Goal: Complete application form

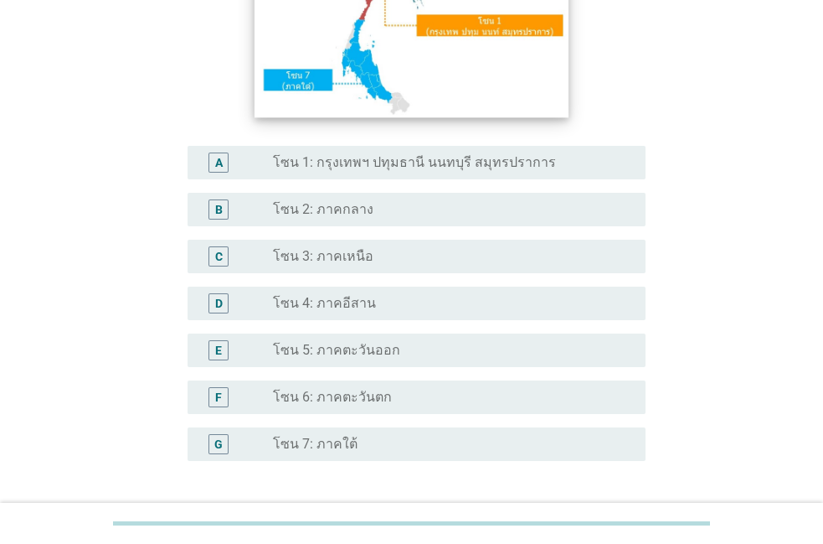
scroll to position [286, 0]
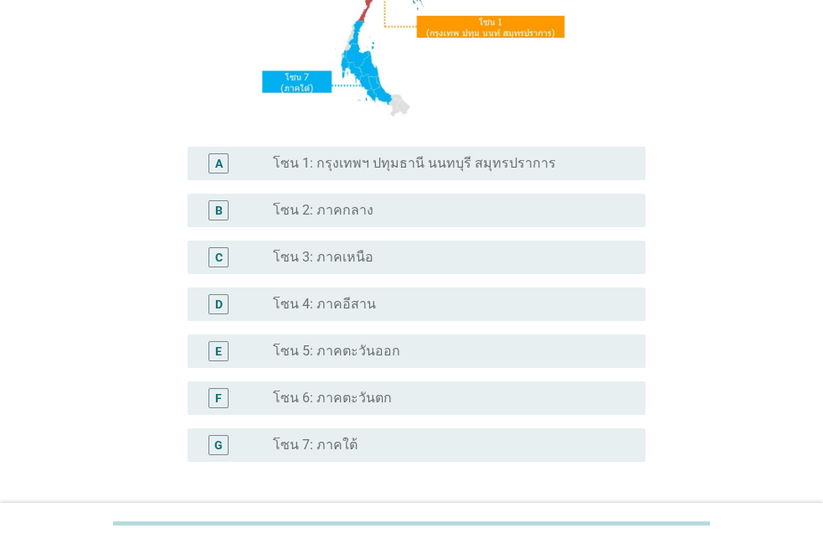
click at [379, 294] on div "radio_button_unchecked โซน 4: ภาคอีสาน" at bounding box center [452, 304] width 359 height 20
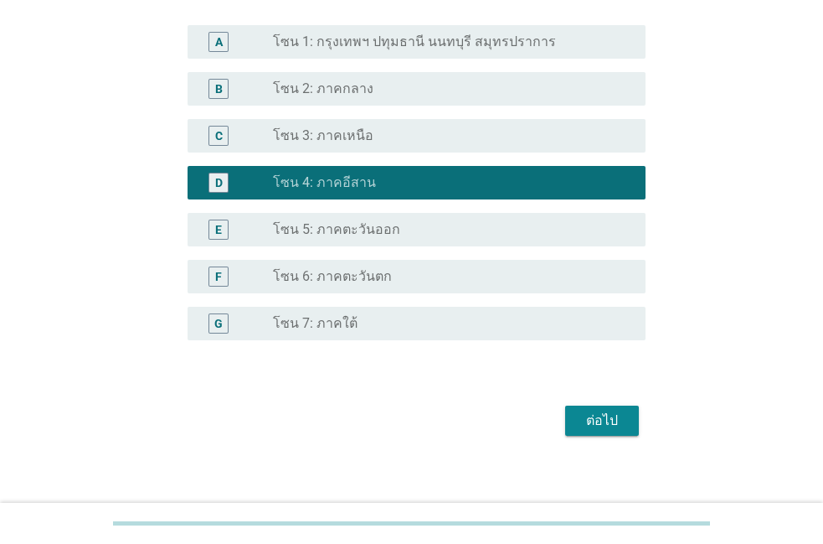
scroll to position [420, 0]
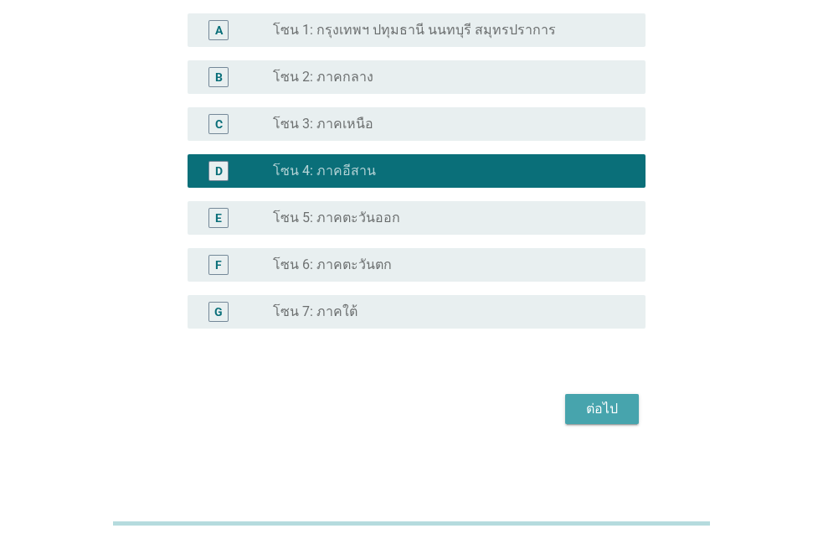
click at [578, 418] on button "ต่อไป" at bounding box center [602, 409] width 74 height 30
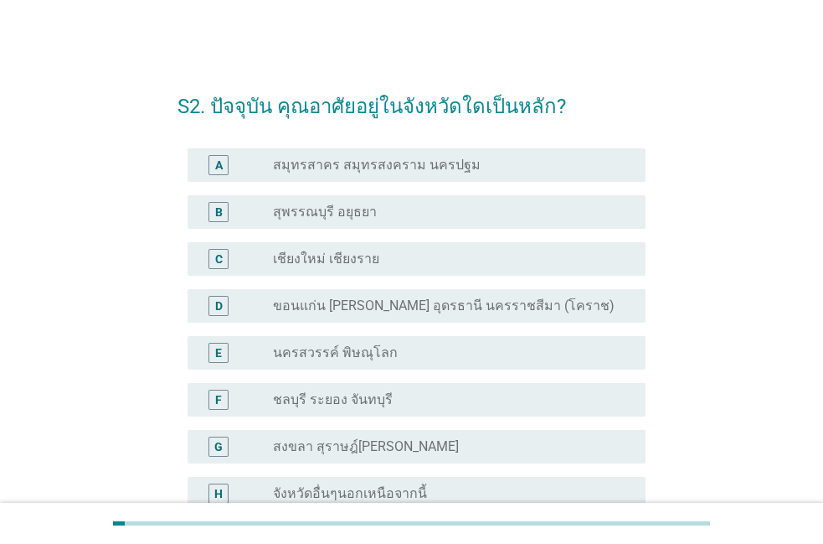
scroll to position [95, 0]
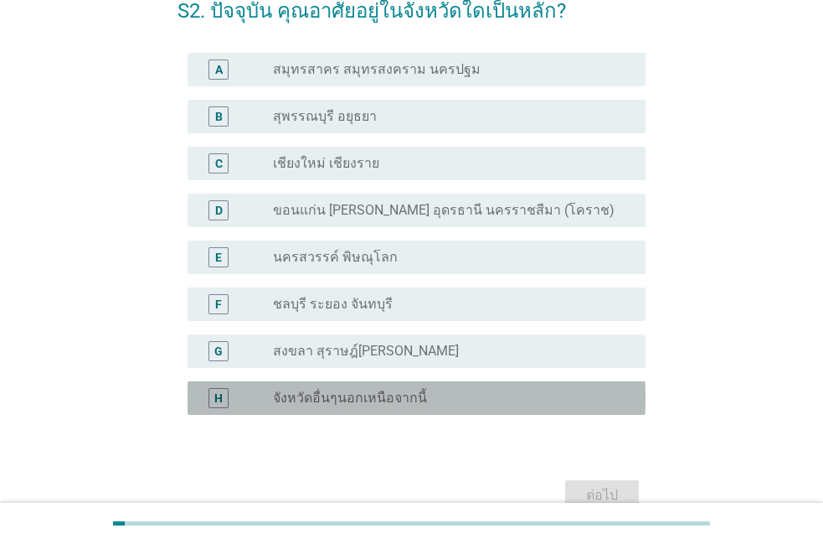
click at [446, 393] on div "radio_button_unchecked จังหวัดอื่นๆนอกเหนือจากนี้" at bounding box center [446, 397] width 346 height 17
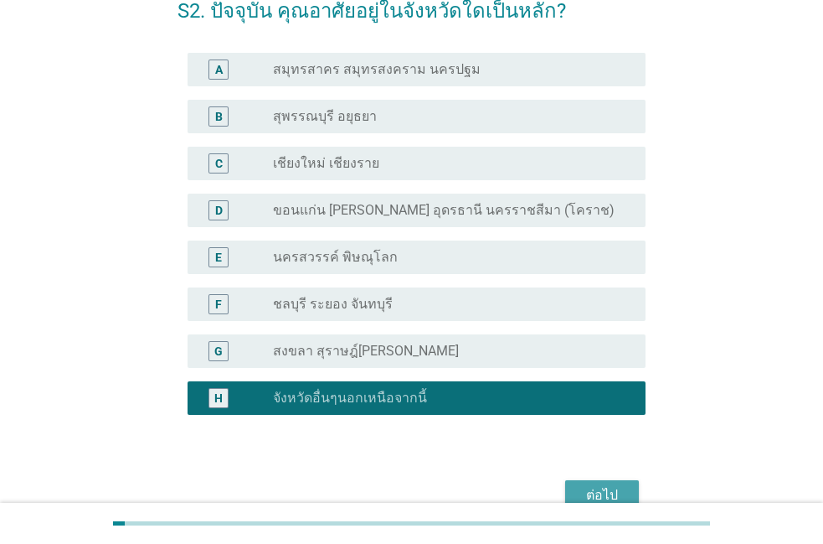
click at [583, 489] on div "ต่อไป" at bounding box center [602, 495] width 47 height 20
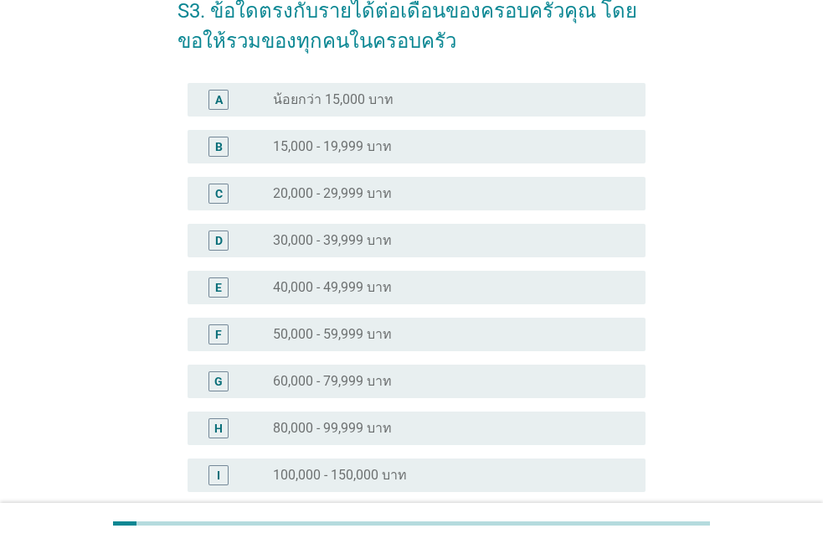
scroll to position [0, 0]
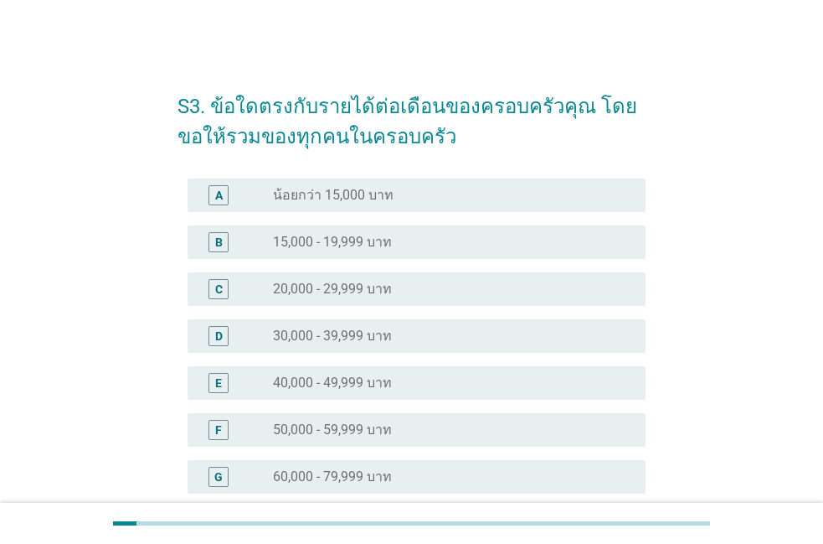
click at [494, 328] on div "radio_button_unchecked 30,000 - 39,999 บาท" at bounding box center [446, 335] width 346 height 17
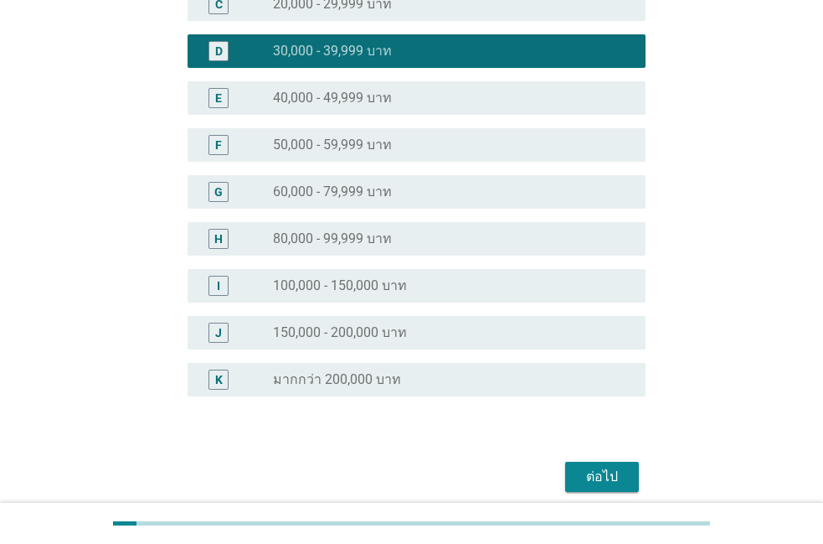
scroll to position [286, 0]
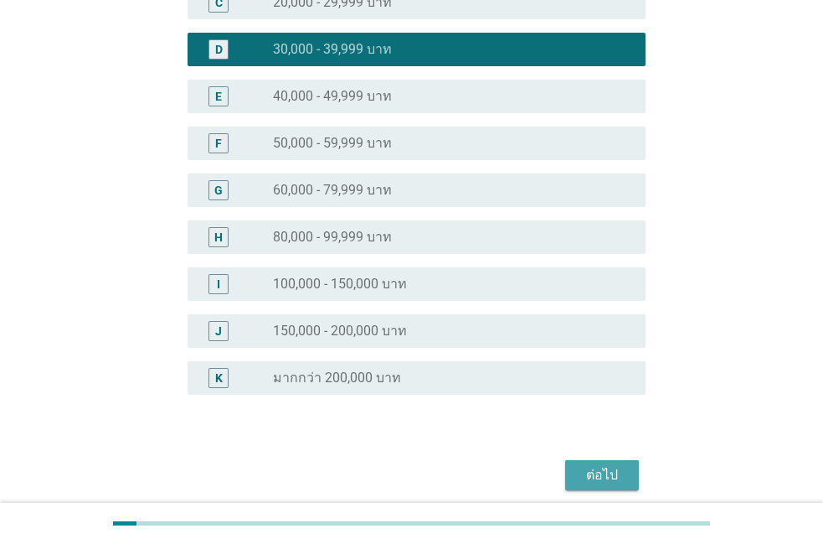
click at [581, 467] on div "ต่อไป" at bounding box center [602, 475] width 47 height 20
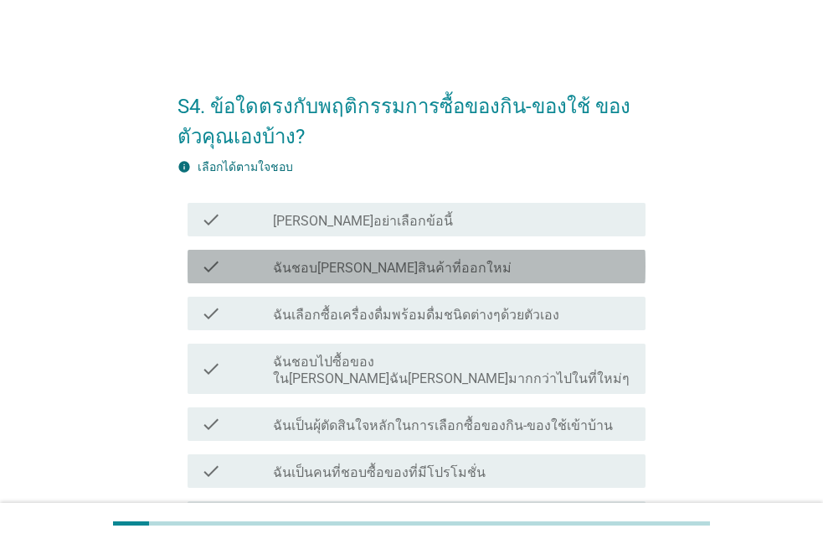
click at [350, 280] on div "check check_box_outline_blank ฉันชอบลองสินค้าที่ออกใหม่" at bounding box center [417, 266] width 458 height 33
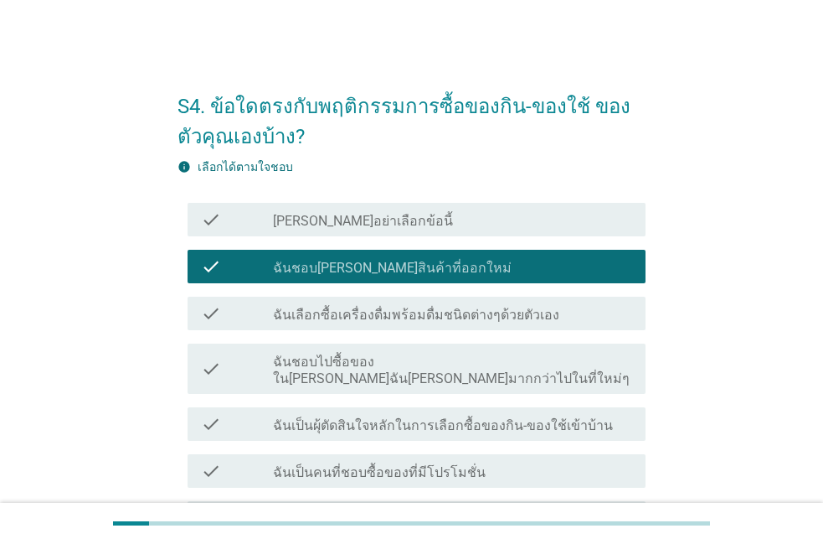
click at [329, 321] on label "ฉันเลือกซื้อเครื่องดื่มพร้อมดื่มชนิดต่างๆด้วยตัวเอง" at bounding box center [416, 315] width 286 height 17
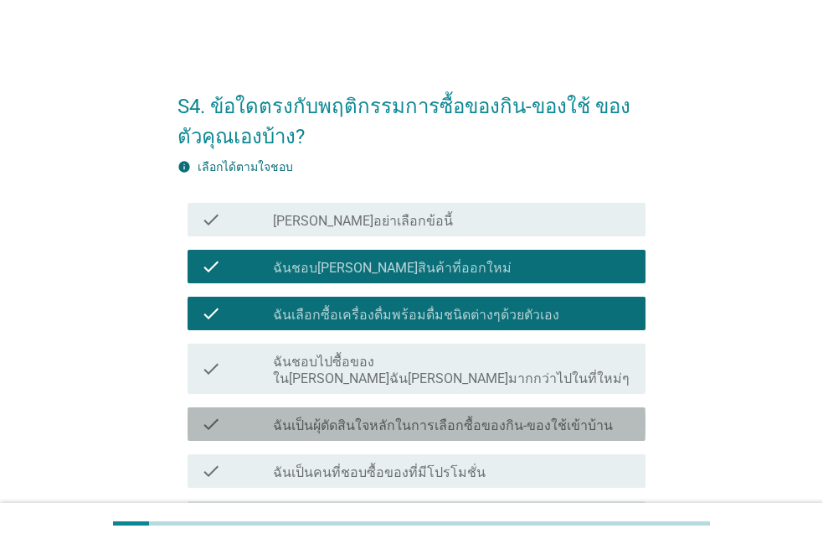
click at [307, 420] on div "check check_box_outline_blank ฉันเป็นผุ้ตัดสินใจหลักในการเลือกซื้อของกิน-ของใช้…" at bounding box center [417, 423] width 458 height 33
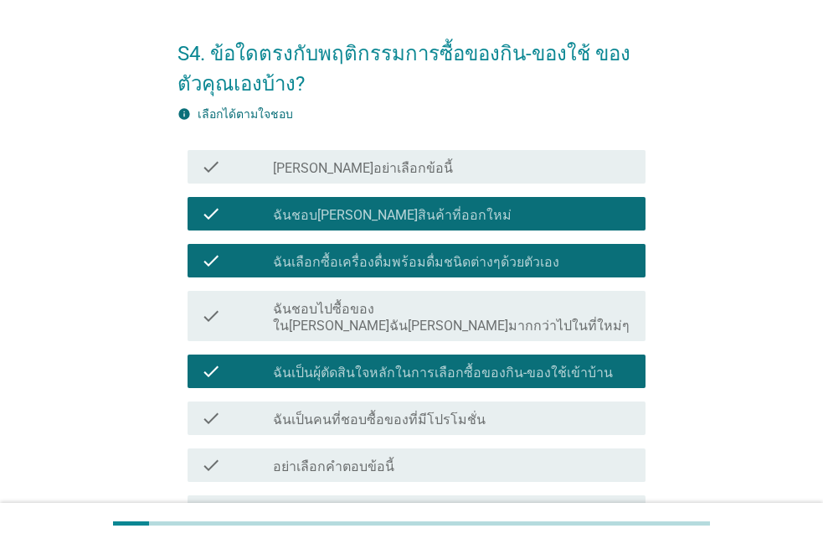
scroll to position [95, 0]
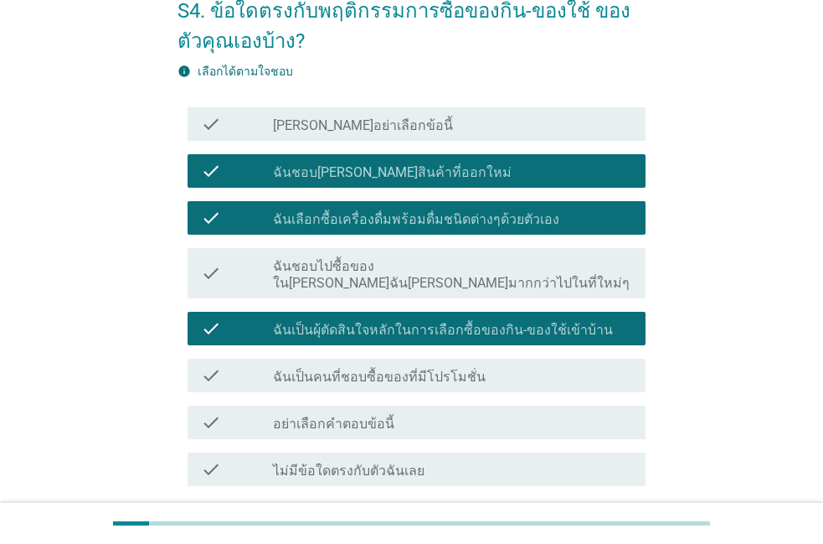
click at [312, 371] on div "check check_box_outline_blank ฉันเป็นคนที่ชอบซื้อของที่มีโปรโมชั่น" at bounding box center [417, 374] width 458 height 33
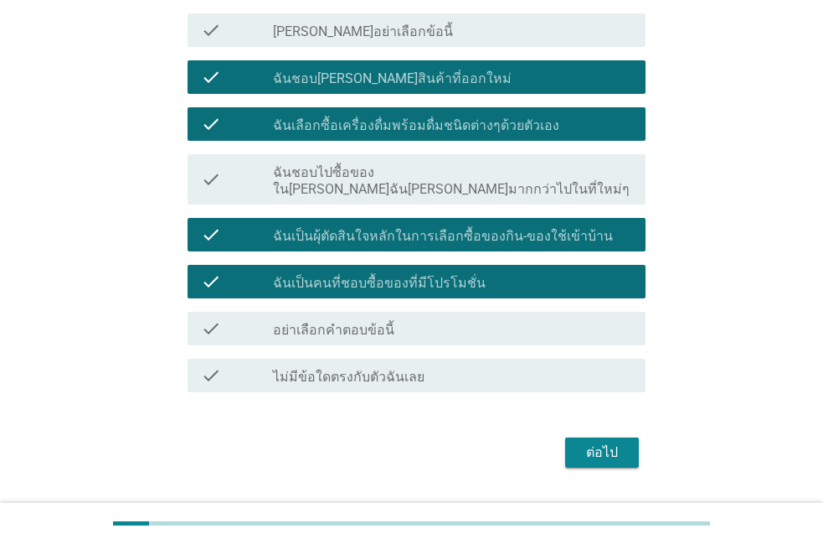
scroll to position [191, 0]
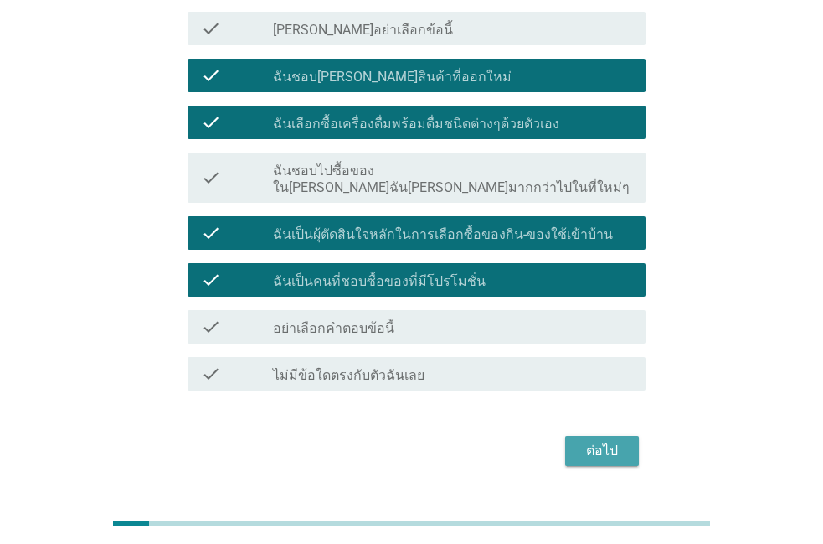
click at [585, 441] on div "ต่อไป" at bounding box center [602, 451] width 47 height 20
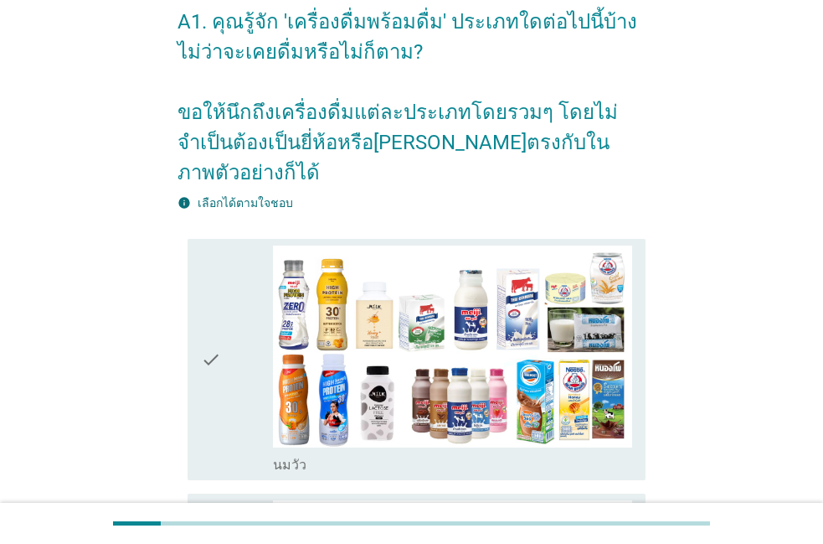
scroll to position [95, 0]
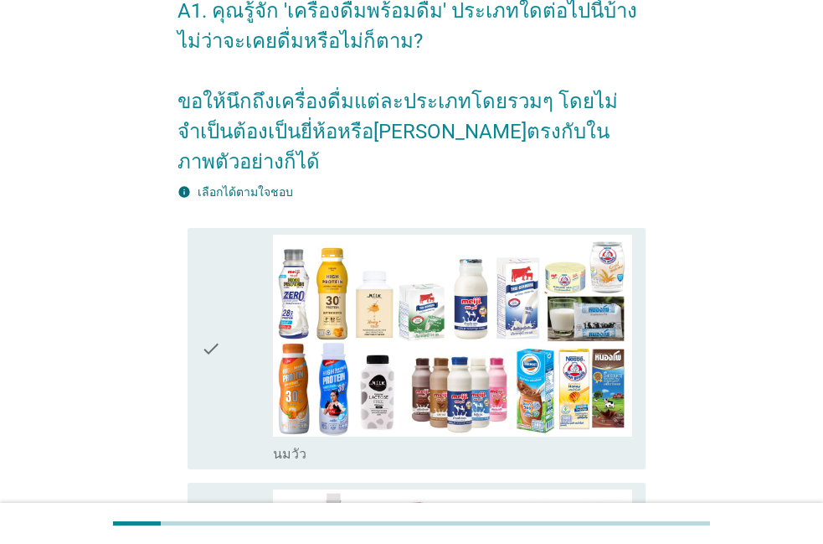
click at [257, 293] on div "check" at bounding box center [237, 348] width 72 height 229
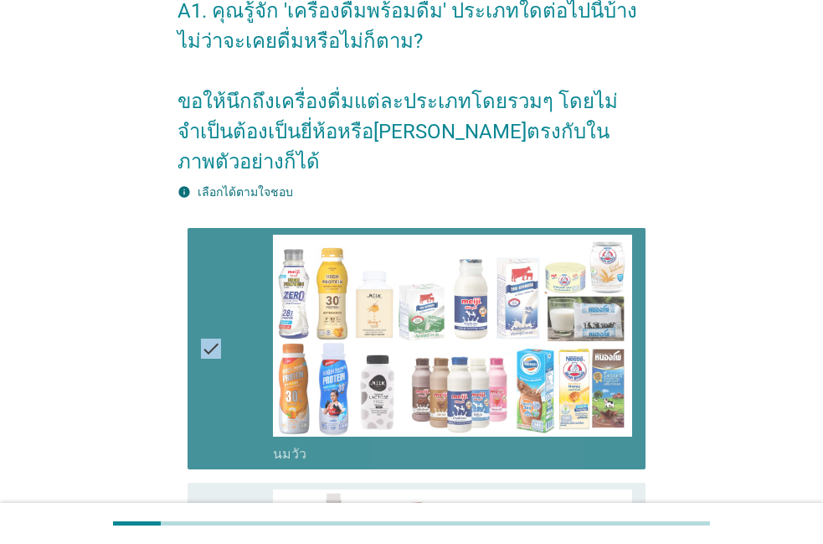
click at [257, 293] on div "check" at bounding box center [237, 348] width 72 height 229
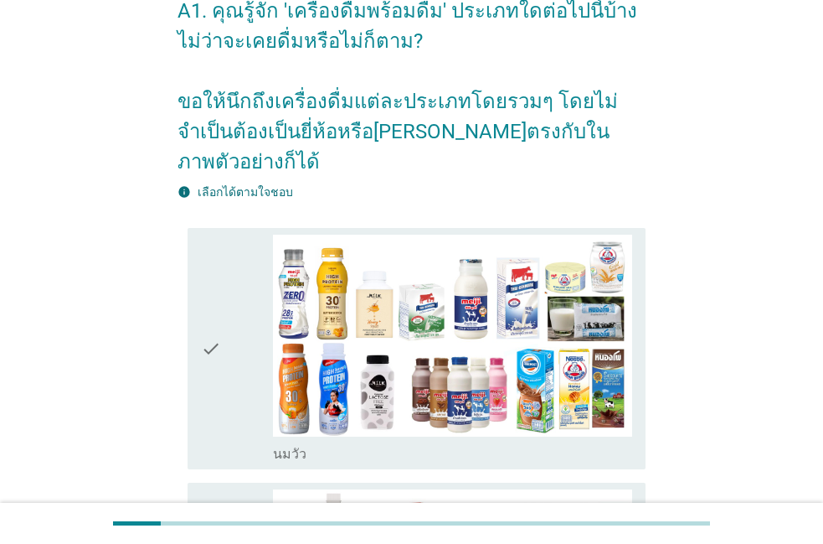
click at [257, 293] on div "check" at bounding box center [237, 348] width 72 height 229
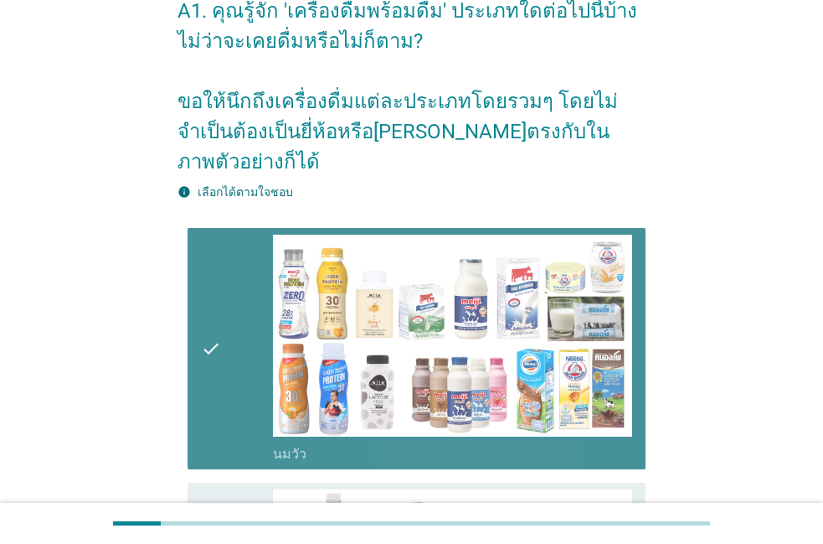
click at [257, 293] on div "check" at bounding box center [237, 348] width 72 height 229
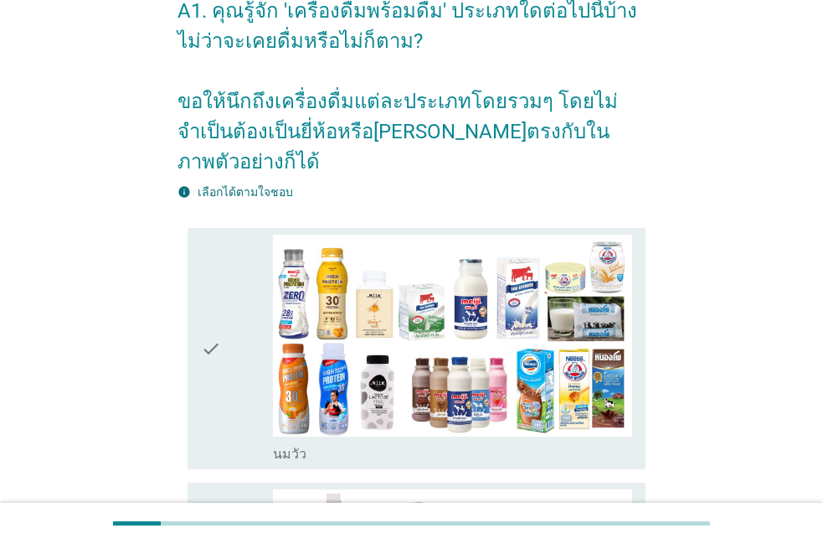
click at [257, 293] on div "check" at bounding box center [237, 348] width 72 height 229
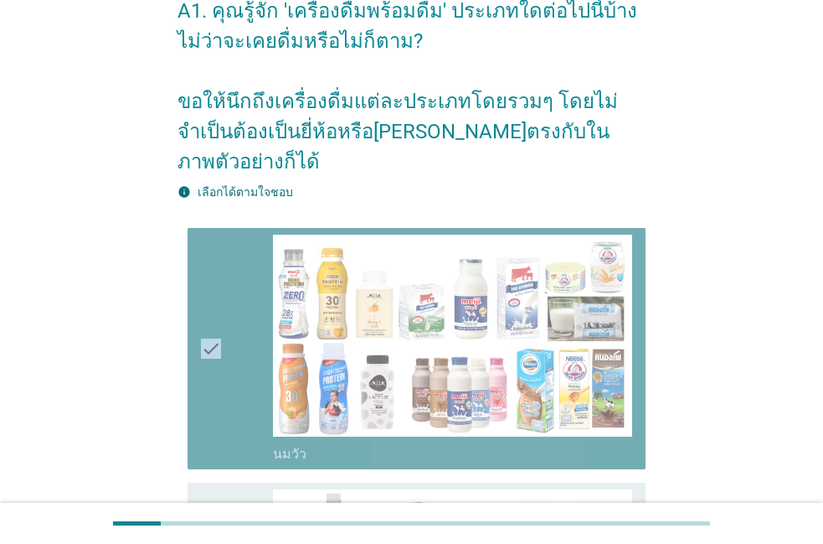
click at [257, 293] on div "check" at bounding box center [237, 348] width 72 height 229
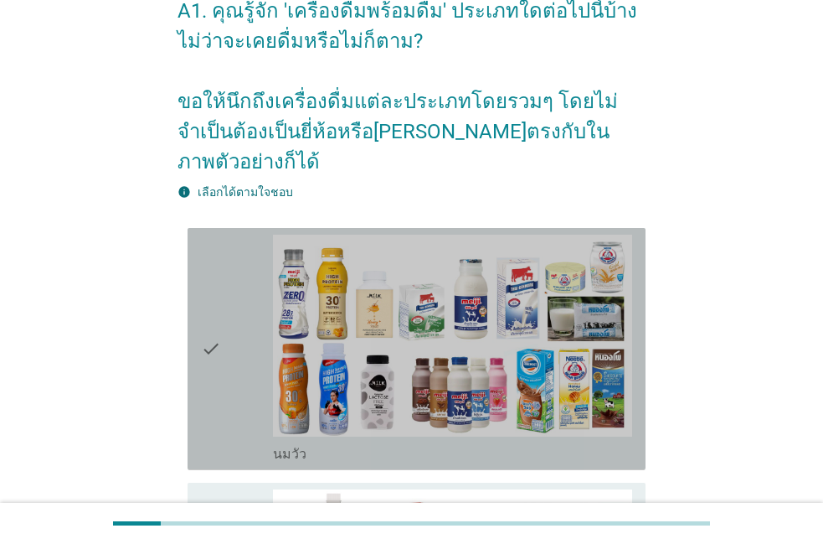
click at [245, 252] on div "check" at bounding box center [237, 348] width 72 height 229
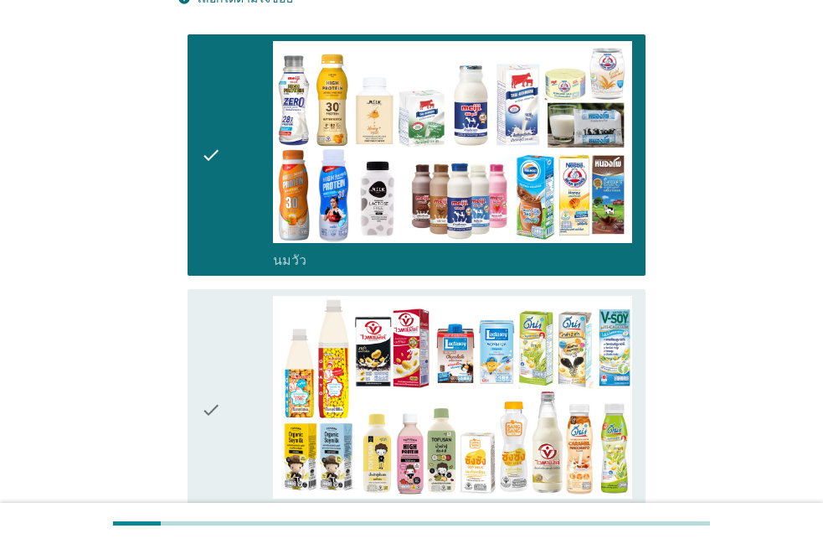
scroll to position [286, 0]
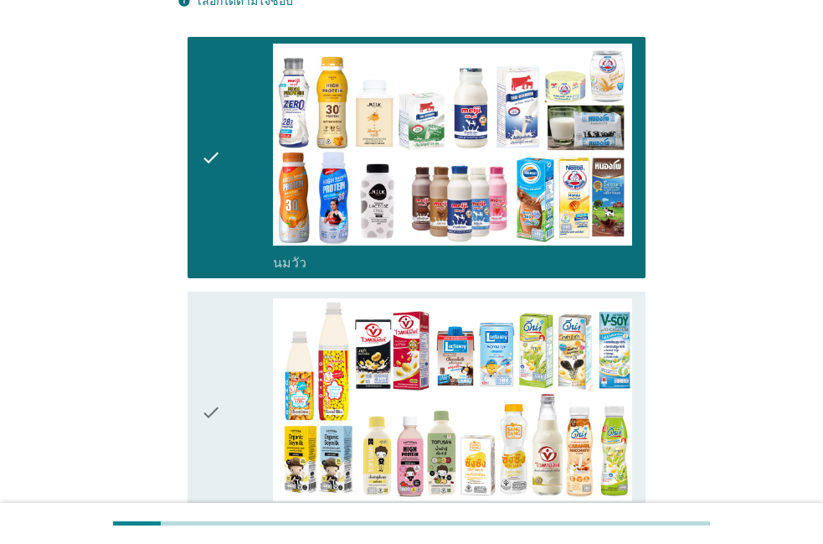
click at [200, 307] on div "check check_box_outline_blank นมถั่วเหลือง-น้ำเต้าหู้พร้อมดื่ม" at bounding box center [417, 412] width 458 height 242
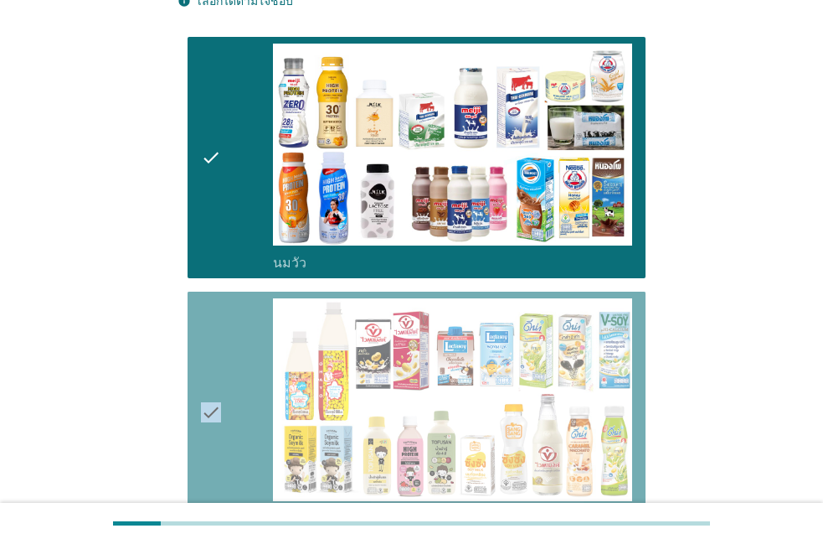
click at [200, 307] on div "check check_box_outline_blank นมถั่วเหลือง-น้ำเต้าหู้พร้อมดื่ม" at bounding box center [417, 412] width 458 height 242
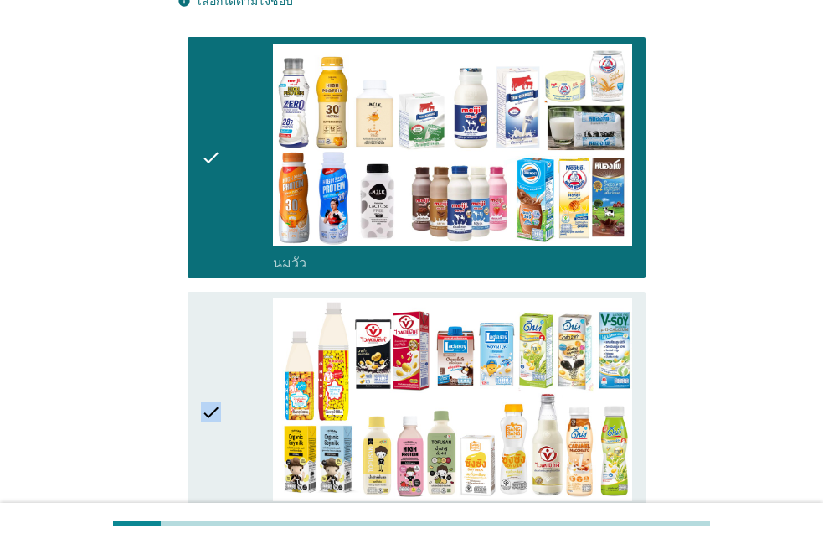
click at [200, 307] on div "check check_box_outline_blank นมถั่วเหลือง-น้ำเต้าหู้พร้อมดื่ม" at bounding box center [417, 412] width 458 height 242
click at [216, 298] on icon "check" at bounding box center [211, 412] width 20 height 229
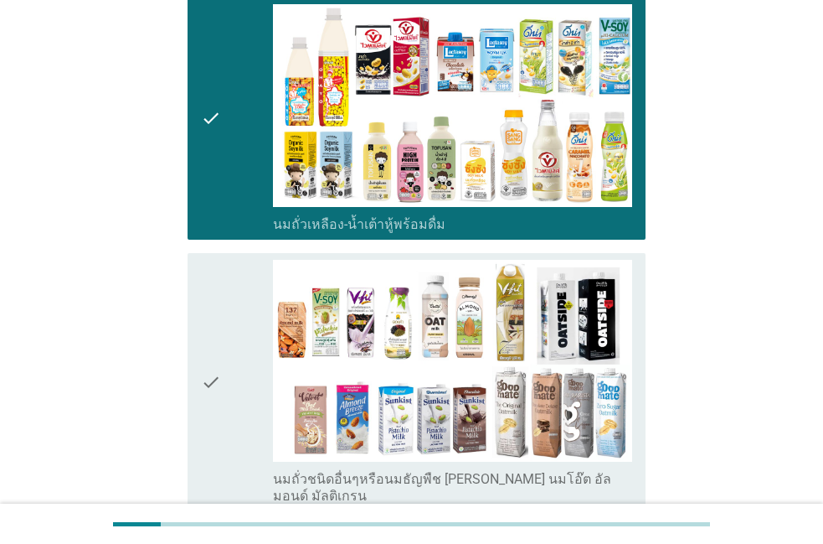
scroll to position [573, 0]
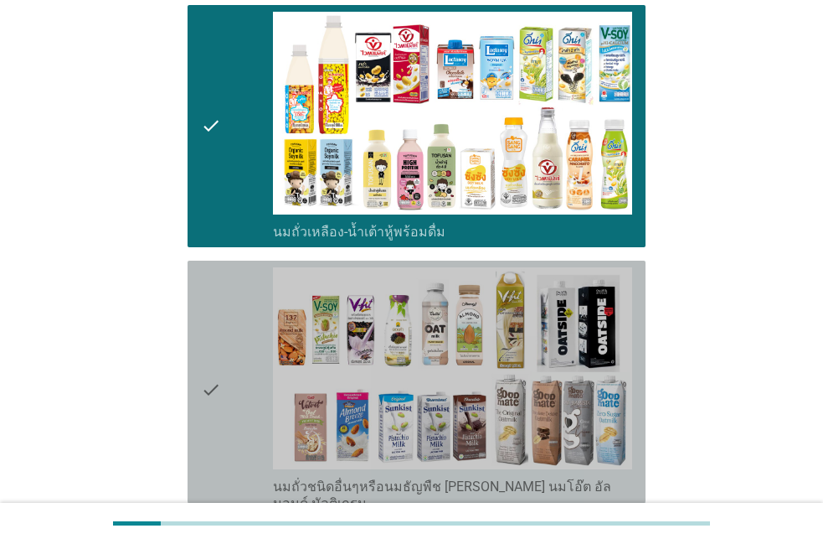
click at [238, 313] on div "check" at bounding box center [237, 389] width 72 height 245
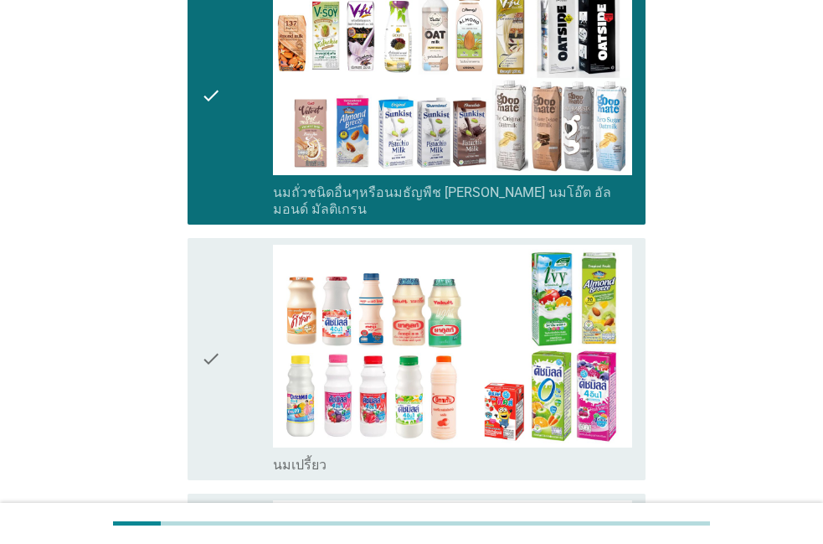
scroll to position [859, 0]
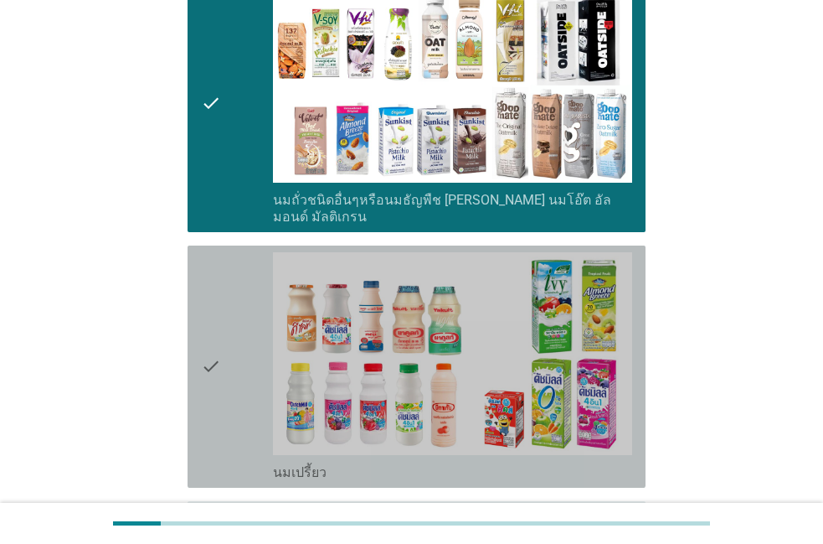
click at [238, 310] on div "check" at bounding box center [237, 366] width 72 height 229
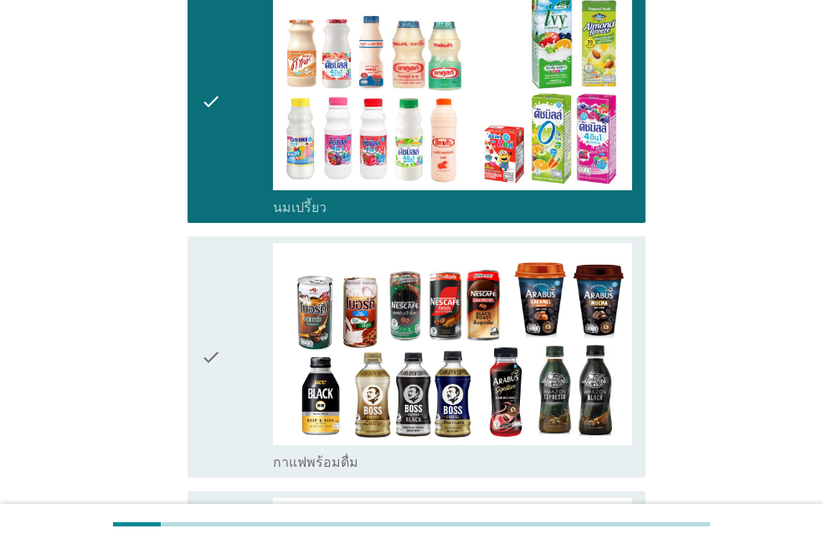
scroll to position [1050, 0]
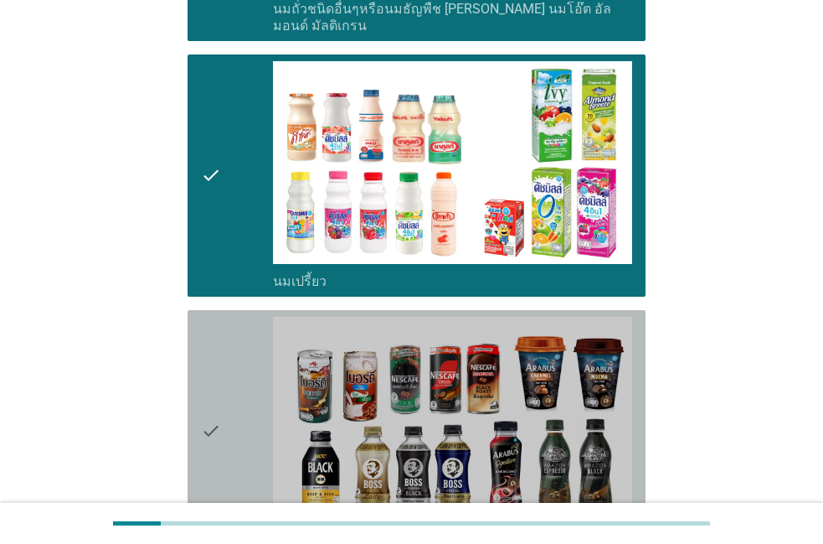
click at [238, 317] on div "check" at bounding box center [237, 431] width 72 height 229
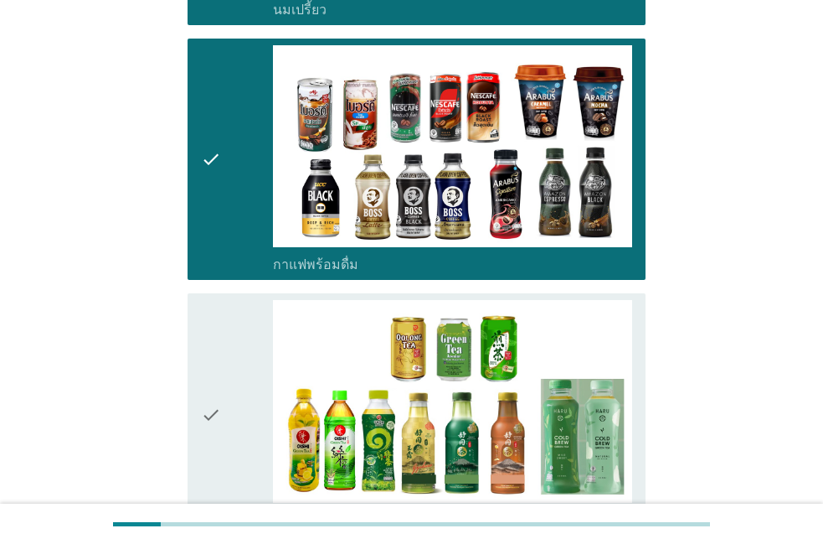
scroll to position [1337, 0]
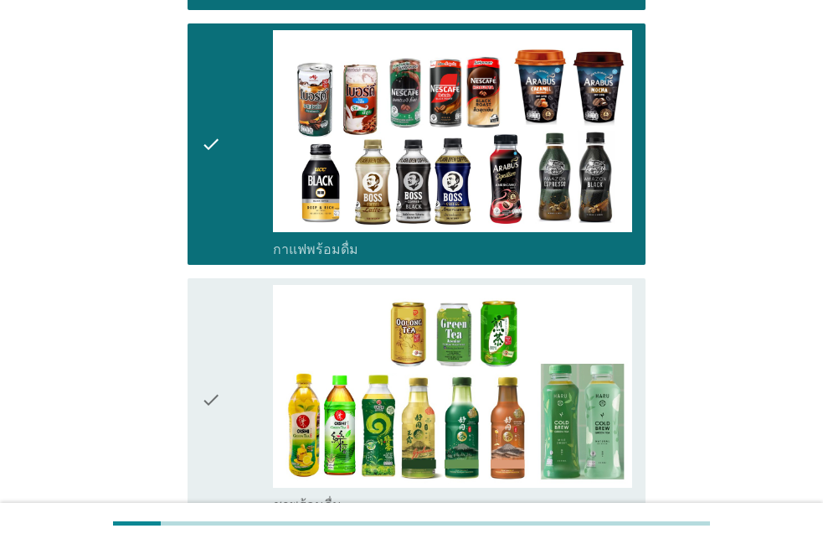
click at [238, 310] on div "check" at bounding box center [237, 399] width 72 height 229
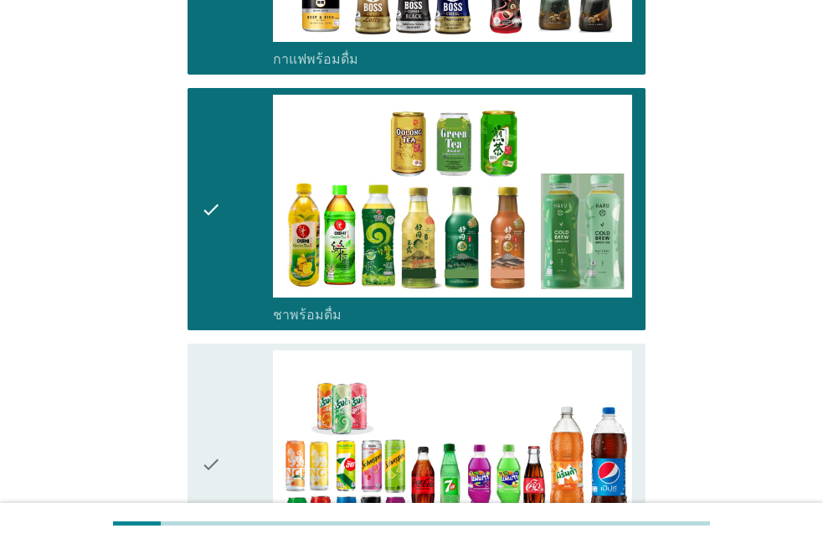
scroll to position [1528, 0]
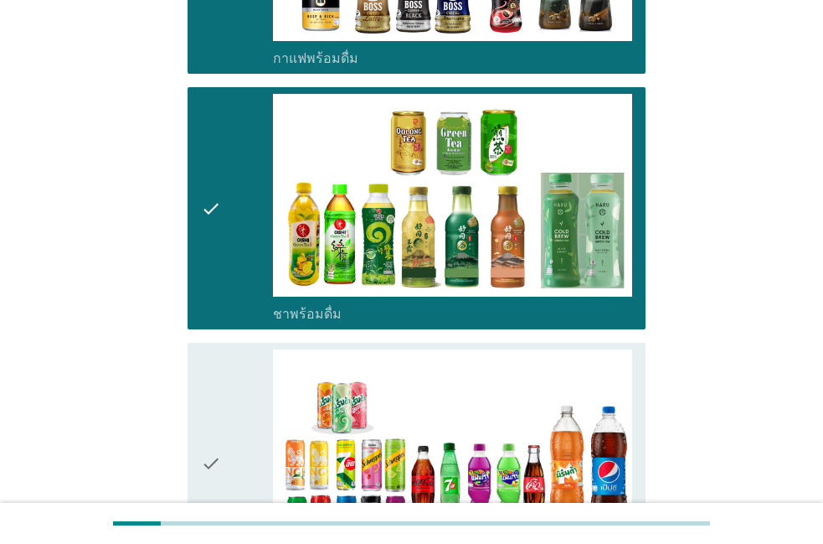
click at [238, 349] on div "check" at bounding box center [237, 463] width 72 height 229
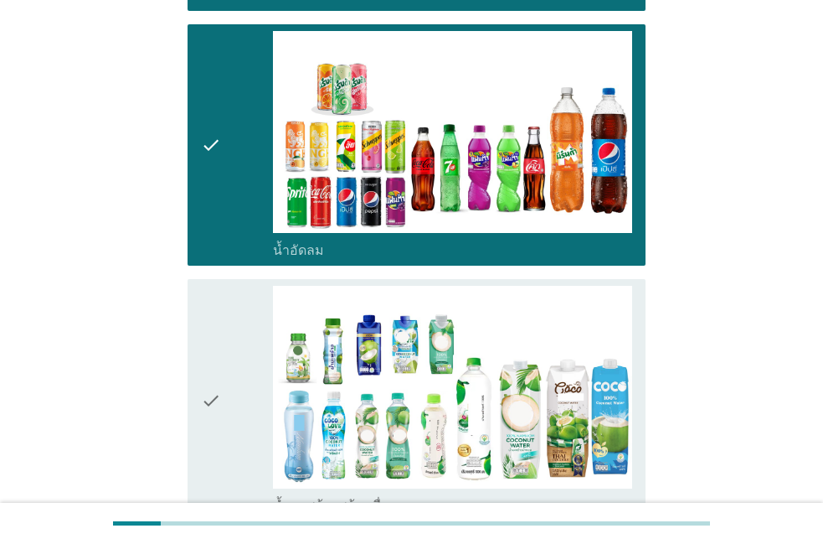
scroll to position [1814, 0]
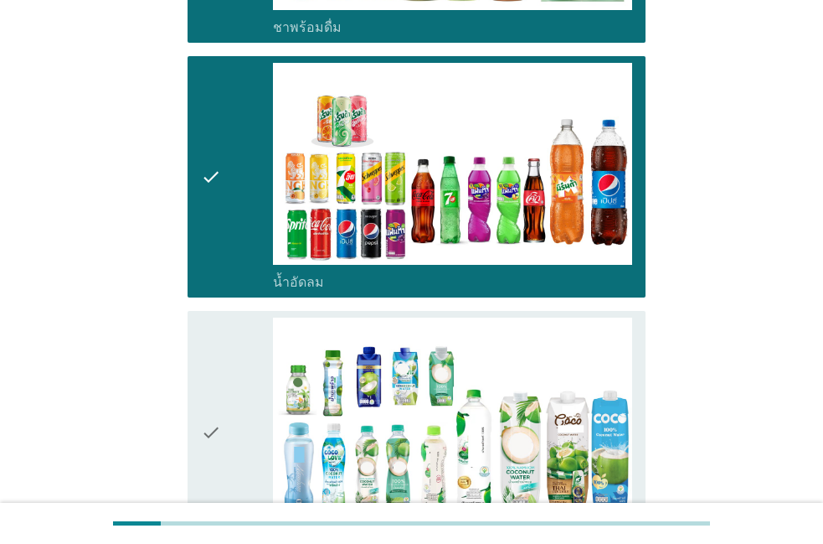
click at [238, 317] on div "check" at bounding box center [237, 431] width 72 height 229
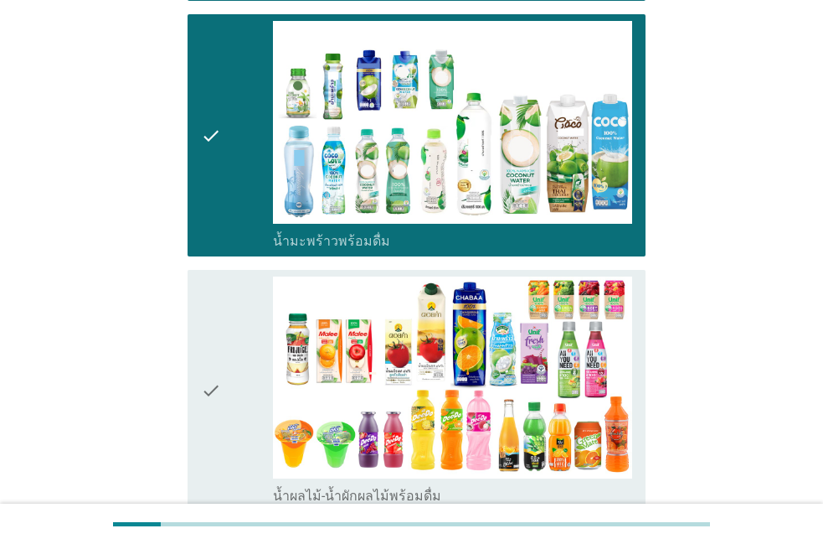
scroll to position [2100, 0]
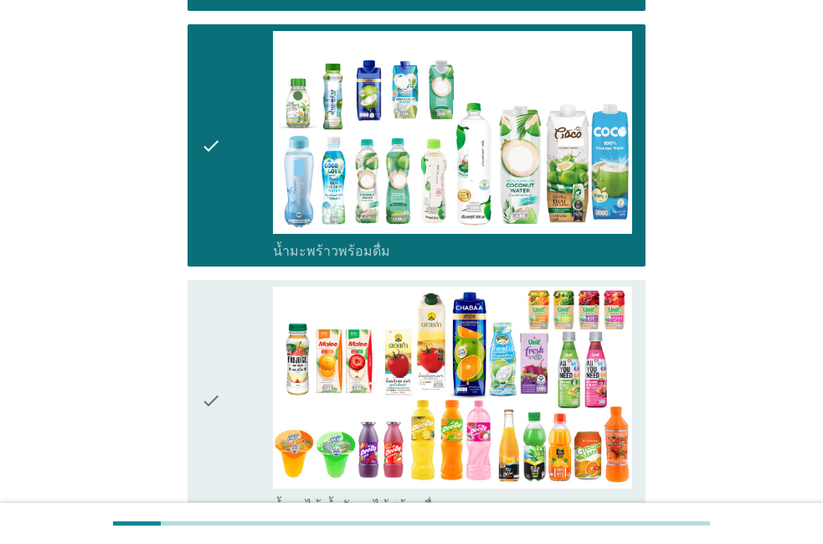
click at [238, 310] on div "check" at bounding box center [237, 400] width 72 height 229
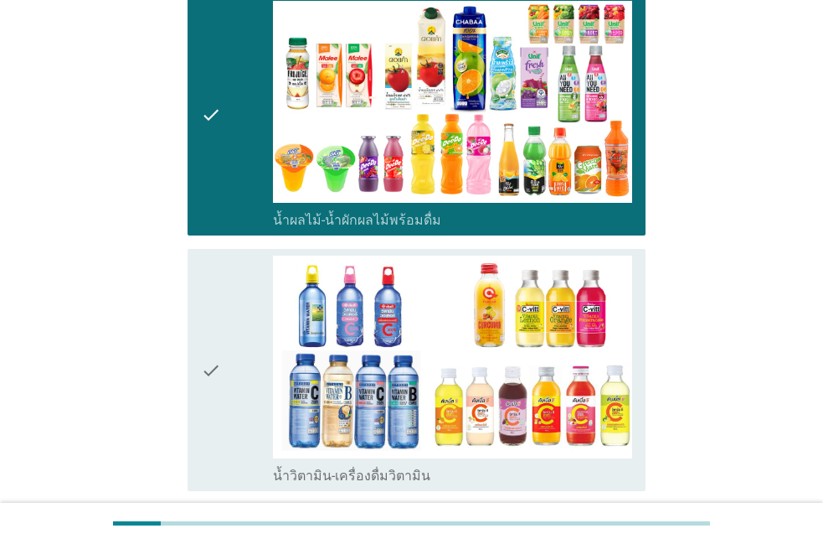
scroll to position [2387, 0]
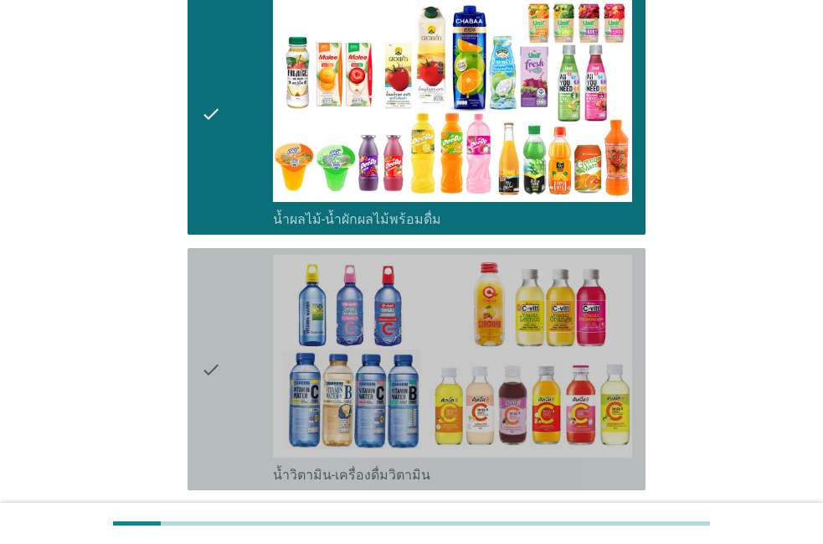
click at [238, 310] on div "check" at bounding box center [237, 369] width 72 height 229
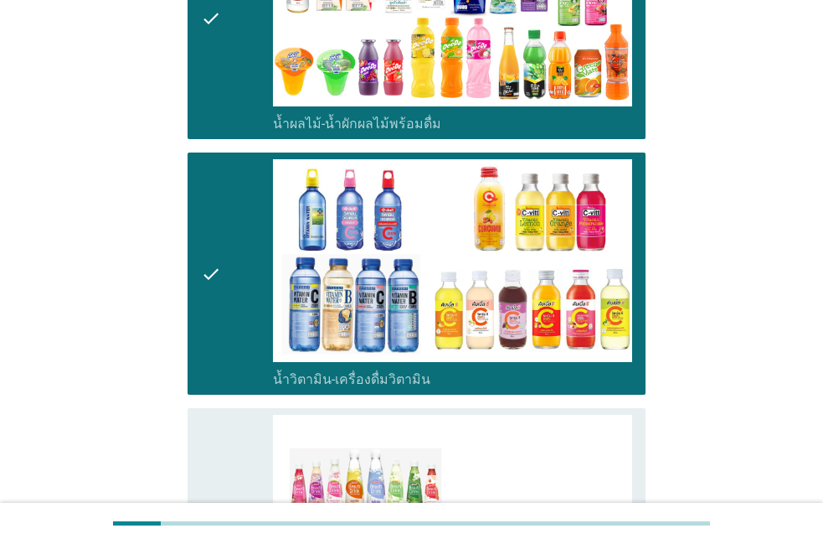
scroll to position [2578, 0]
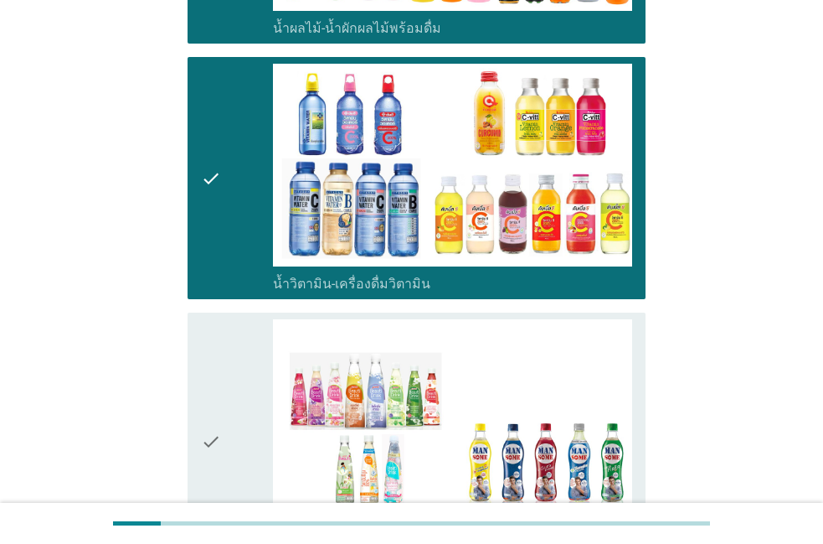
click at [238, 319] on div "check" at bounding box center [237, 441] width 72 height 245
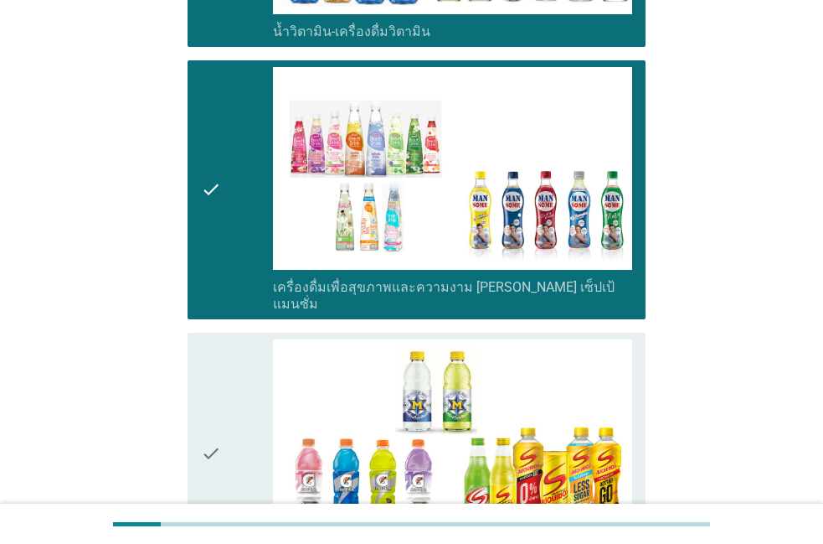
scroll to position [2864, 0]
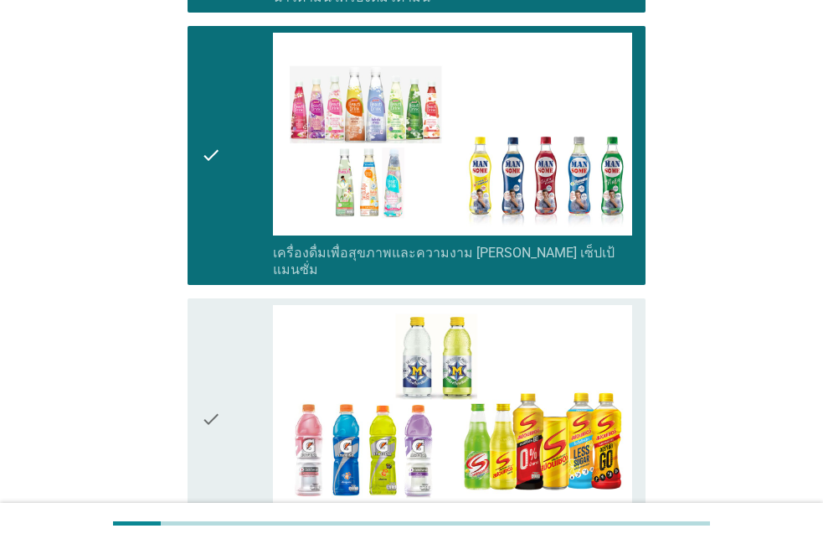
click at [238, 310] on div "check" at bounding box center [237, 419] width 72 height 229
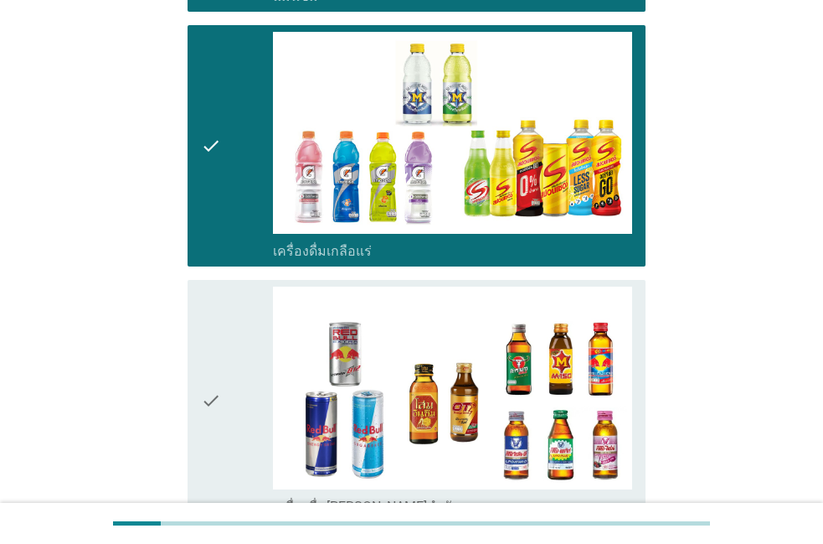
scroll to position [3055, 0]
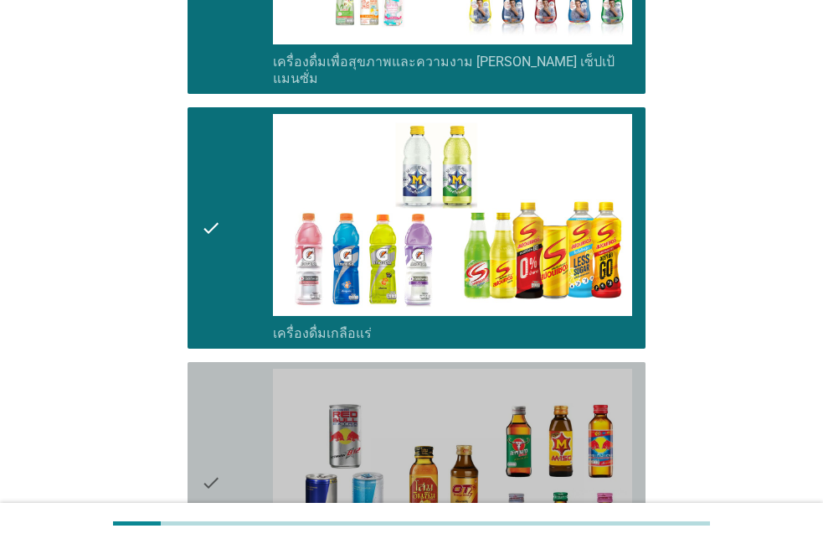
click at [238, 368] on div "check" at bounding box center [237, 482] width 72 height 229
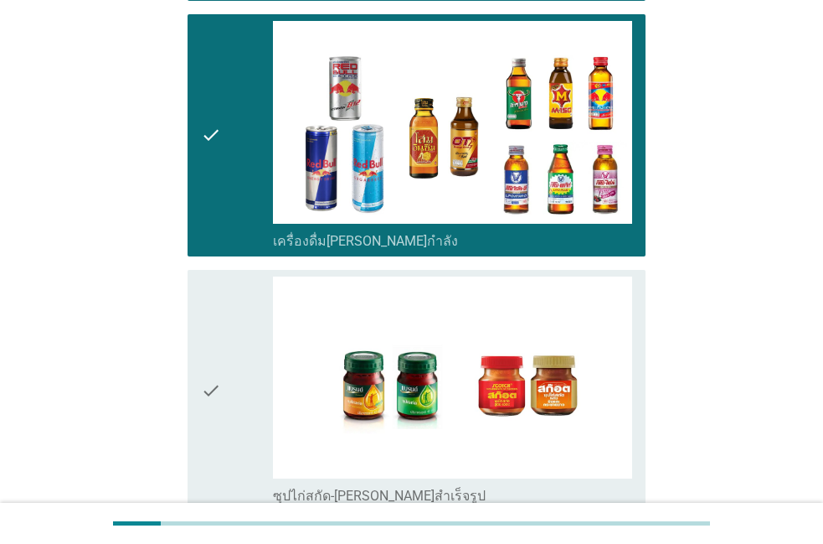
scroll to position [3341, 0]
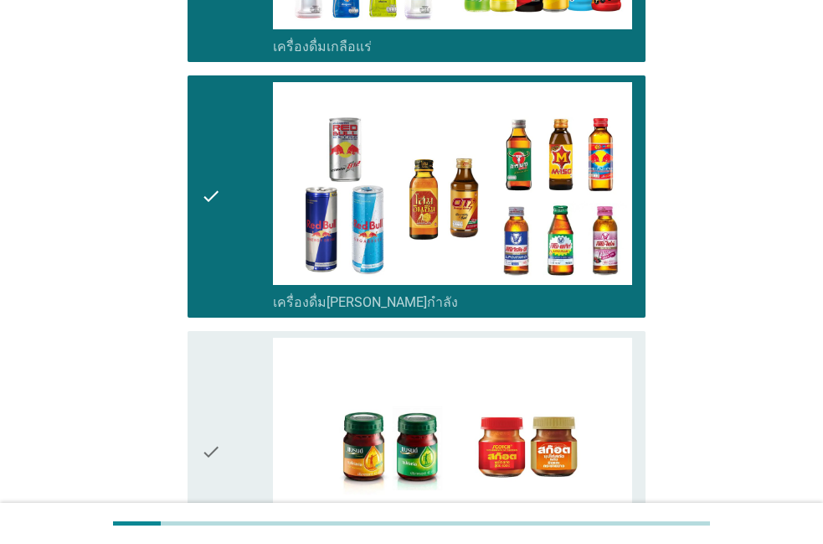
click at [238, 337] on div "check" at bounding box center [237, 451] width 72 height 229
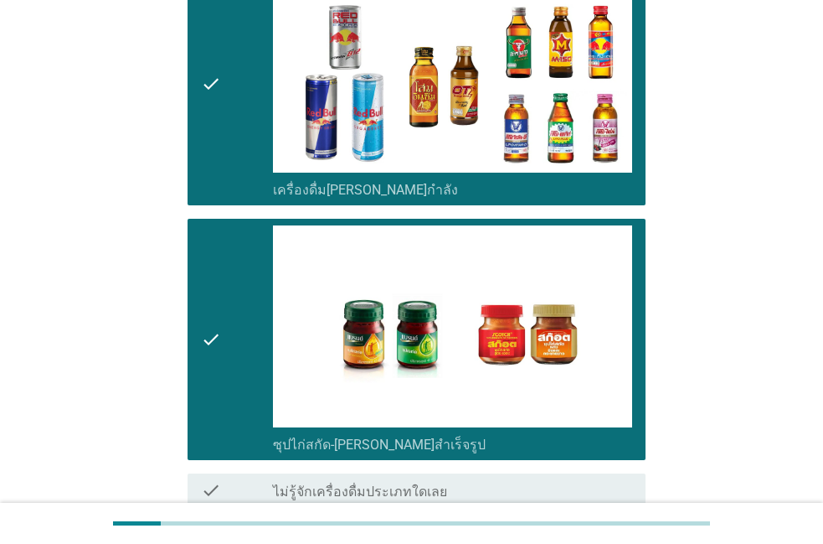
scroll to position [3448, 0]
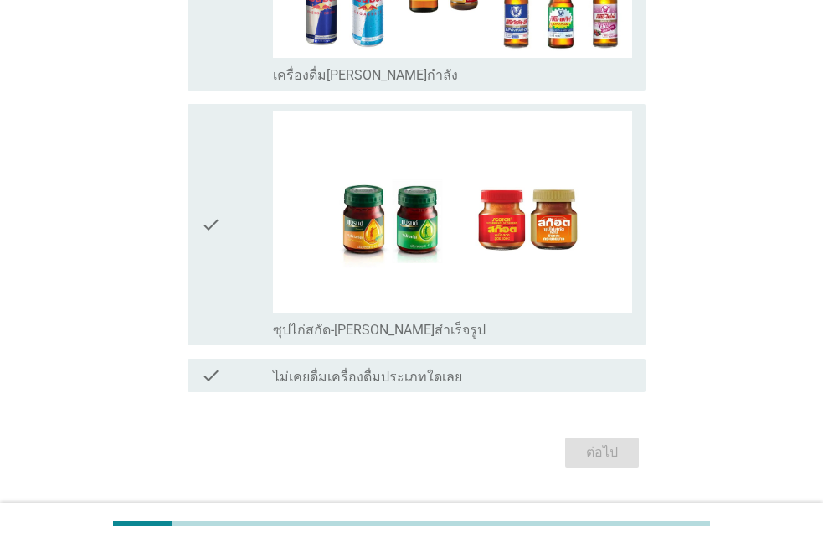
scroll to position [0, 0]
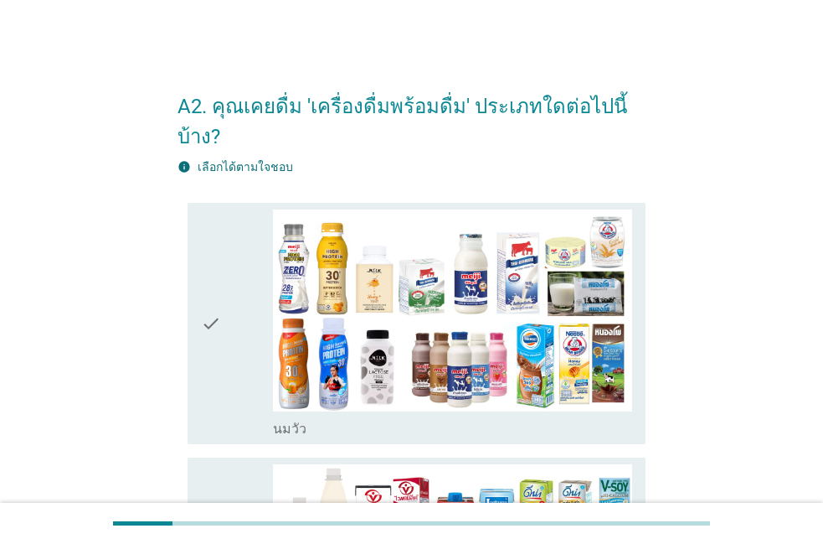
click at [230, 312] on div "check" at bounding box center [237, 323] width 72 height 229
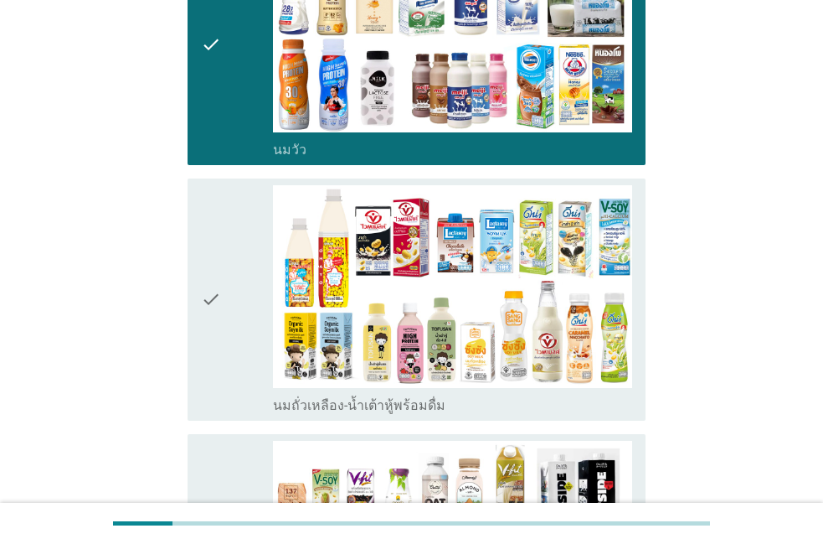
scroll to position [191, 0]
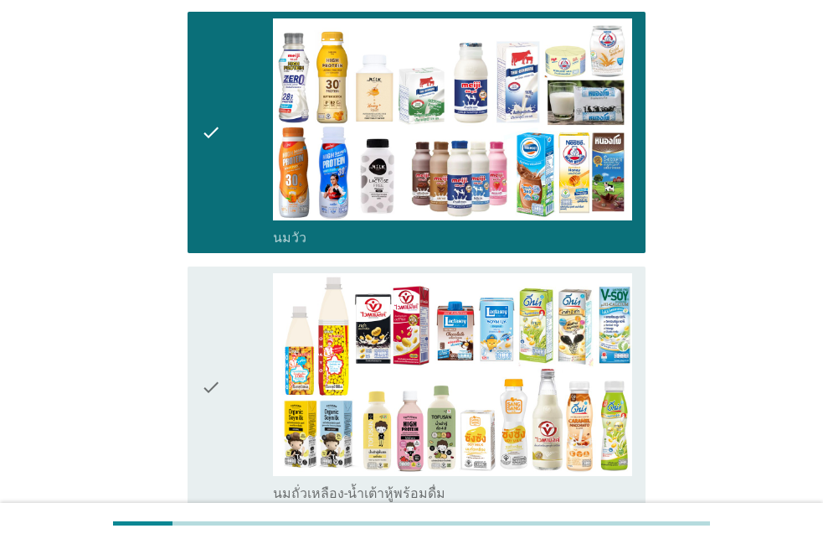
click at [230, 312] on div "check" at bounding box center [237, 387] width 72 height 229
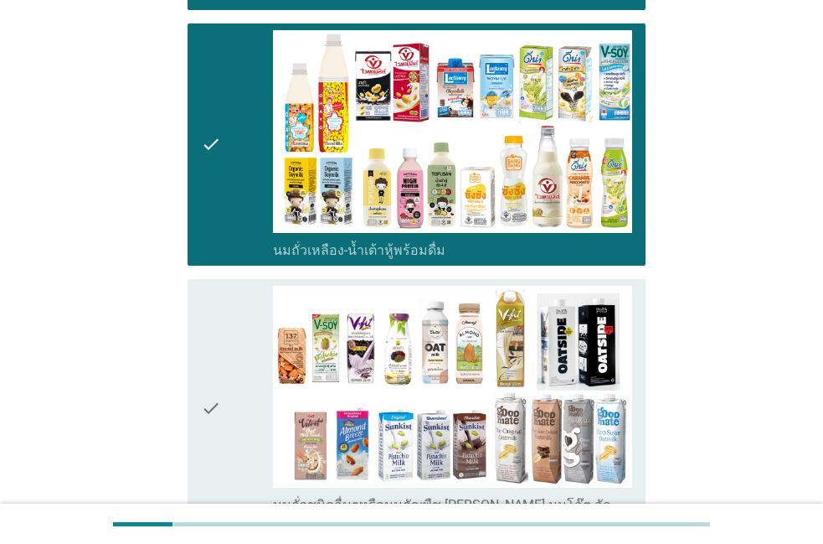
scroll to position [477, 0]
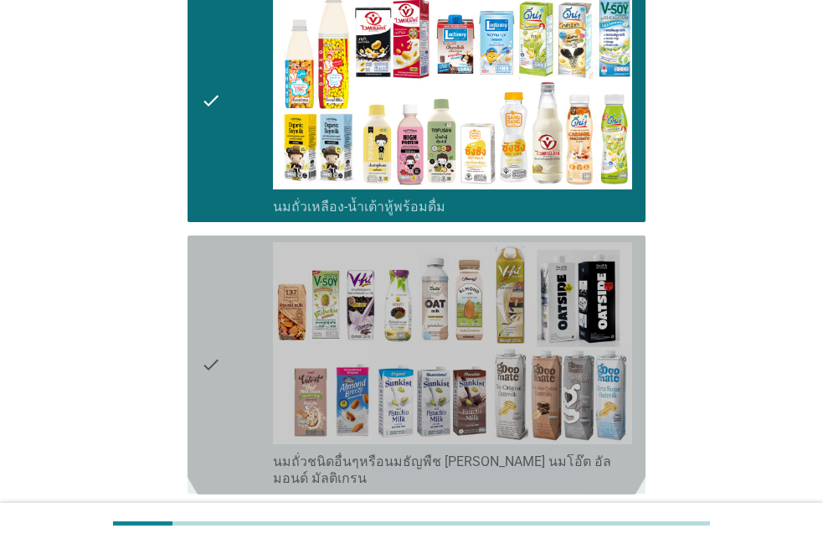
click at [230, 312] on div "check" at bounding box center [237, 364] width 72 height 245
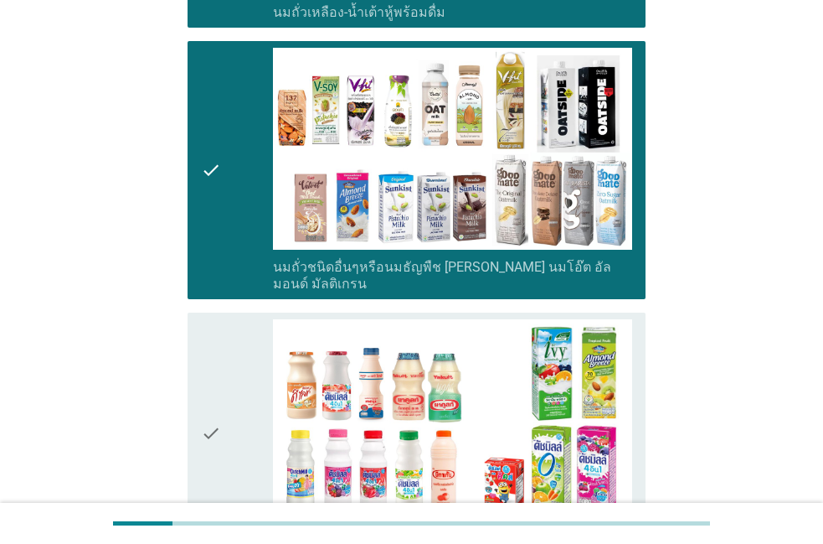
scroll to position [668, 0]
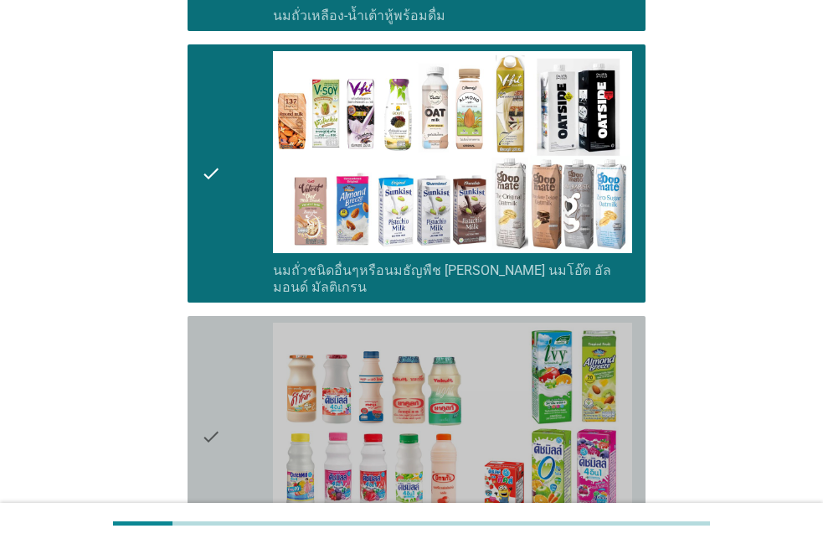
click at [230, 322] on div "check" at bounding box center [237, 436] width 72 height 229
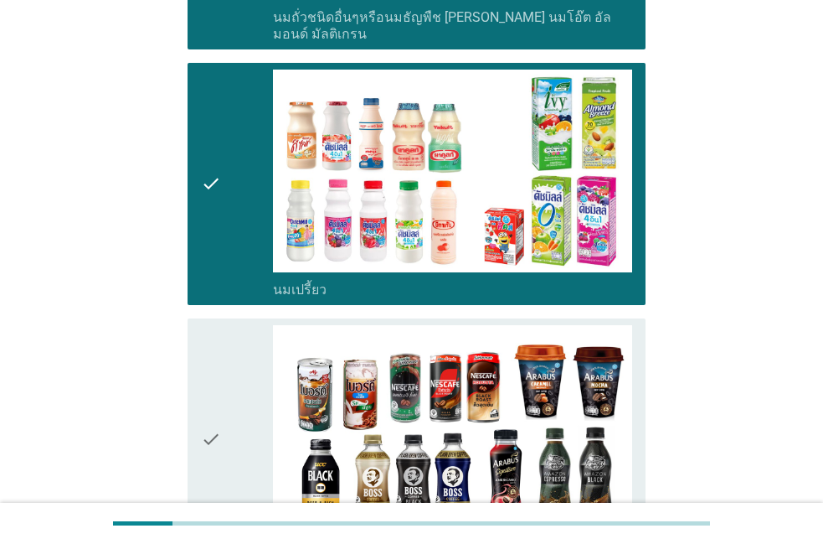
scroll to position [955, 0]
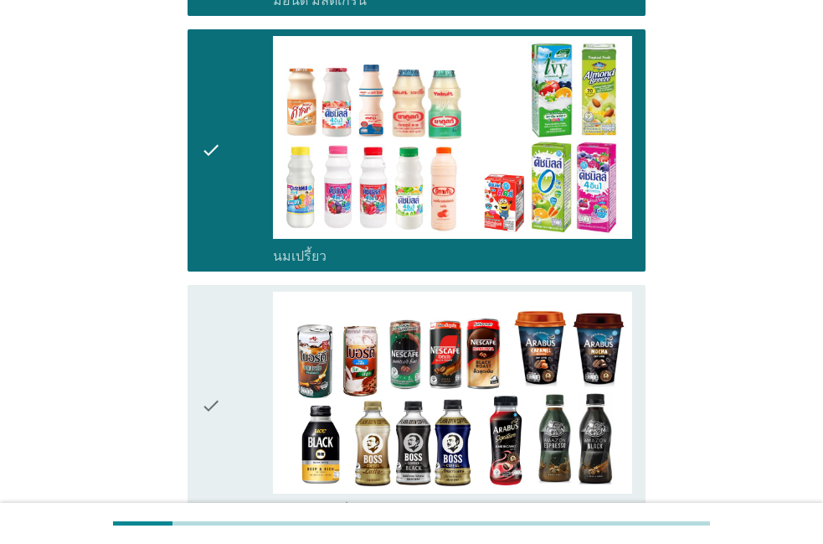
click at [230, 312] on div "check" at bounding box center [237, 405] width 72 height 229
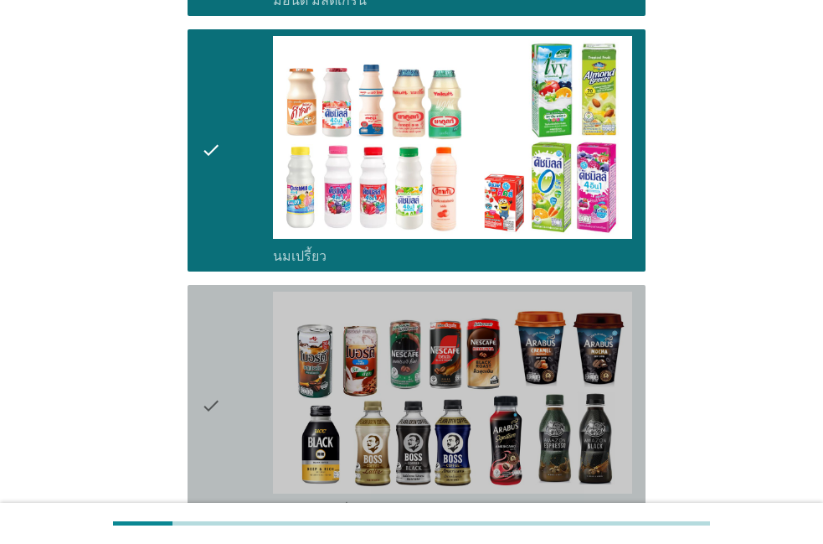
click at [230, 312] on div "check" at bounding box center [237, 405] width 72 height 229
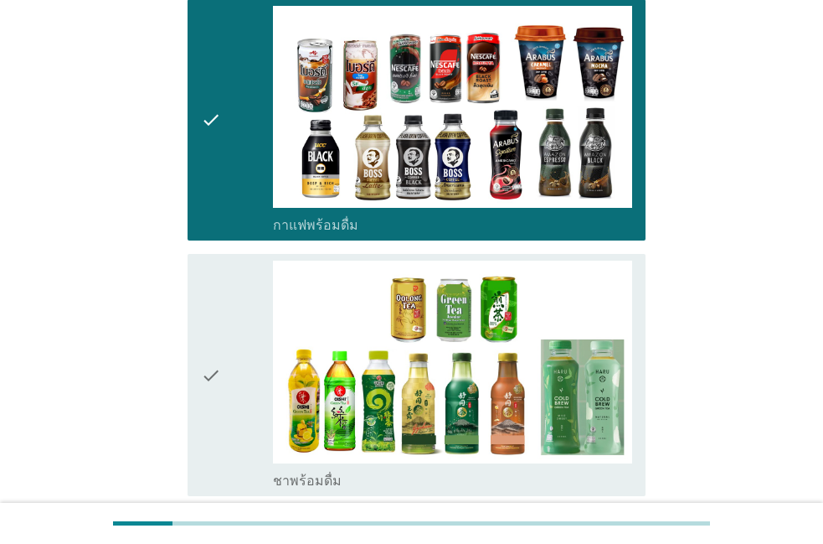
scroll to position [1241, 0]
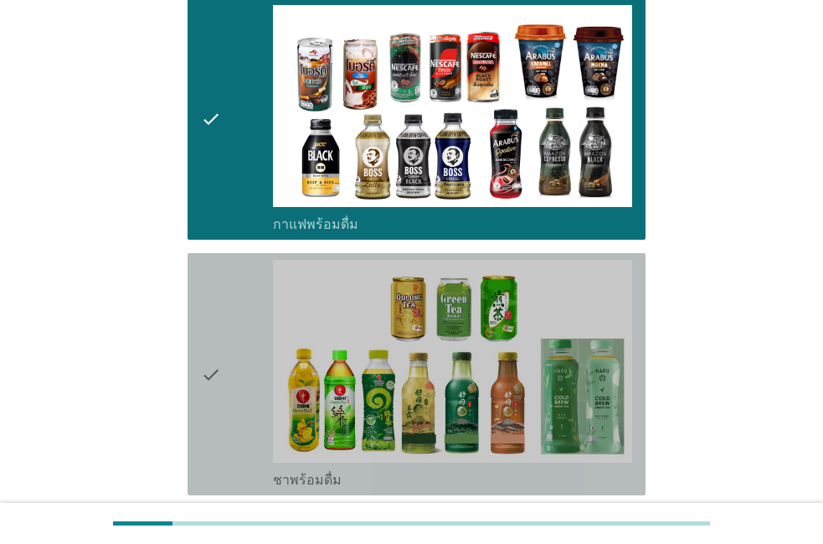
click at [230, 312] on div "check" at bounding box center [237, 374] width 72 height 229
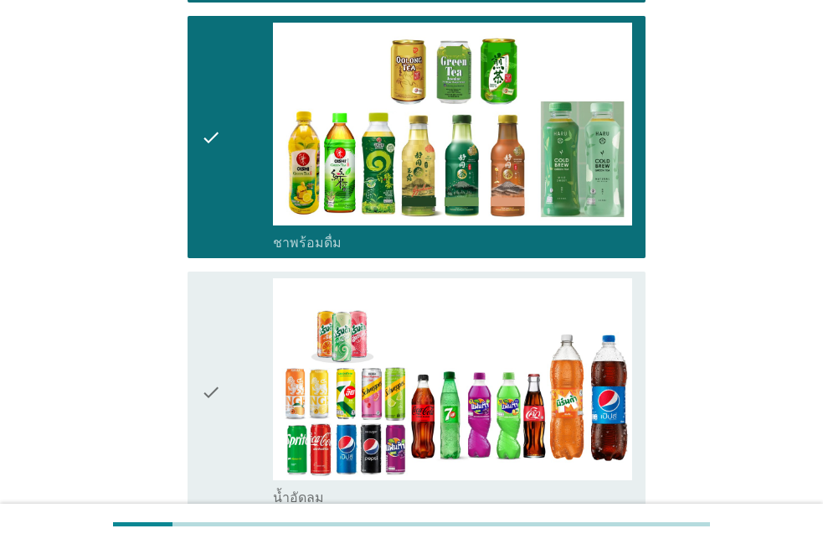
scroll to position [1528, 0]
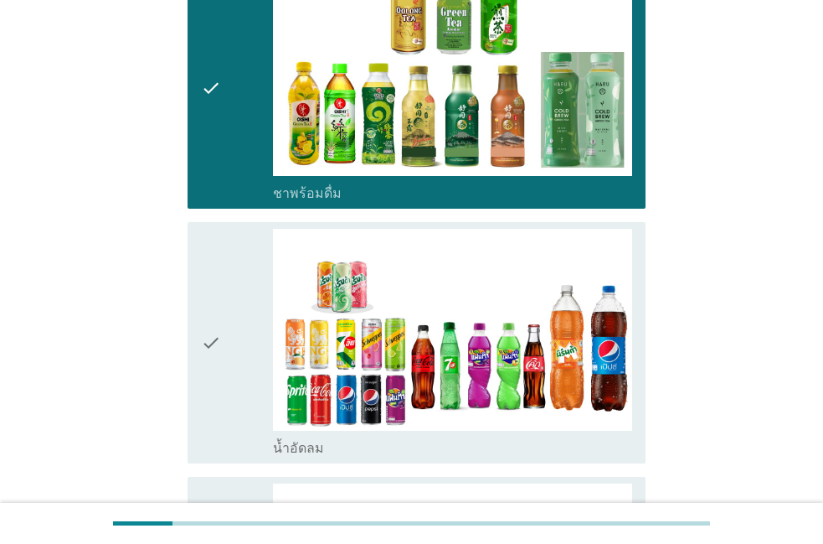
click at [230, 312] on div "check" at bounding box center [237, 343] width 72 height 229
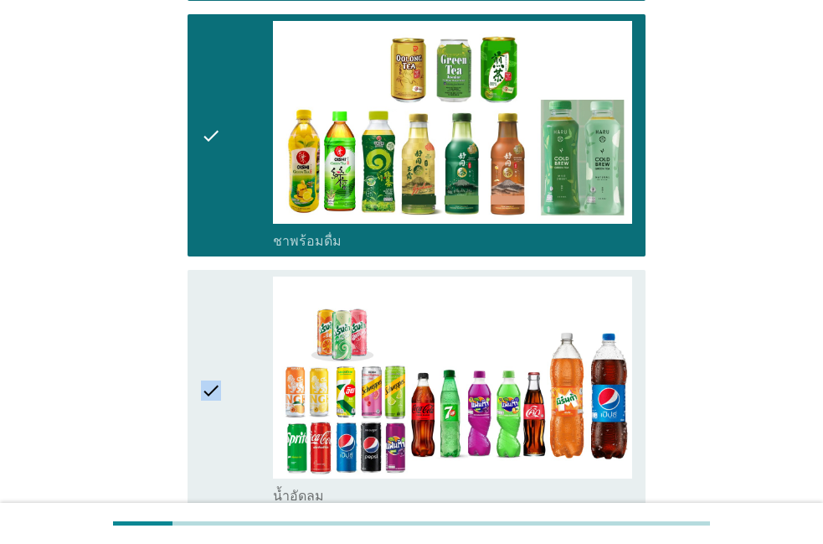
scroll to position [1432, 0]
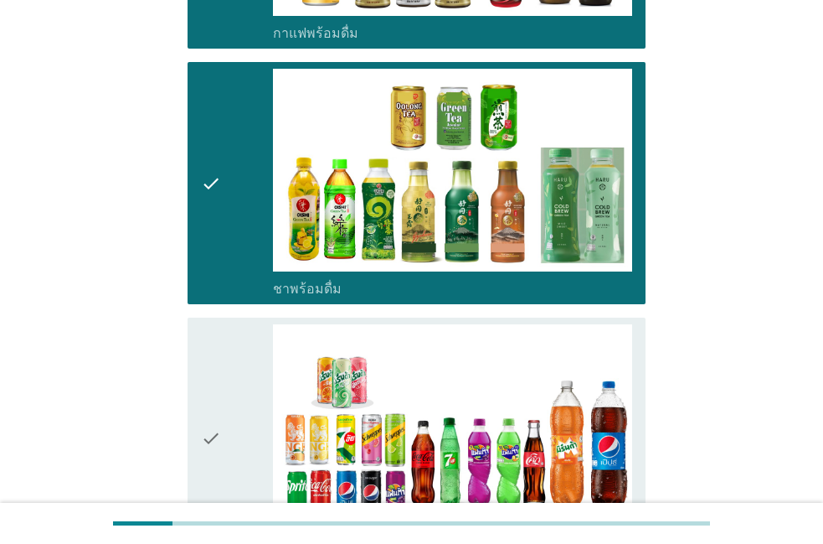
click at [230, 324] on div "check" at bounding box center [237, 438] width 72 height 229
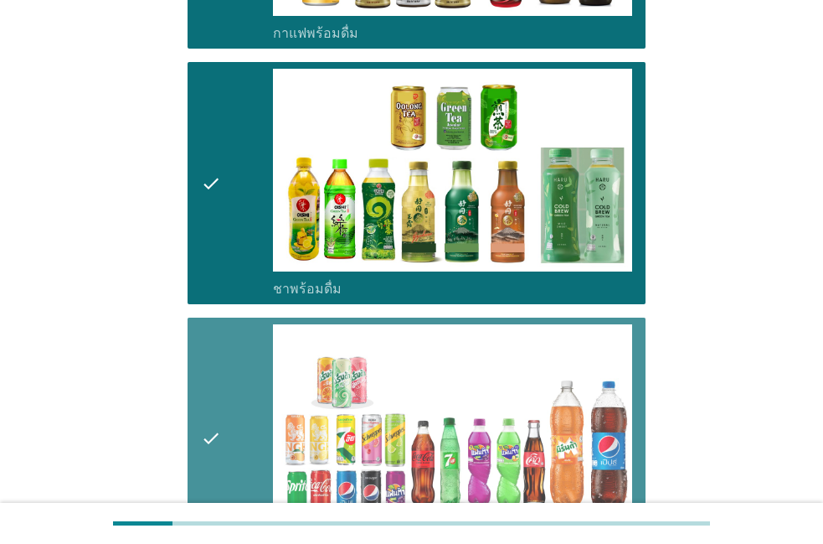
click at [230, 324] on div "check" at bounding box center [237, 438] width 72 height 229
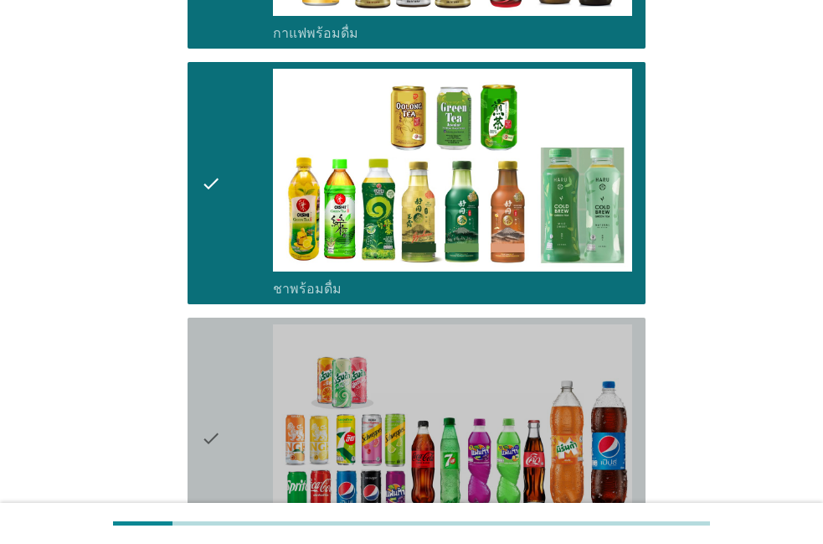
click at [230, 324] on div "check" at bounding box center [237, 438] width 72 height 229
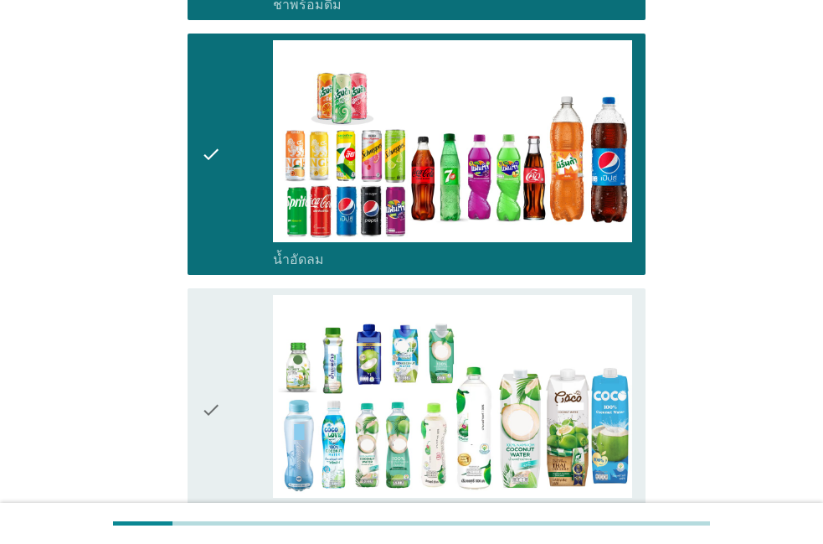
scroll to position [1718, 0]
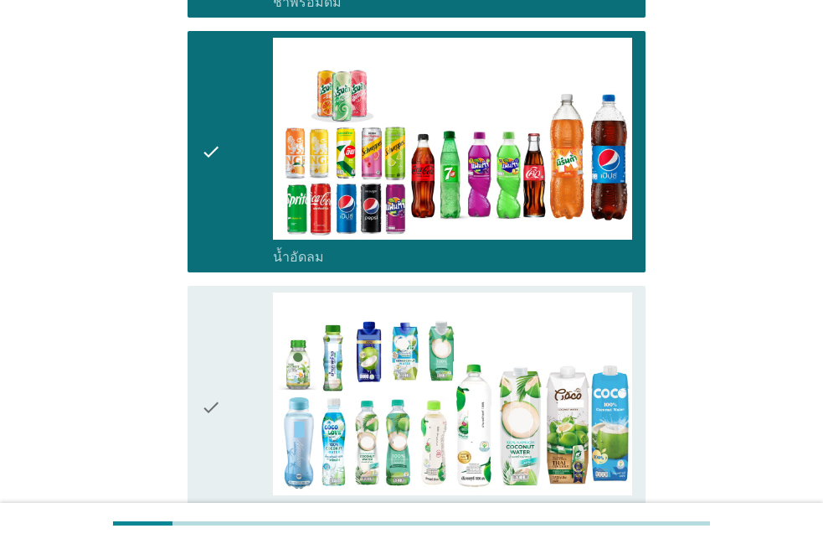
click at [230, 312] on div "check" at bounding box center [237, 406] width 72 height 229
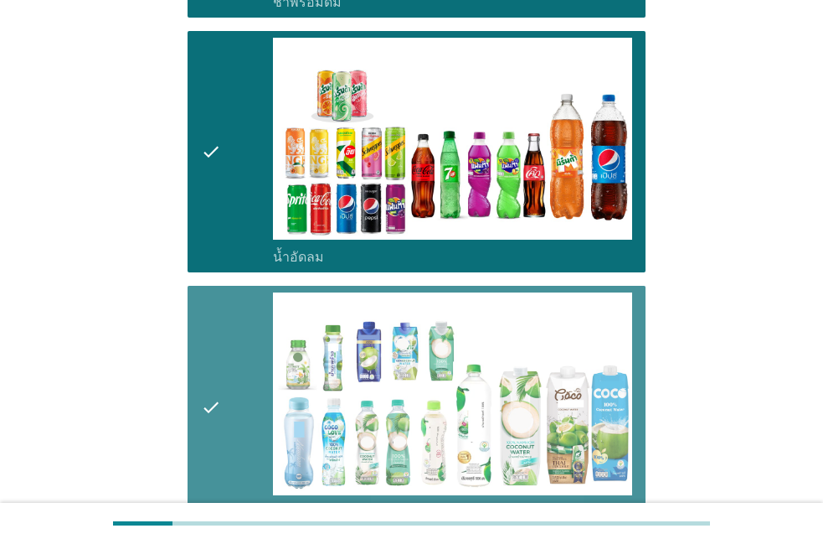
click at [230, 312] on div "check" at bounding box center [237, 406] width 72 height 229
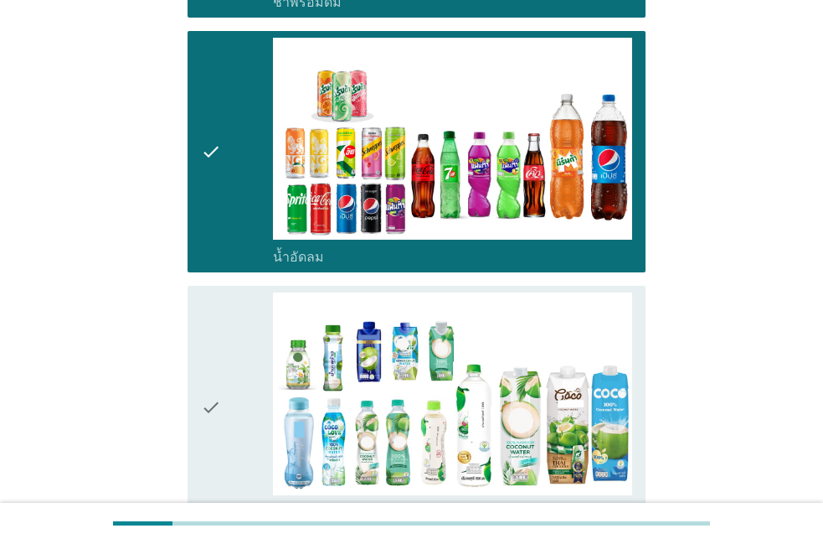
click at [230, 312] on div "check" at bounding box center [237, 406] width 72 height 229
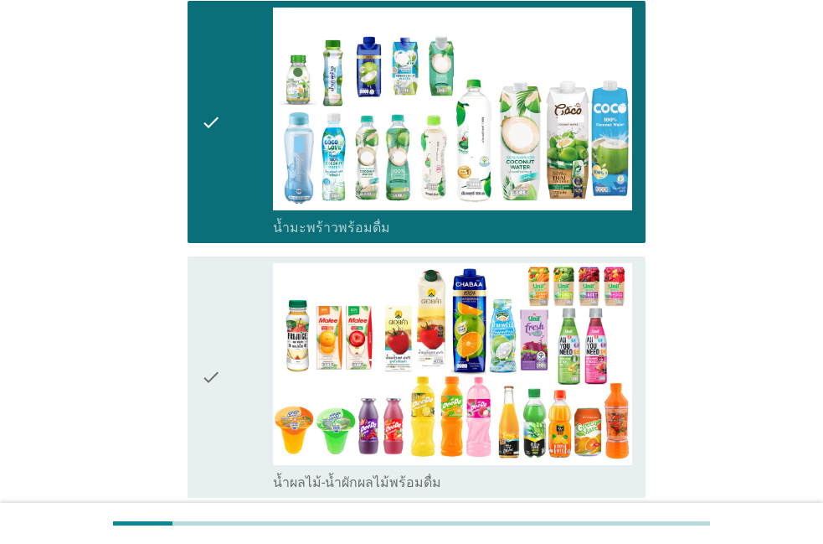
scroll to position [2005, 0]
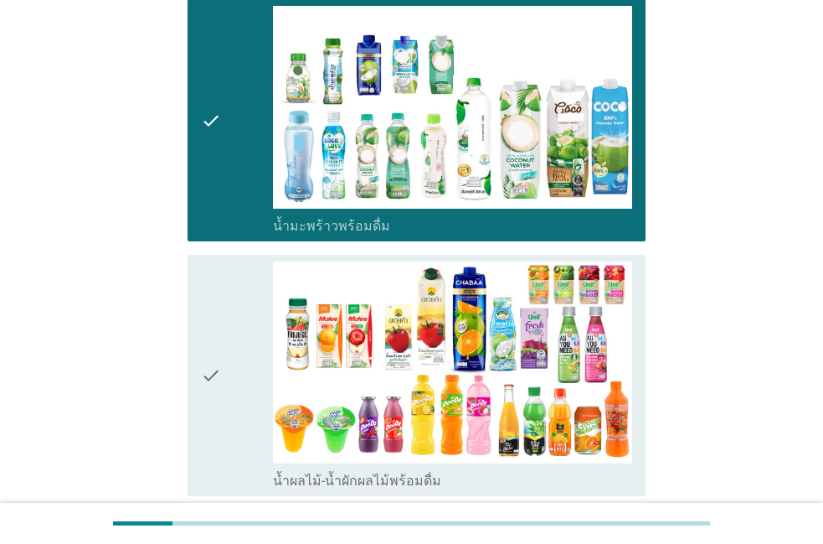
click at [230, 312] on div "check" at bounding box center [237, 375] width 72 height 229
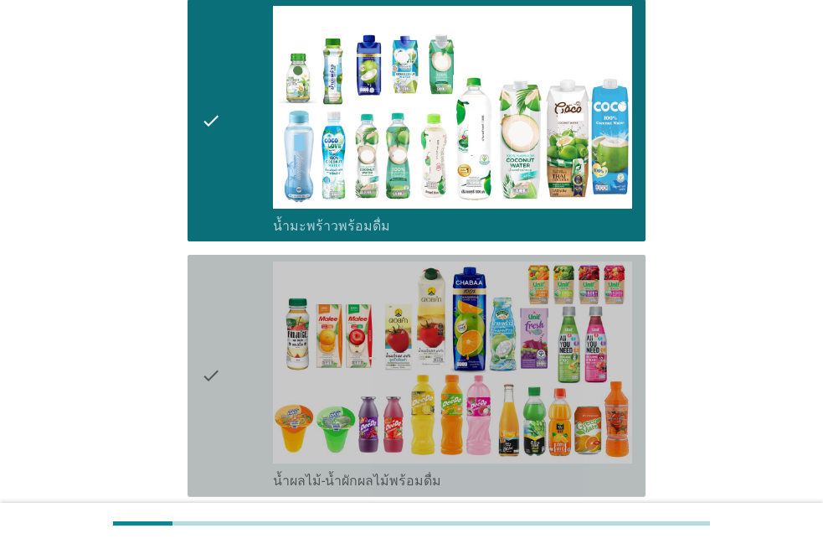
click at [214, 374] on icon "check" at bounding box center [211, 375] width 20 height 229
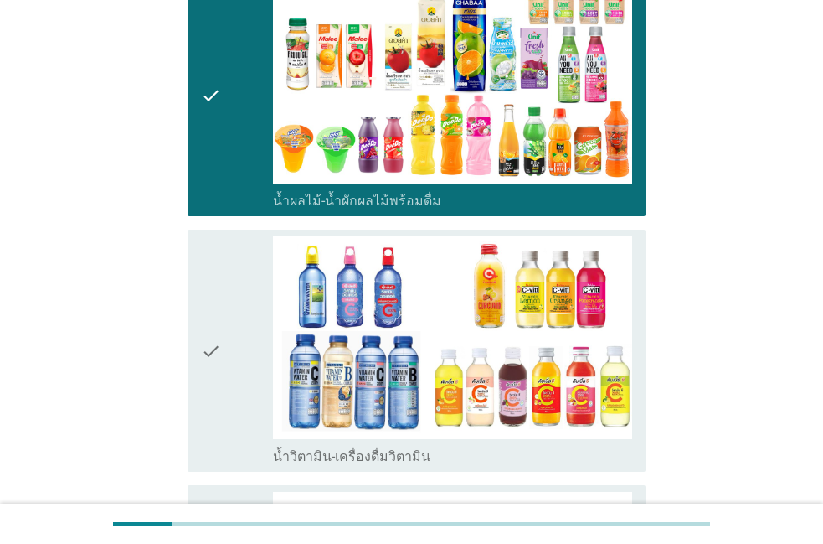
scroll to position [2291, 0]
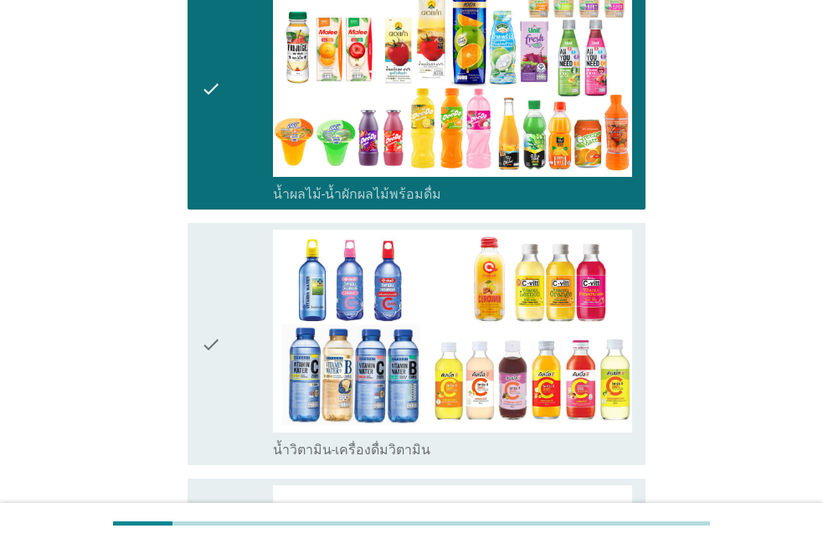
click at [214, 374] on icon "check" at bounding box center [211, 343] width 20 height 229
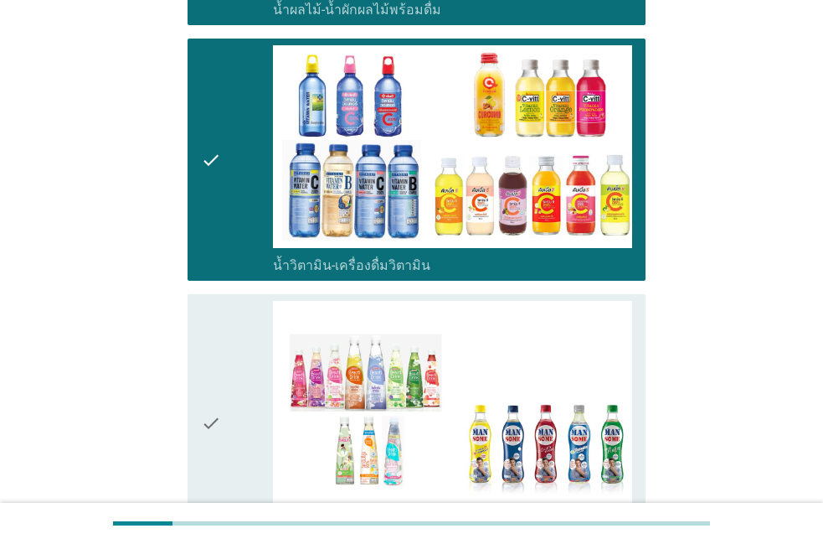
scroll to position [2482, 0]
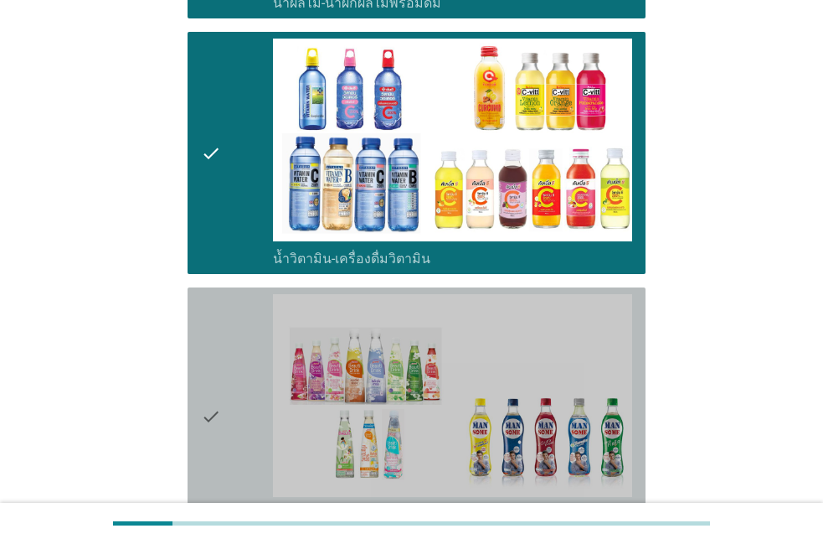
click at [214, 374] on icon "check" at bounding box center [211, 416] width 20 height 245
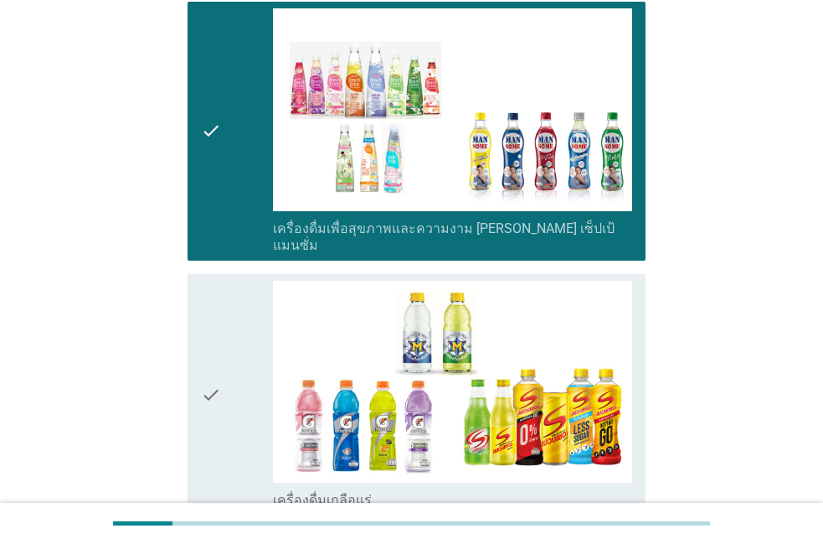
scroll to position [2769, 0]
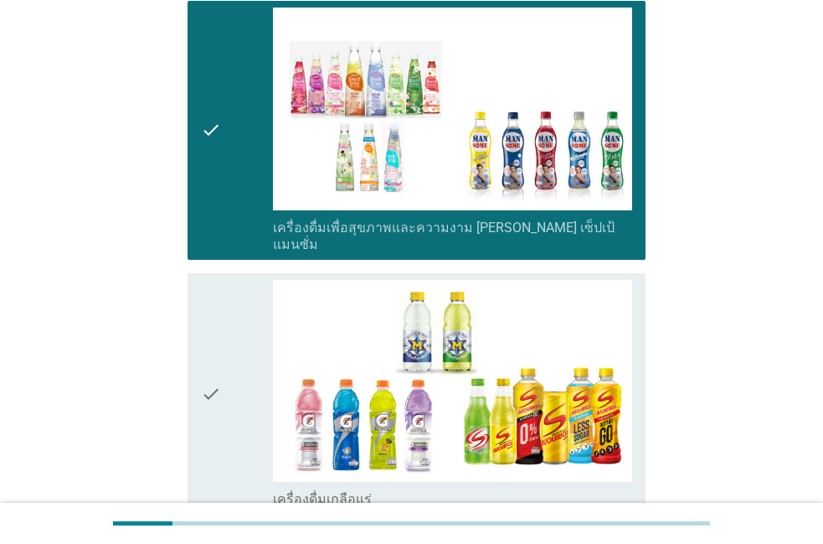
click at [214, 375] on icon "check" at bounding box center [211, 394] width 20 height 229
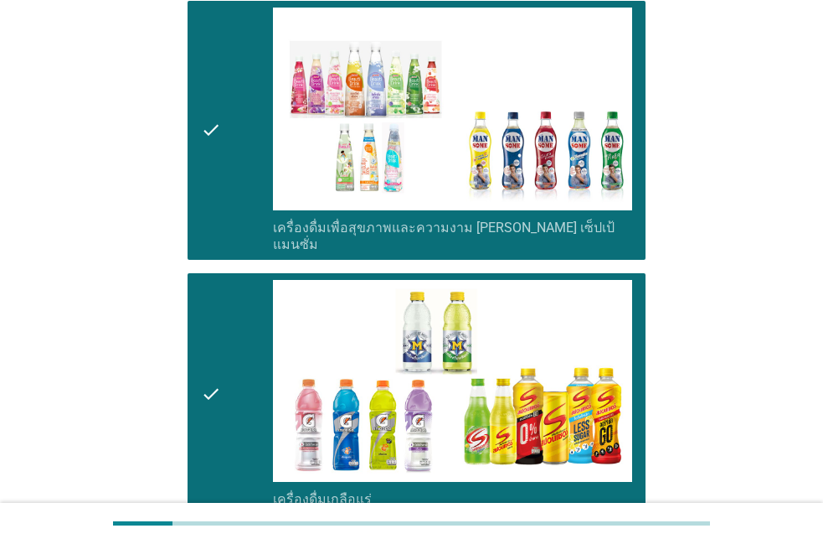
scroll to position [2960, 0]
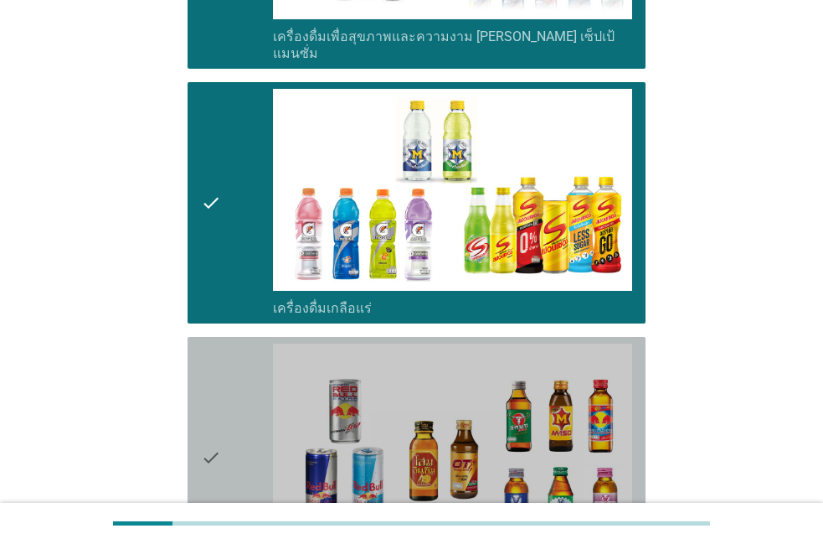
click at [214, 375] on icon "check" at bounding box center [211, 457] width 20 height 229
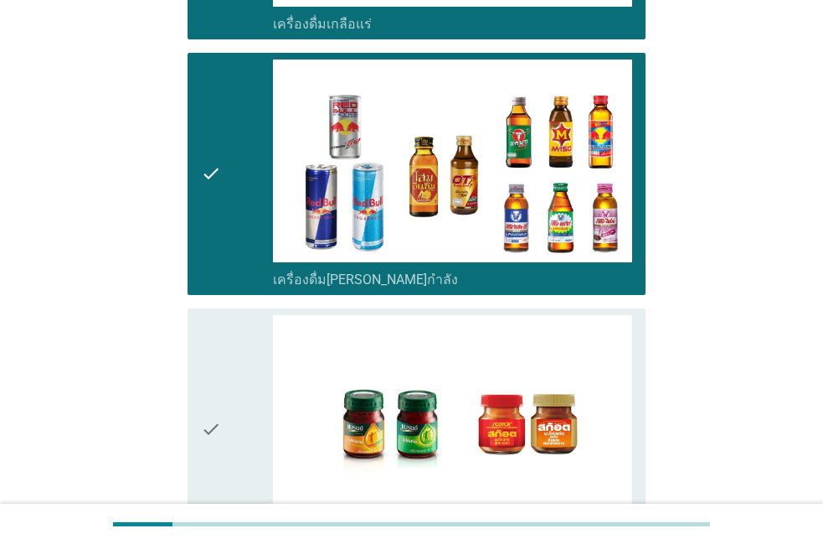
scroll to position [3246, 0]
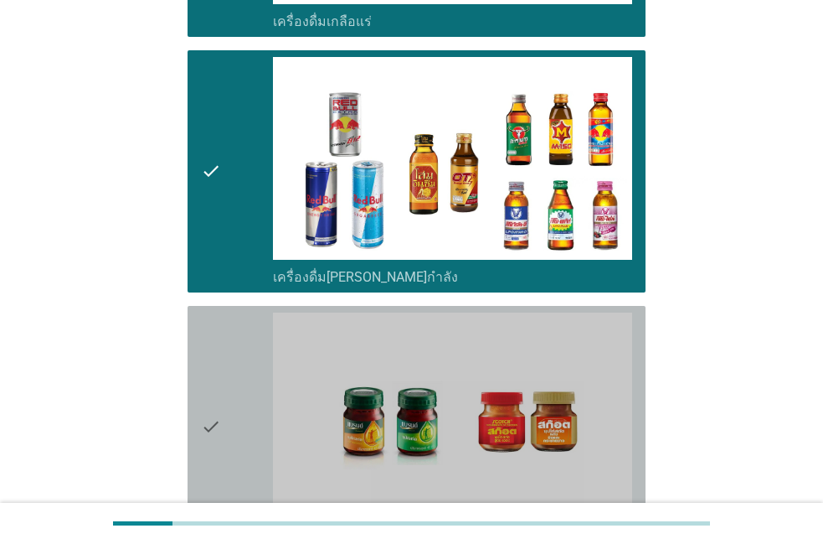
click at [214, 375] on icon "check" at bounding box center [211, 426] width 20 height 229
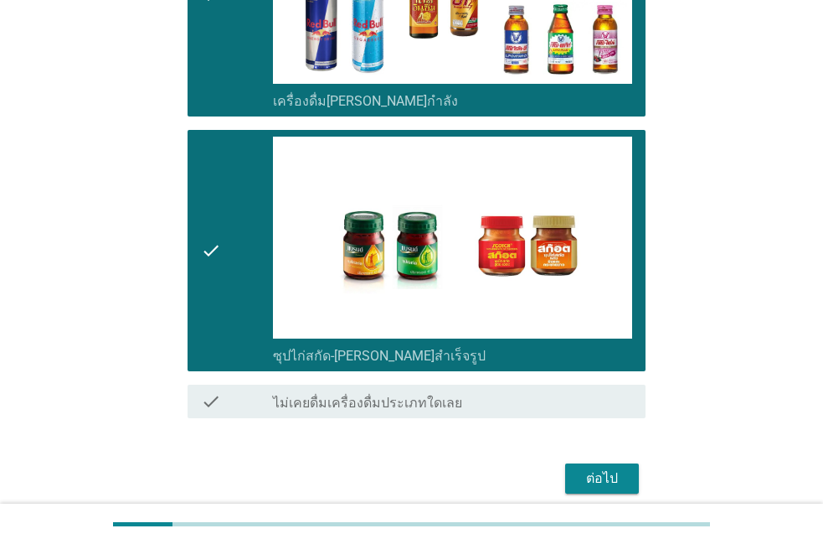
scroll to position [3423, 0]
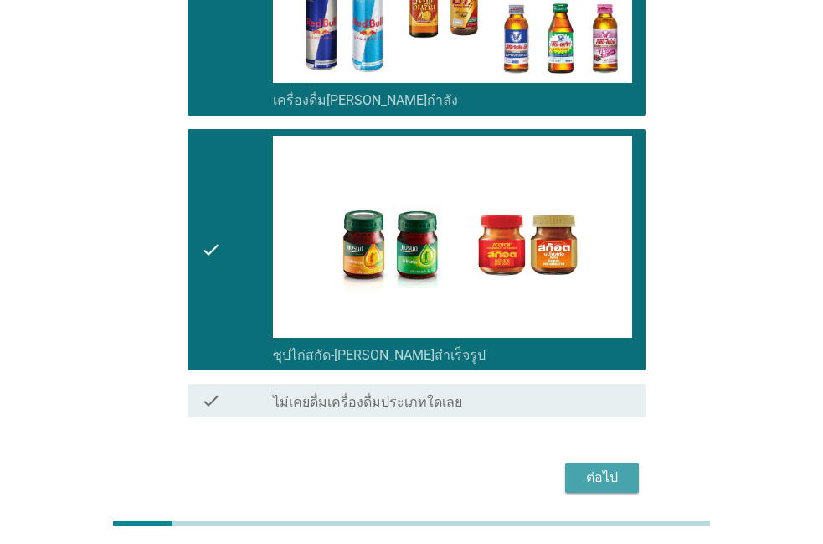
click at [575, 462] on button "ต่อไป" at bounding box center [602, 477] width 74 height 30
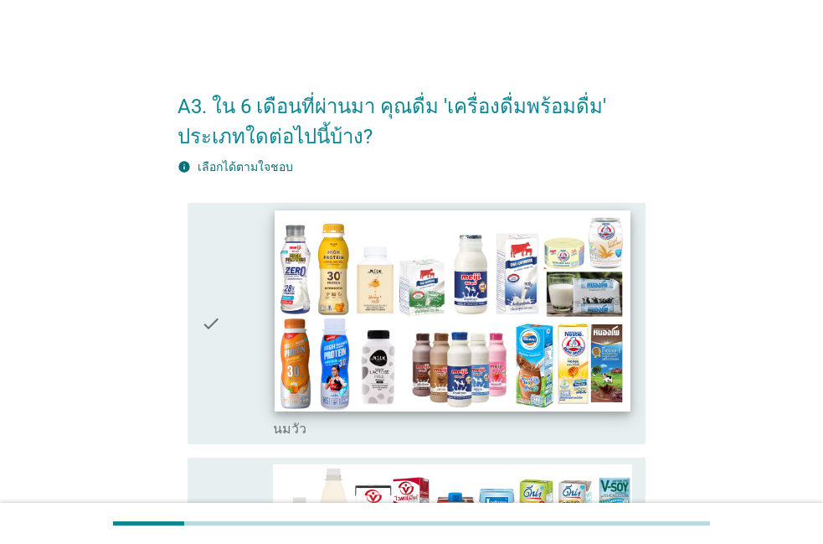
scroll to position [95, 0]
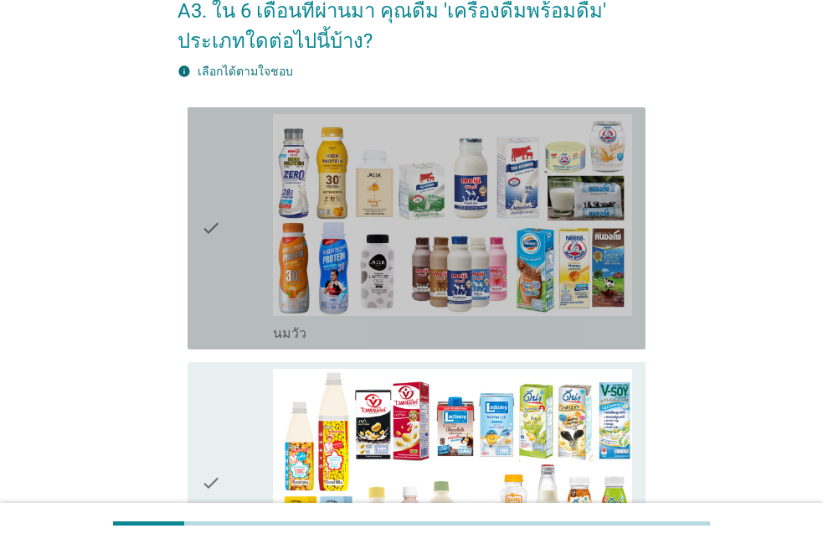
click at [219, 172] on icon "check" at bounding box center [211, 228] width 20 height 229
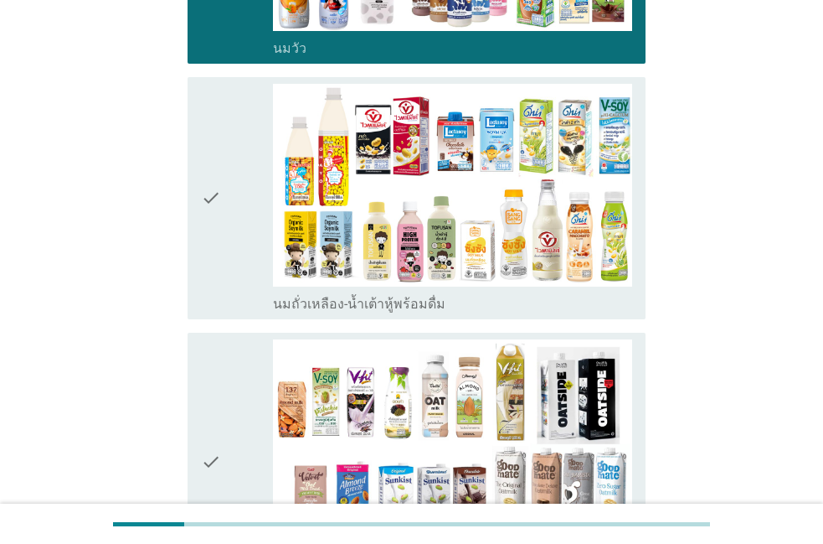
scroll to position [382, 0]
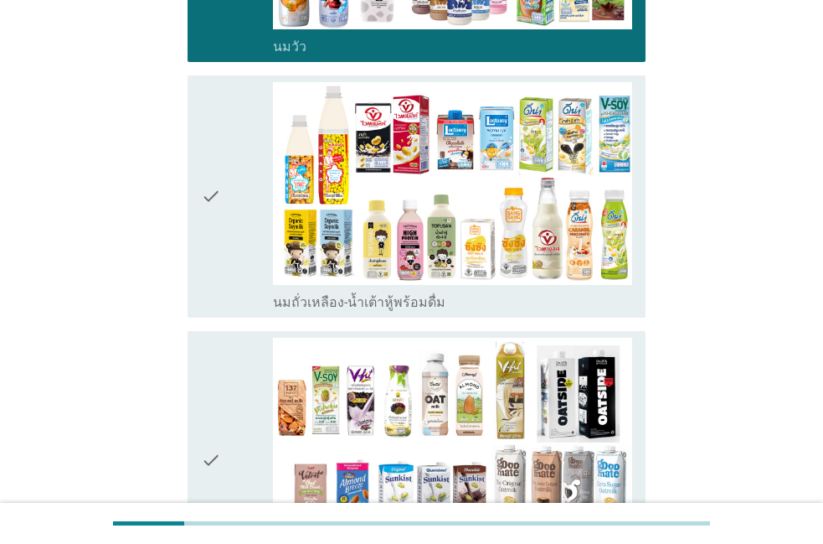
click at [219, 172] on icon "check" at bounding box center [211, 196] width 20 height 229
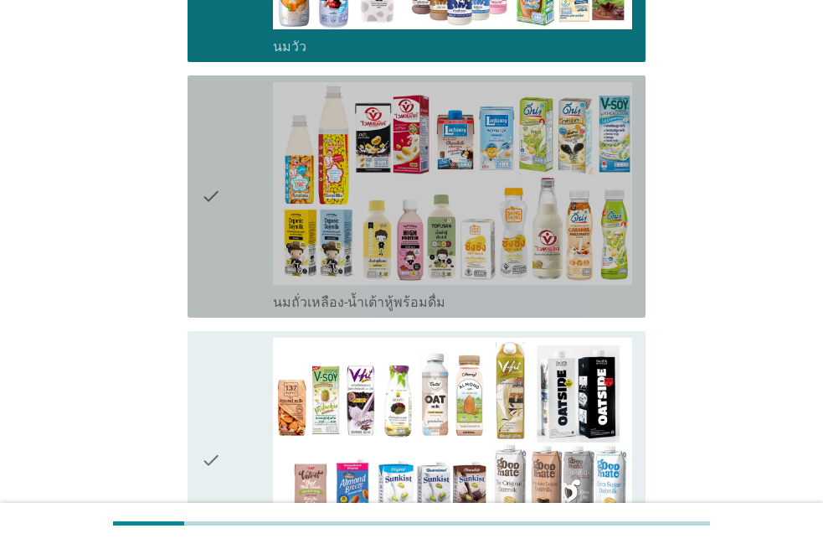
click at [240, 126] on div "check" at bounding box center [237, 196] width 72 height 229
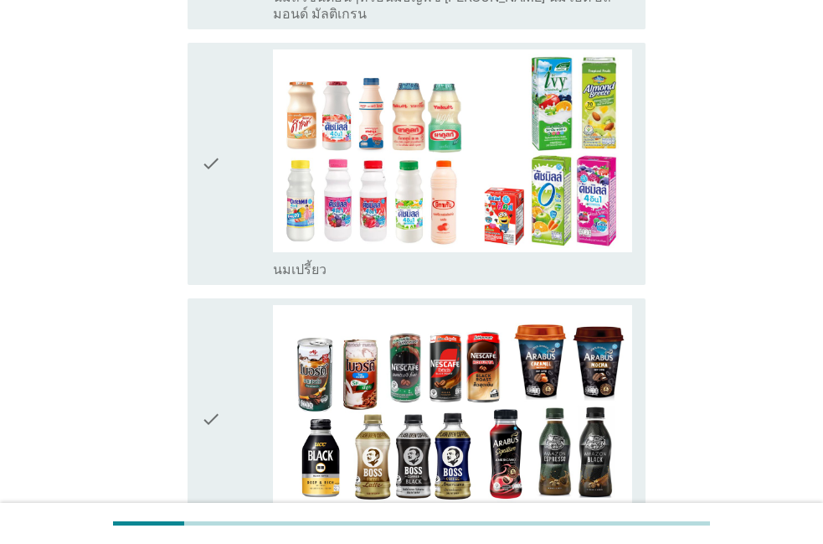
scroll to position [859, 0]
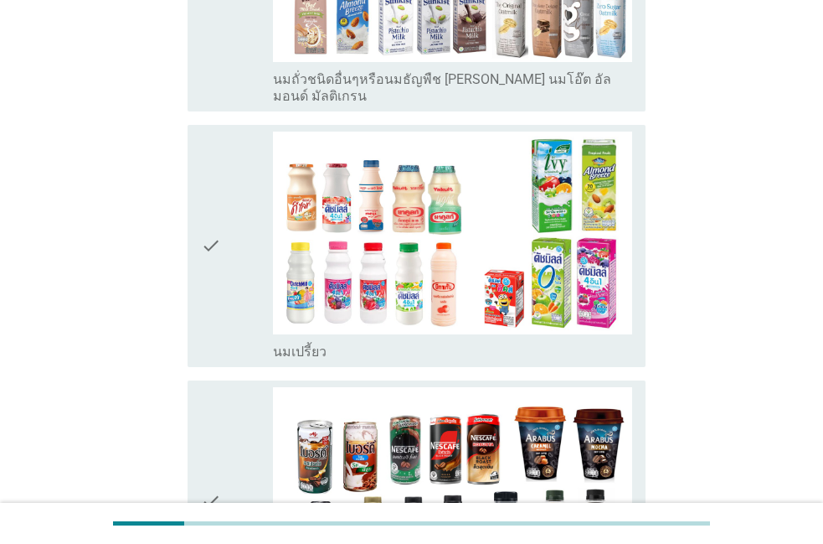
click at [229, 137] on div "check" at bounding box center [237, 245] width 72 height 229
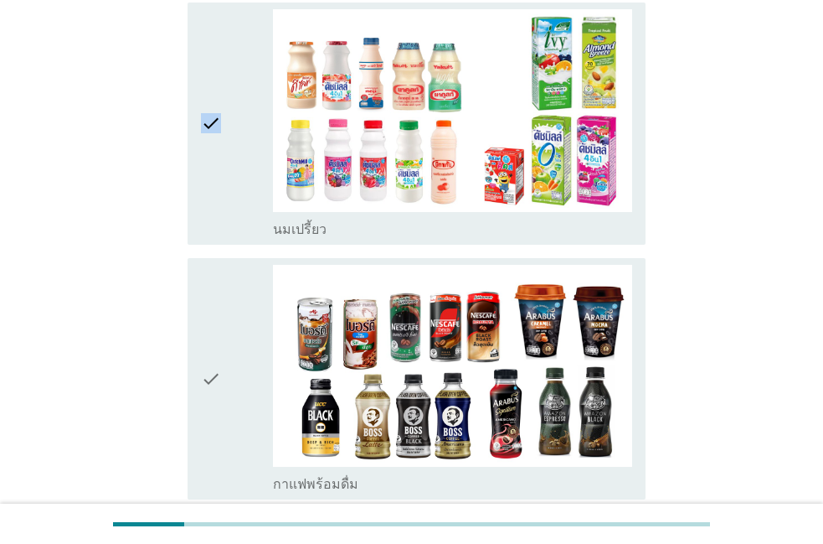
scroll to position [955, 0]
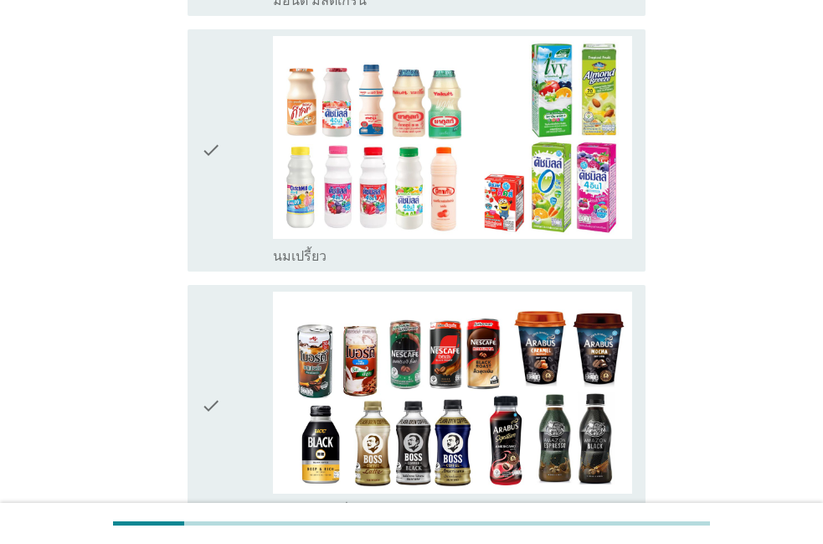
click at [229, 137] on div "check" at bounding box center [237, 150] width 72 height 229
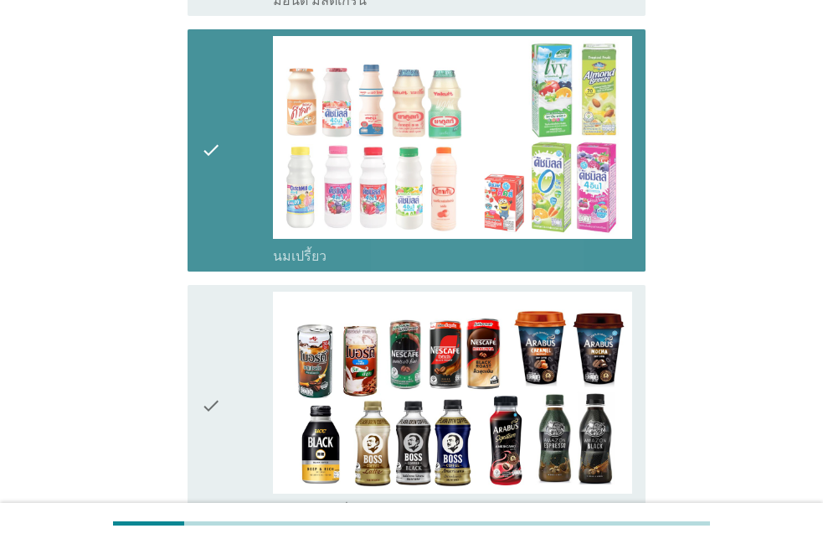
click at [229, 137] on div "check" at bounding box center [237, 150] width 72 height 229
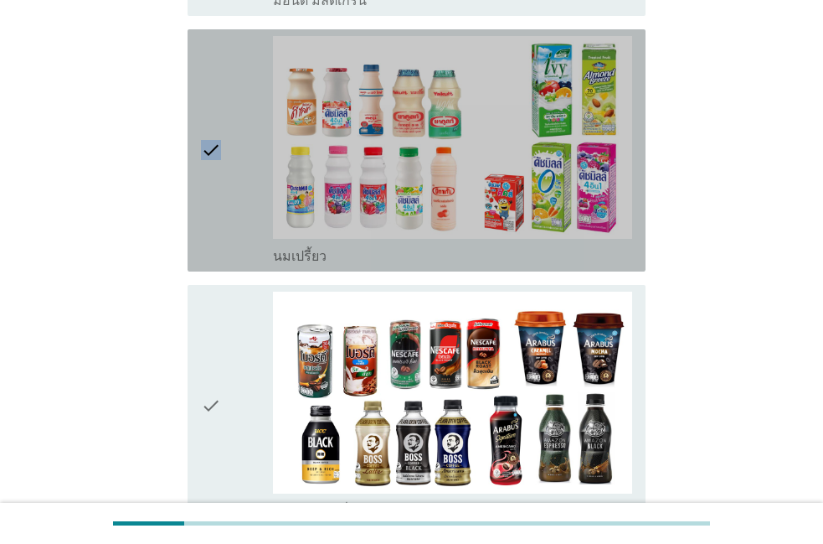
click at [229, 137] on div "check" at bounding box center [237, 150] width 72 height 229
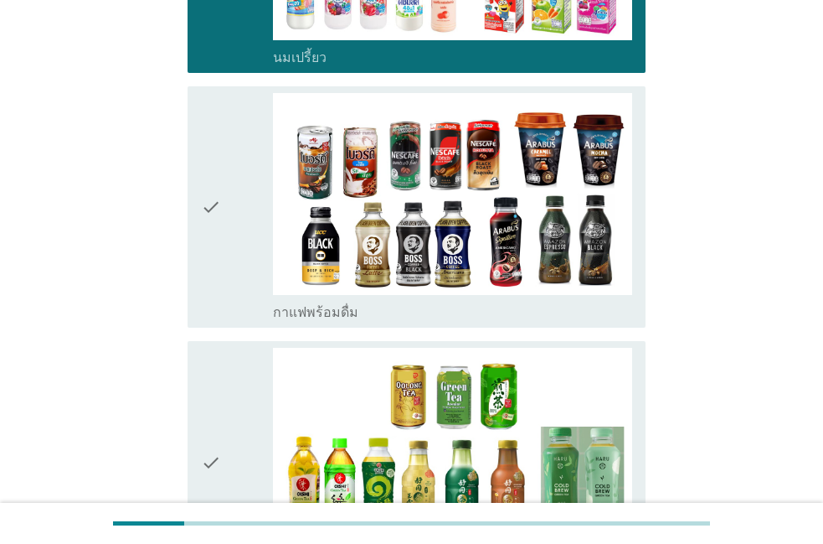
scroll to position [1146, 0]
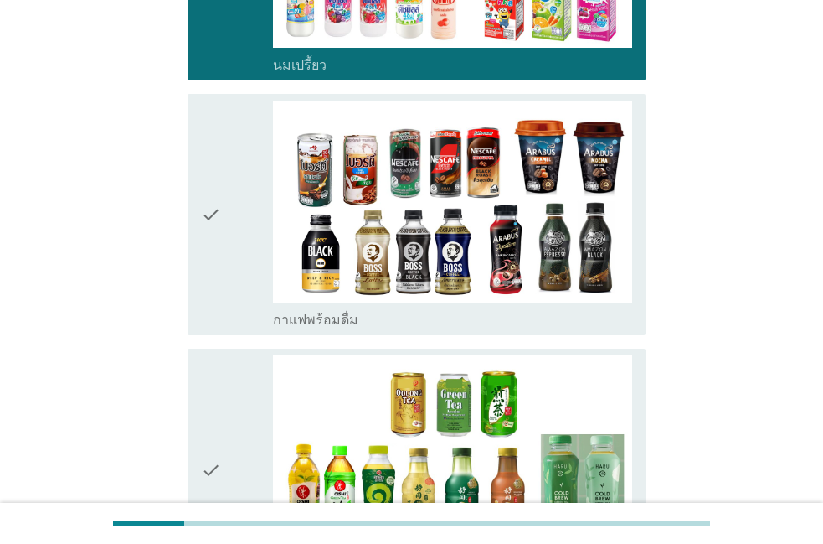
click at [229, 137] on div "check" at bounding box center [237, 214] width 72 height 229
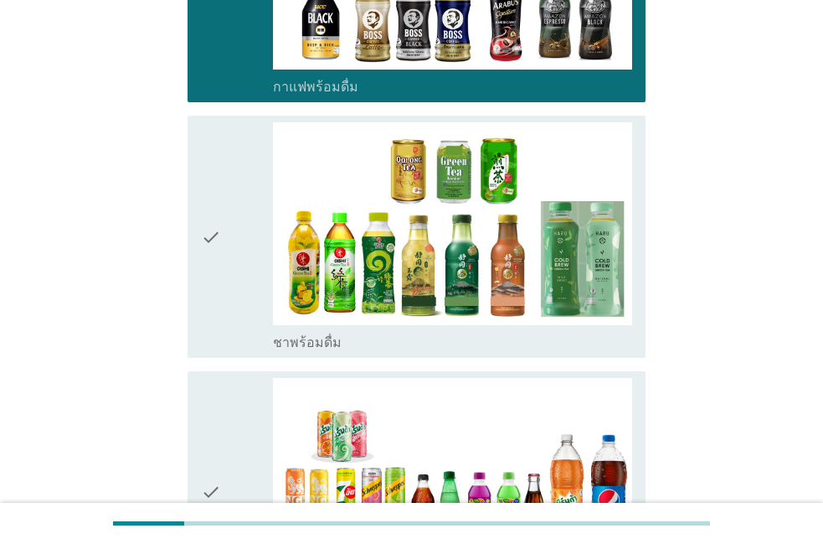
scroll to position [1432, 0]
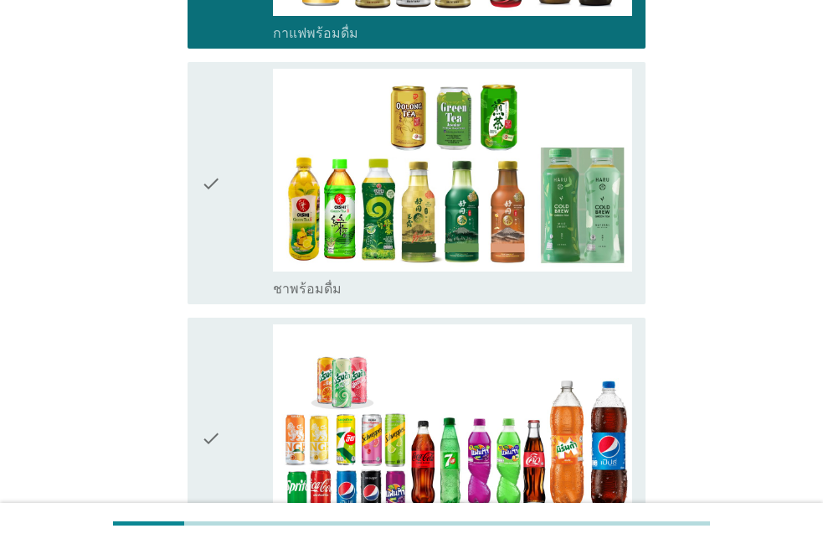
click at [229, 137] on div "check" at bounding box center [237, 183] width 72 height 229
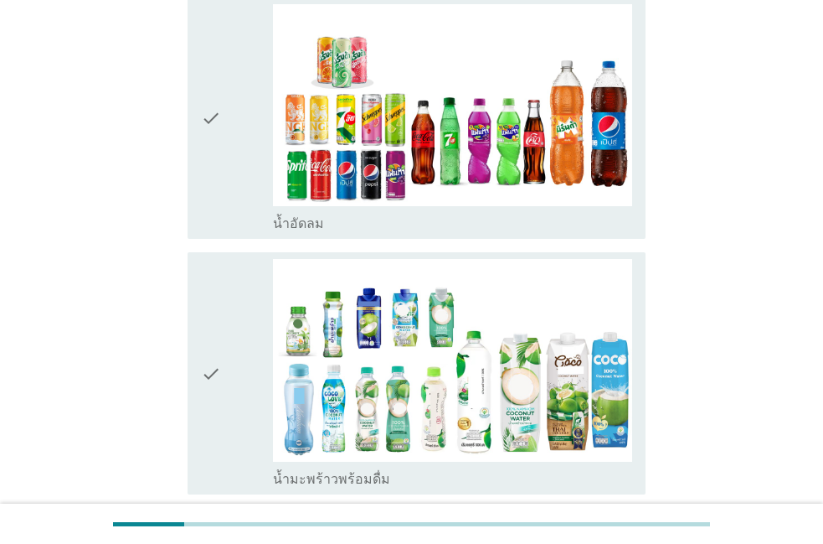
scroll to position [1718, 0]
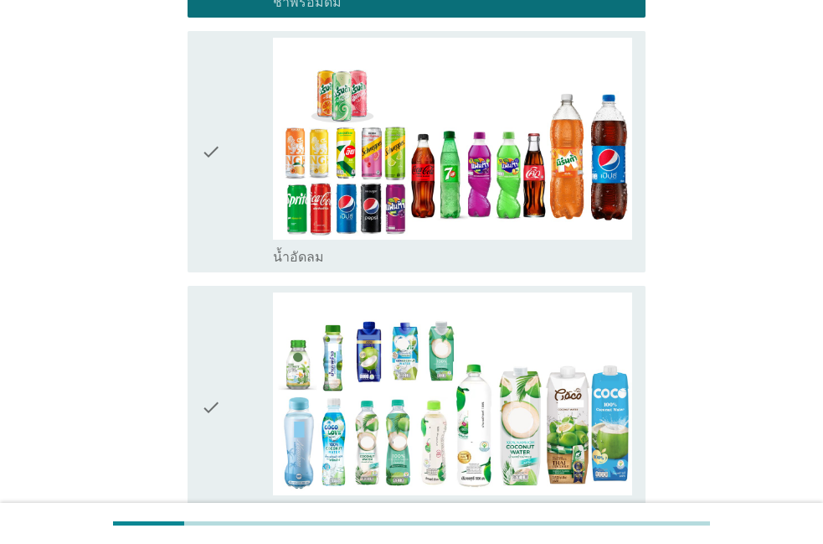
click at [229, 137] on div "check" at bounding box center [237, 152] width 72 height 229
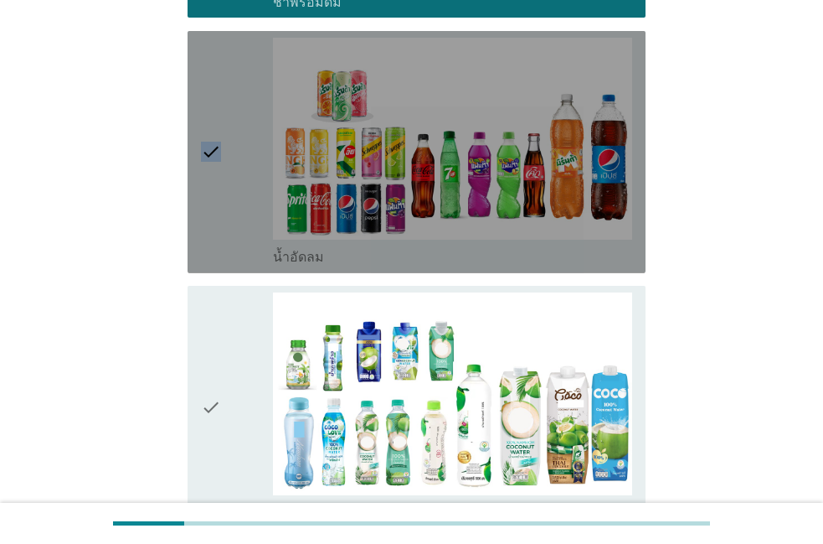
click at [229, 137] on div "check" at bounding box center [237, 152] width 72 height 229
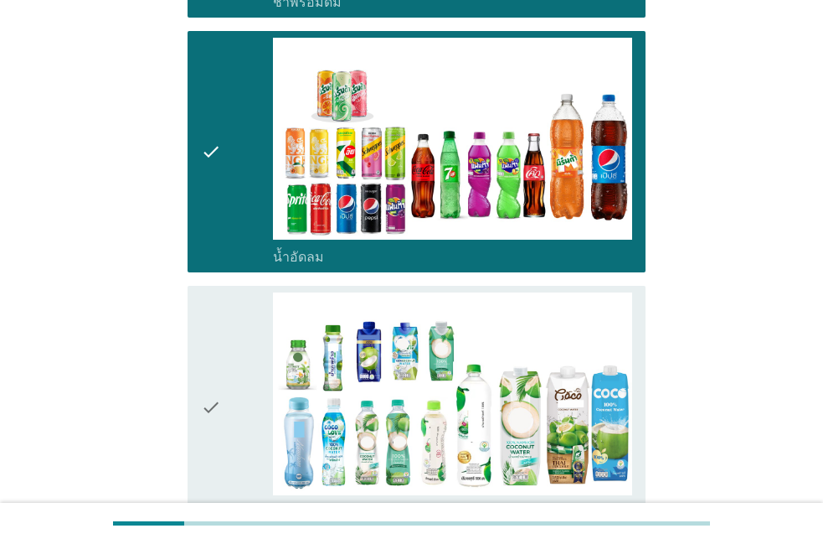
click at [229, 137] on div "check" at bounding box center [237, 152] width 72 height 229
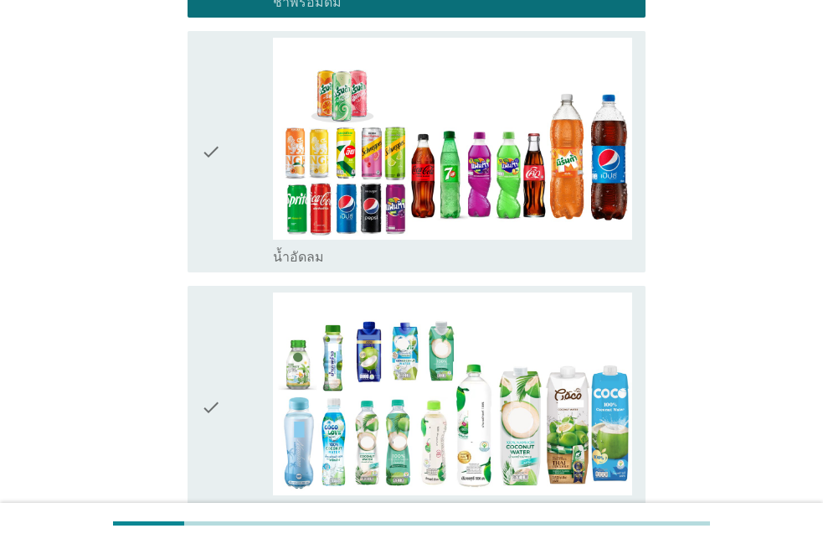
click at [229, 137] on div "check" at bounding box center [237, 152] width 72 height 229
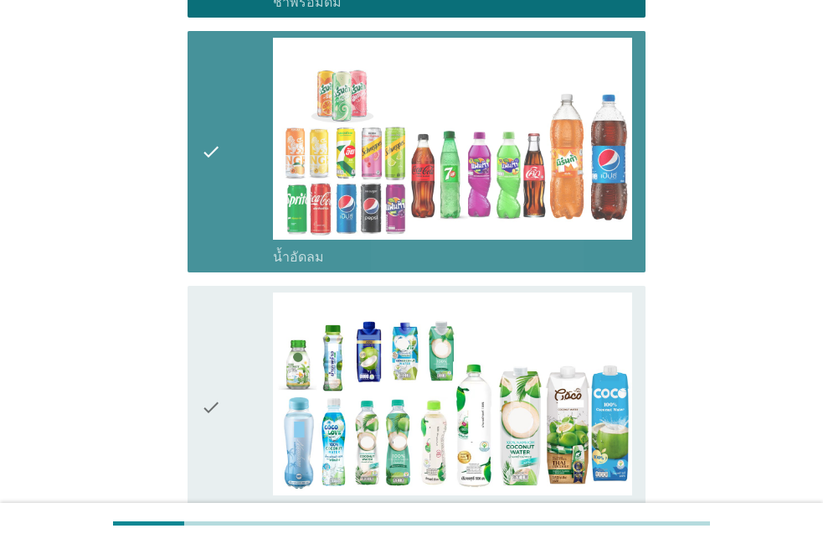
click at [229, 137] on div "check" at bounding box center [237, 152] width 72 height 229
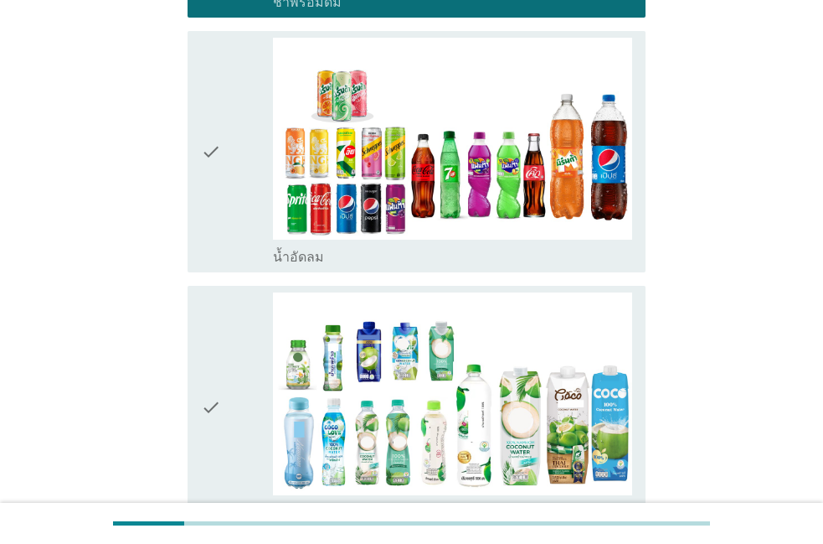
click at [229, 137] on div "check" at bounding box center [237, 152] width 72 height 229
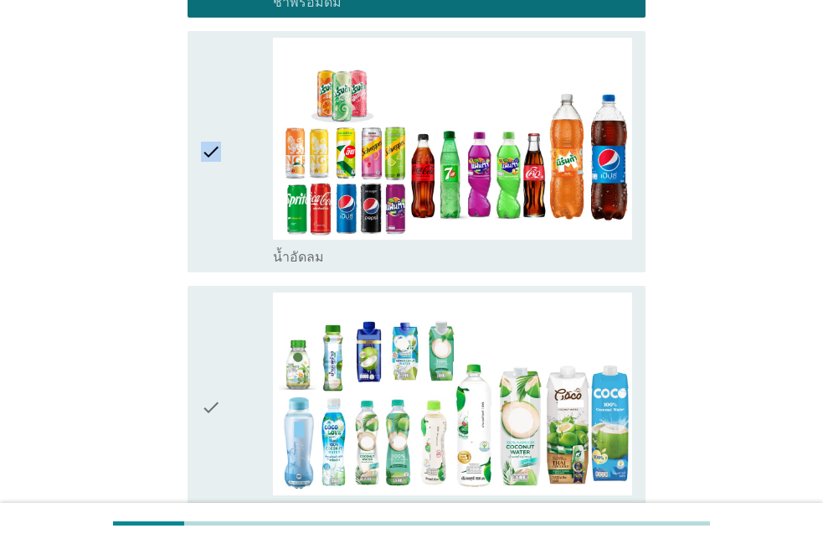
click at [229, 137] on div "check" at bounding box center [237, 152] width 72 height 229
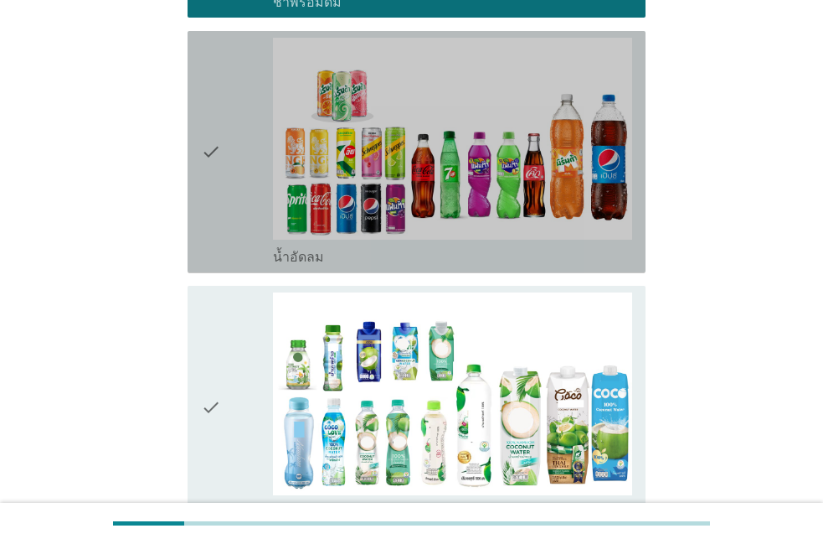
click at [229, 137] on div "check" at bounding box center [237, 152] width 72 height 229
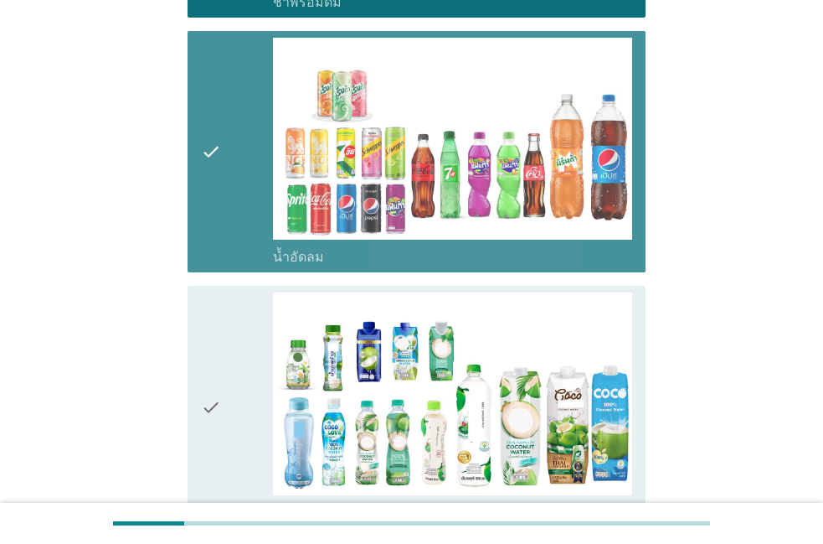
click at [229, 137] on div "check" at bounding box center [237, 152] width 72 height 229
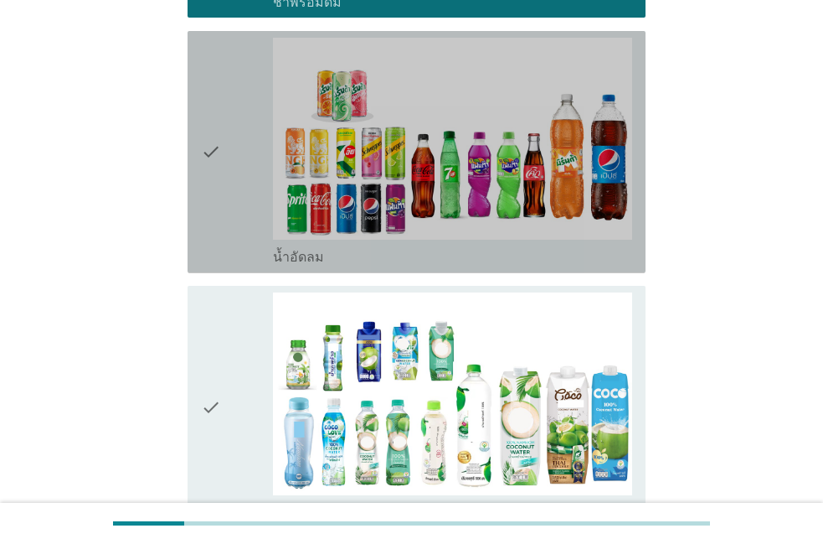
click at [229, 137] on div "check" at bounding box center [237, 152] width 72 height 229
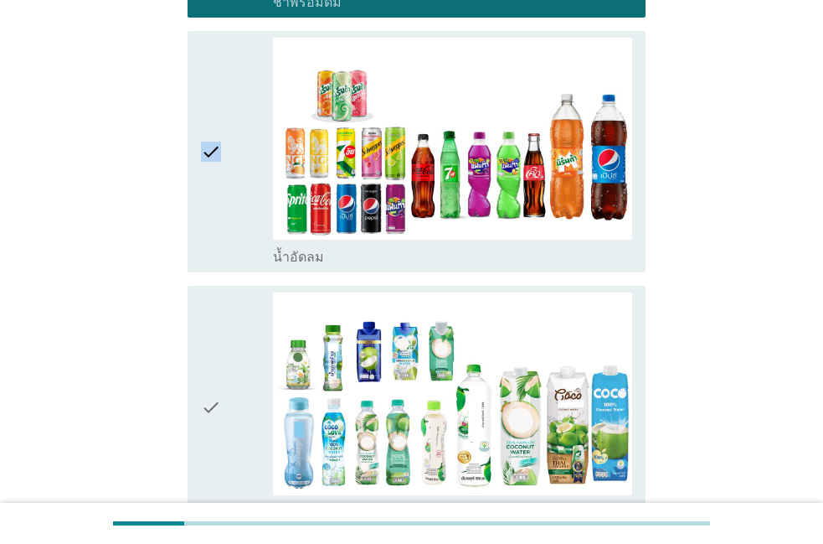
click at [250, 64] on div "check" at bounding box center [237, 152] width 72 height 229
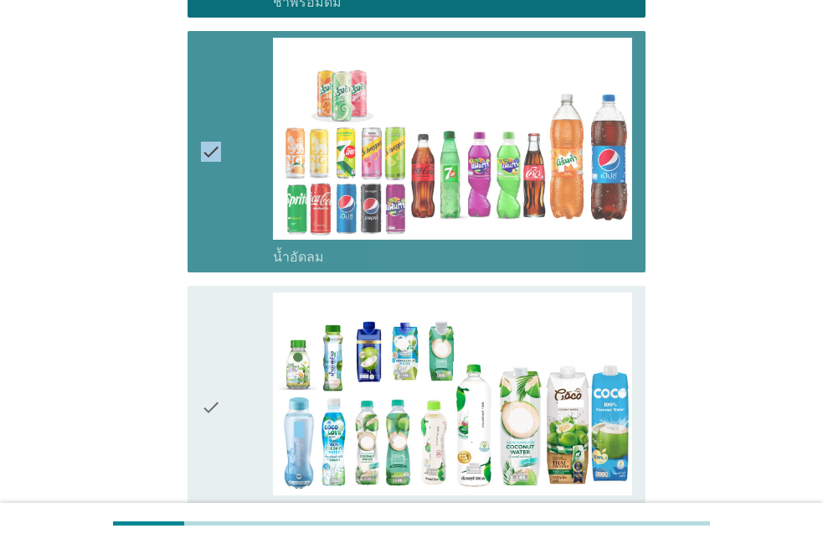
click at [250, 64] on div "check" at bounding box center [237, 152] width 72 height 229
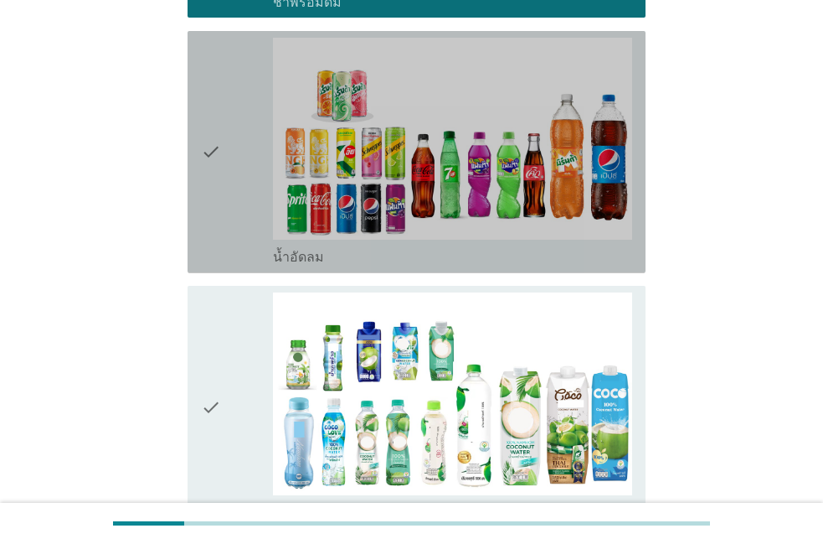
click at [222, 72] on div "check" at bounding box center [237, 152] width 72 height 229
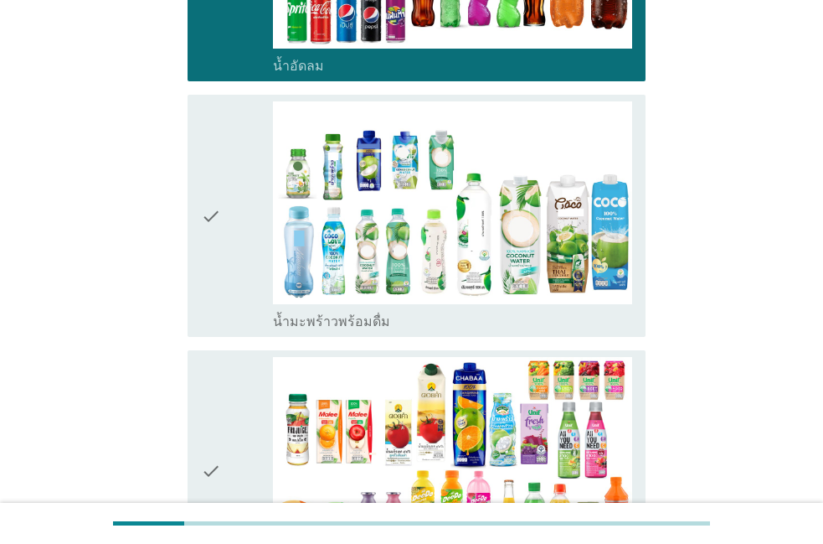
scroll to position [2005, 0]
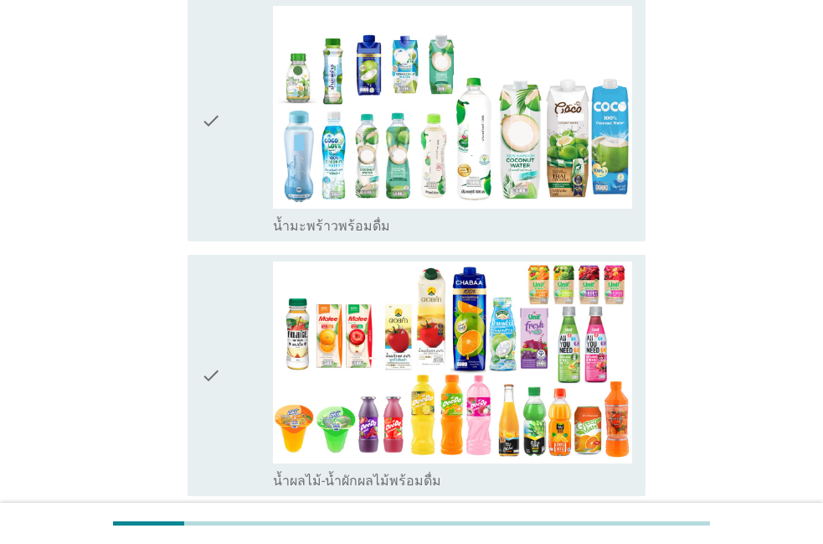
click at [221, 71] on div "check" at bounding box center [237, 120] width 72 height 229
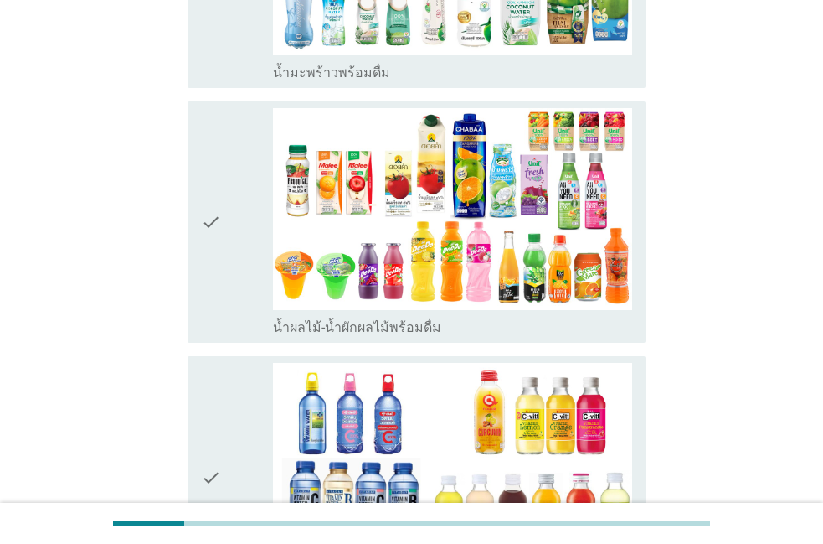
scroll to position [2100, 0]
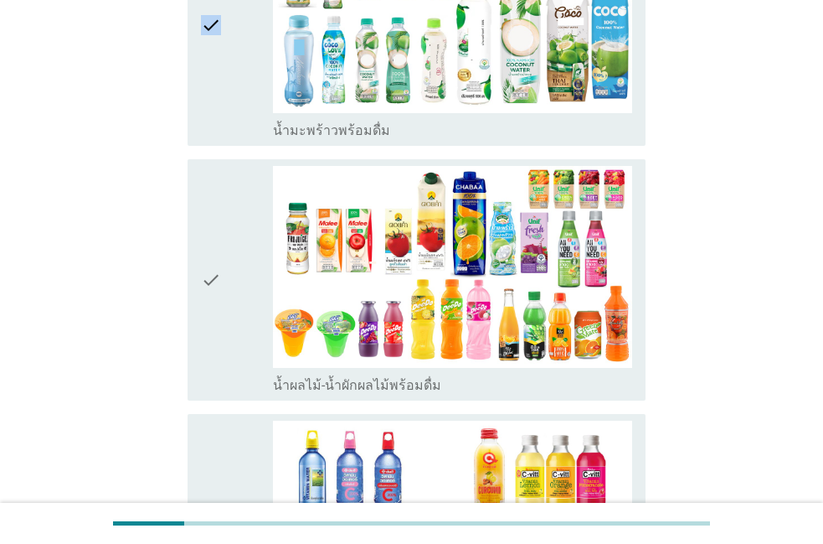
click at [217, 71] on icon "check" at bounding box center [211, 24] width 20 height 229
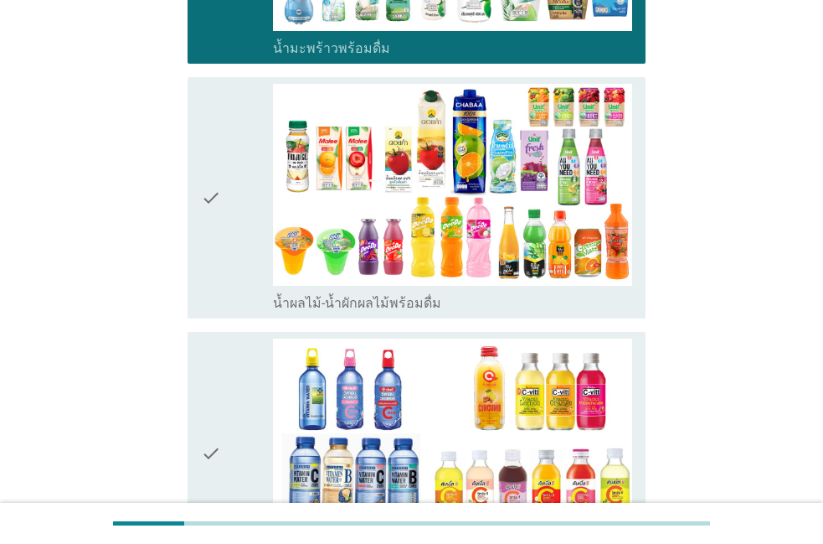
scroll to position [2291, 0]
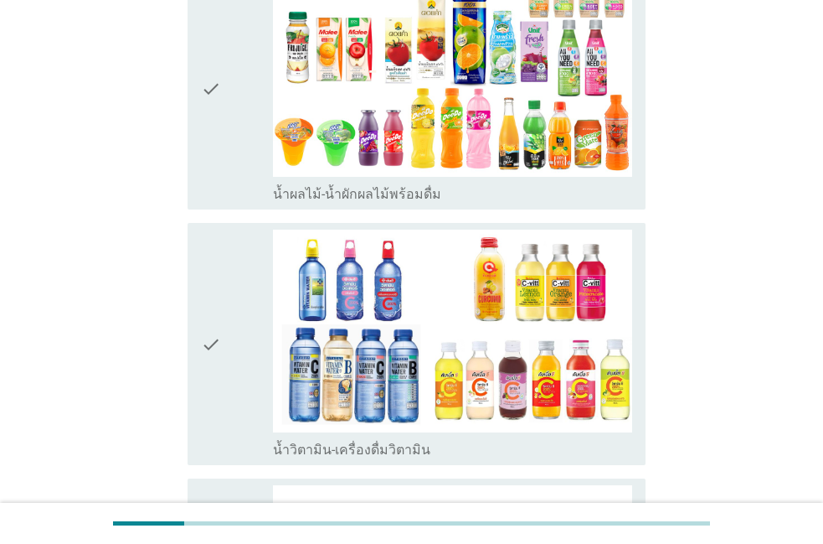
click at [214, 75] on icon "check" at bounding box center [211, 89] width 20 height 229
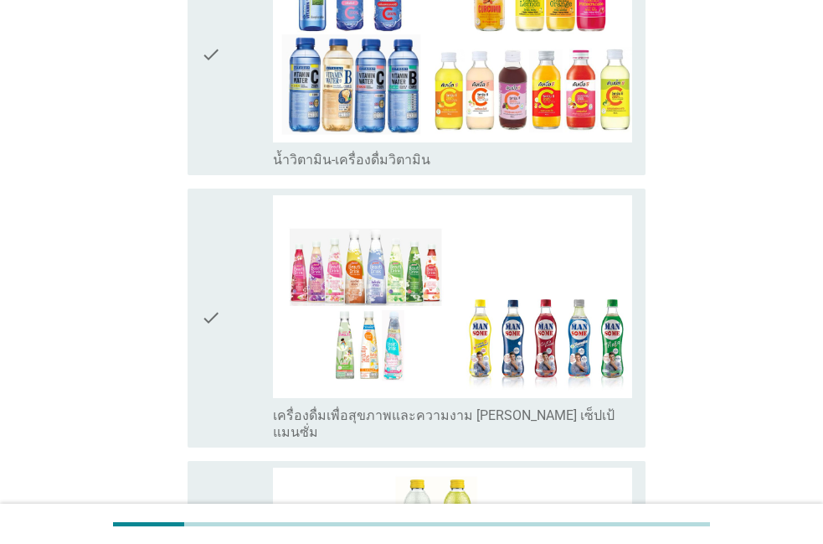
scroll to position [2578, 0]
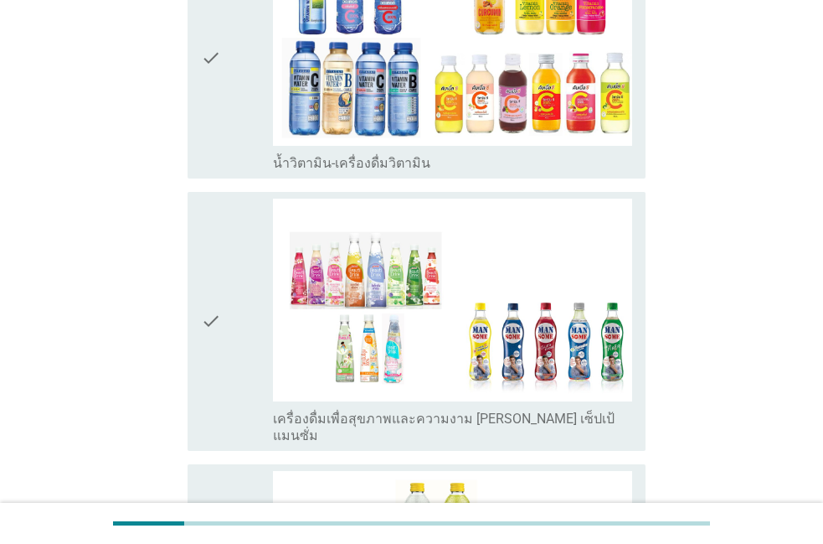
click at [214, 80] on icon "check" at bounding box center [211, 57] width 20 height 229
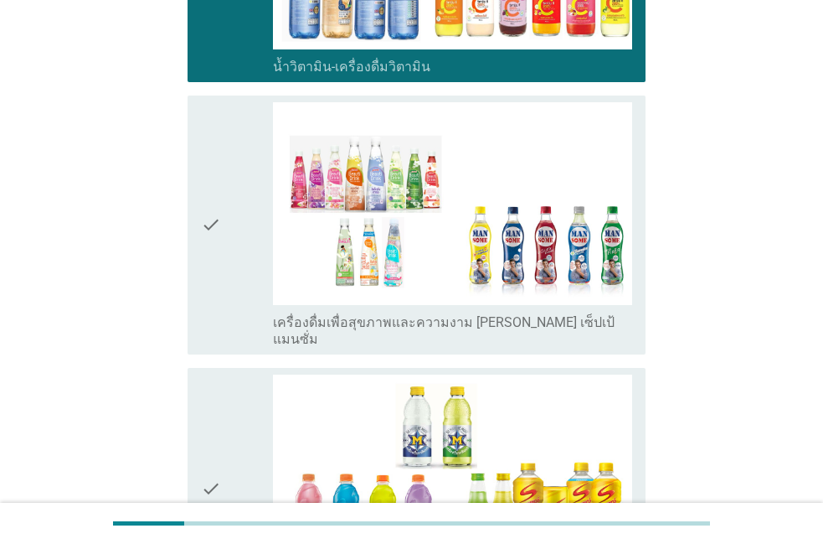
scroll to position [2673, 0]
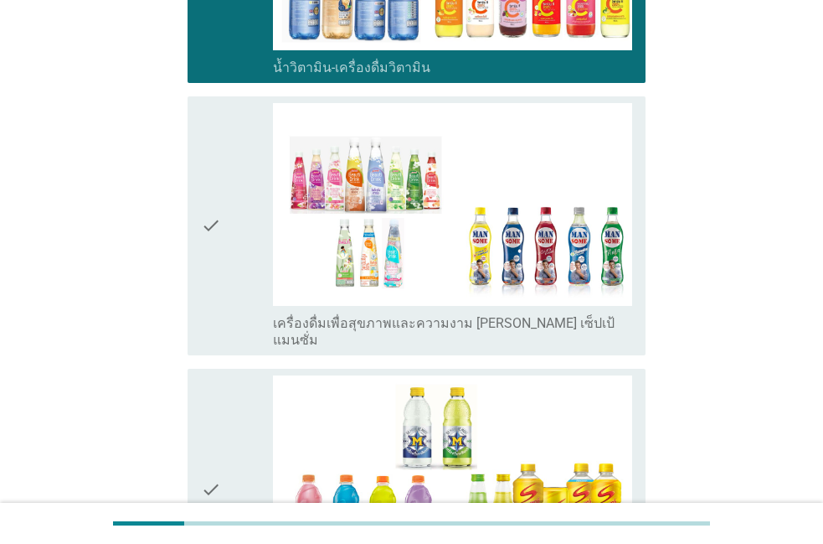
click at [214, 96] on div "check check_box_outline_blank เครื่องดื่มเพื่อสุขภาพและความงาม เช่น เซ็ปเป้ แมน…" at bounding box center [417, 225] width 458 height 259
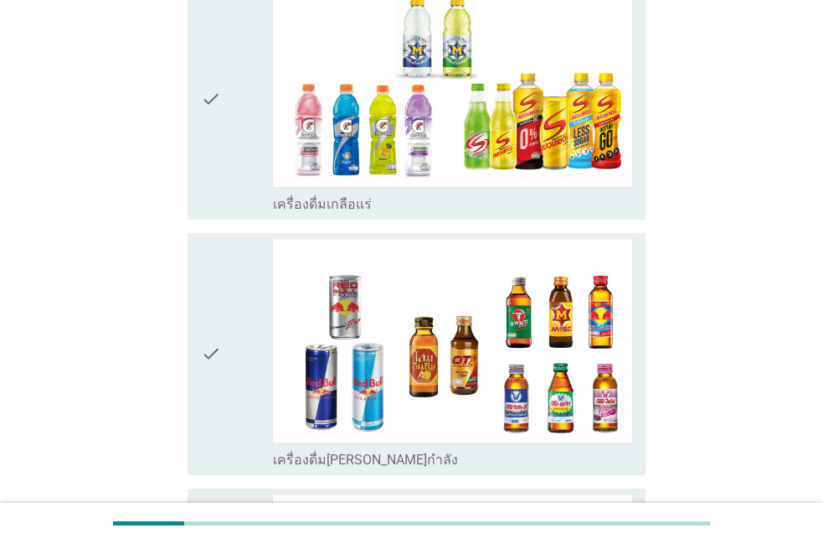
scroll to position [3055, 0]
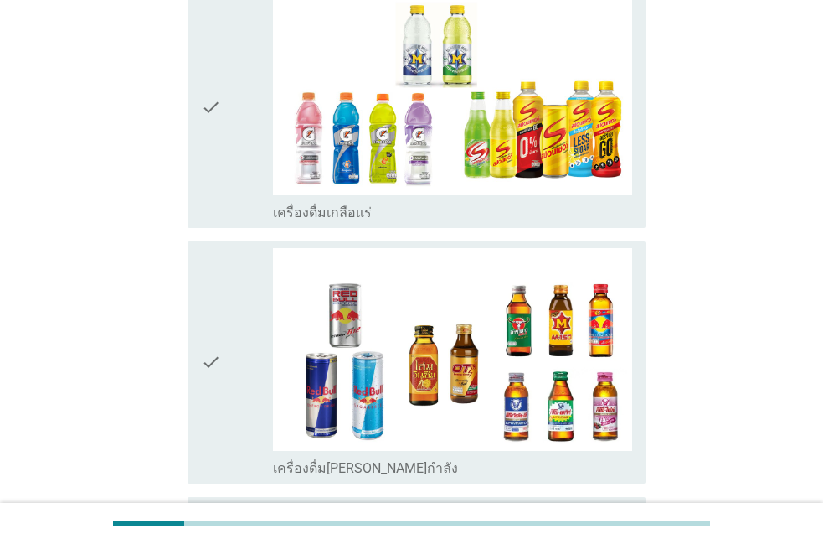
click at [214, 80] on icon "check" at bounding box center [211, 107] width 20 height 229
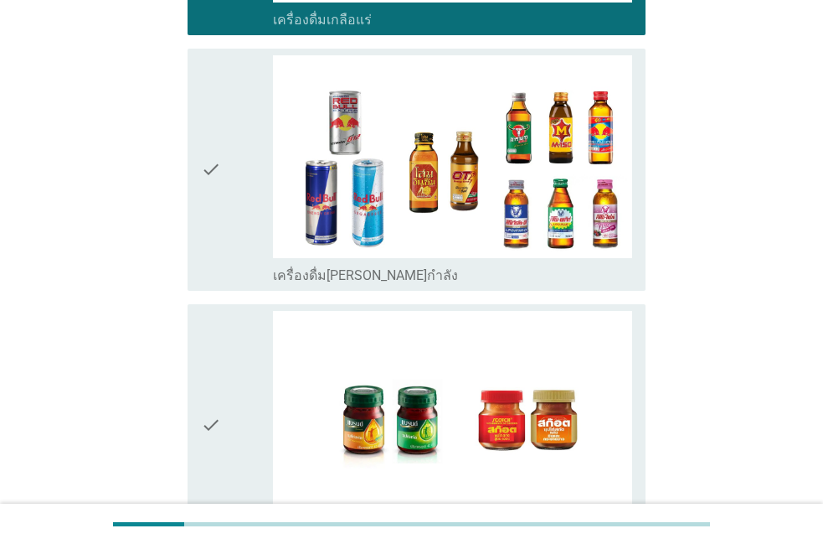
scroll to position [3246, 0]
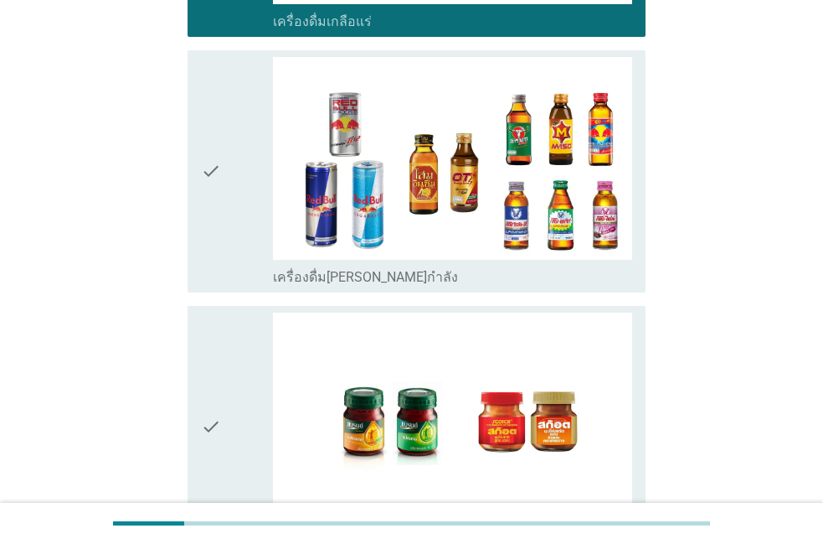
click at [214, 80] on icon "check" at bounding box center [211, 171] width 20 height 229
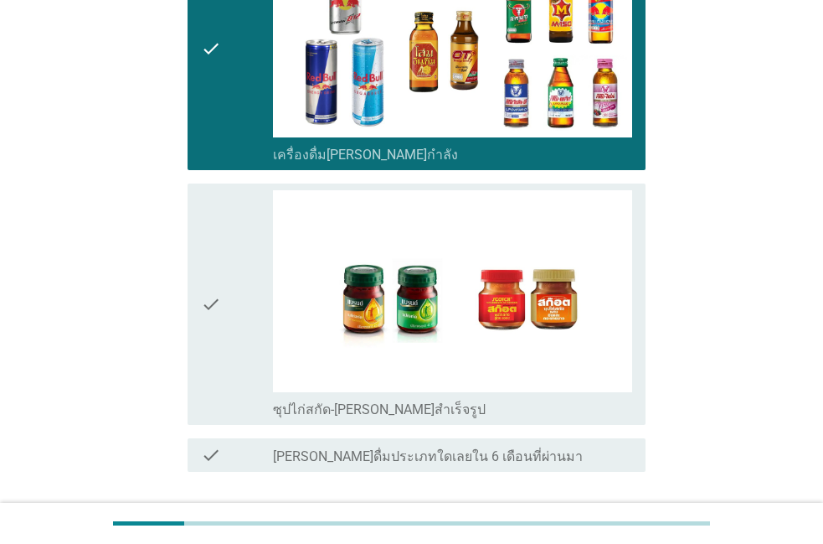
scroll to position [3357, 0]
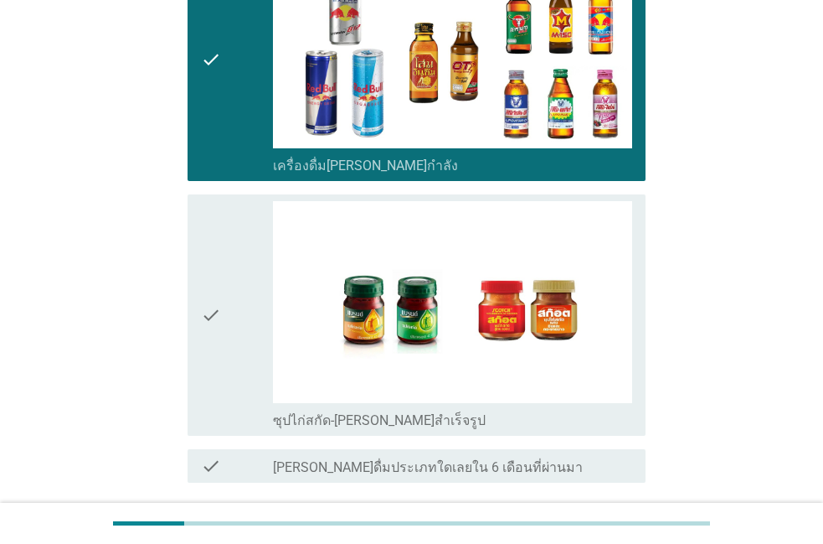
click at [615, 533] on div "ต่อไป" at bounding box center [602, 543] width 47 height 20
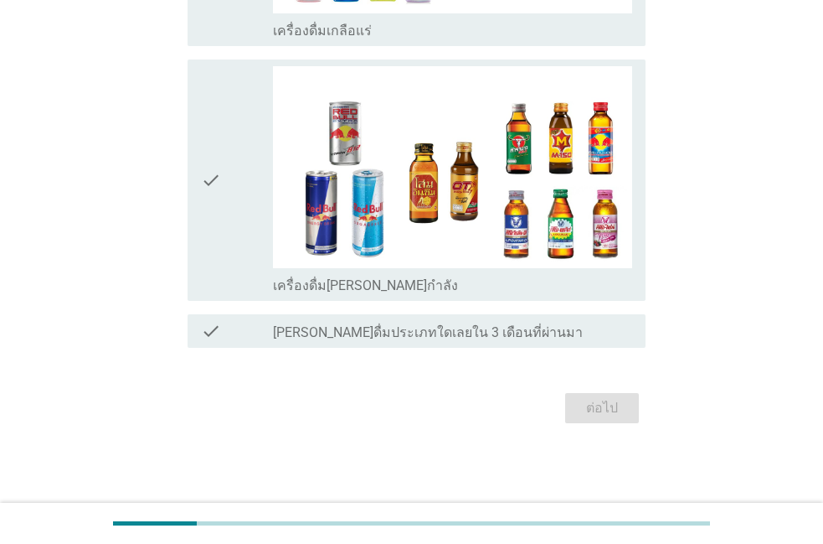
scroll to position [0, 0]
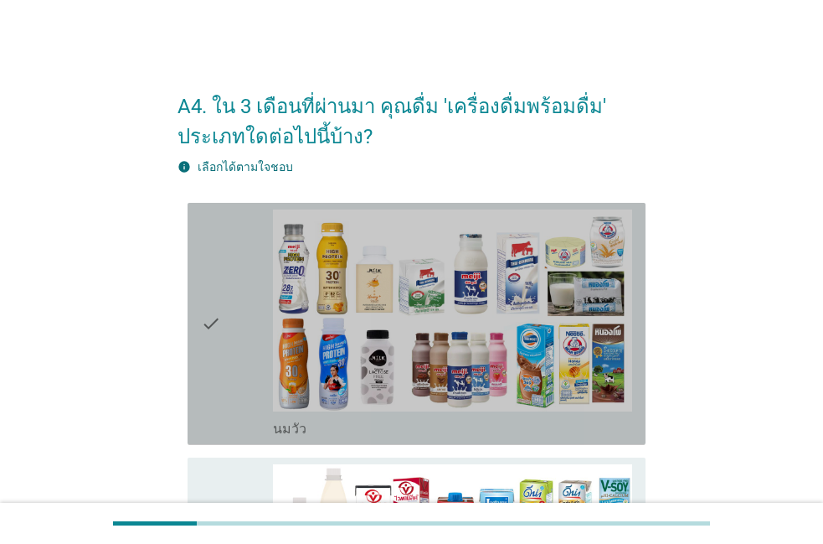
click at [232, 397] on div "check" at bounding box center [237, 323] width 72 height 229
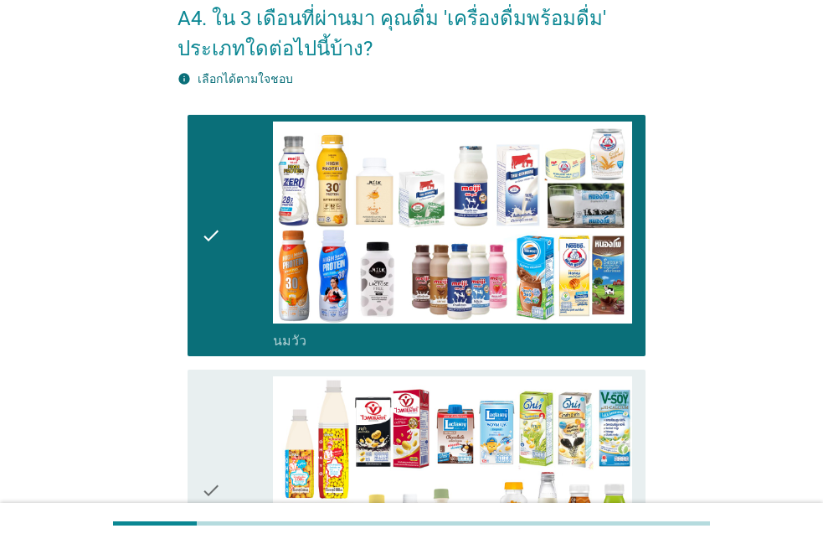
scroll to position [95, 0]
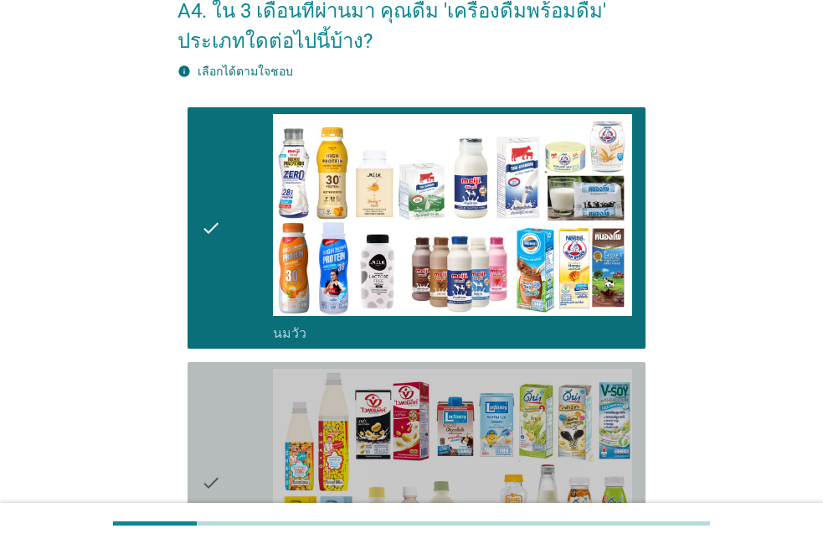
click at [232, 397] on div "check" at bounding box center [237, 482] width 72 height 229
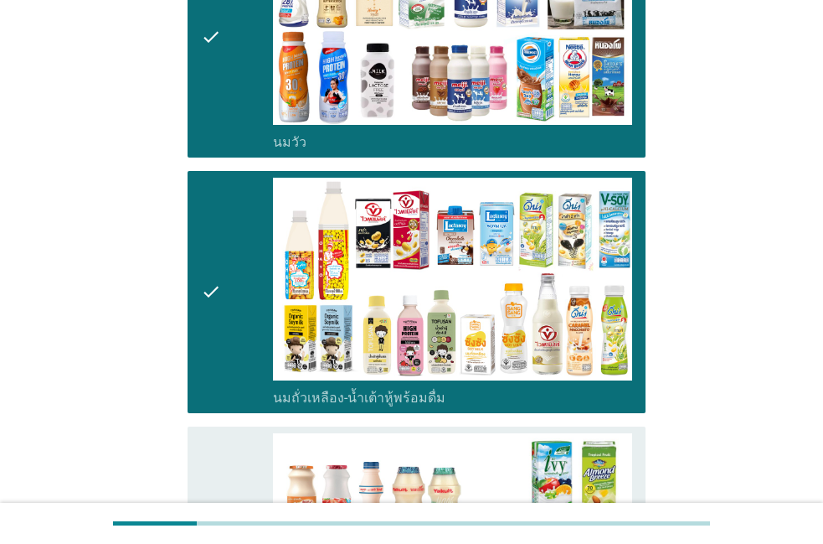
scroll to position [382, 0]
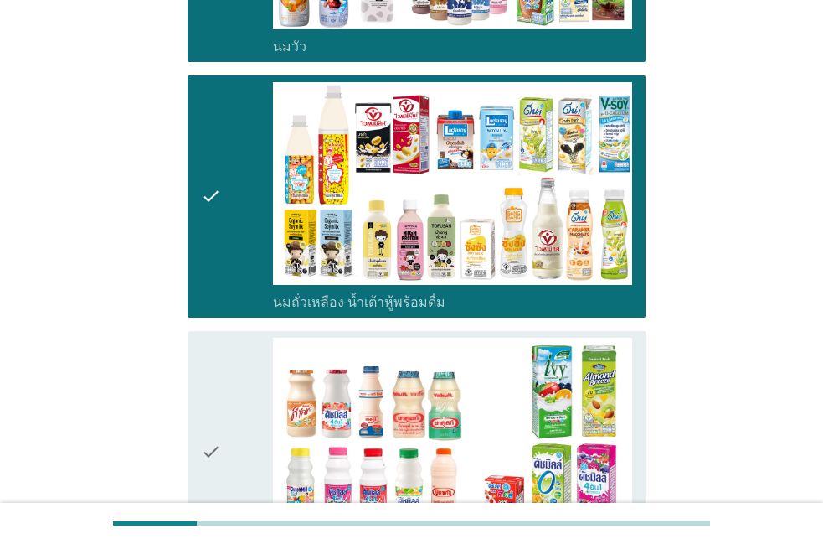
click at [232, 397] on div "check" at bounding box center [237, 451] width 72 height 229
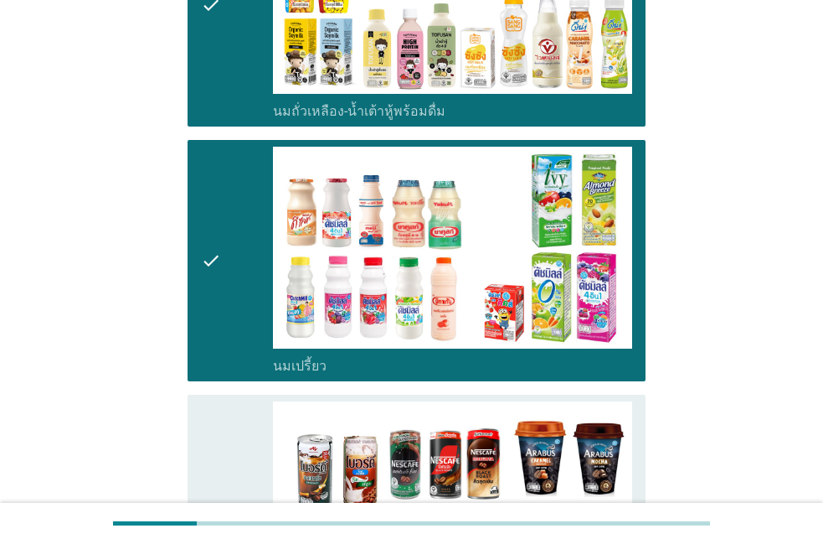
scroll to position [668, 0]
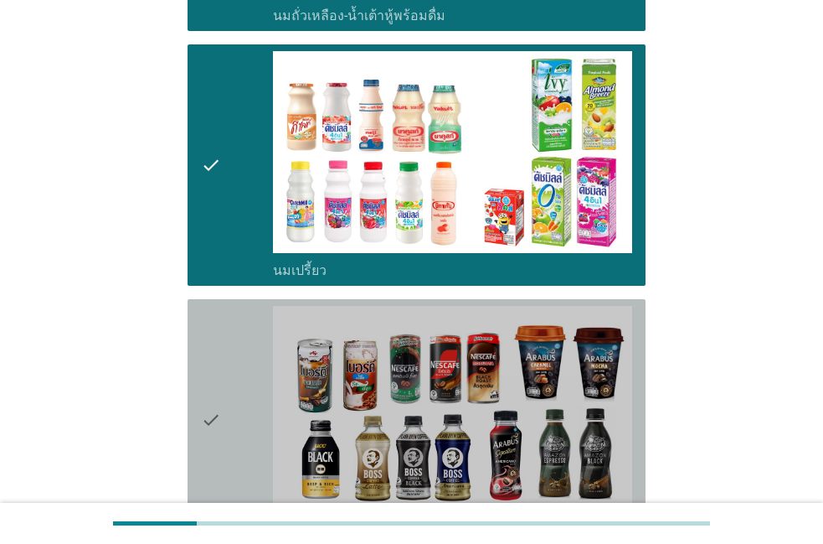
click at [232, 397] on div "check" at bounding box center [237, 420] width 72 height 229
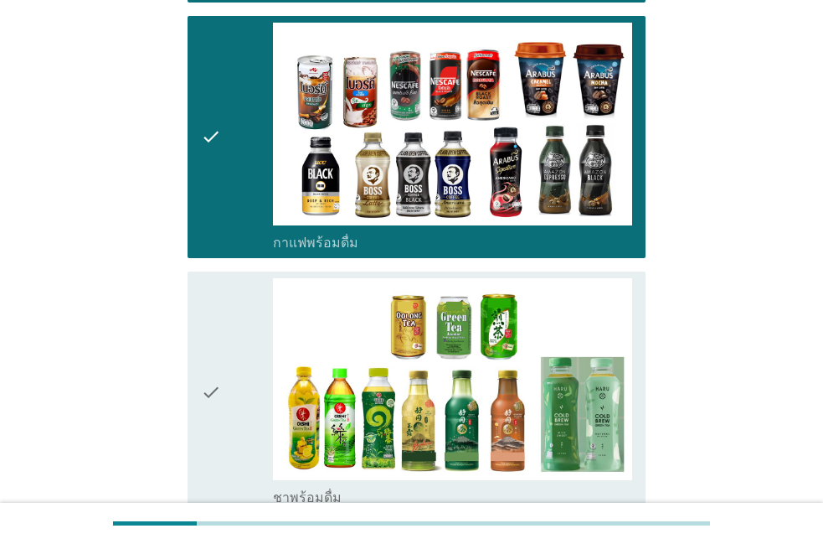
scroll to position [955, 0]
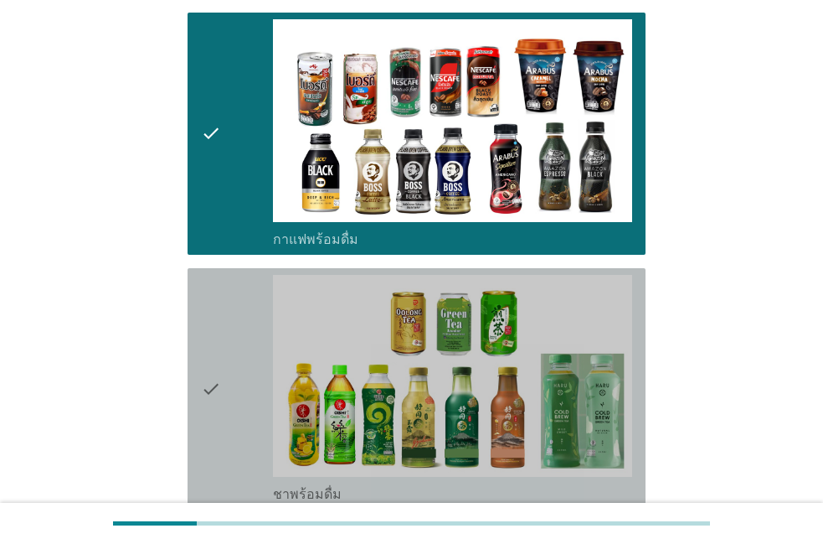
click at [229, 399] on div "check" at bounding box center [237, 389] width 72 height 229
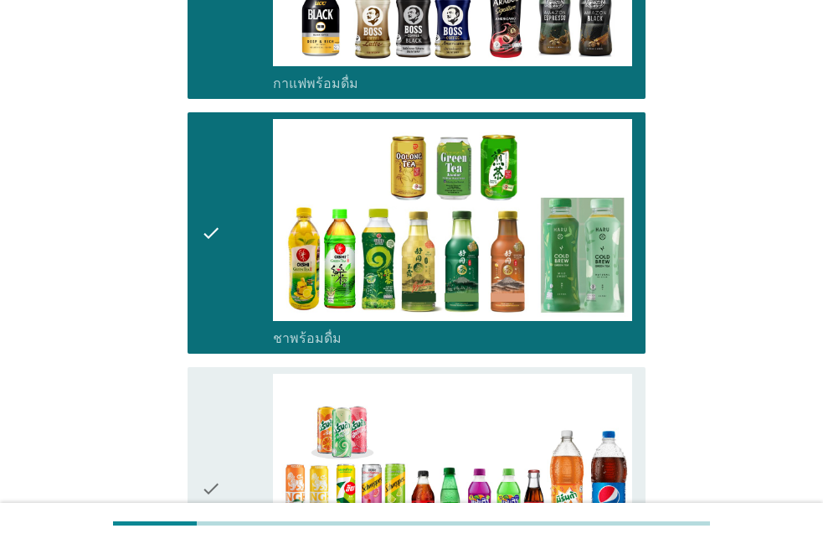
scroll to position [1146, 0]
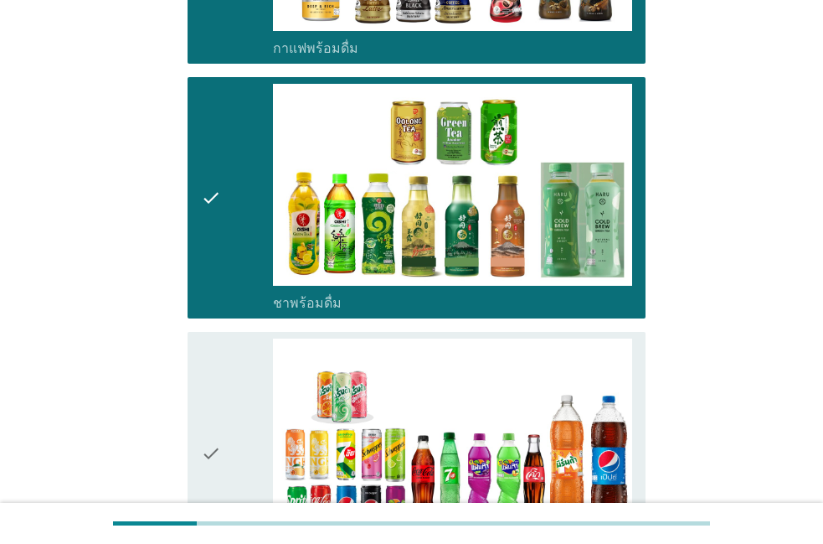
click at [229, 399] on div "check" at bounding box center [237, 452] width 72 height 229
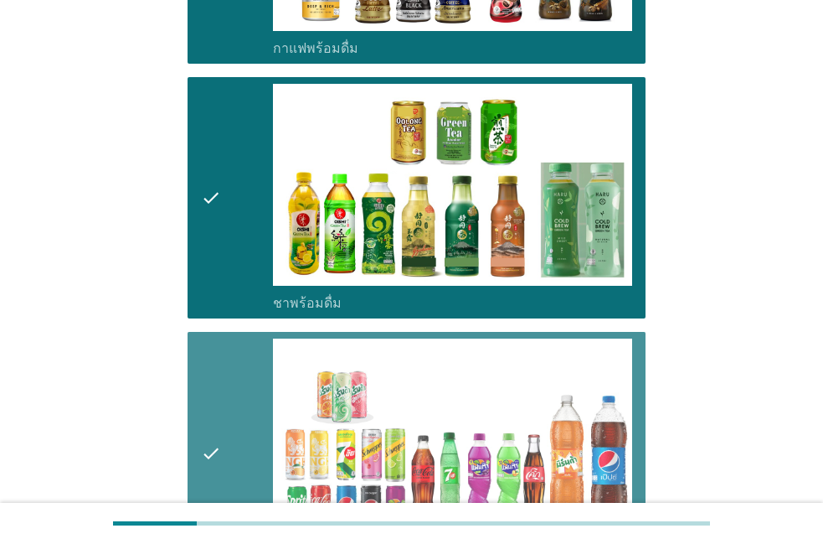
click at [229, 399] on div "check" at bounding box center [237, 452] width 72 height 229
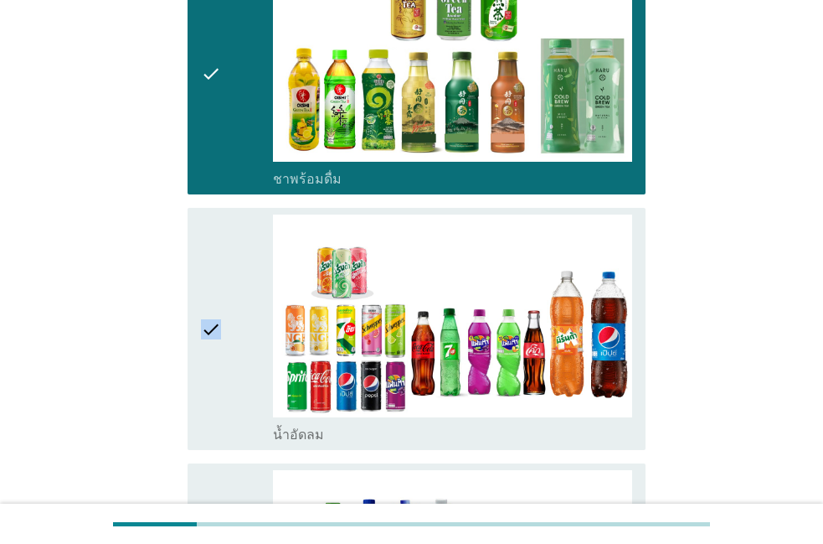
scroll to position [1241, 0]
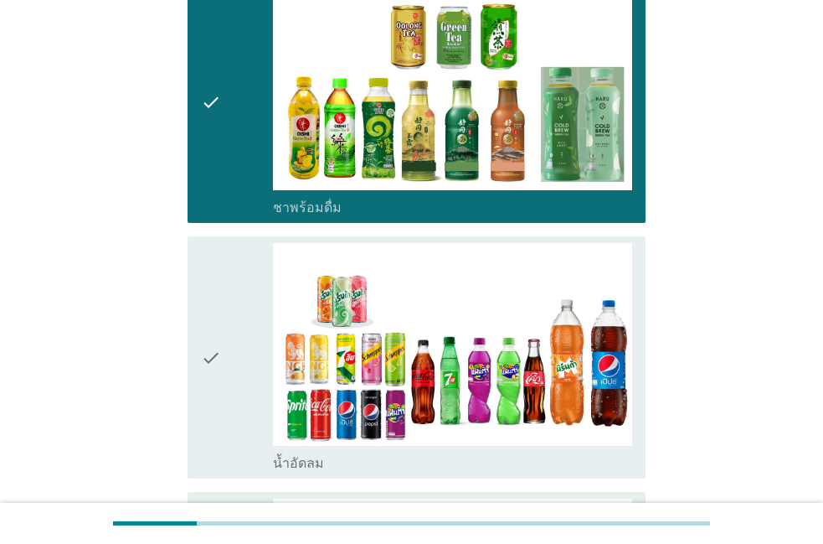
click at [230, 400] on div "check" at bounding box center [237, 357] width 72 height 229
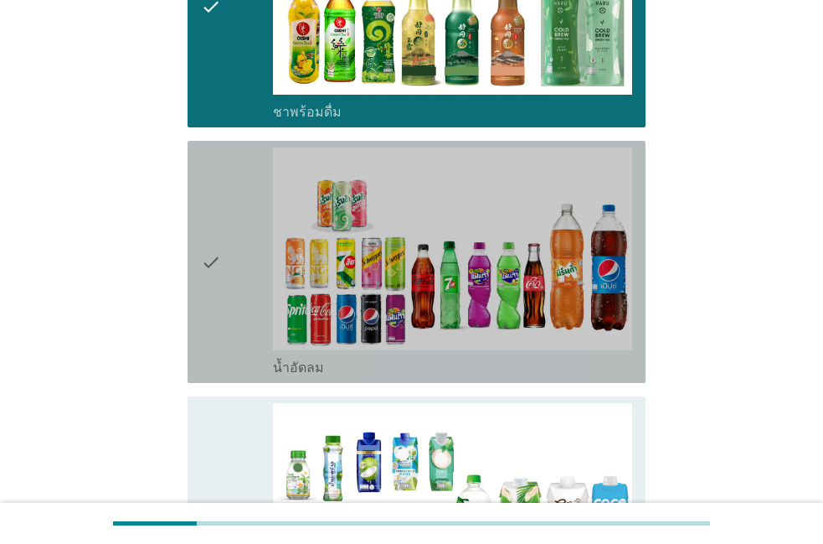
click at [244, 352] on div "check" at bounding box center [237, 261] width 72 height 229
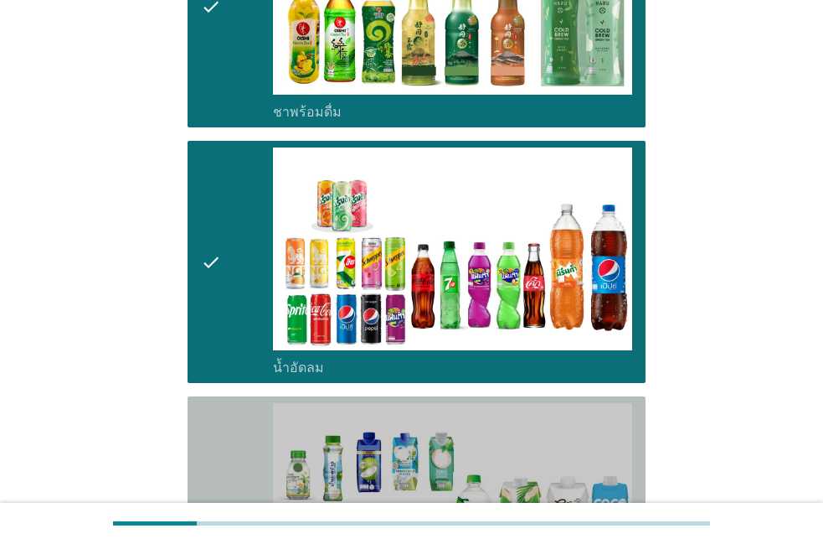
click at [204, 420] on icon "check" at bounding box center [211, 517] width 20 height 229
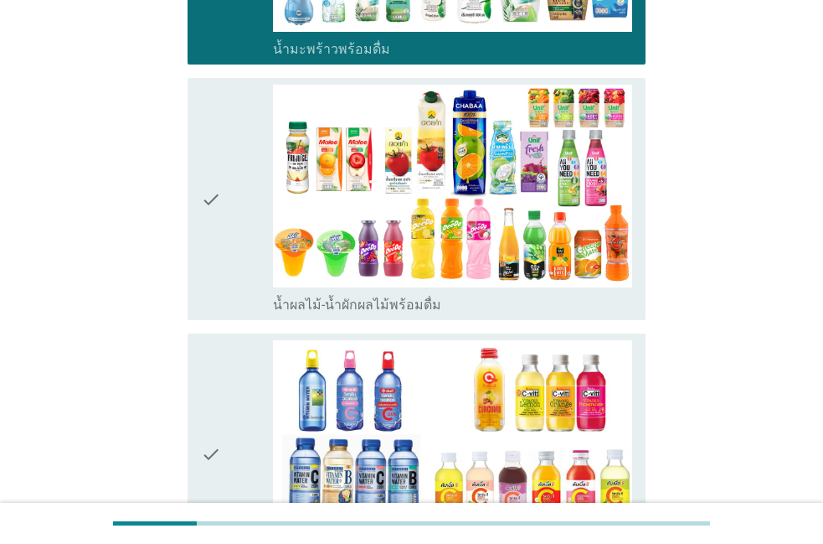
scroll to position [1814, 0]
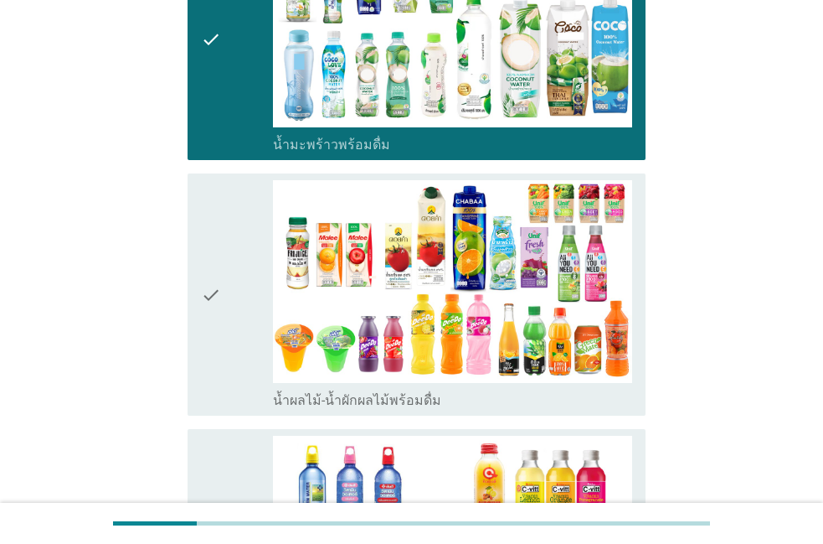
click at [223, 363] on div "check" at bounding box center [237, 294] width 72 height 229
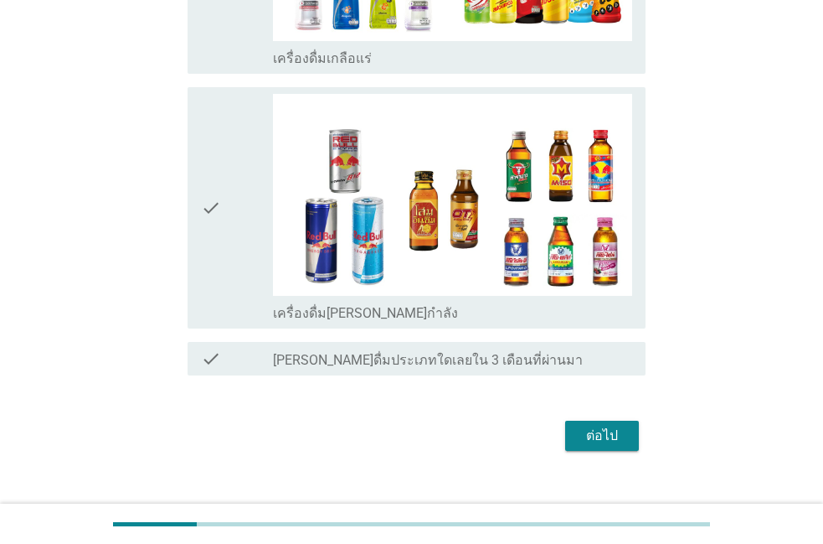
scroll to position [2944, 0]
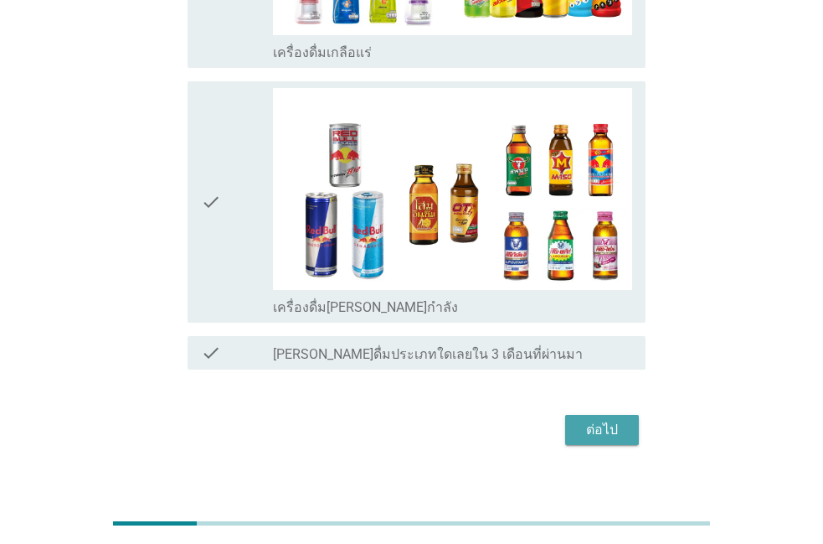
click at [621, 420] on div "ต่อไป" at bounding box center [602, 430] width 47 height 20
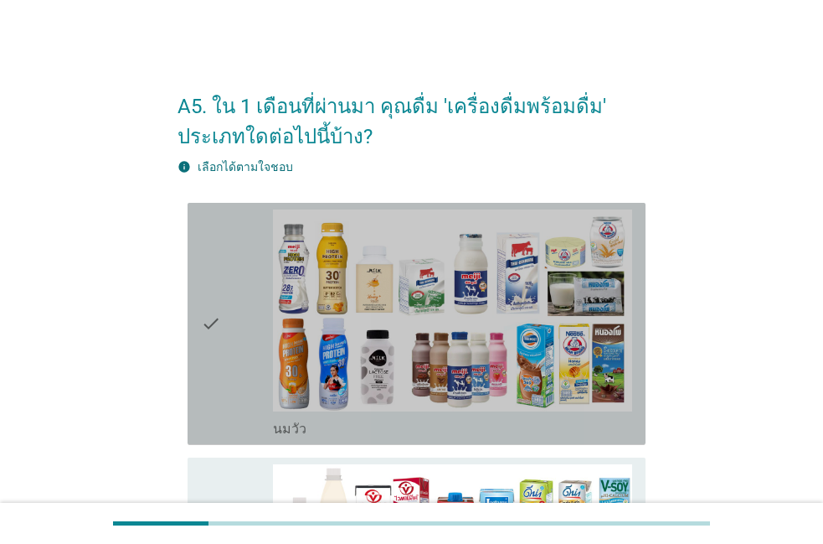
click at [216, 375] on icon "check" at bounding box center [211, 323] width 20 height 229
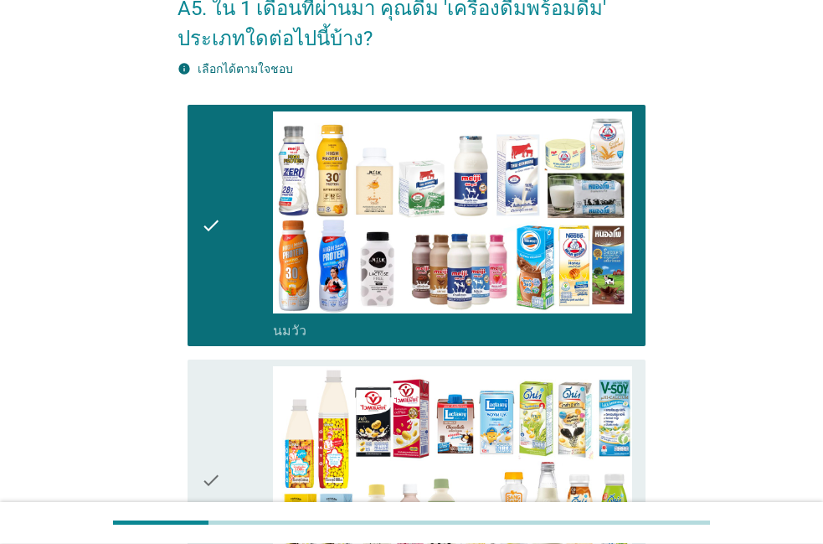
scroll to position [95, 0]
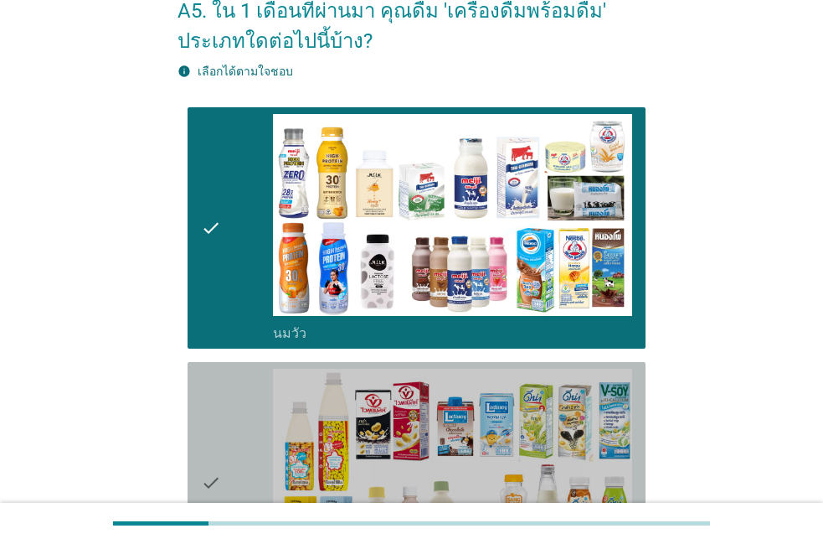
click at [216, 375] on icon "check" at bounding box center [211, 482] width 20 height 229
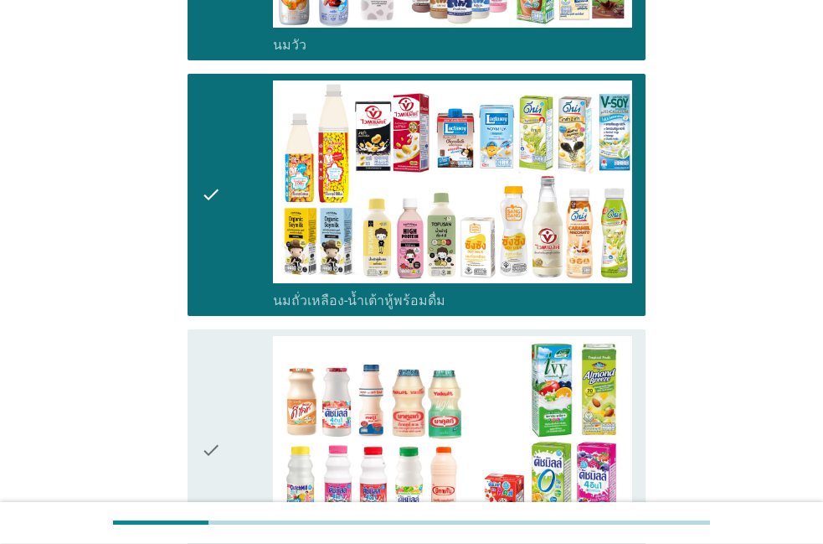
scroll to position [382, 0]
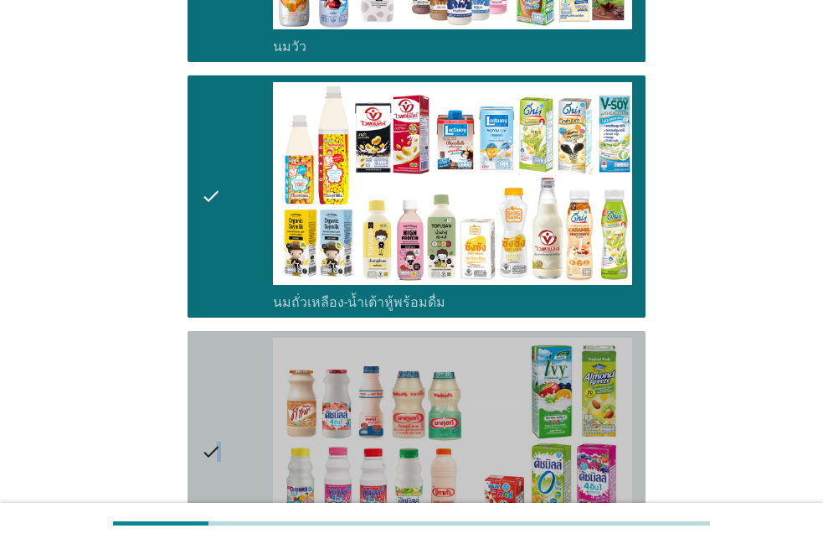
click at [218, 378] on icon "check" at bounding box center [211, 451] width 20 height 229
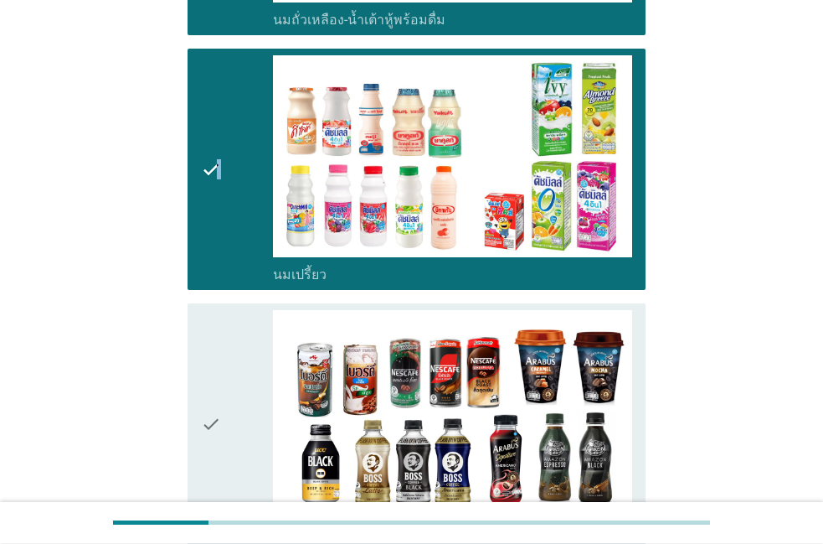
scroll to position [668, 0]
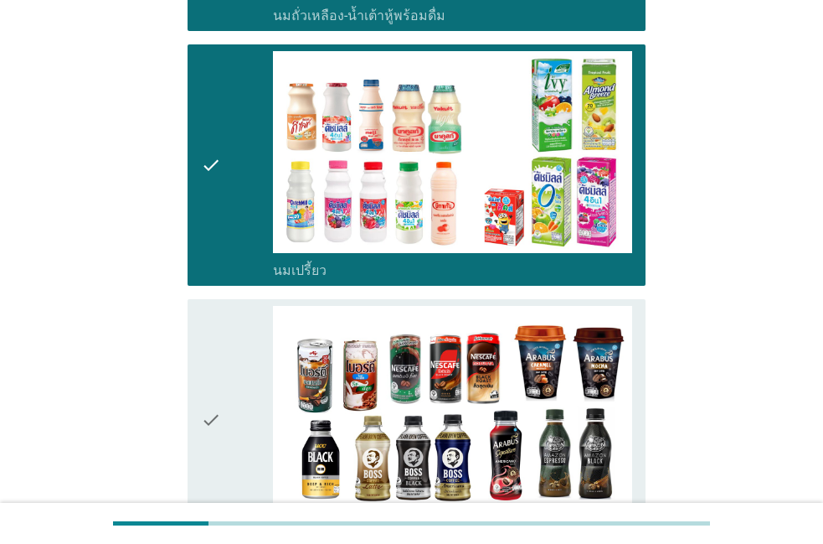
click at [219, 380] on icon "check" at bounding box center [211, 420] width 20 height 229
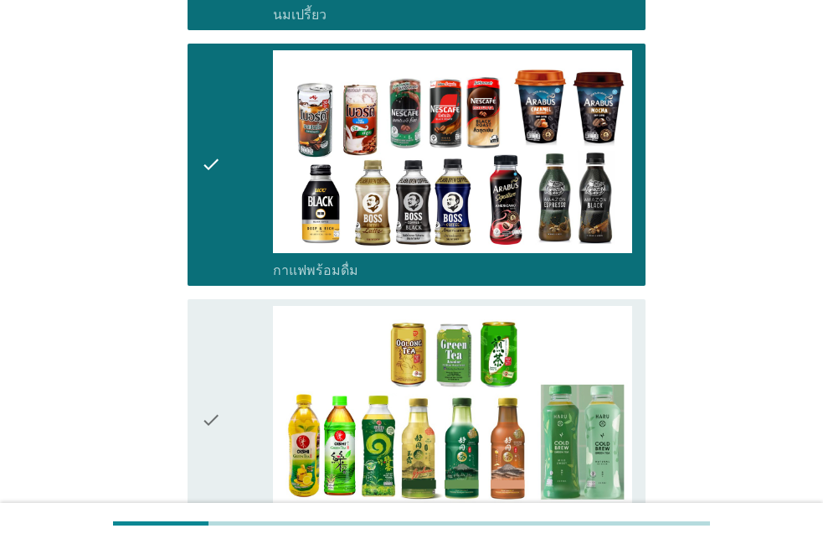
scroll to position [955, 0]
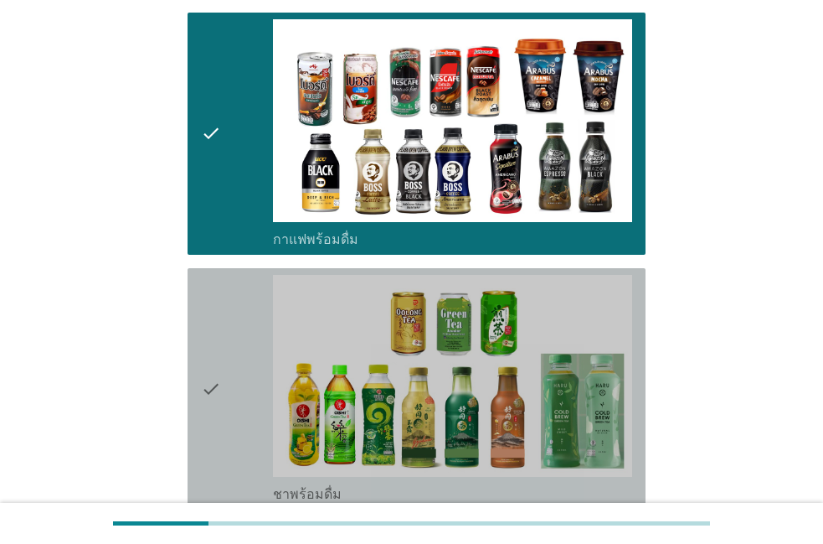
click at [219, 380] on icon "check" at bounding box center [211, 389] width 20 height 229
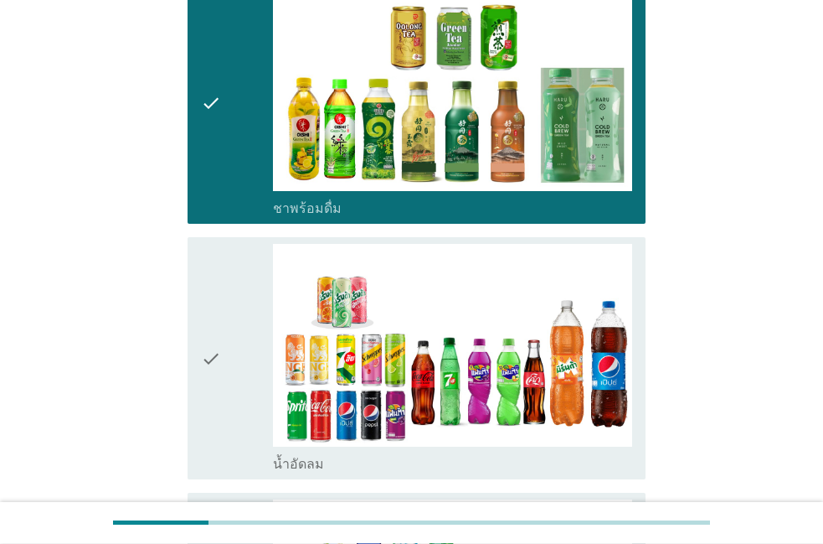
scroll to position [1241, 0]
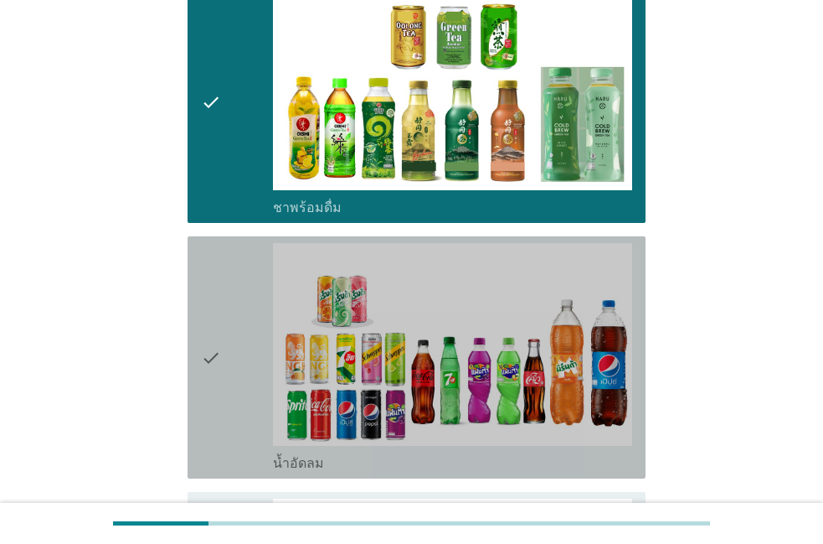
click at [217, 380] on icon "check" at bounding box center [211, 357] width 20 height 229
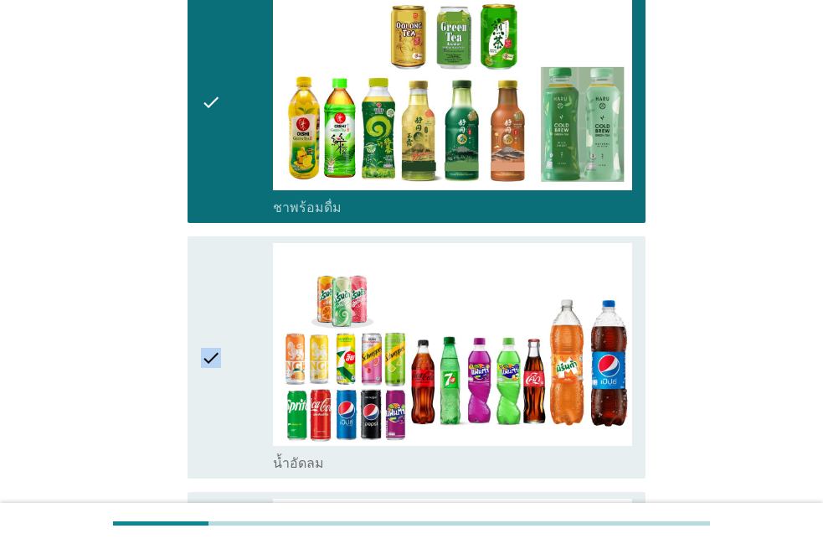
click at [203, 383] on icon "check" at bounding box center [211, 357] width 20 height 229
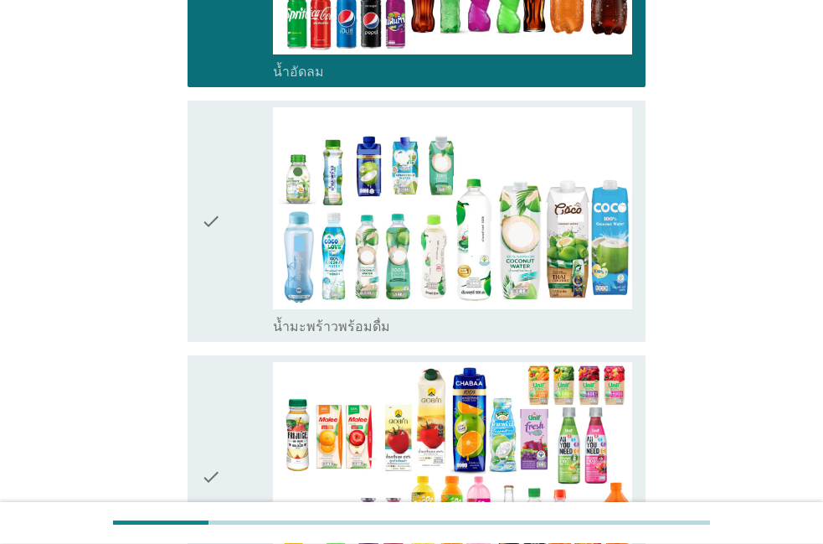
scroll to position [1623, 0]
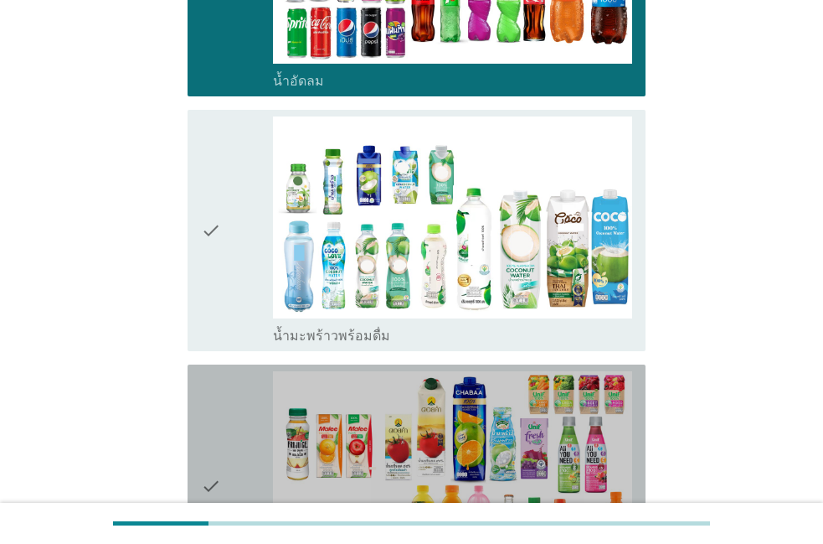
click at [195, 416] on div "check check_box น้ำผลไม้-น้ำผักผลไม้พร้อมดื่ม" at bounding box center [417, 485] width 458 height 242
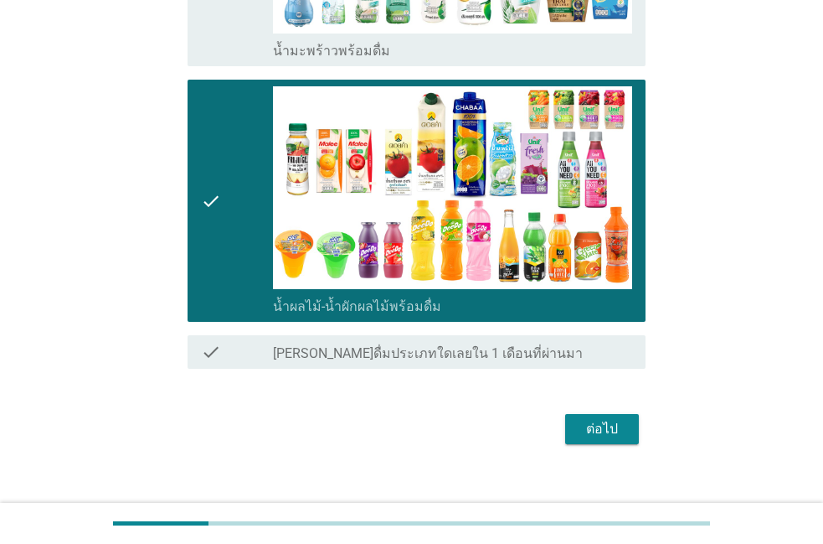
scroll to position [1909, 0]
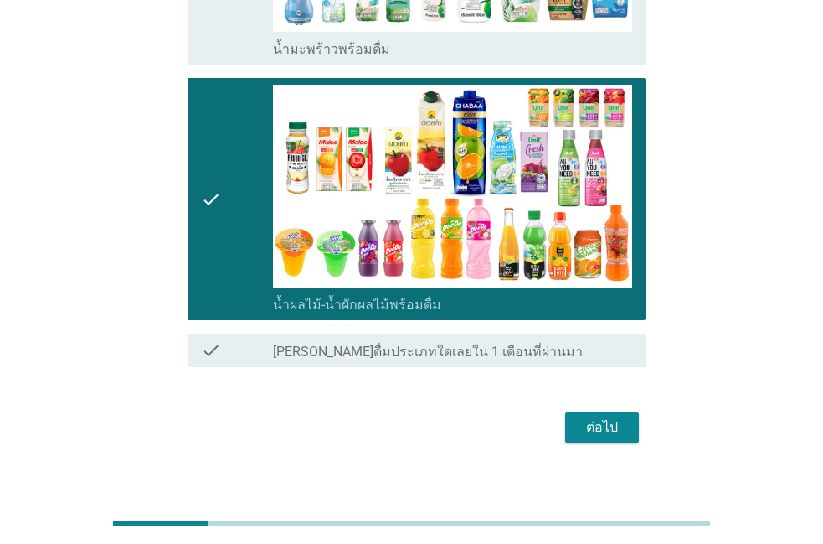
click at [598, 428] on div "ต่อไป" at bounding box center [602, 427] width 47 height 20
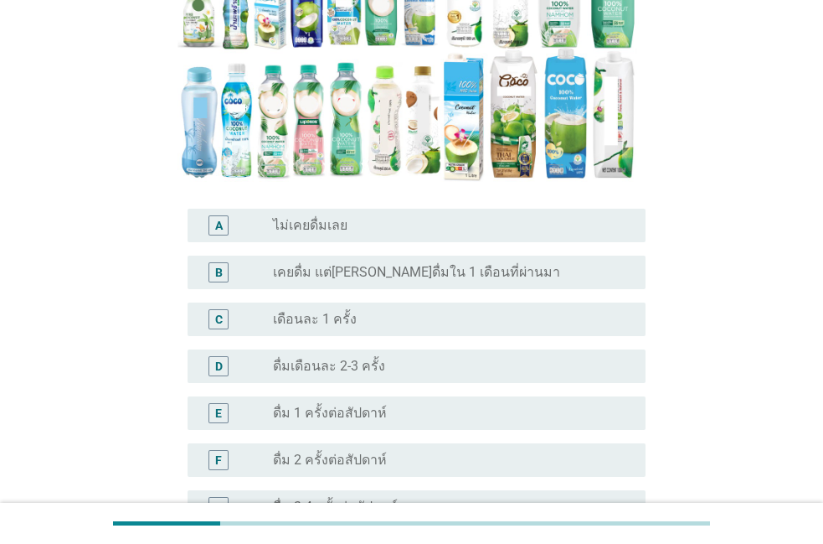
scroll to position [382, 0]
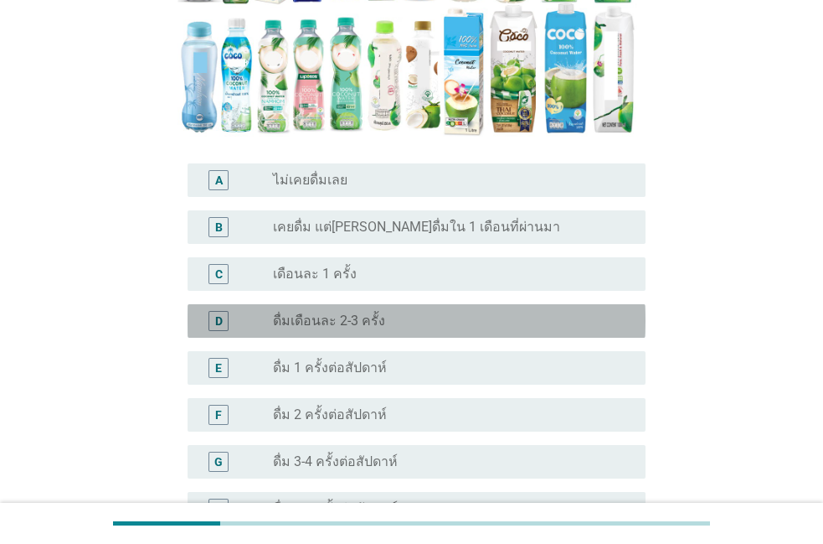
click at [389, 307] on div "D radio_button_unchecked ดื่มเดือนละ 2-3 ครั้ง" at bounding box center [417, 320] width 458 height 33
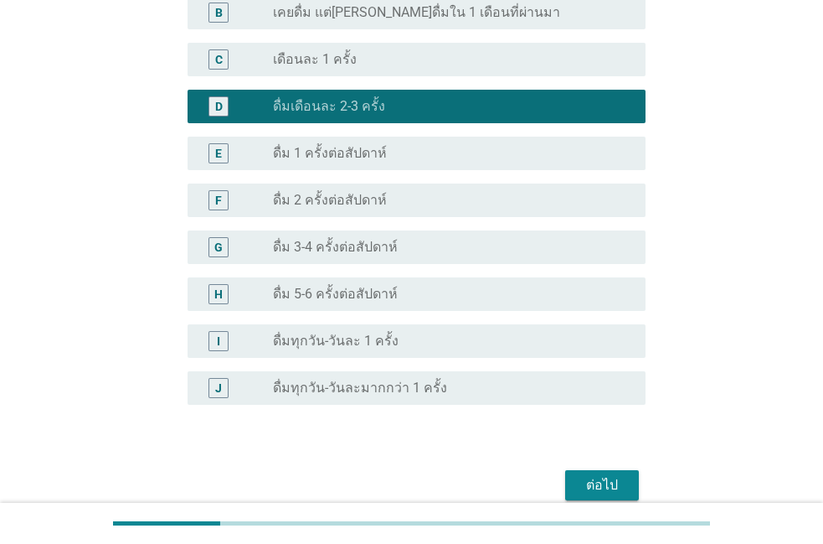
scroll to position [643, 0]
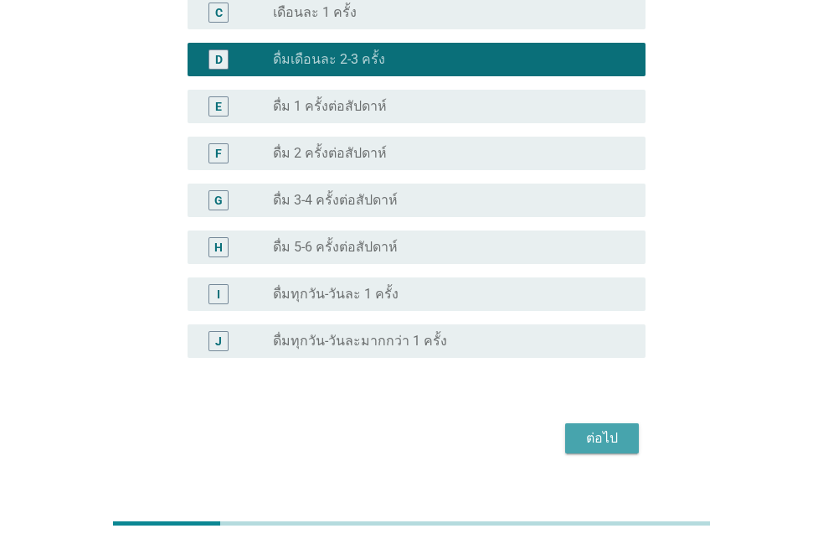
click at [579, 423] on button "ต่อไป" at bounding box center [602, 438] width 74 height 30
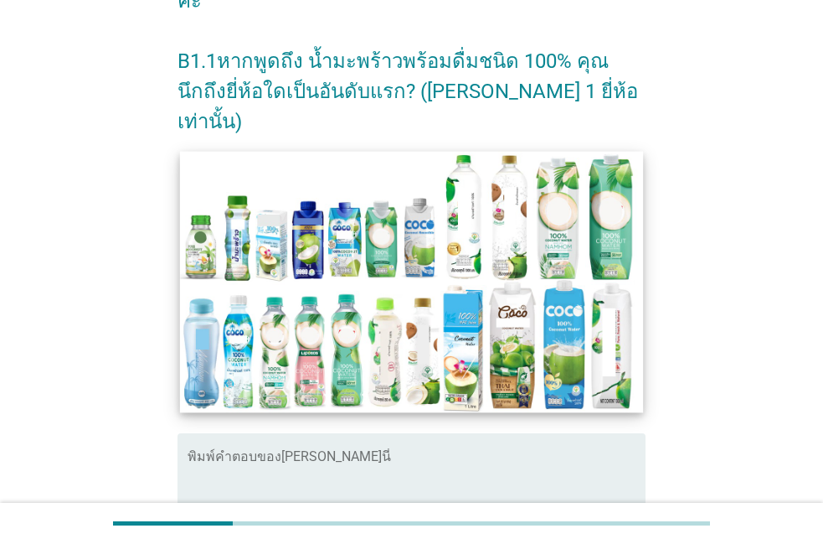
scroll to position [382, 0]
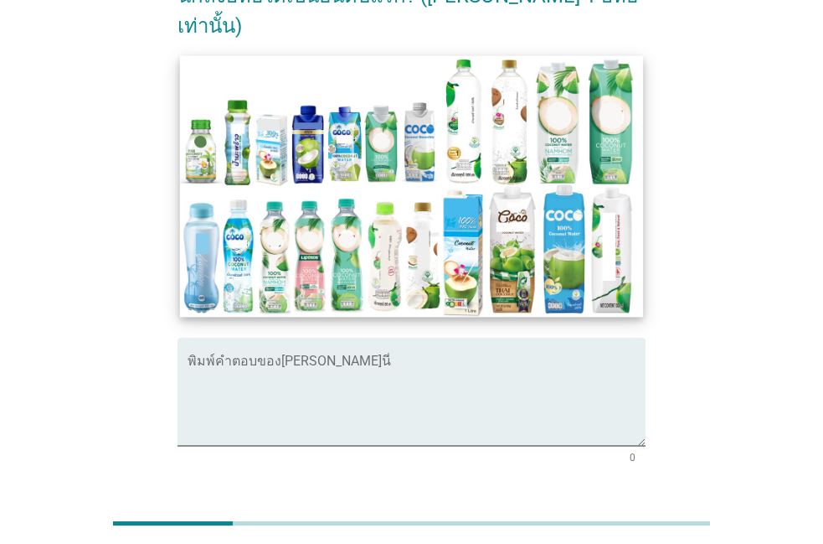
click at [337, 358] on textarea "พิมพ์คำตอบของคุณ ที่นี่" at bounding box center [417, 402] width 458 height 88
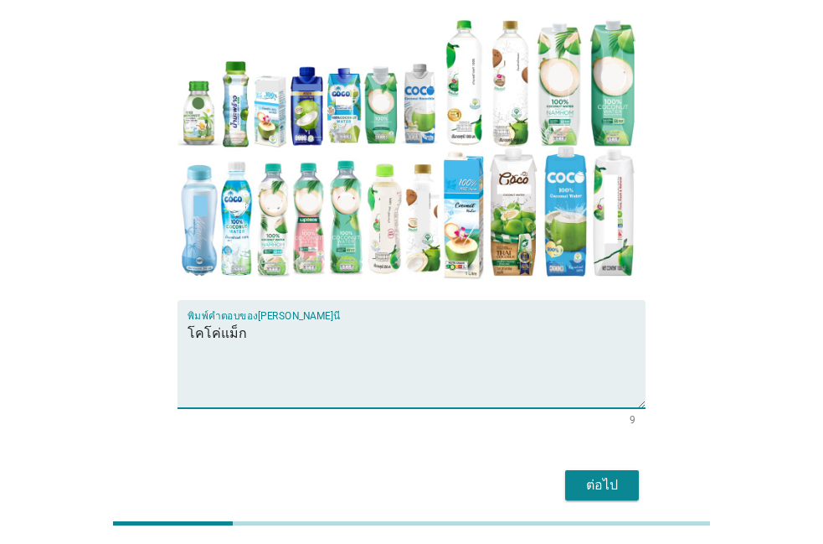
scroll to position [420, 0]
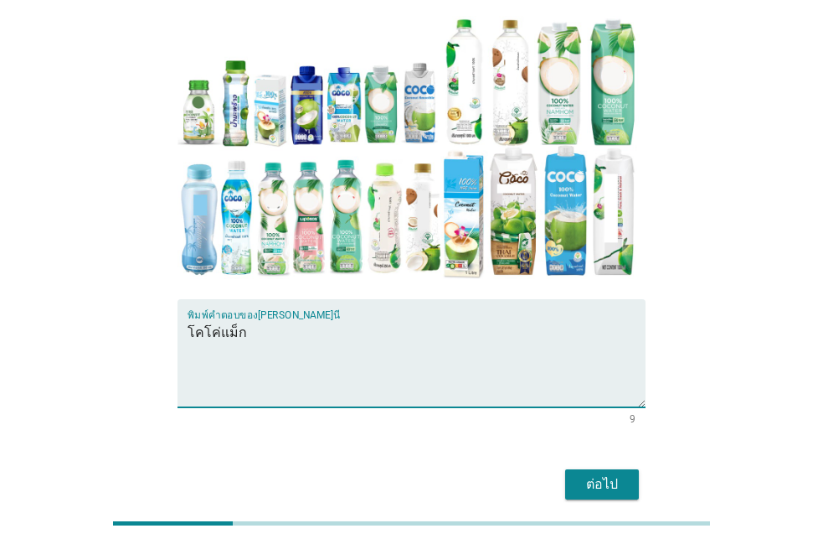
type textarea "โคโค่แม็ก"
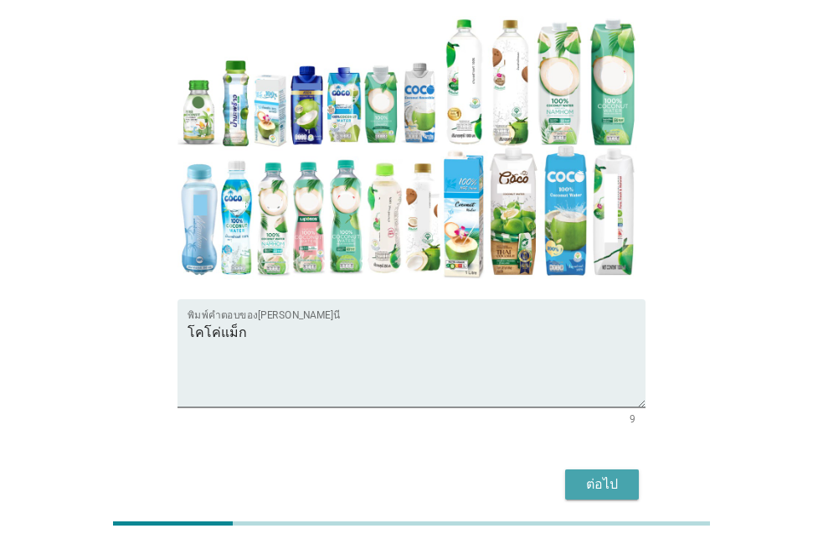
click at [575, 469] on button "ต่อไป" at bounding box center [602, 484] width 74 height 30
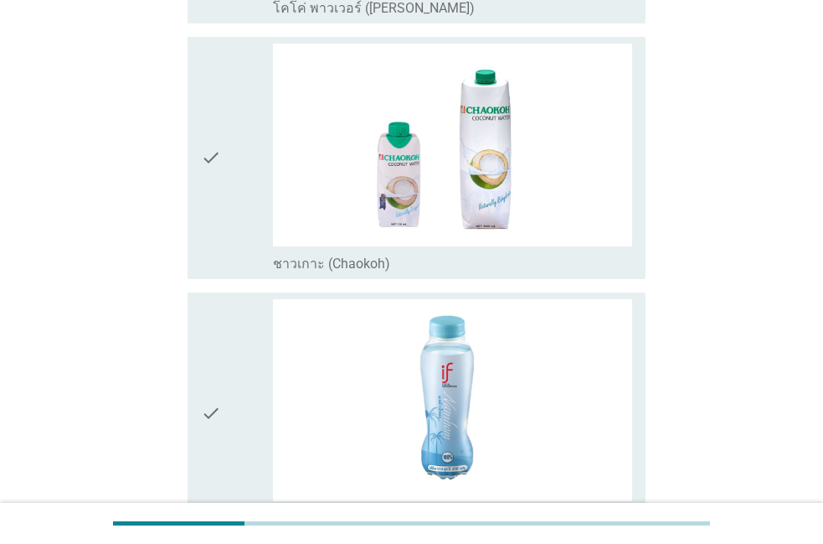
scroll to position [0, 0]
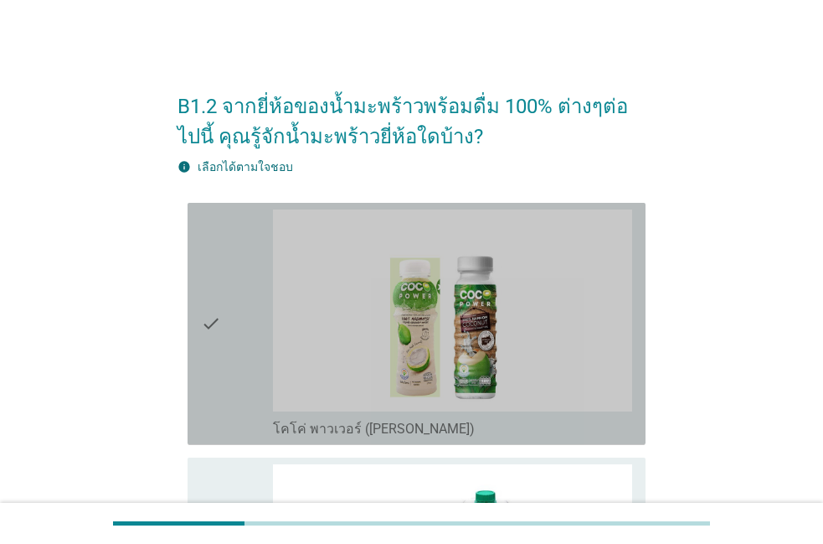
click at [209, 407] on icon "check" at bounding box center [211, 323] width 20 height 229
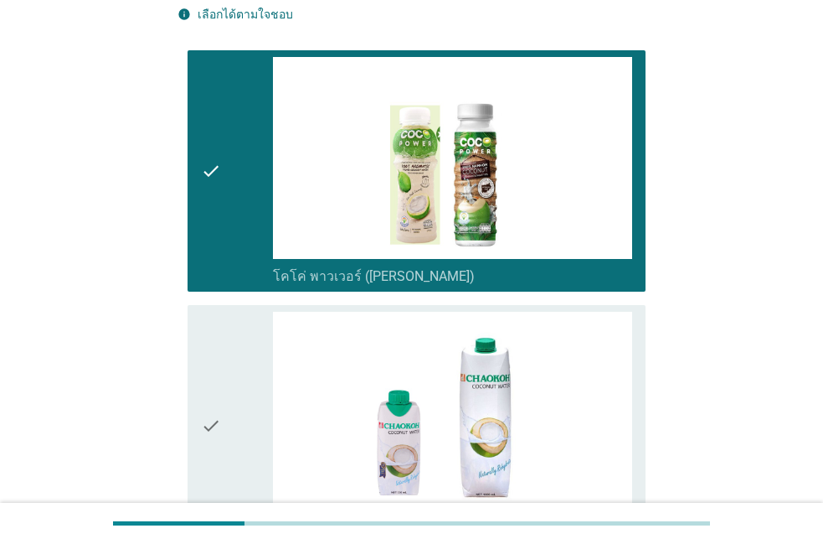
scroll to position [191, 0]
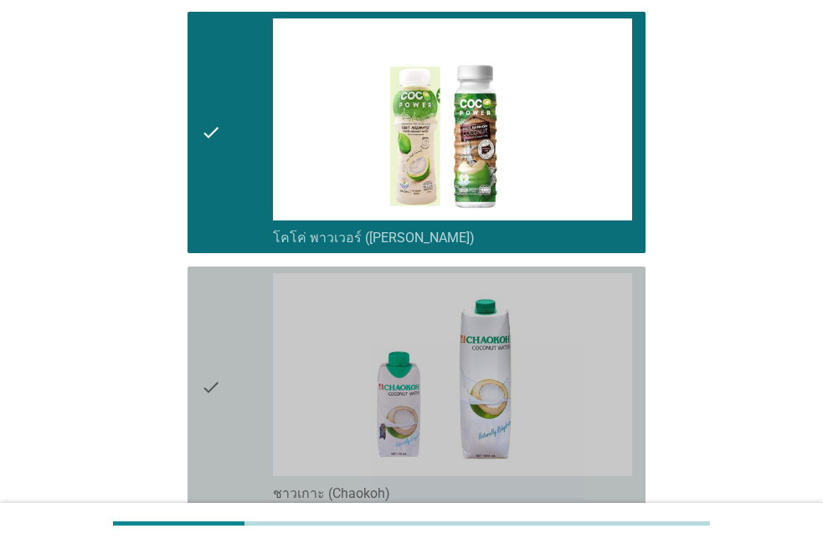
click at [209, 407] on icon "check" at bounding box center [211, 387] width 20 height 229
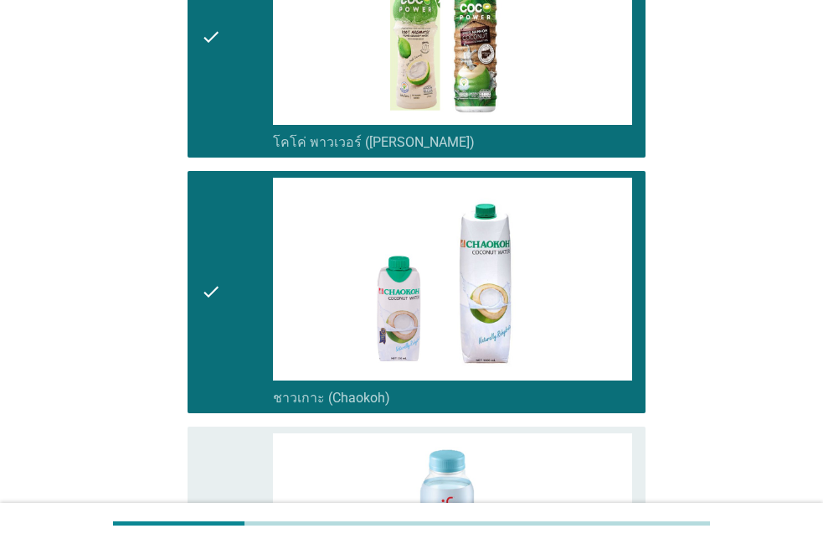
scroll to position [382, 0]
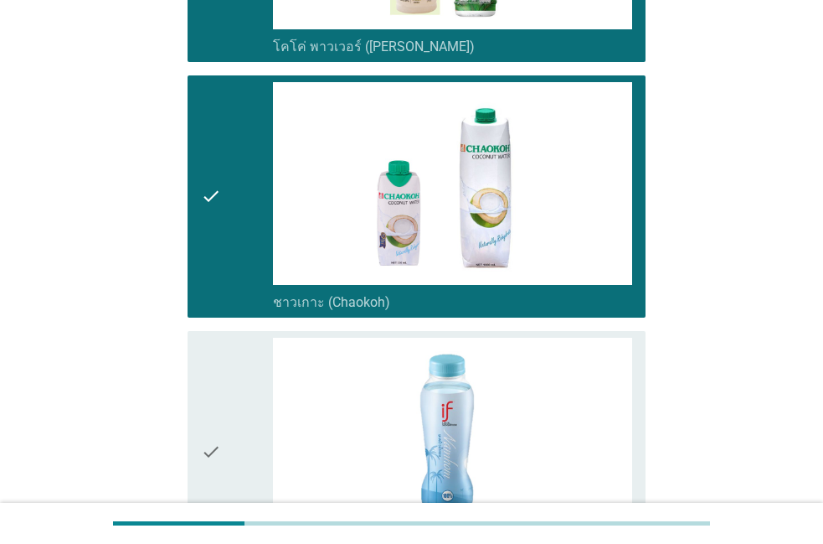
click at [202, 420] on icon "check" at bounding box center [211, 451] width 20 height 229
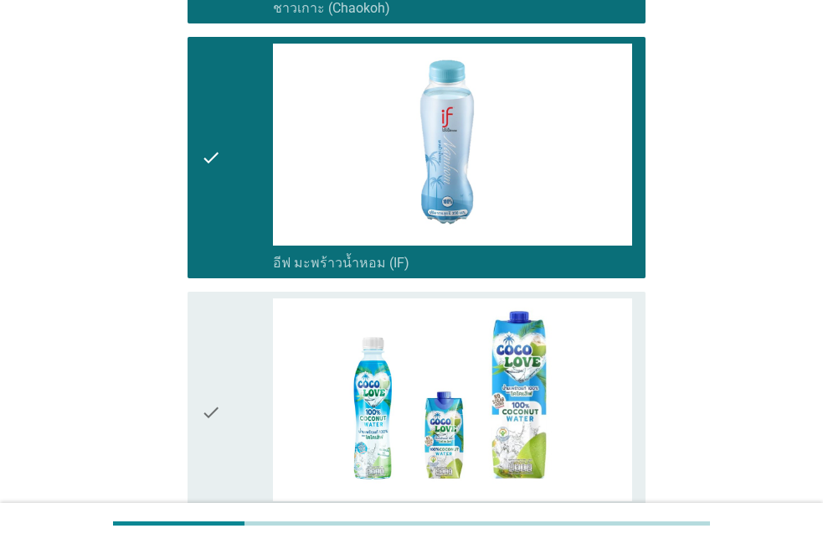
scroll to position [668, 0]
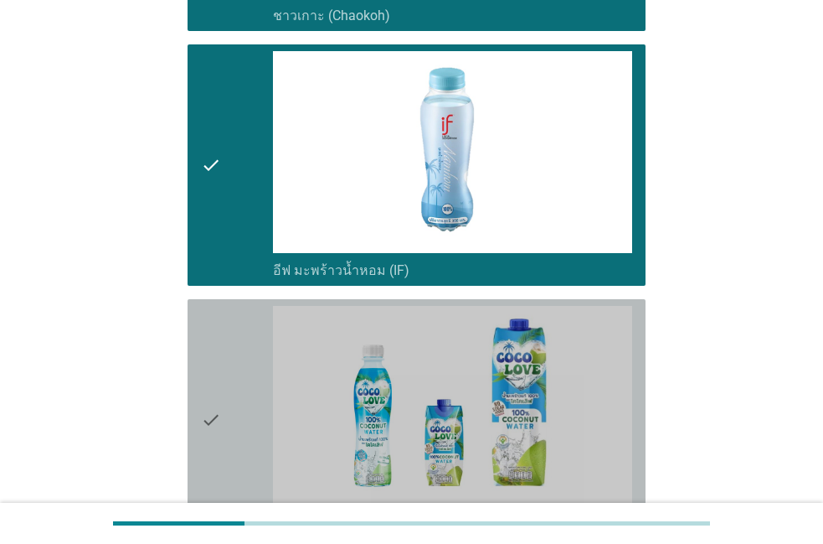
click at [198, 423] on div "check check_box_outline_blank โคโค่เลิฟ (cocolove)" at bounding box center [417, 420] width 458 height 242
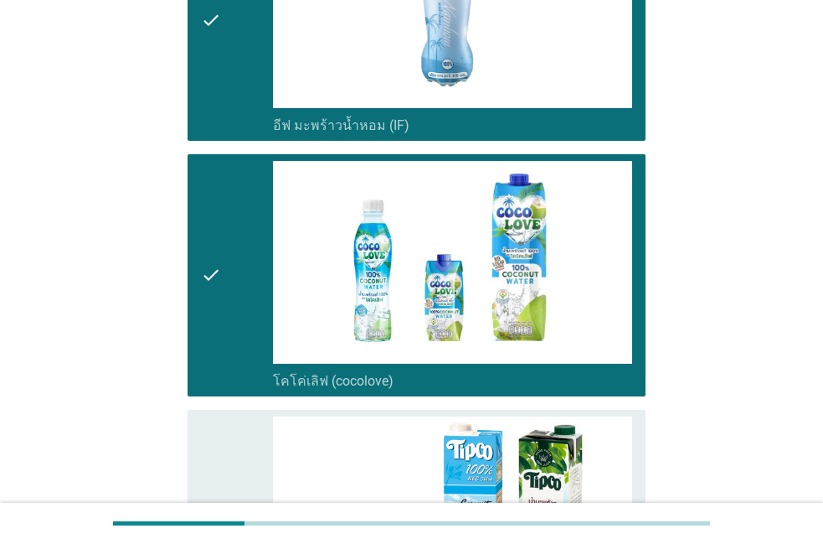
scroll to position [859, 0]
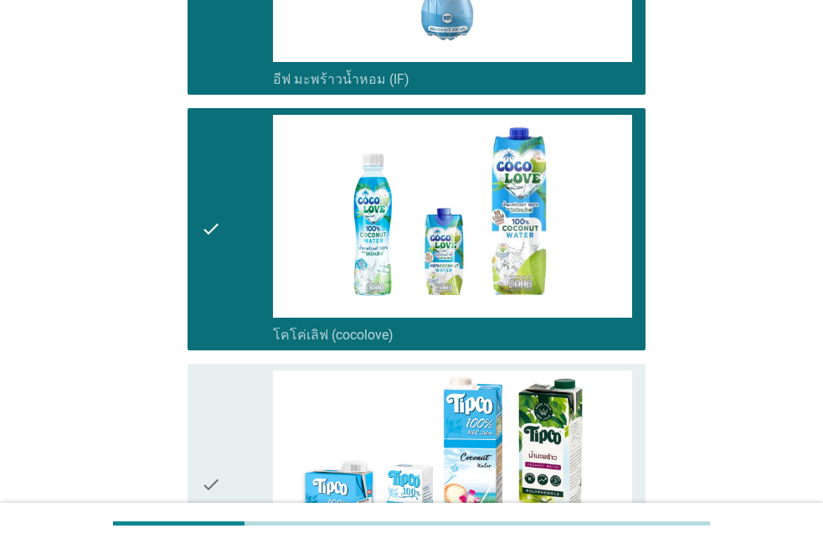
click at [198, 427] on div "check check_box_outline_blank ทิปโก้ (Tipco)" at bounding box center [417, 484] width 458 height 242
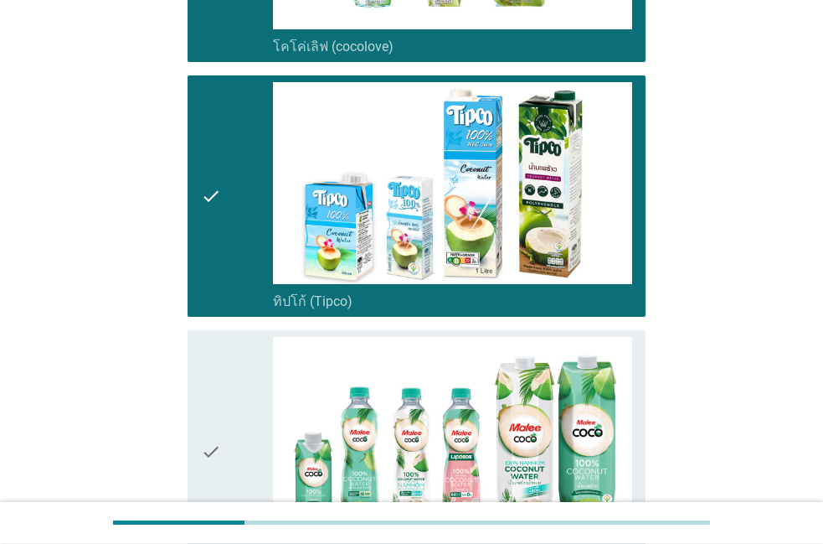
scroll to position [1146, 0]
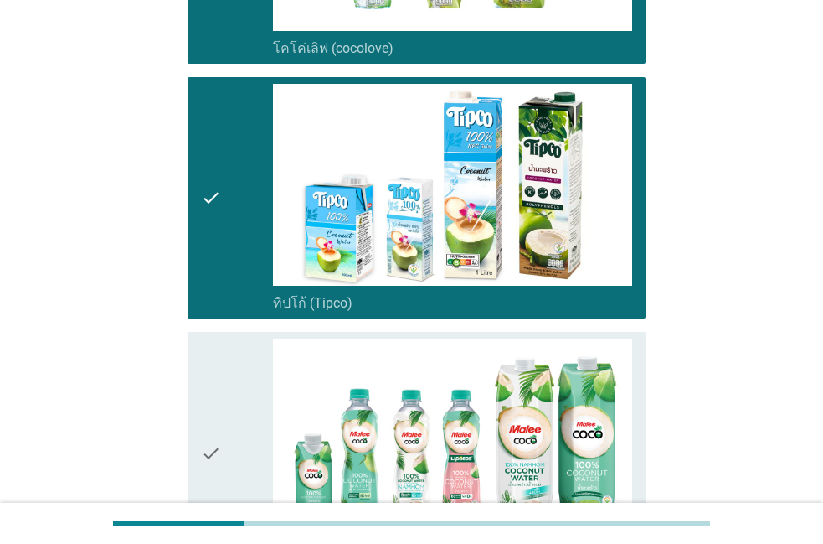
click at [196, 430] on div "check check_box_outline_blank มาลี โคโค่ (Malee coco)" at bounding box center [417, 453] width 458 height 242
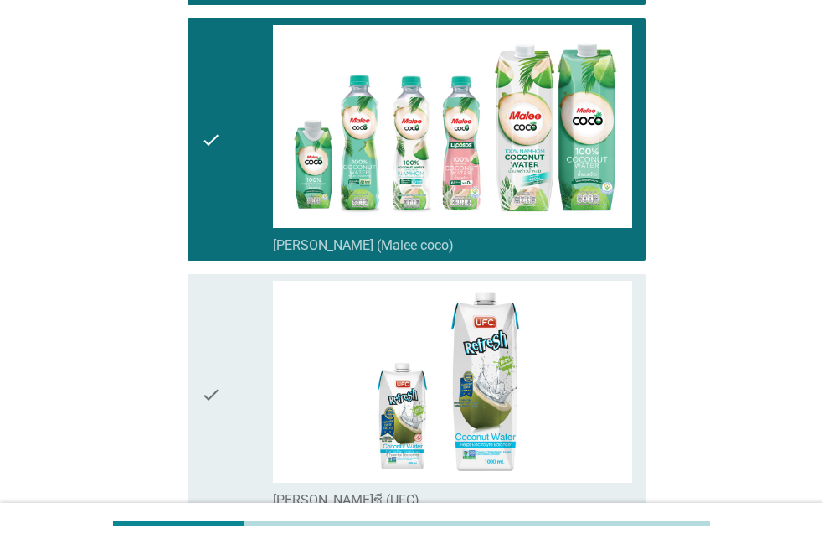
scroll to position [1432, 0]
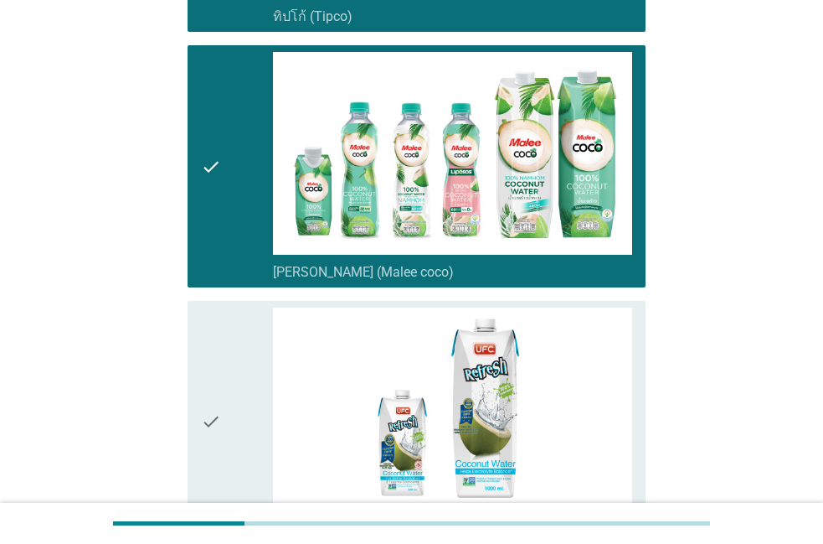
click at [196, 430] on div "check check_box_outline_blank ยูเอฟซี (UFC)" at bounding box center [417, 422] width 458 height 242
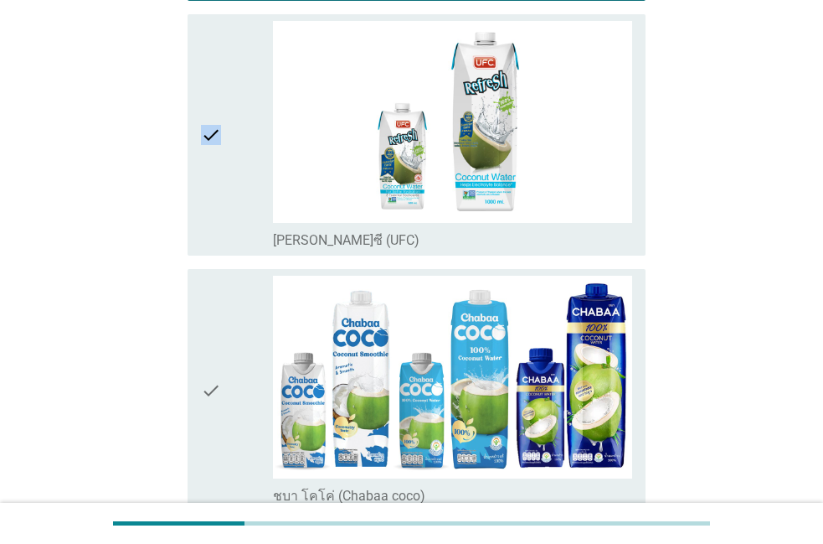
scroll to position [1528, 0]
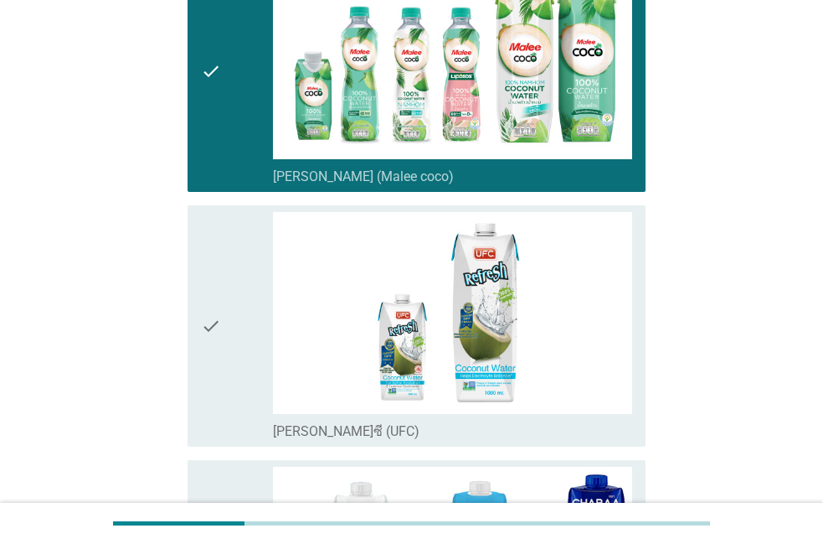
click at [223, 407] on div "check" at bounding box center [237, 326] width 72 height 229
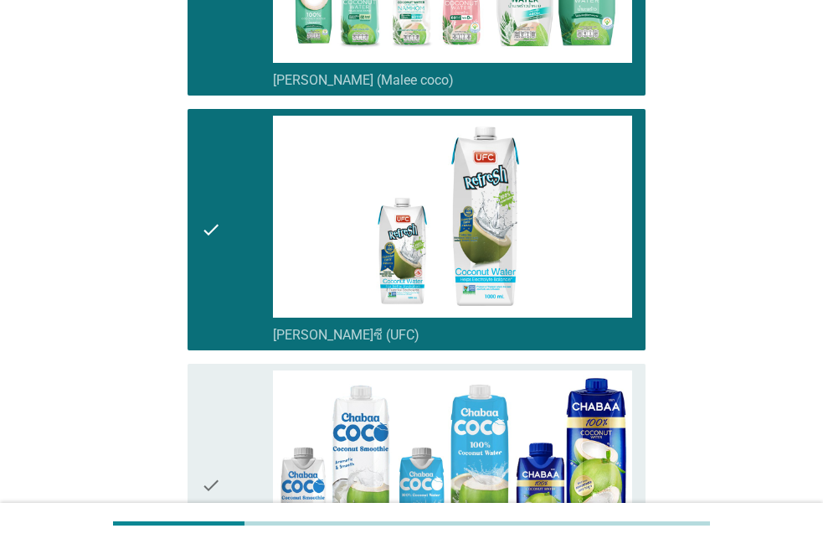
scroll to position [1623, 0]
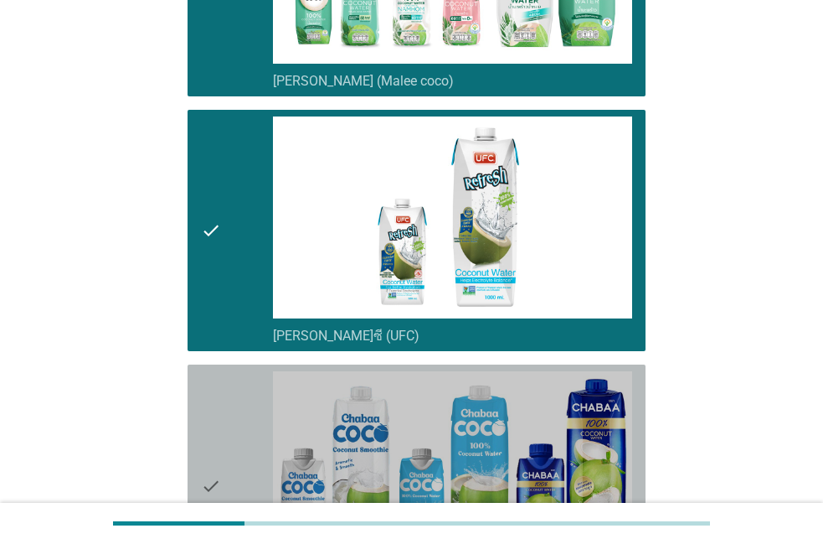
click at [204, 418] on icon "check" at bounding box center [211, 485] width 20 height 229
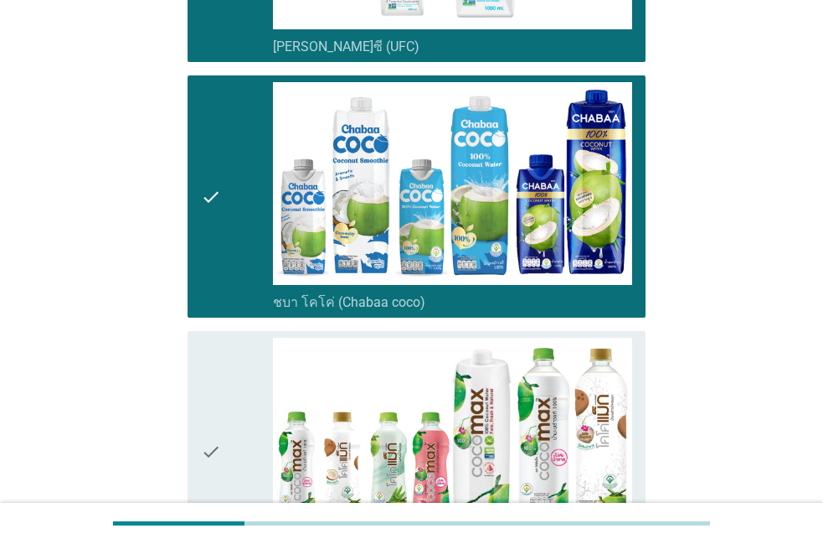
scroll to position [1909, 0]
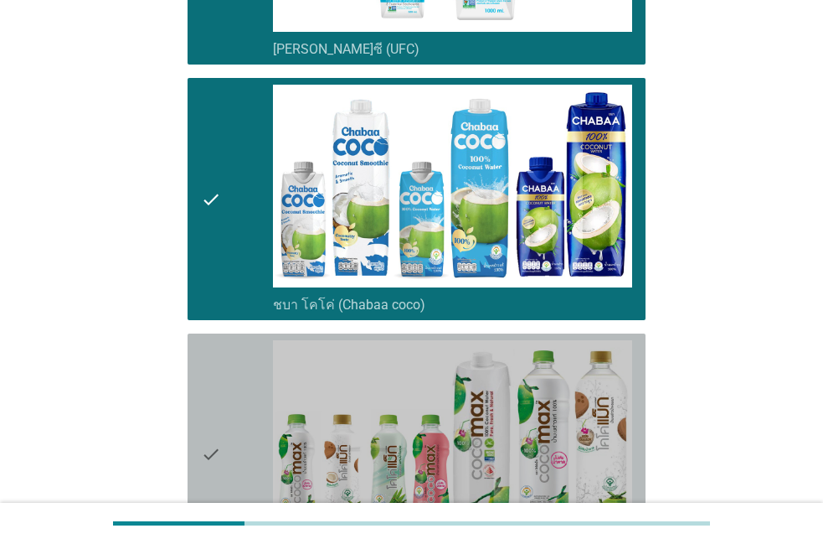
click at [204, 418] on icon "check" at bounding box center [211, 454] width 20 height 229
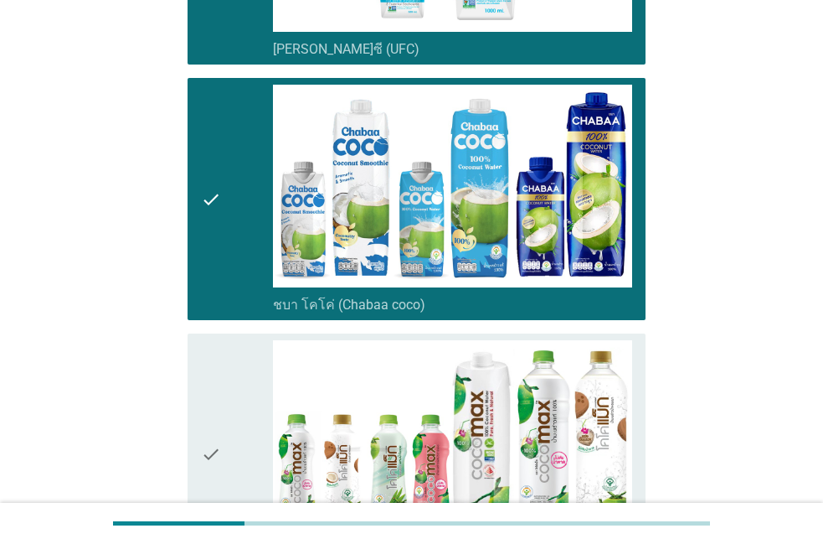
click at [204, 418] on icon "check" at bounding box center [211, 454] width 20 height 229
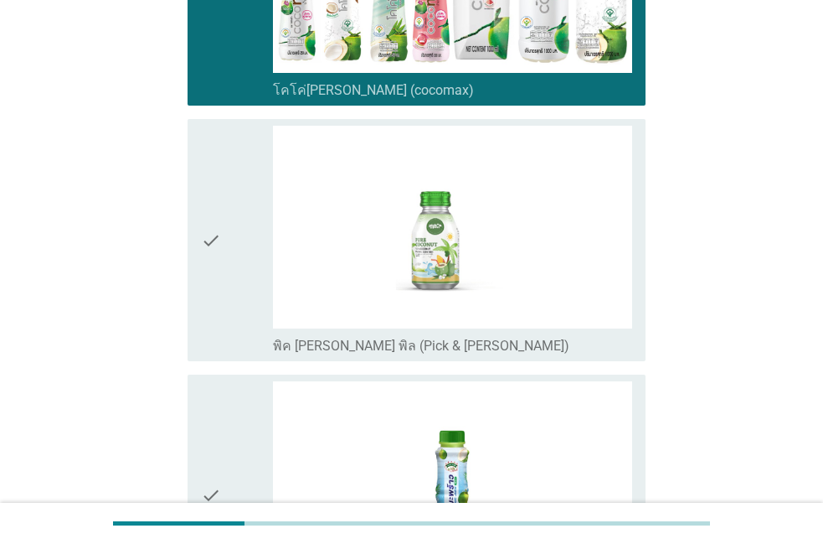
scroll to position [2387, 0]
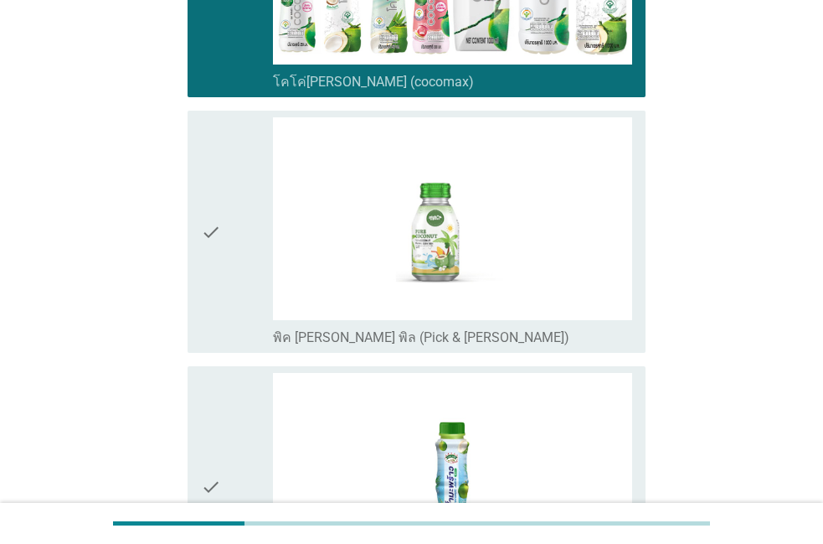
click at [201, 427] on icon "check" at bounding box center [211, 487] width 20 height 229
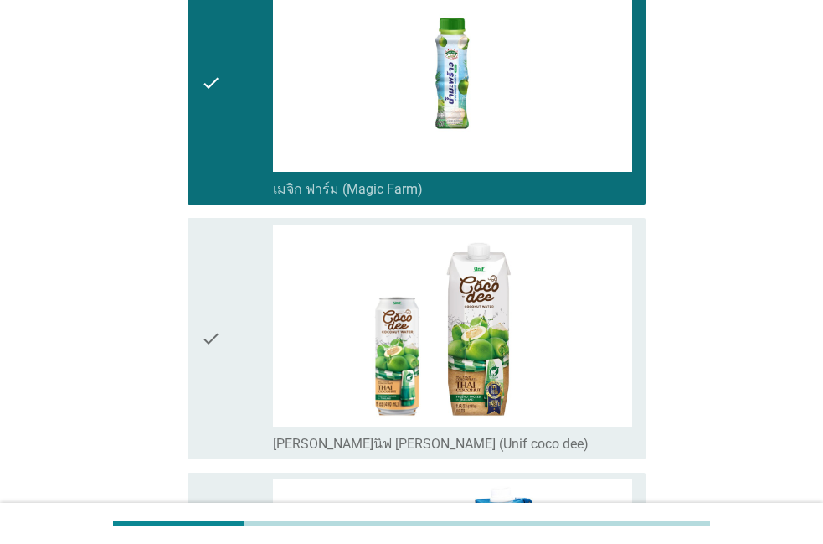
scroll to position [2769, 0]
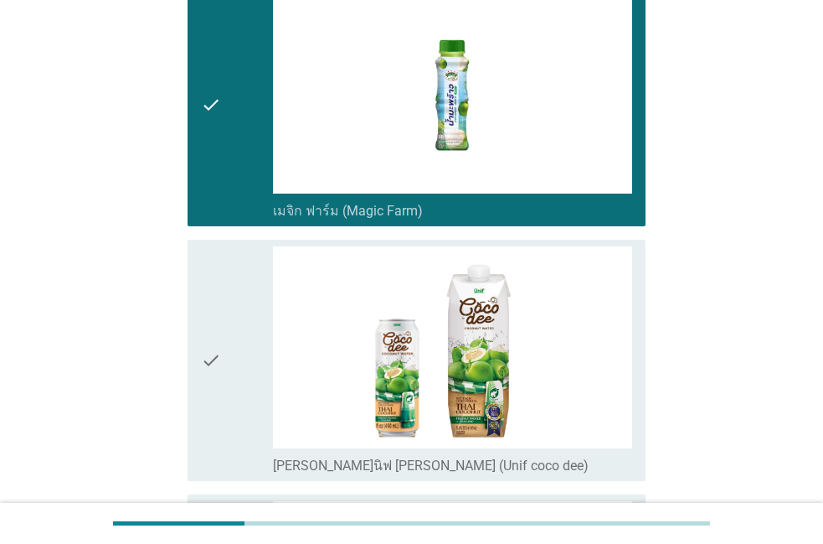
click at [255, 435] on div "check" at bounding box center [237, 360] width 72 height 229
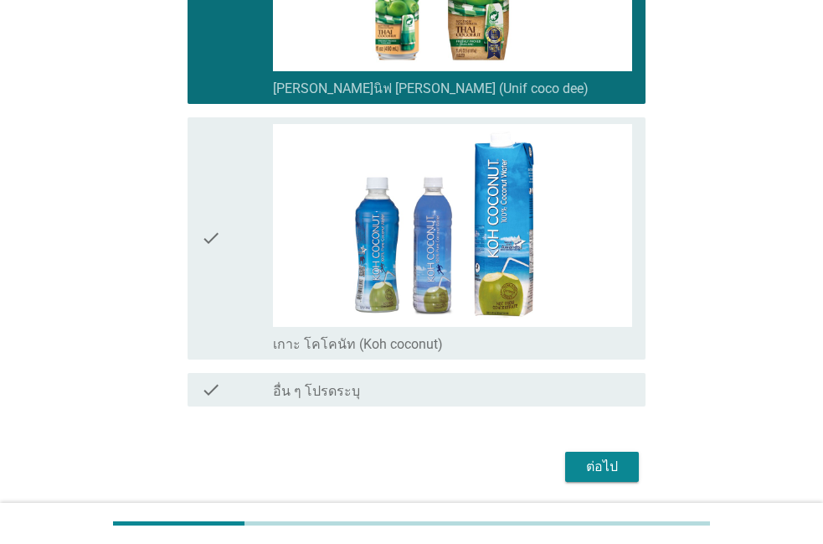
scroll to position [3150, 0]
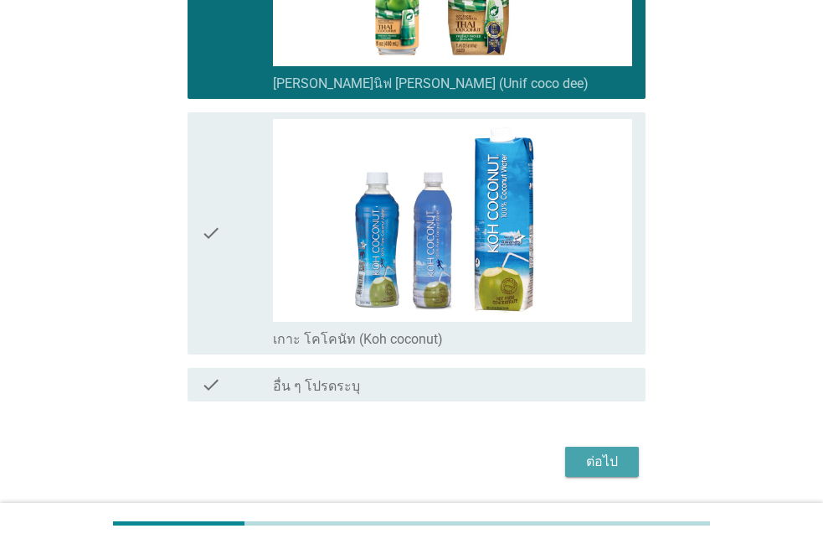
click at [630, 462] on button "ต่อไป" at bounding box center [602, 461] width 74 height 30
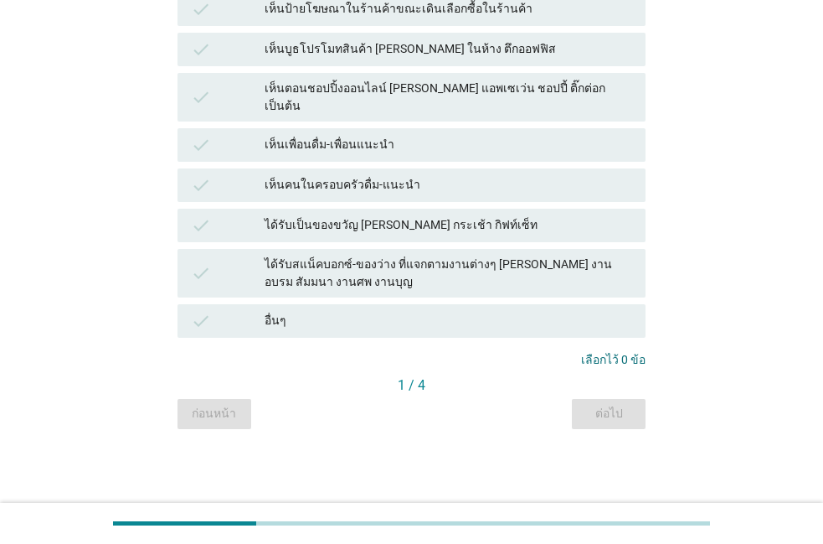
scroll to position [0, 0]
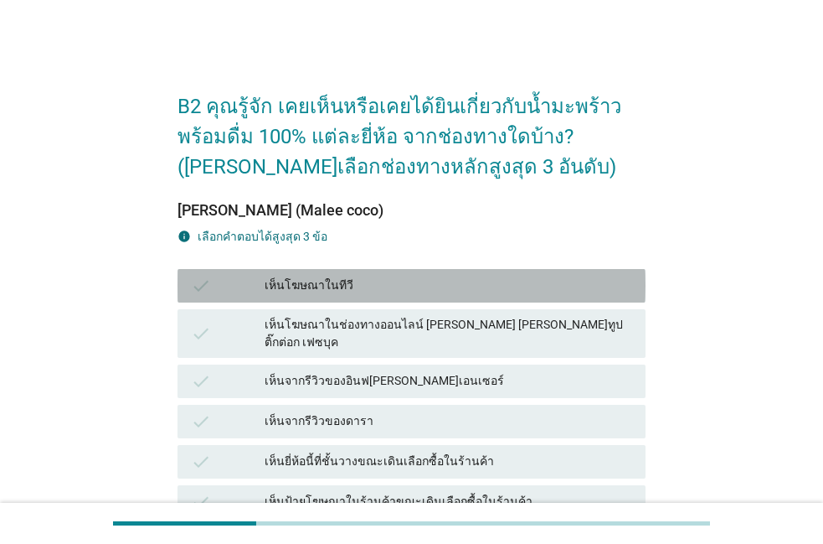
click at [523, 285] on div "เห็นโฆษณาในทีวี" at bounding box center [449, 286] width 368 height 20
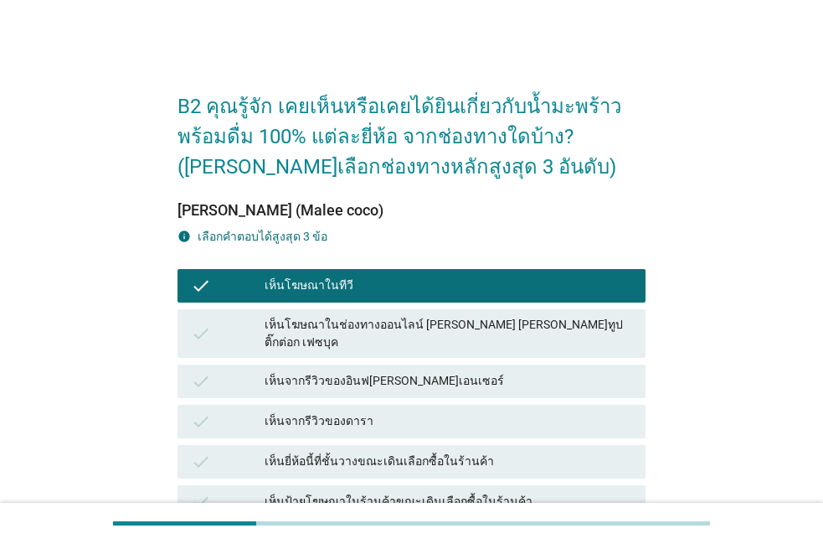
click at [485, 337] on div "check เห็นโฆษณาในช่องทางออนไลน์ เช่น ยูทูป ติ๊กต่อก เฟซบุค" at bounding box center [412, 333] width 468 height 49
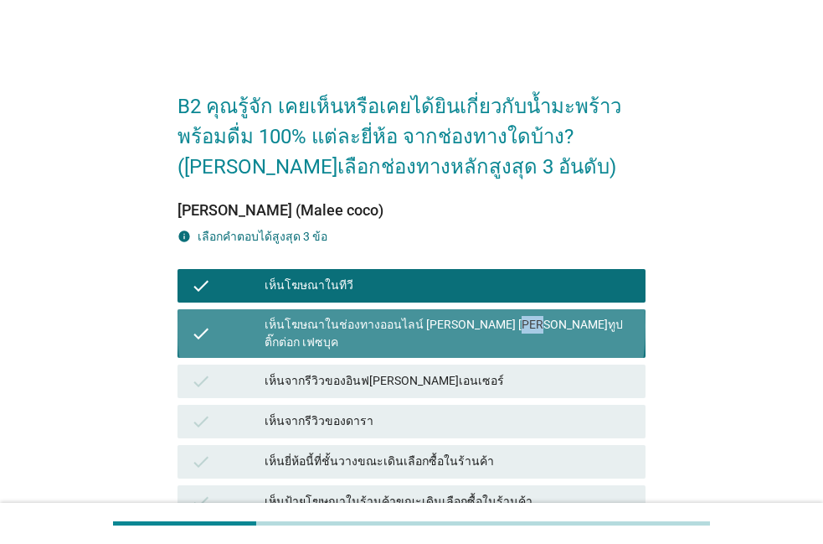
click at [485, 337] on div "check เห็นโฆษณาในช่องทางออนไลน์ เช่น ยูทูป ติ๊กต่อก เฟซบุค" at bounding box center [412, 333] width 468 height 49
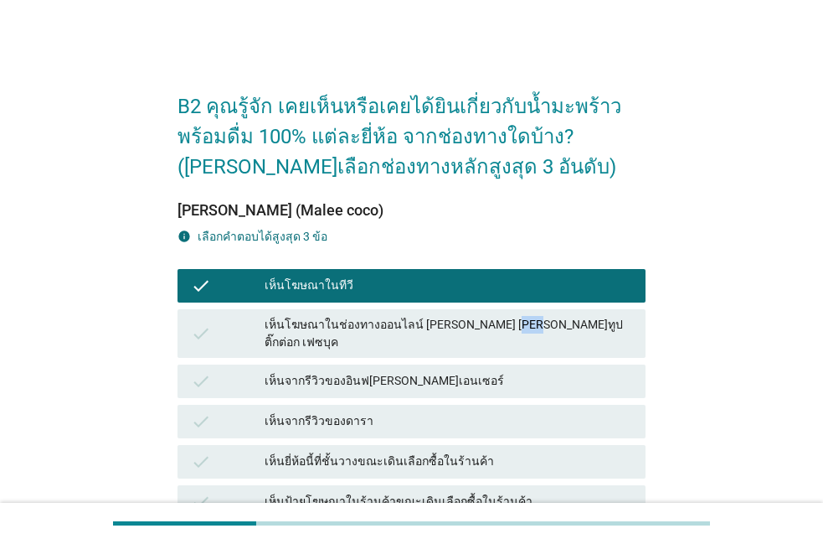
click at [471, 372] on div "เห็นจากรีวิวของอินฟลูเอนเซอร์" at bounding box center [449, 381] width 368 height 20
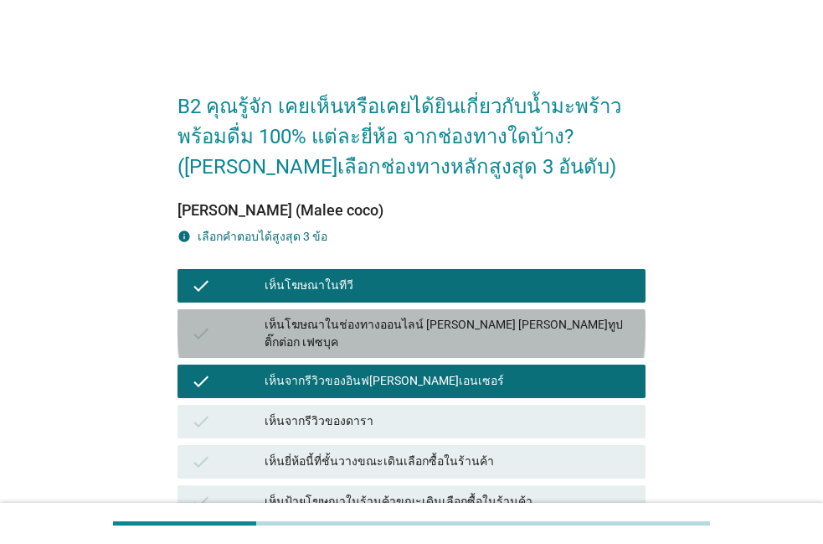
click at [481, 331] on div "เห็นโฆษณาในช่องทางออนไลน์ เช่น ยูทูป ติ๊กต่อก เฟซบุค" at bounding box center [449, 333] width 368 height 35
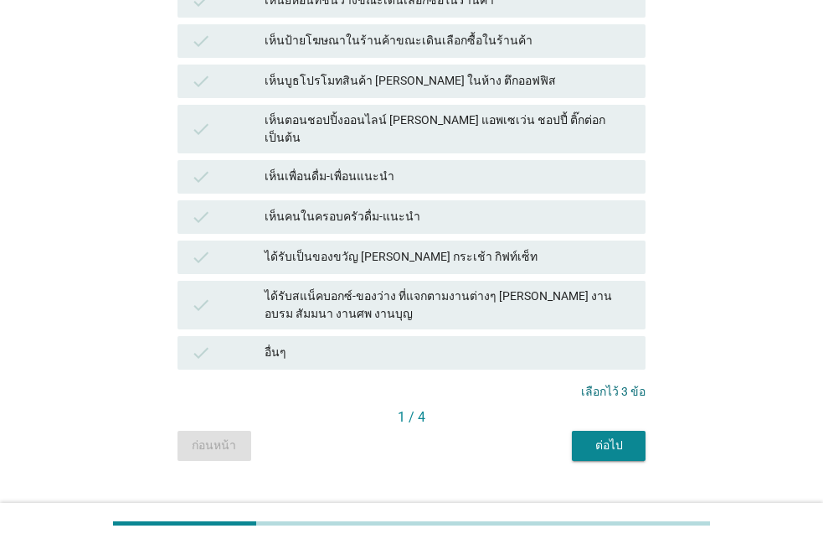
scroll to position [462, 0]
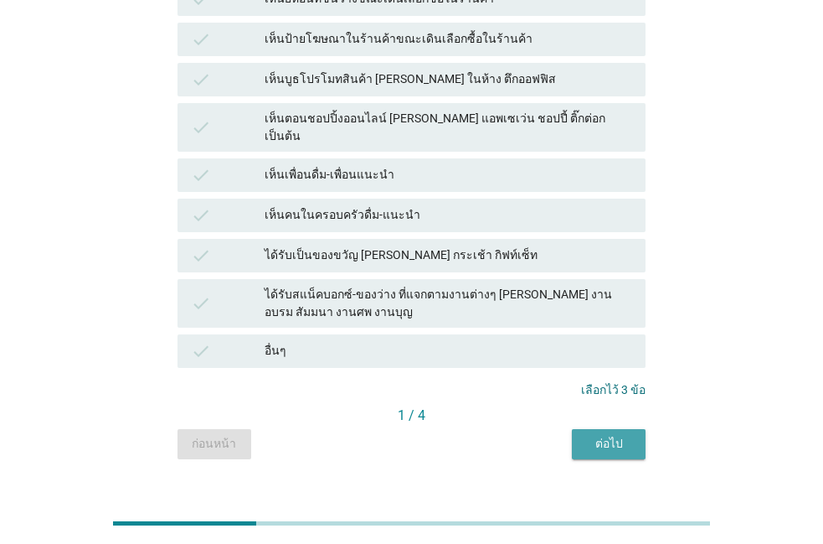
click at [575, 429] on button "ต่อไป" at bounding box center [609, 444] width 74 height 30
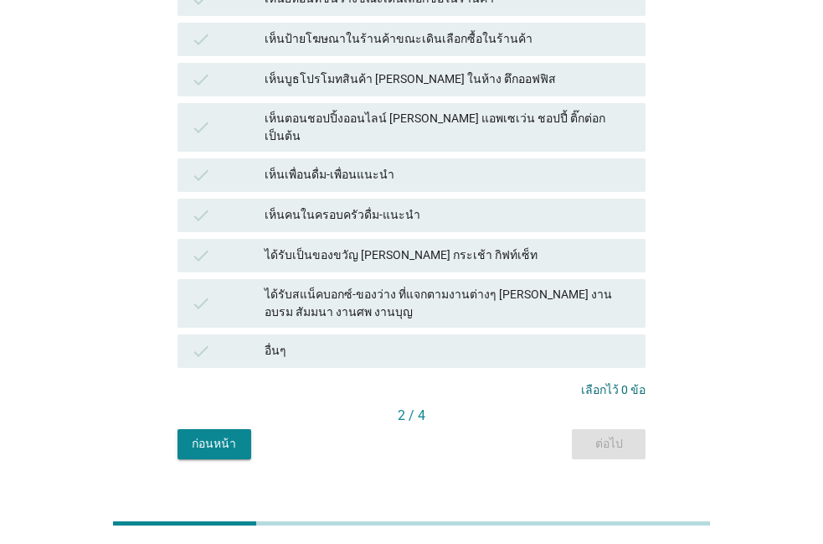
scroll to position [0, 0]
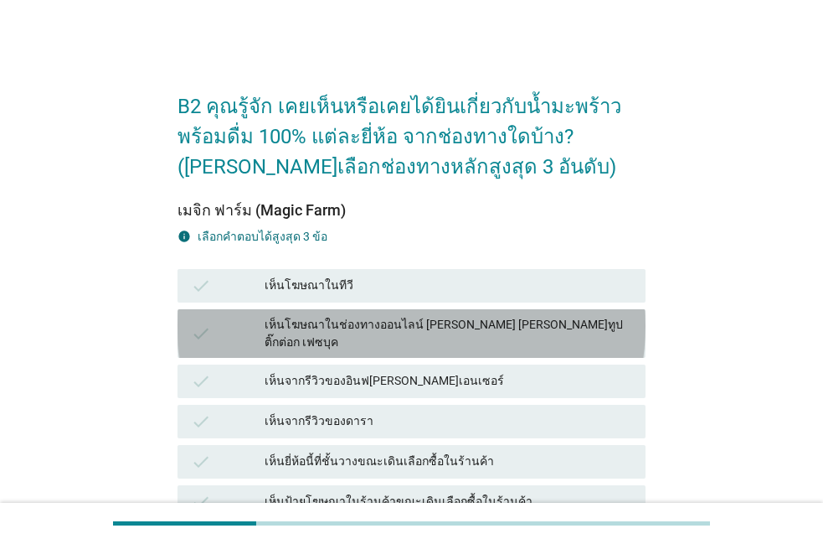
click at [472, 314] on div "check เห็นโฆษณาในช่องทางออนไลน์ เช่น ยูทูป ติ๊กต่อก เฟซบุค" at bounding box center [412, 333] width 468 height 49
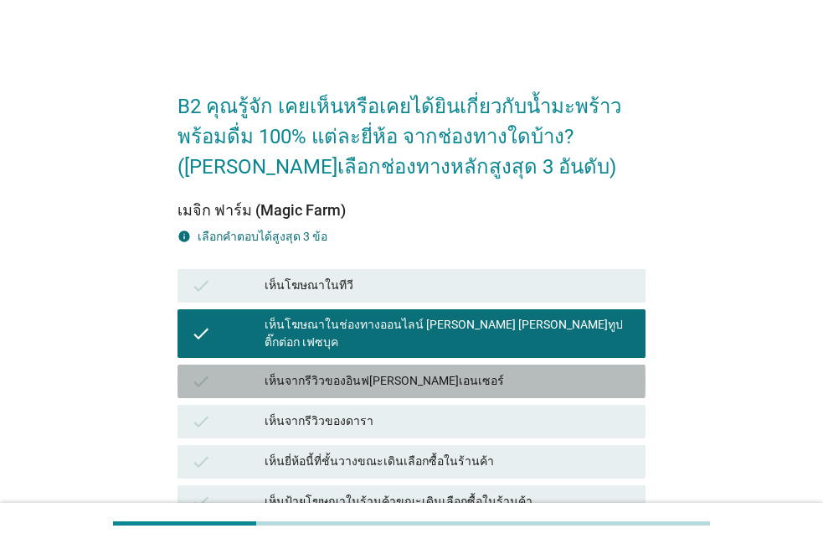
click at [446, 379] on div "check เห็นจากรีวิวของอินฟลูเอนเซอร์" at bounding box center [412, 380] width 468 height 33
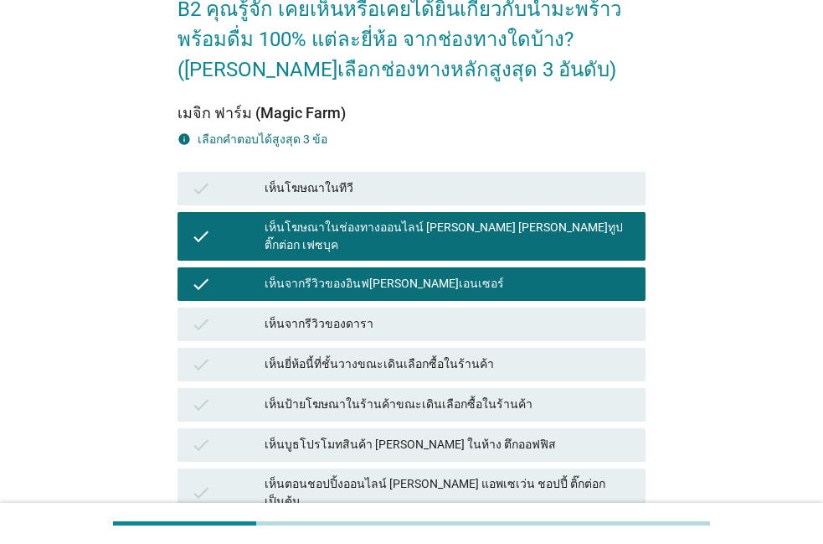
scroll to position [95, 0]
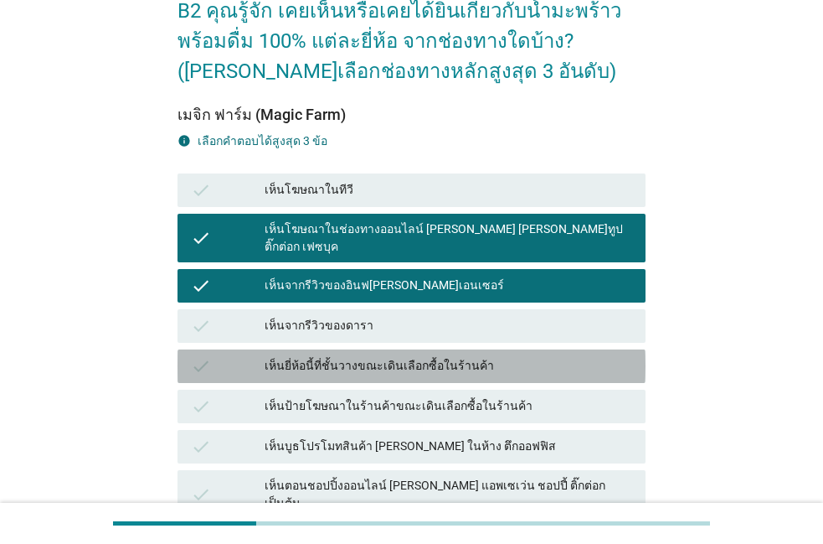
click at [445, 362] on div "check เห็นยี่ห้อนี้ที่ชั้นวางขณะเดินเลือกซื้อในร้านค้า" at bounding box center [412, 365] width 468 height 33
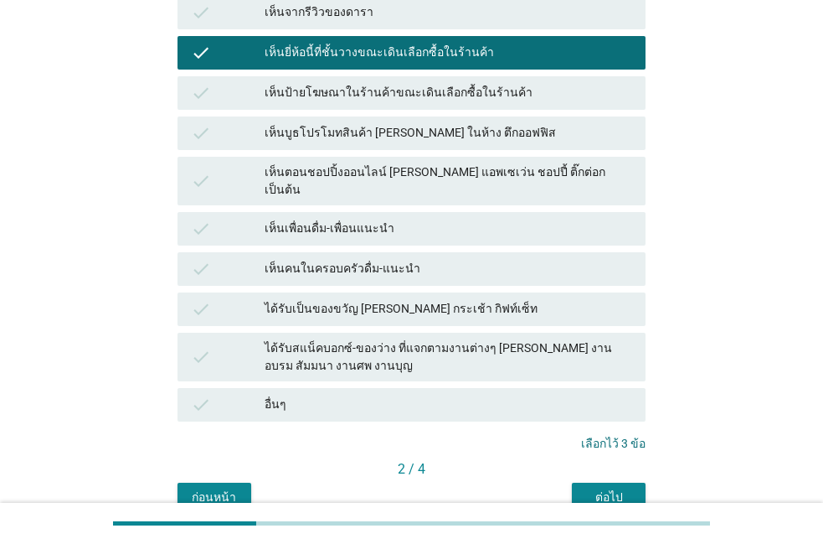
scroll to position [462, 0]
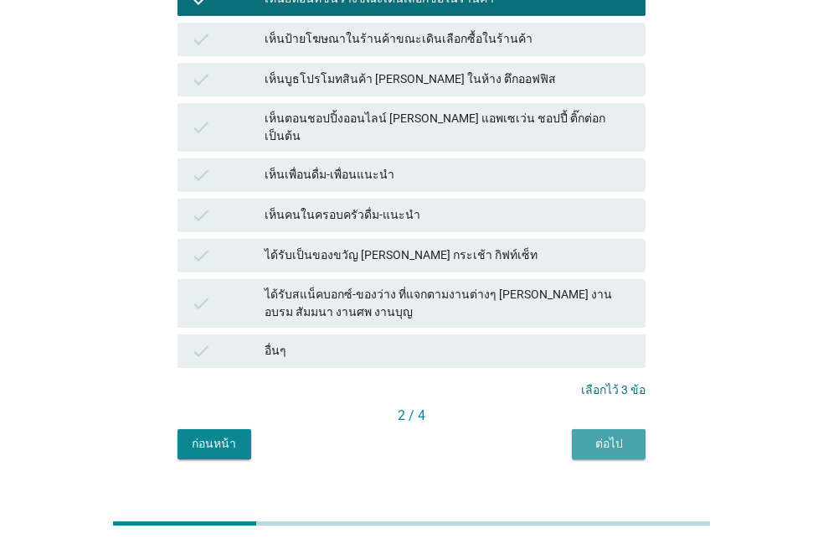
click at [589, 429] on button "ต่อไป" at bounding box center [609, 444] width 74 height 30
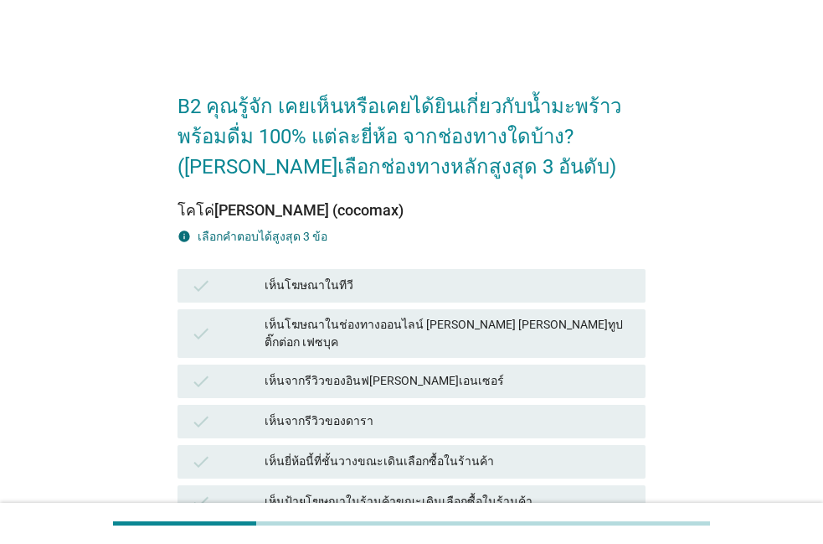
click at [344, 289] on div "เห็นโฆษณาในทีวี" at bounding box center [449, 286] width 368 height 20
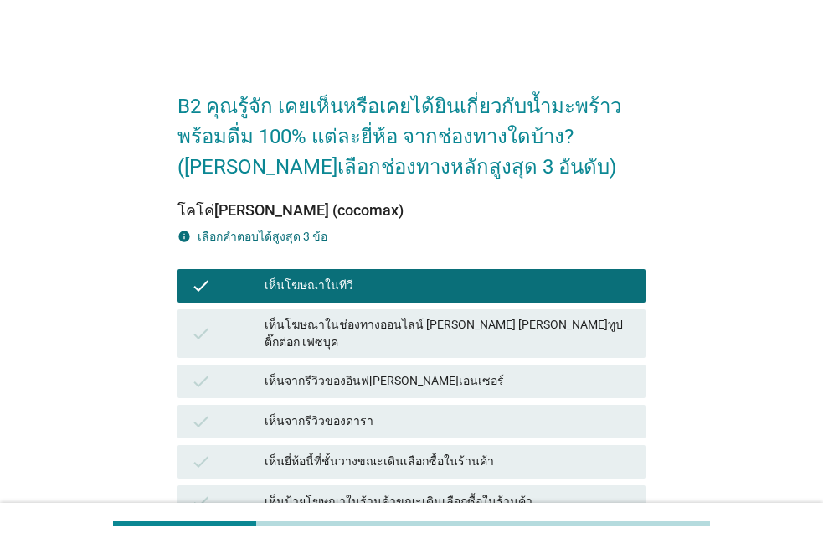
click at [418, 339] on div "check เห็นโฆษณาในช่องทางออนไลน์ เช่น ยูทูป ติ๊กต่อก เฟซบุค" at bounding box center [412, 333] width 468 height 49
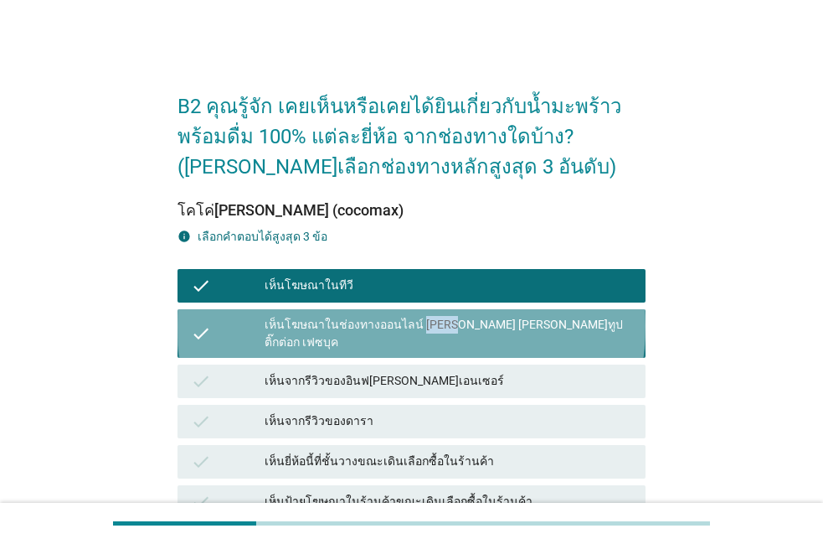
click at [418, 339] on div "check เห็นโฆษณาในช่องทางออนไลน์ เช่น ยูทูป ติ๊กต่อก เฟซบุค" at bounding box center [412, 333] width 468 height 49
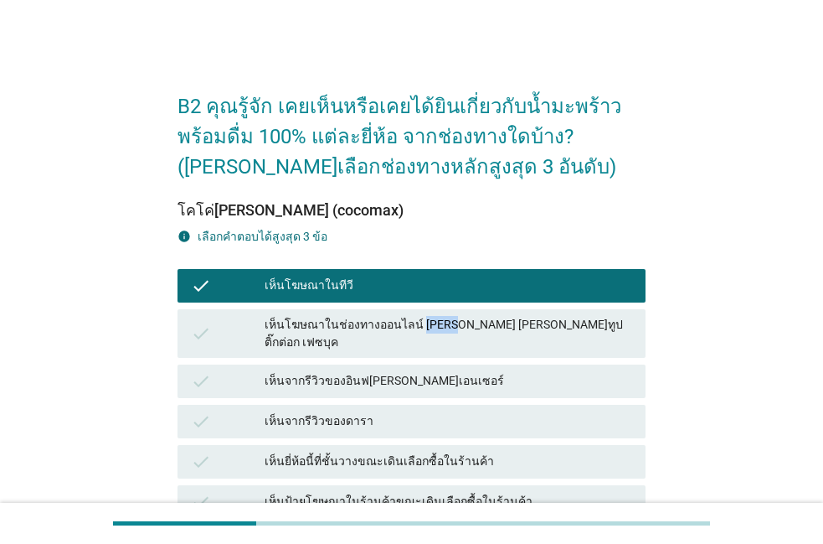
click at [412, 335] on div "เห็นโฆษณาในช่องทางออนไลน์ เช่น ยูทูป ติ๊กต่อก เฟซบุค" at bounding box center [449, 333] width 368 height 35
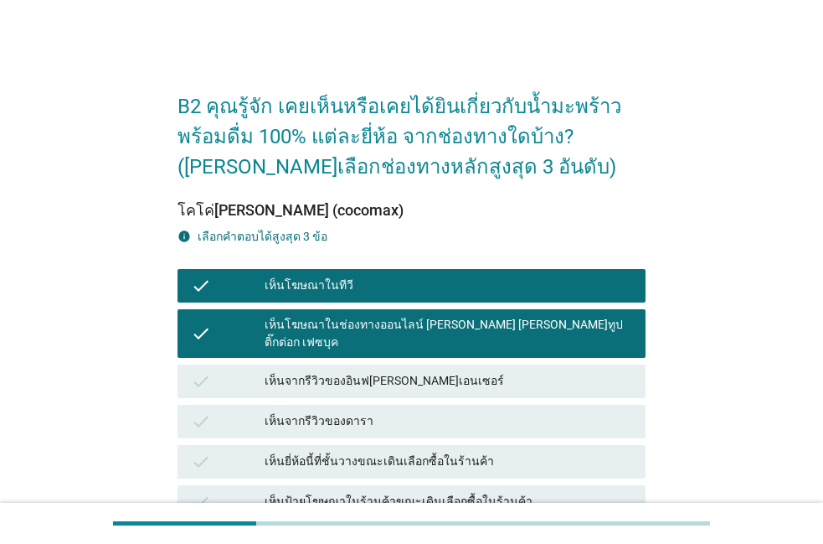
click at [411, 375] on div "เห็นจากรีวิวของอินฟลูเอนเซอร์" at bounding box center [449, 381] width 368 height 20
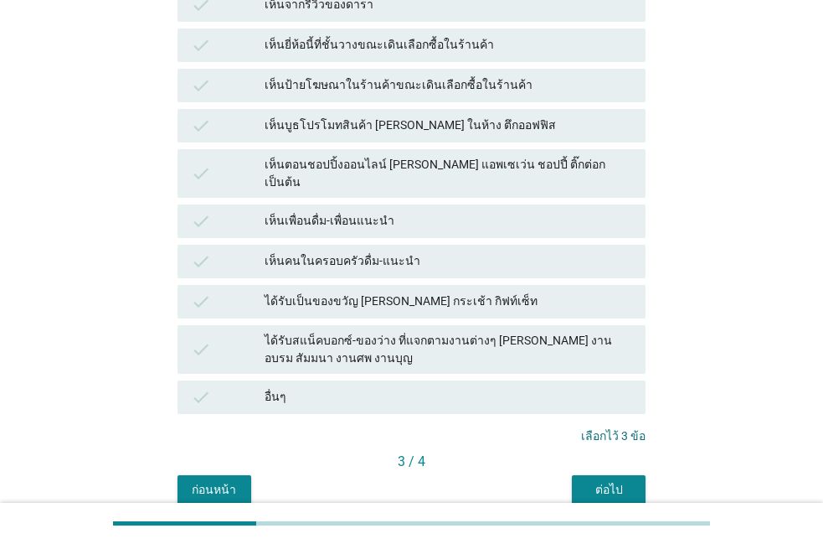
scroll to position [462, 0]
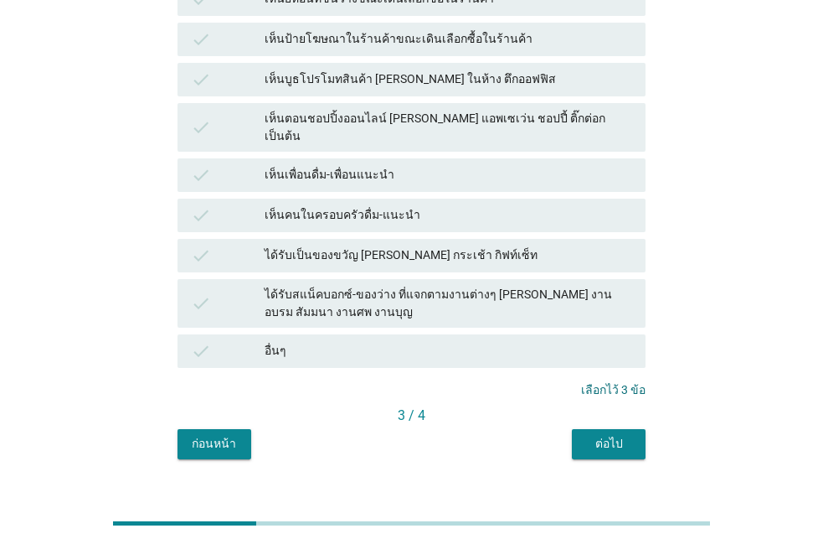
click at [588, 435] on div "ต่อไป" at bounding box center [608, 444] width 47 height 18
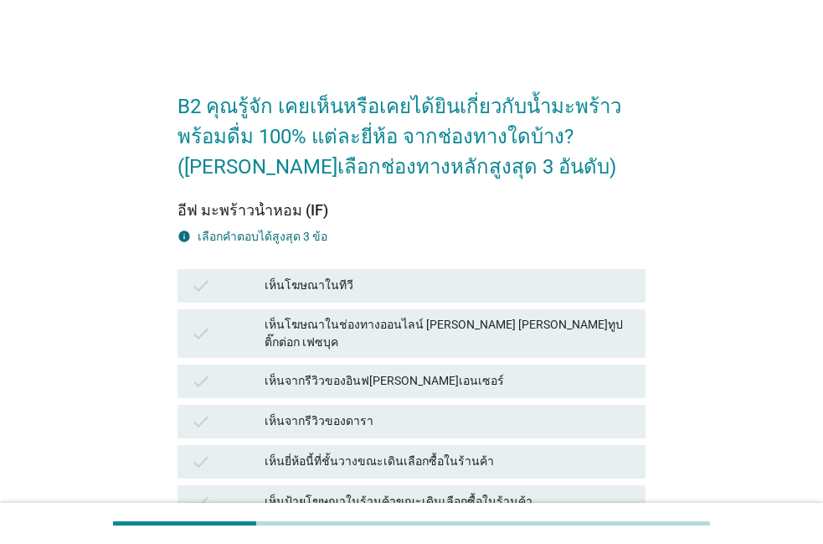
click at [472, 291] on div "เห็นโฆษณาในทีวี" at bounding box center [449, 286] width 368 height 20
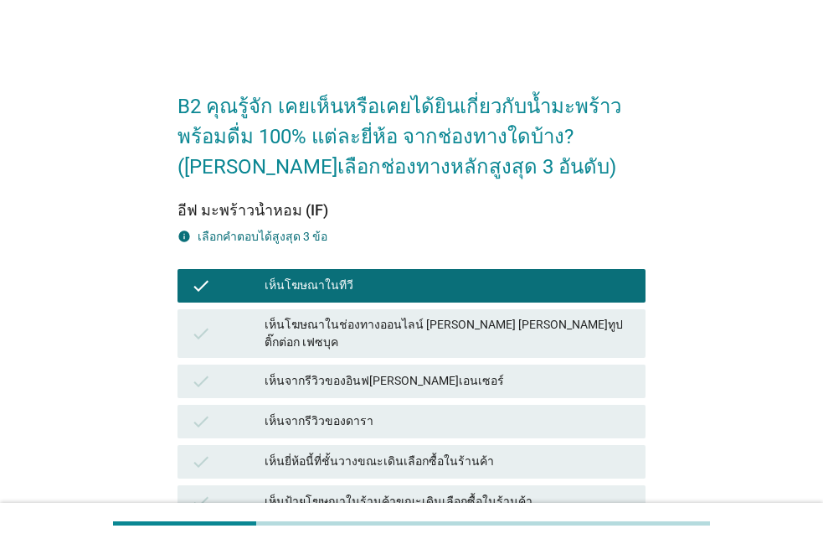
click at [452, 333] on div "เห็นโฆษณาในช่องทางออนไลน์ เช่น ยูทูป ติ๊กต่อก เฟซบุค" at bounding box center [449, 333] width 368 height 35
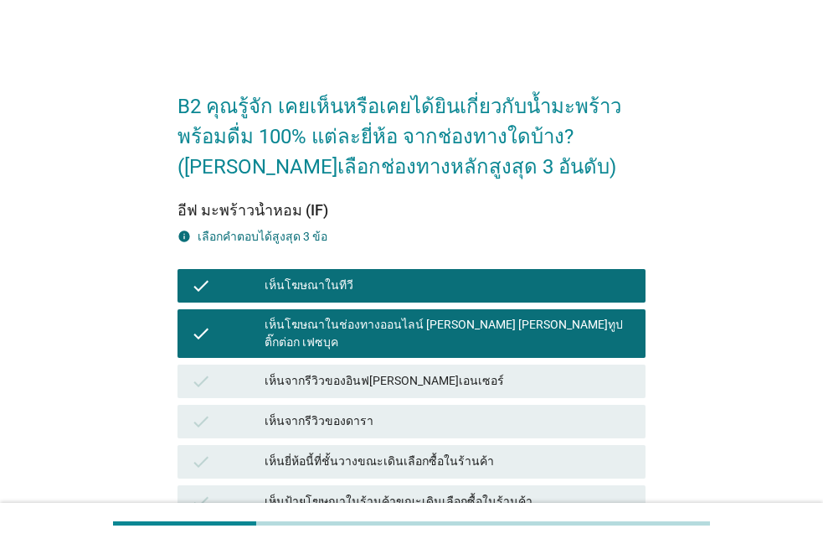
click at [449, 371] on div "เห็นจากรีวิวของอินฟลูเอนเซอร์" at bounding box center [449, 381] width 368 height 20
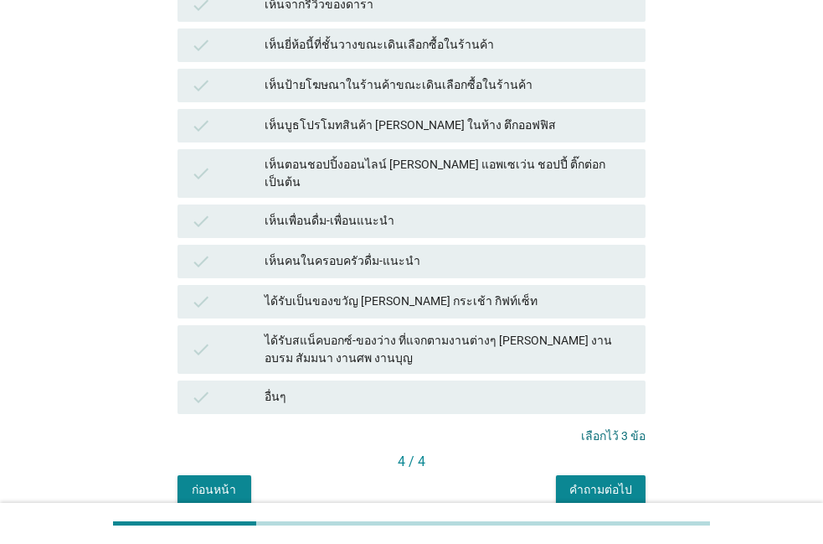
scroll to position [462, 0]
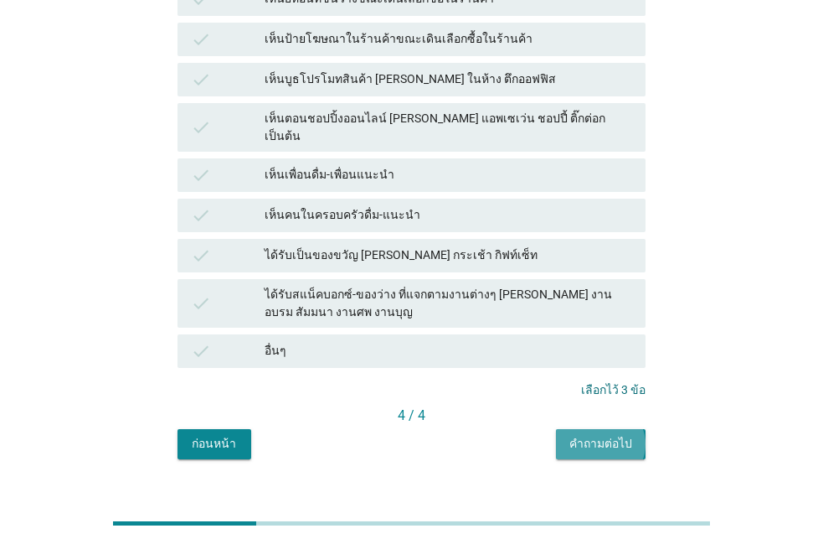
click at [585, 435] on div "คำถามต่อไป" at bounding box center [600, 444] width 63 height 18
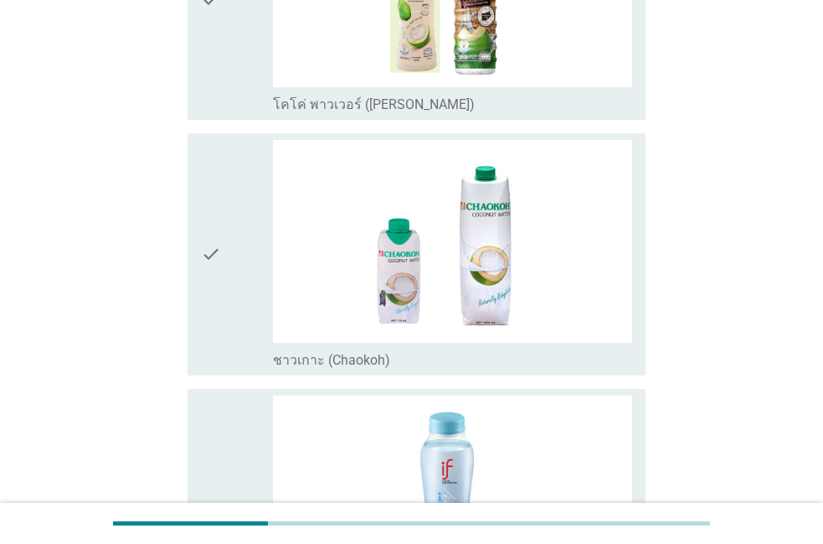
scroll to position [286, 0]
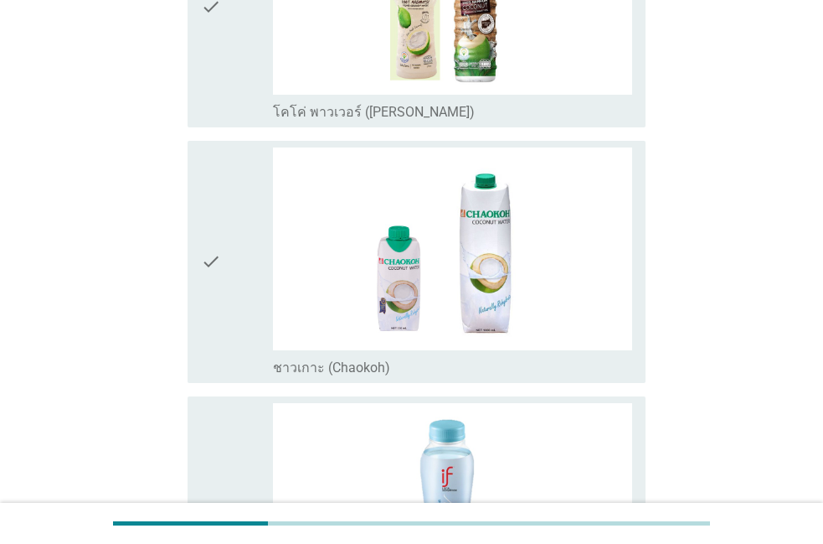
click at [236, 377] on div "check check_box_outline_blank ชาวเกาะ (Chaokoh)" at bounding box center [417, 262] width 458 height 242
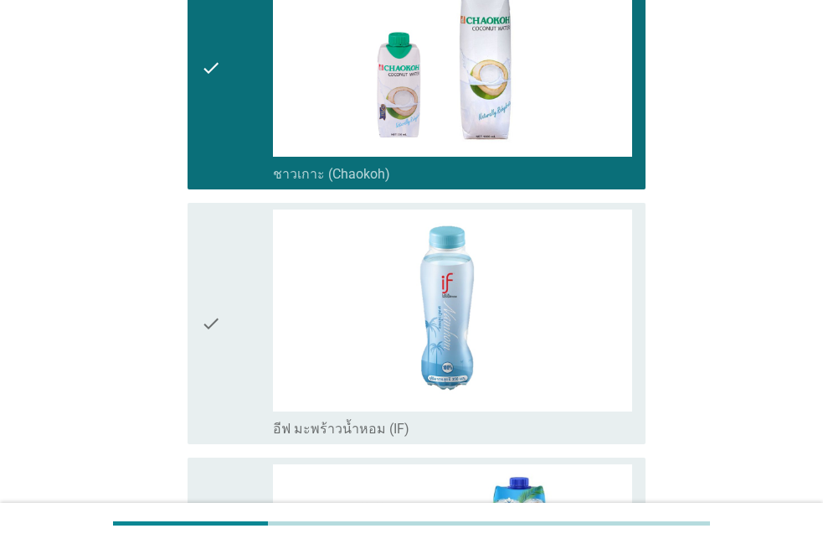
scroll to position [477, 0]
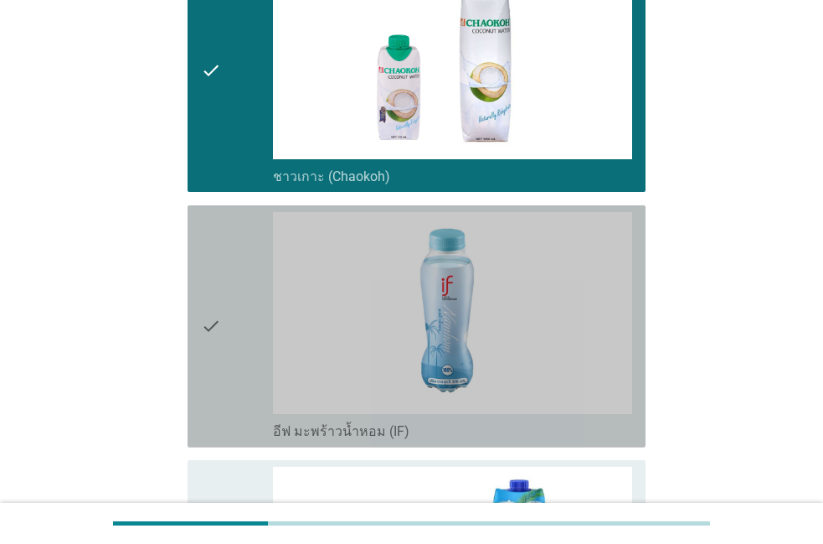
click at [236, 377] on div "check" at bounding box center [237, 326] width 72 height 229
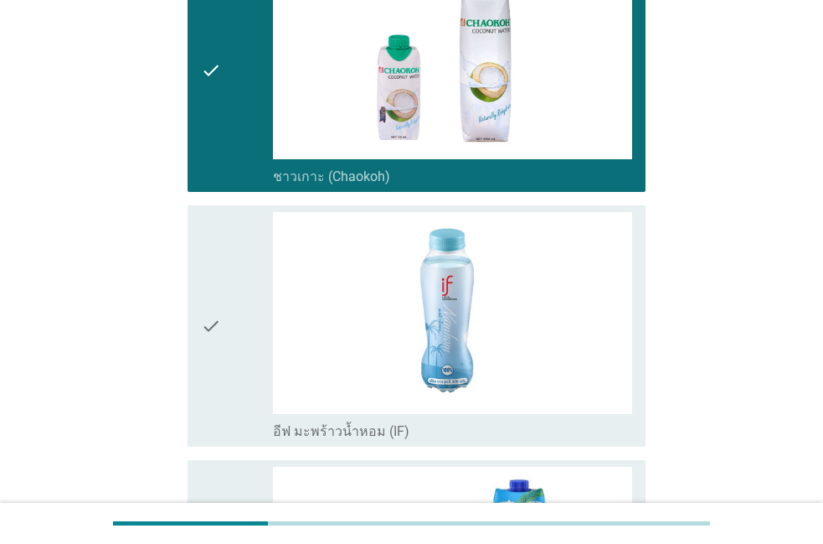
click at [236, 377] on div "check" at bounding box center [237, 326] width 72 height 229
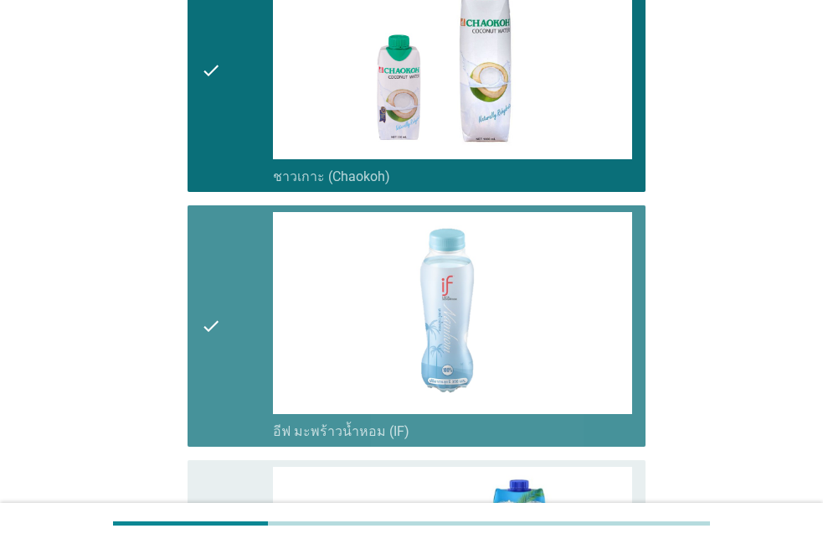
click at [236, 377] on div "check" at bounding box center [237, 326] width 72 height 229
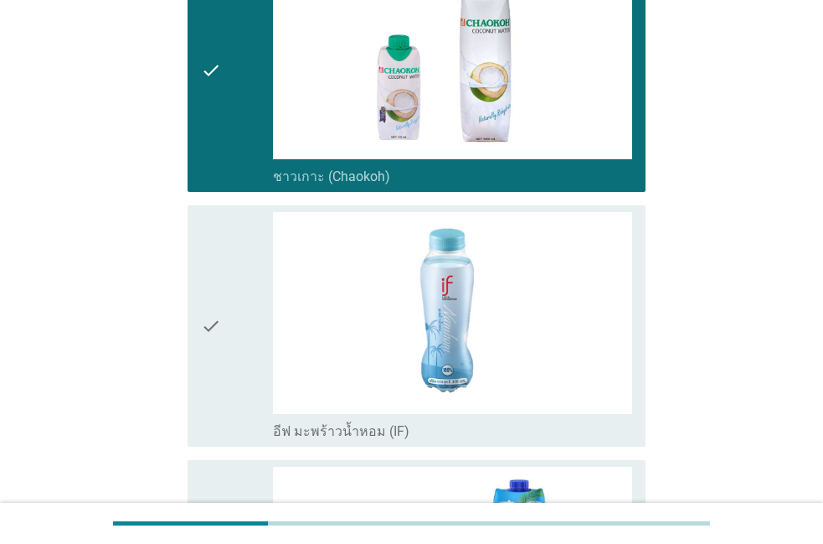
click at [236, 377] on div "check" at bounding box center [237, 326] width 72 height 229
click at [234, 381] on div "check" at bounding box center [237, 326] width 72 height 229
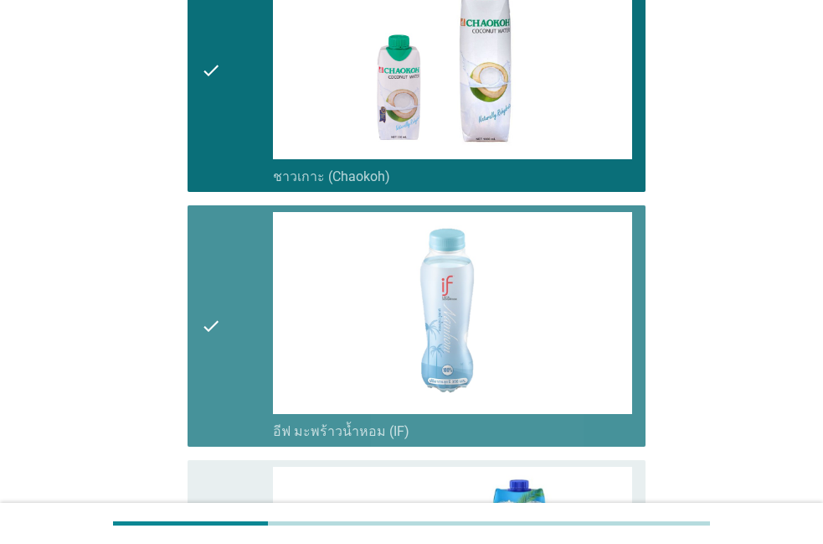
click at [234, 381] on div "check" at bounding box center [237, 326] width 72 height 229
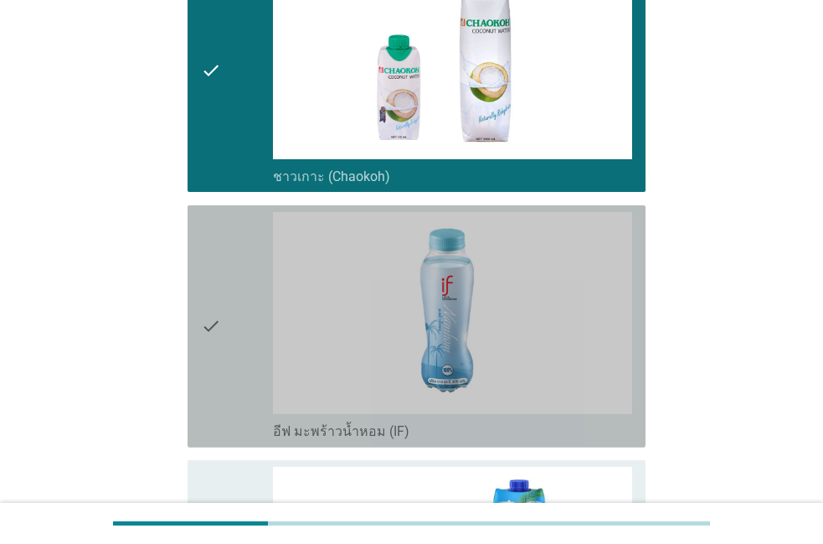
click at [234, 381] on div "check" at bounding box center [237, 326] width 72 height 229
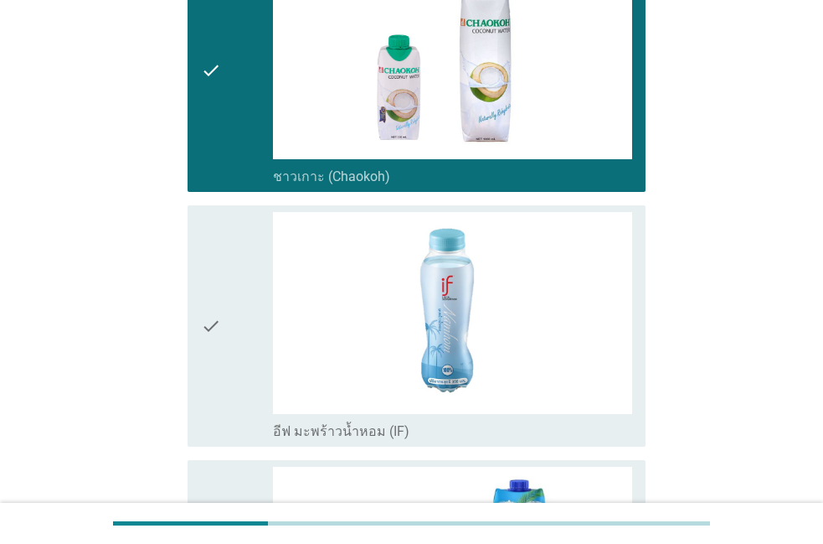
click at [234, 381] on div "check" at bounding box center [237, 326] width 72 height 229
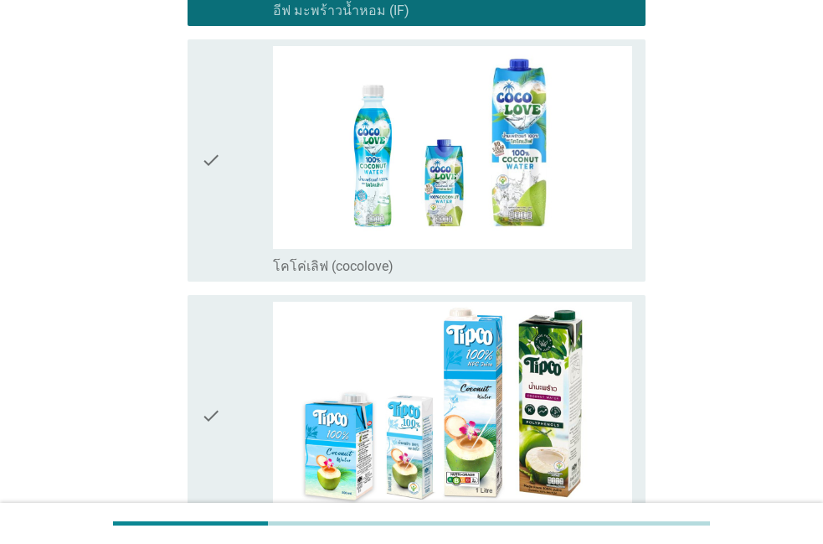
scroll to position [859, 0]
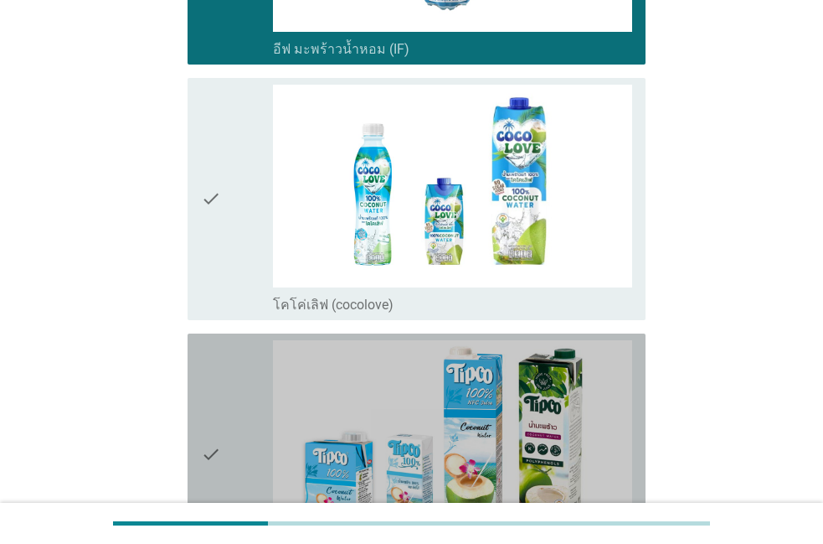
click at [234, 381] on div "check" at bounding box center [237, 454] width 72 height 229
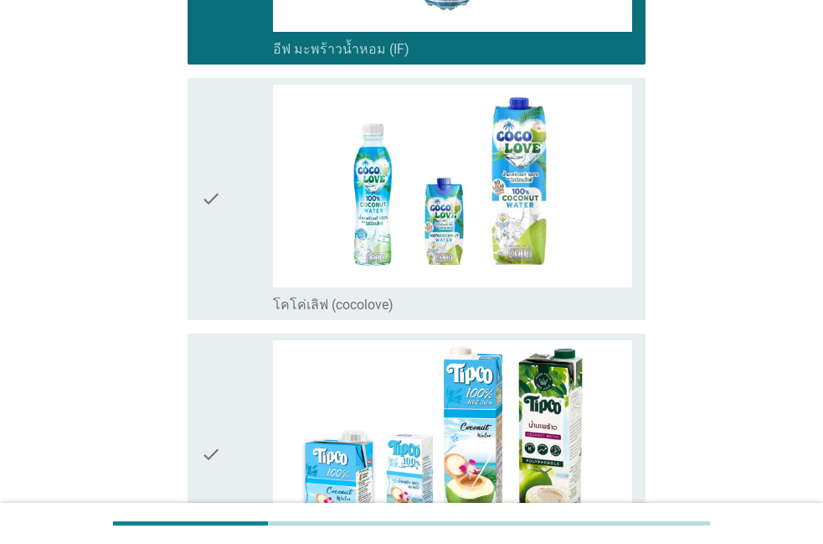
click at [234, 381] on div "check" at bounding box center [237, 454] width 72 height 229
click at [226, 302] on div "check" at bounding box center [237, 199] width 72 height 229
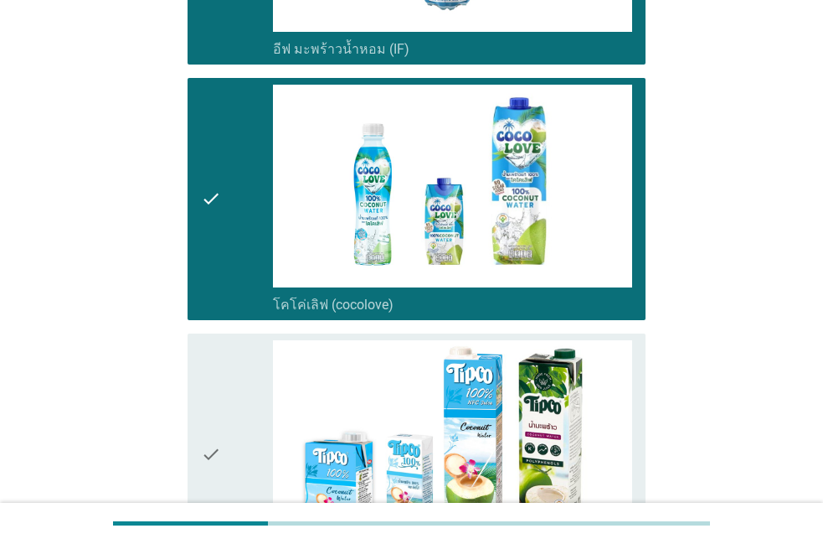
click at [214, 350] on icon "check" at bounding box center [211, 454] width 20 height 229
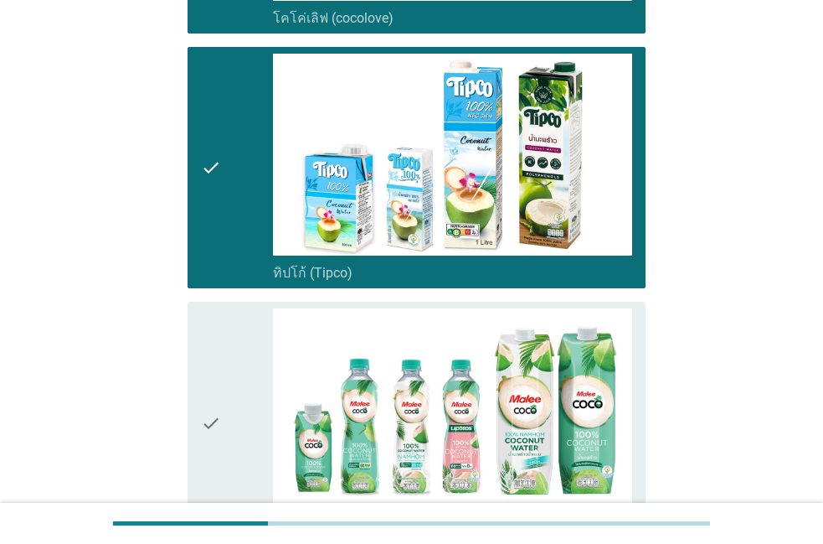
scroll to position [1241, 0]
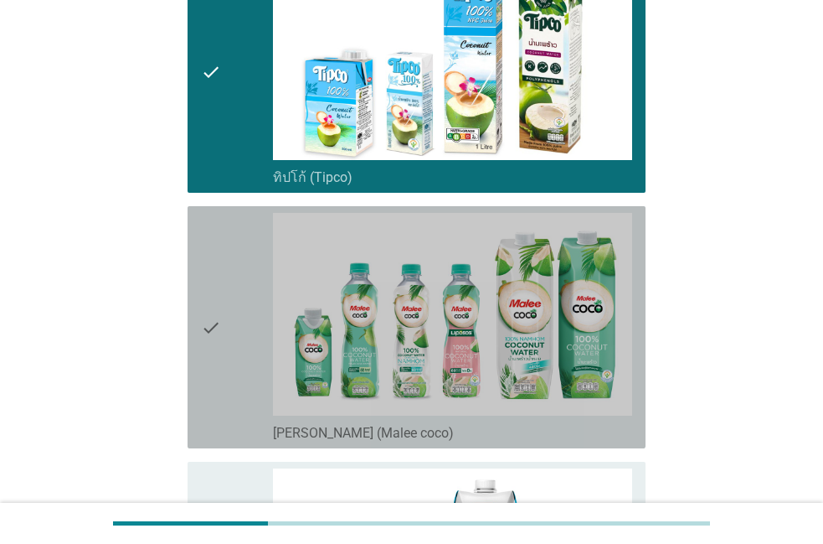
click at [214, 350] on icon "check" at bounding box center [211, 327] width 20 height 229
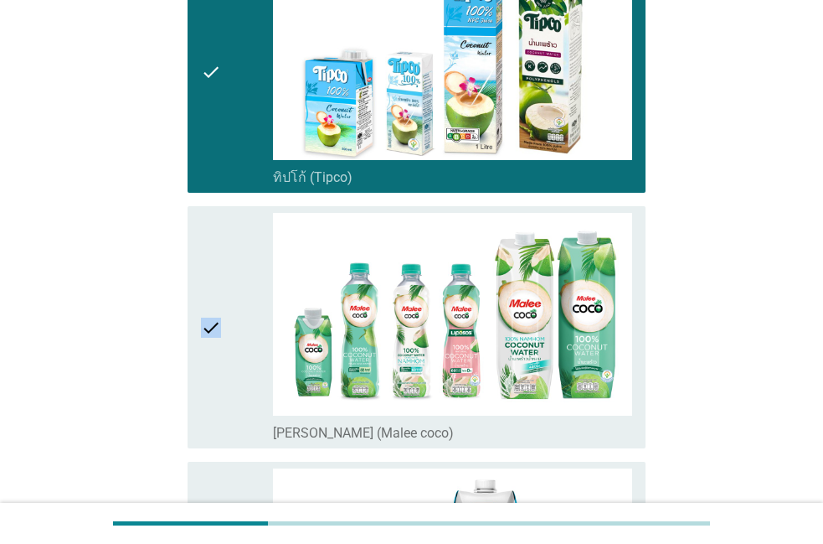
click at [214, 350] on icon "check" at bounding box center [211, 327] width 20 height 229
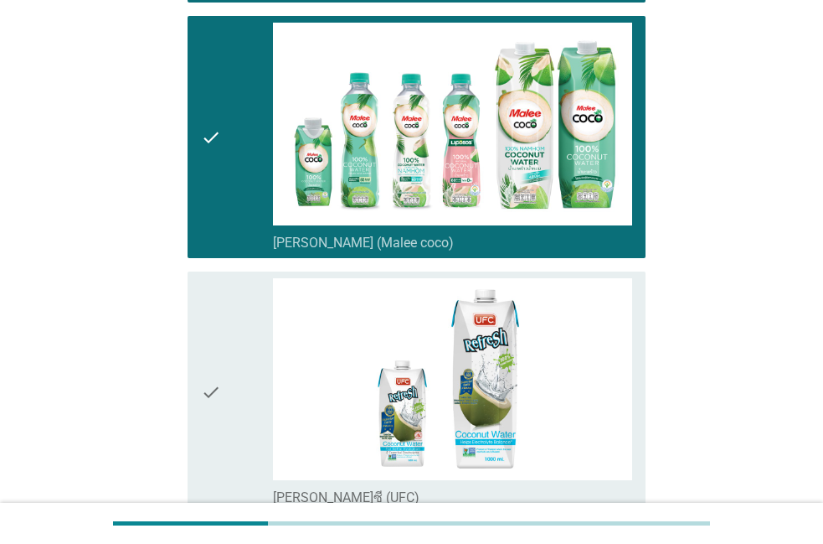
scroll to position [1432, 0]
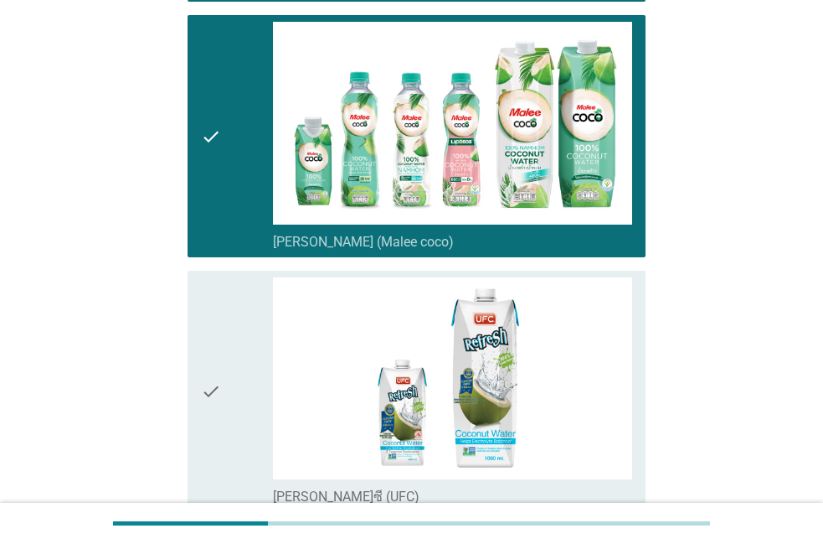
click at [214, 350] on icon "check" at bounding box center [211, 391] width 20 height 229
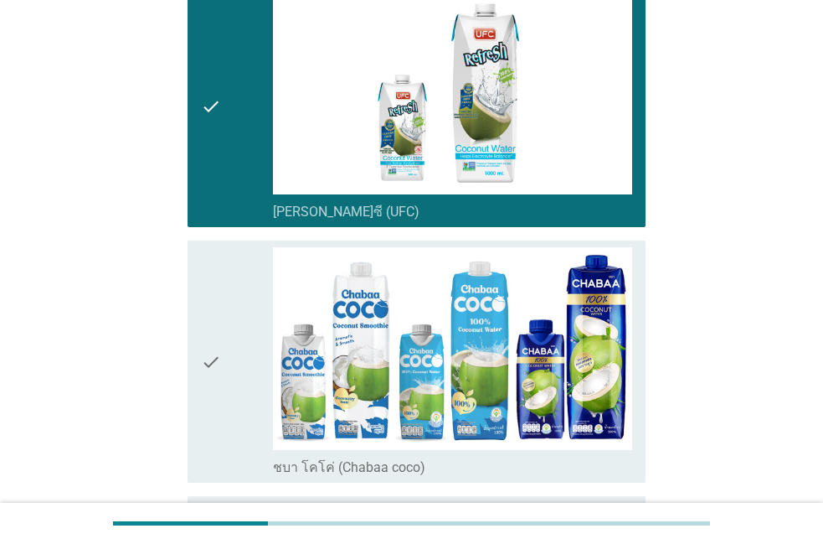
scroll to position [1718, 0]
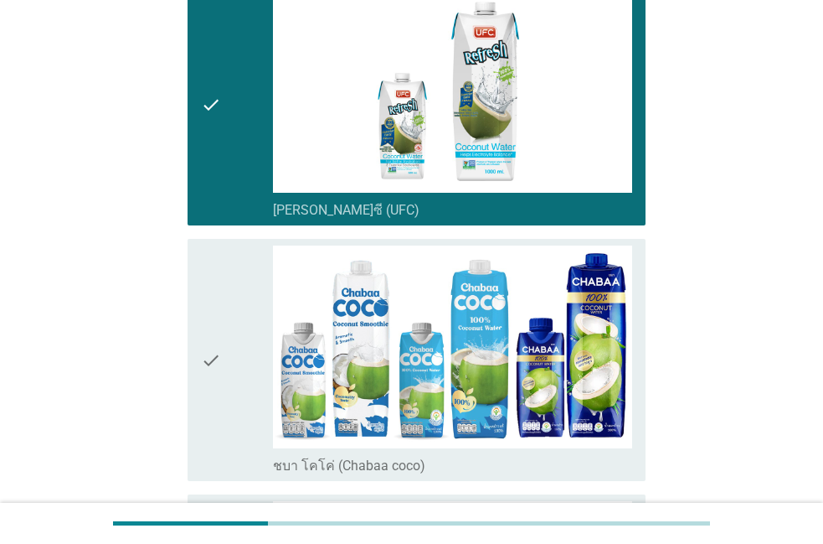
click at [214, 350] on icon "check" at bounding box center [211, 359] width 20 height 229
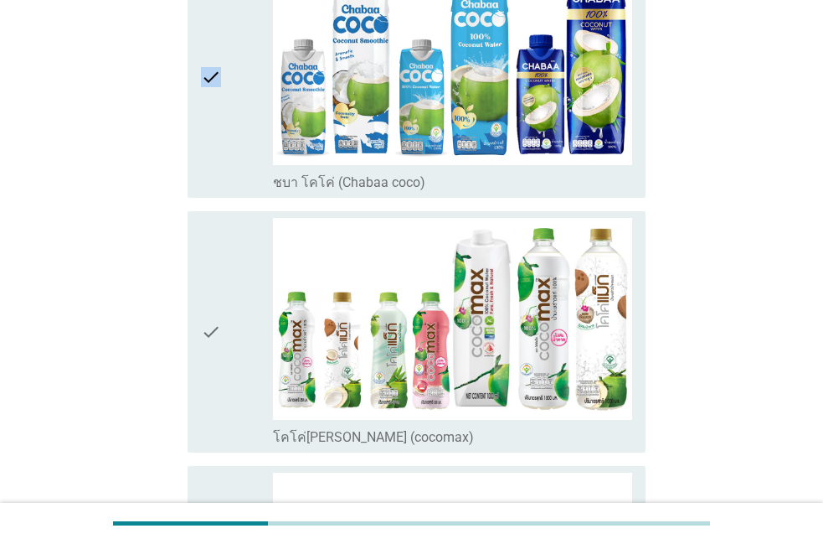
scroll to position [2005, 0]
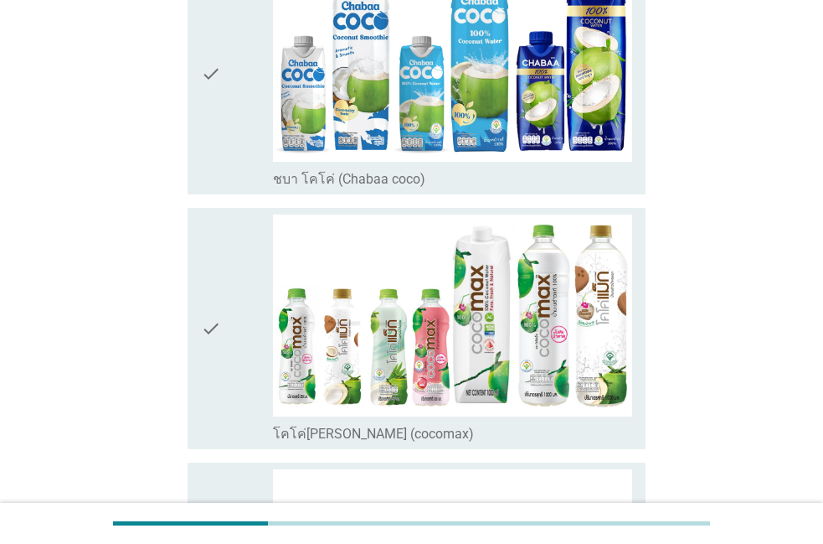
click at [258, 302] on div "check" at bounding box center [237, 328] width 72 height 229
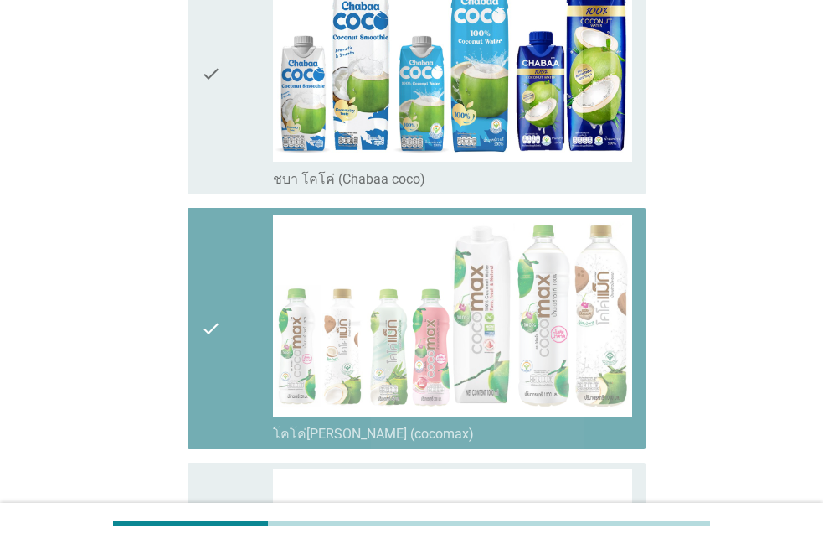
click at [258, 302] on div "check" at bounding box center [237, 328] width 72 height 229
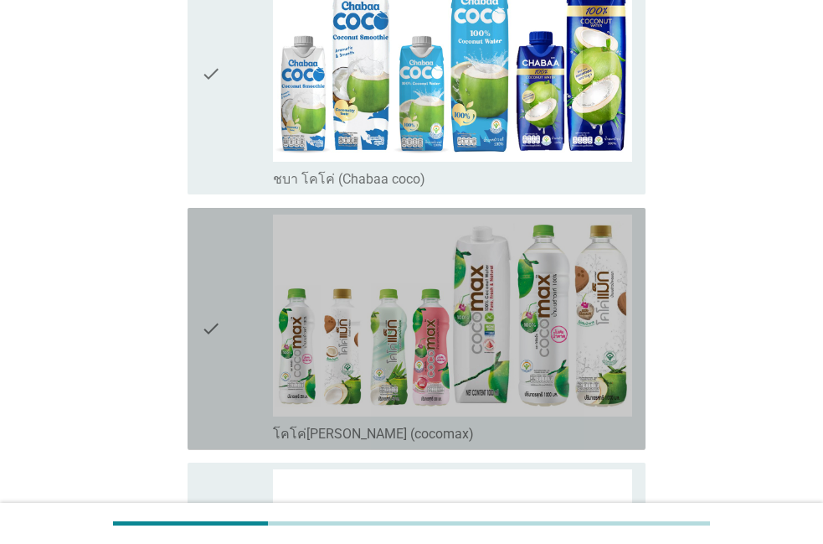
click at [236, 318] on div "check" at bounding box center [237, 328] width 72 height 229
click at [223, 337] on div "check" at bounding box center [237, 328] width 72 height 229
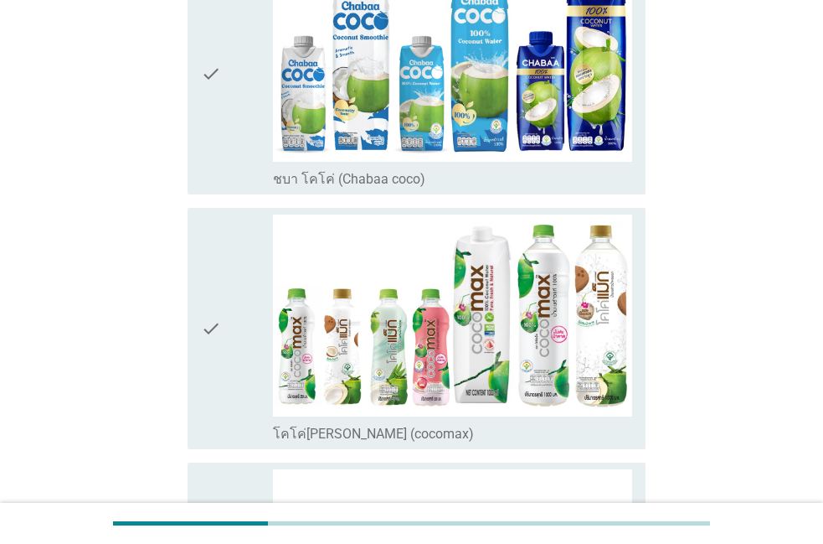
click at [223, 337] on div "check" at bounding box center [237, 328] width 72 height 229
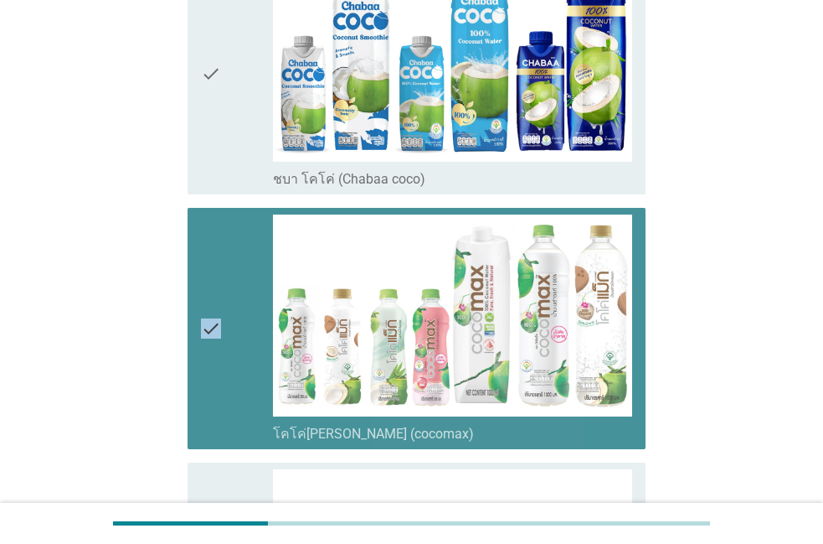
click at [223, 337] on div "check" at bounding box center [237, 328] width 72 height 229
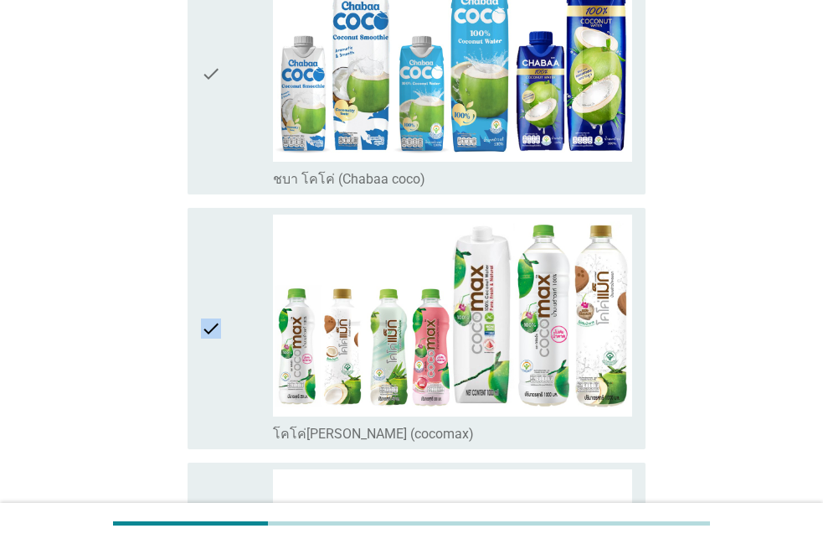
click at [265, 374] on div "check" at bounding box center [237, 328] width 72 height 229
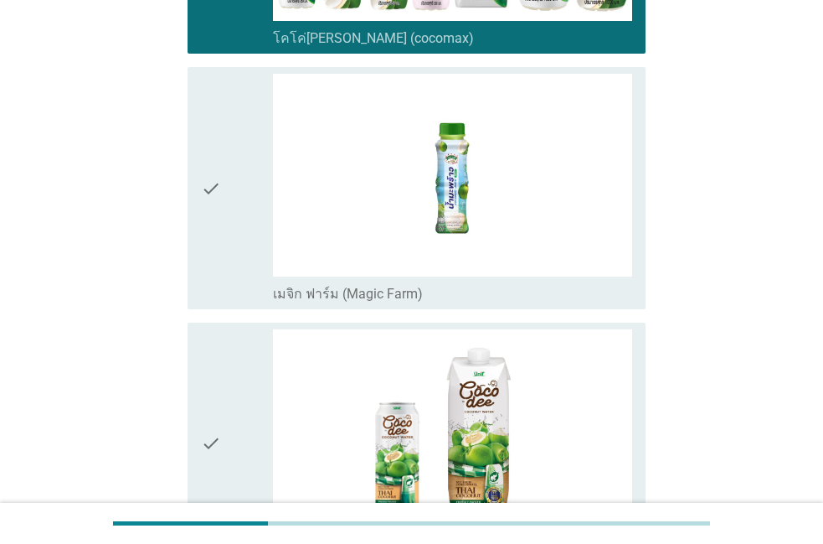
scroll to position [2387, 0]
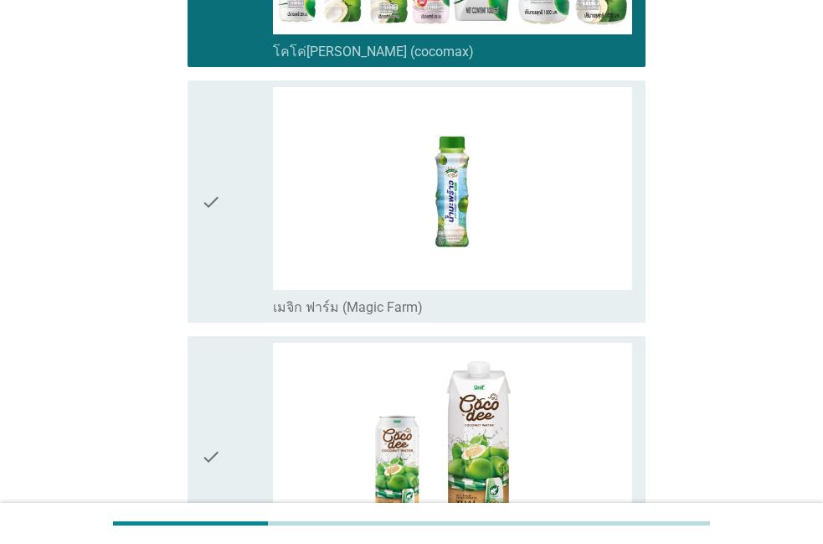
click at [234, 304] on div "check" at bounding box center [237, 201] width 72 height 229
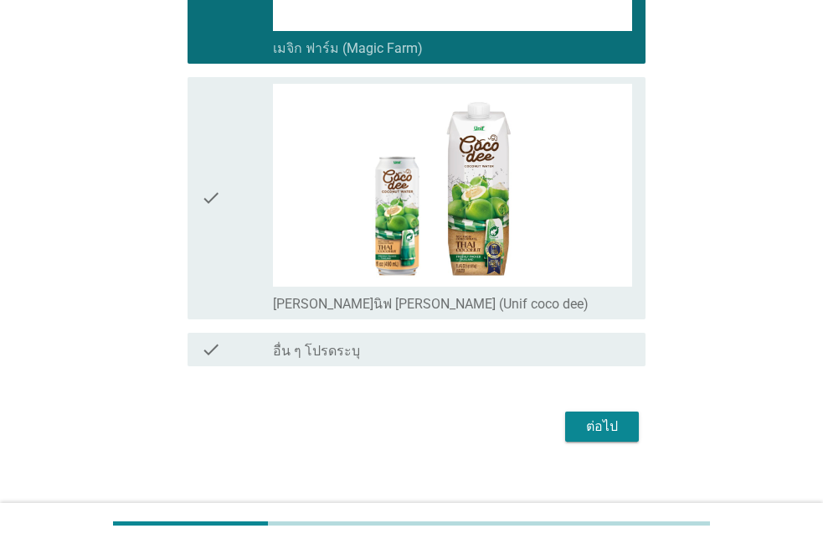
scroll to position [2563, 0]
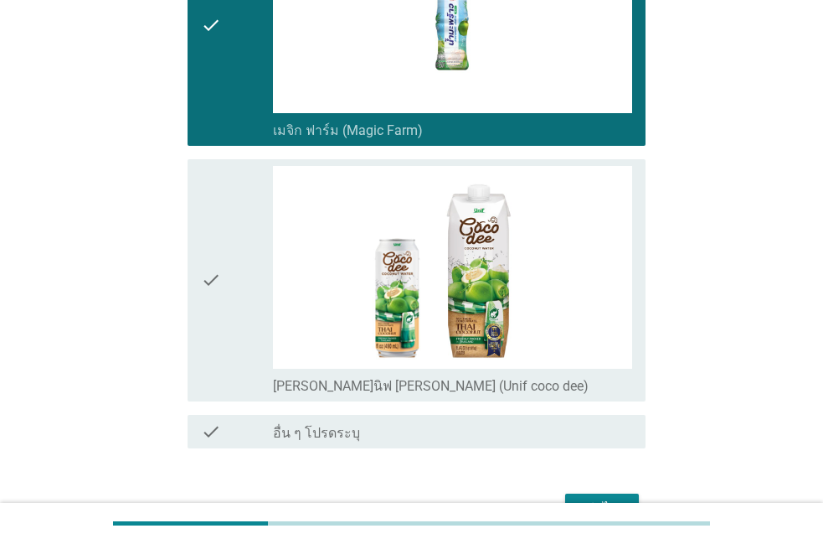
click at [226, 327] on div "check" at bounding box center [237, 280] width 72 height 229
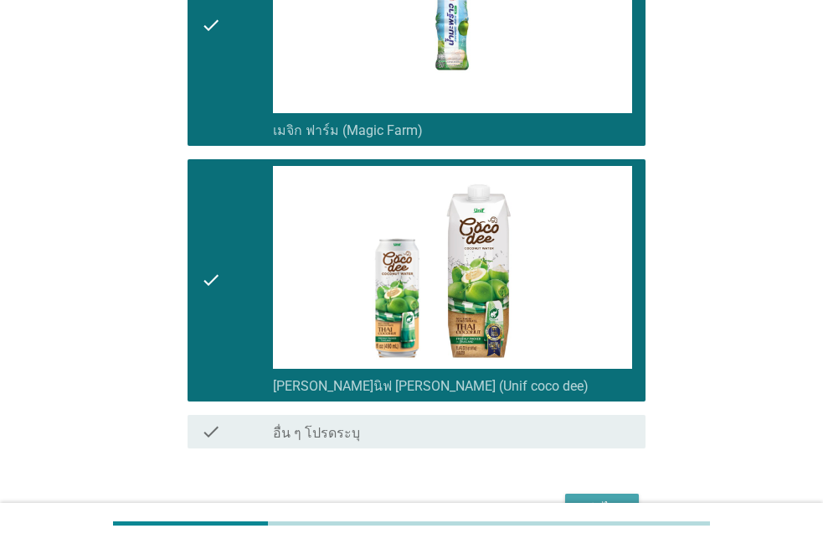
click at [591, 493] on button "ต่อไป" at bounding box center [602, 508] width 74 height 30
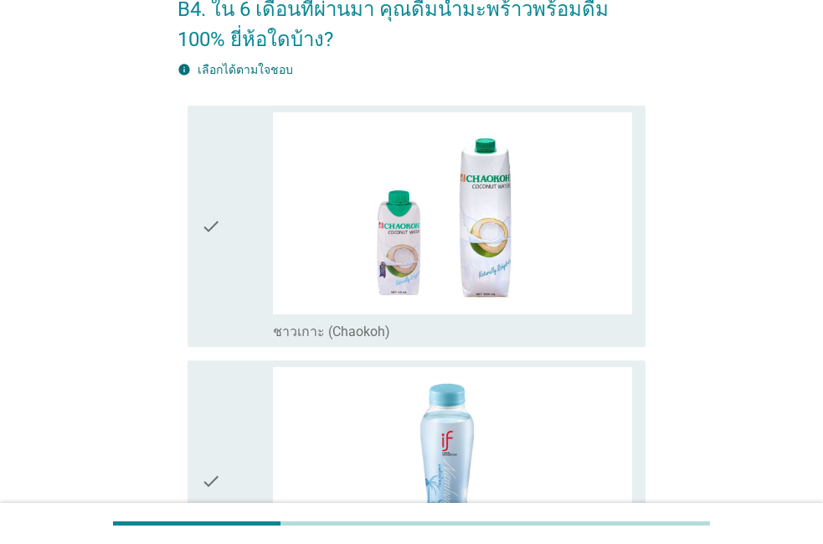
scroll to position [95, 0]
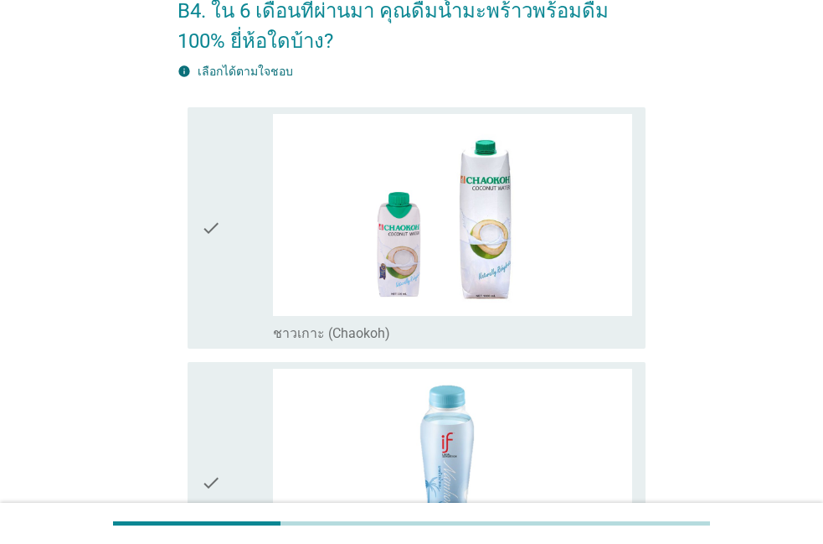
click at [219, 447] on icon "check" at bounding box center [211, 482] width 20 height 229
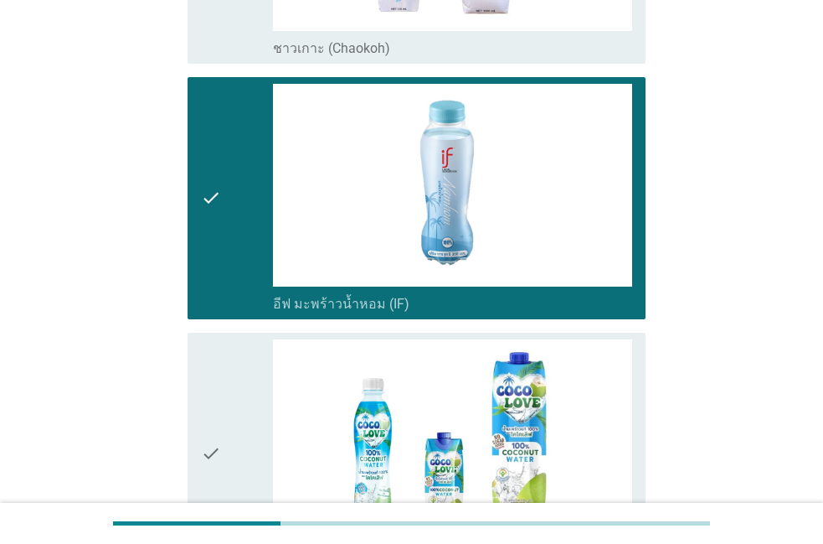
scroll to position [382, 0]
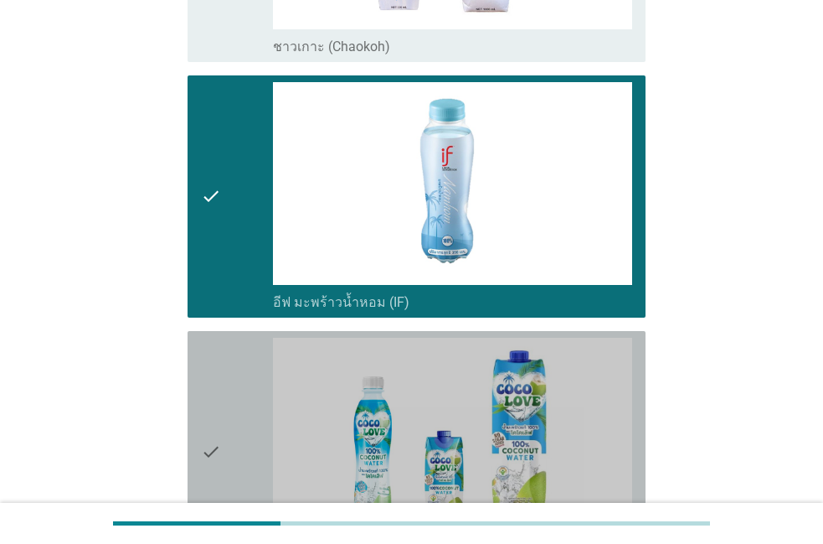
click at [219, 447] on icon "check" at bounding box center [211, 451] width 20 height 229
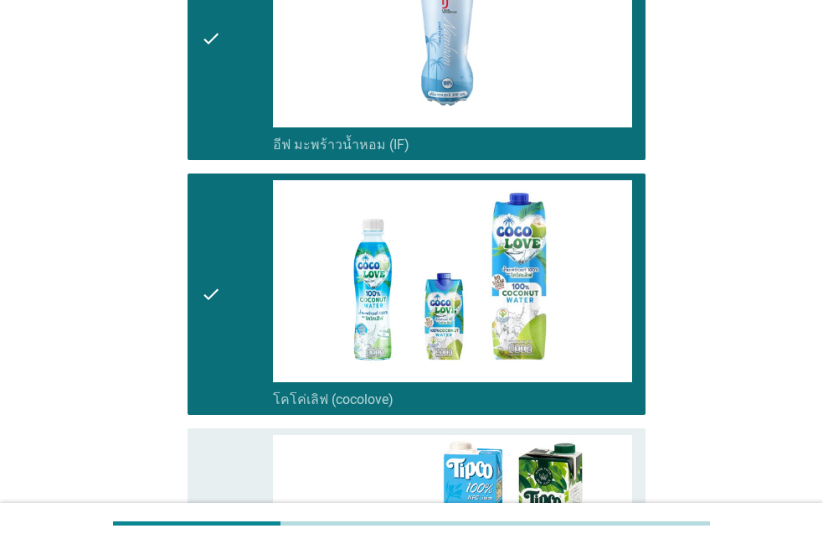
scroll to position [573, 0]
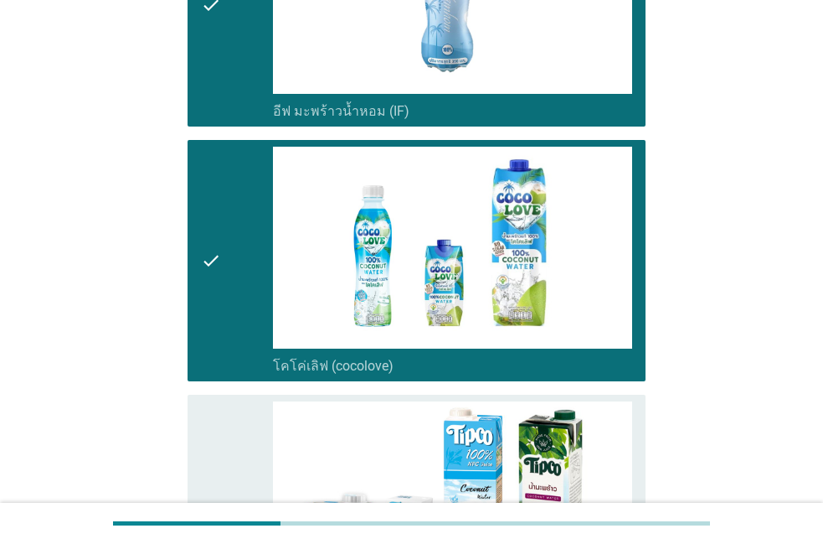
click at [219, 447] on icon "check" at bounding box center [211, 515] width 20 height 229
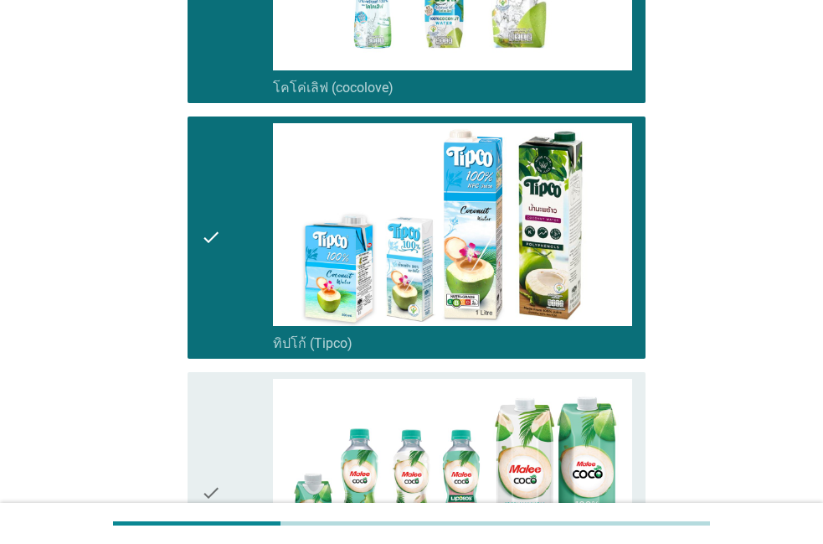
scroll to position [859, 0]
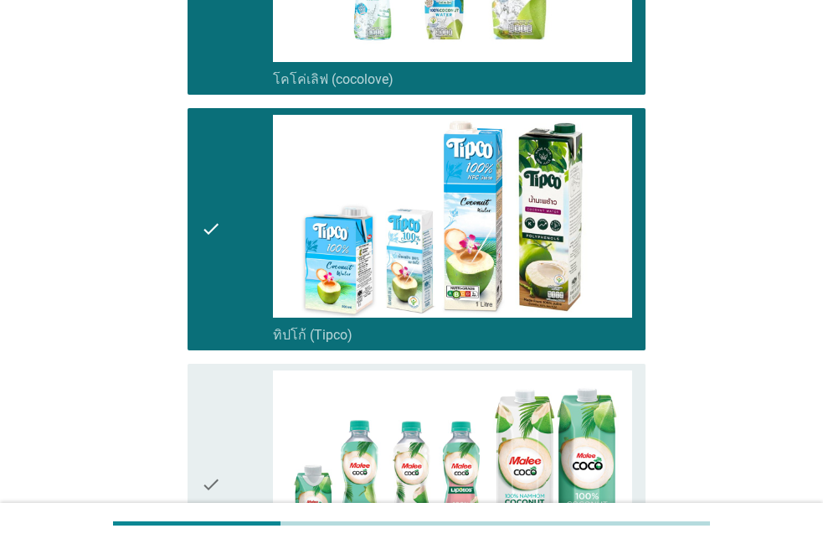
click at [219, 447] on icon "check" at bounding box center [211, 484] width 20 height 229
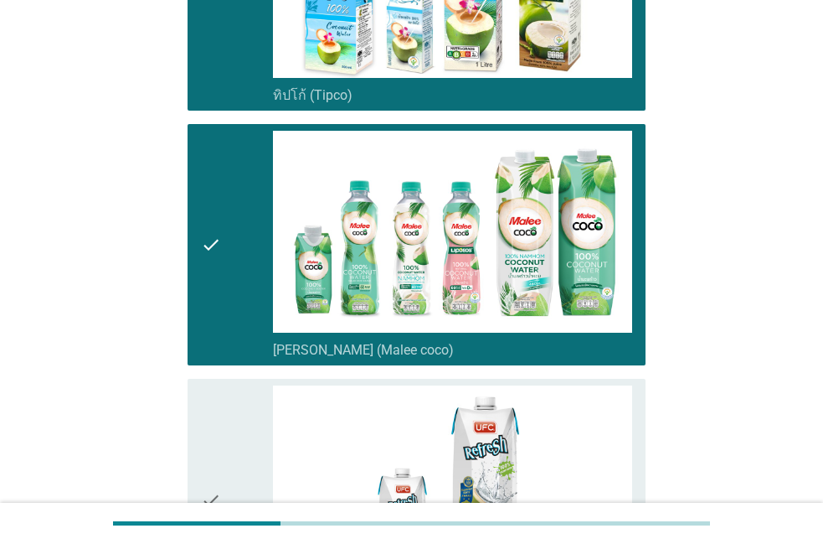
scroll to position [1146, 0]
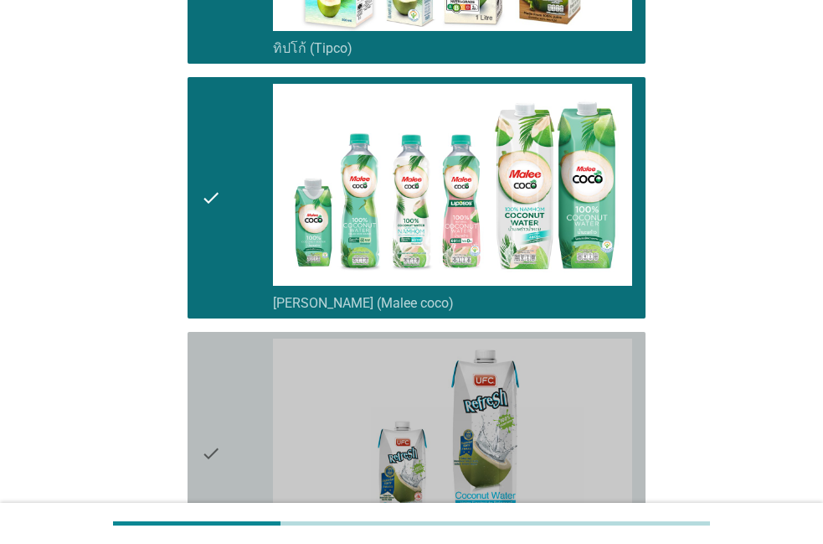
click at [219, 447] on icon "check" at bounding box center [211, 452] width 20 height 229
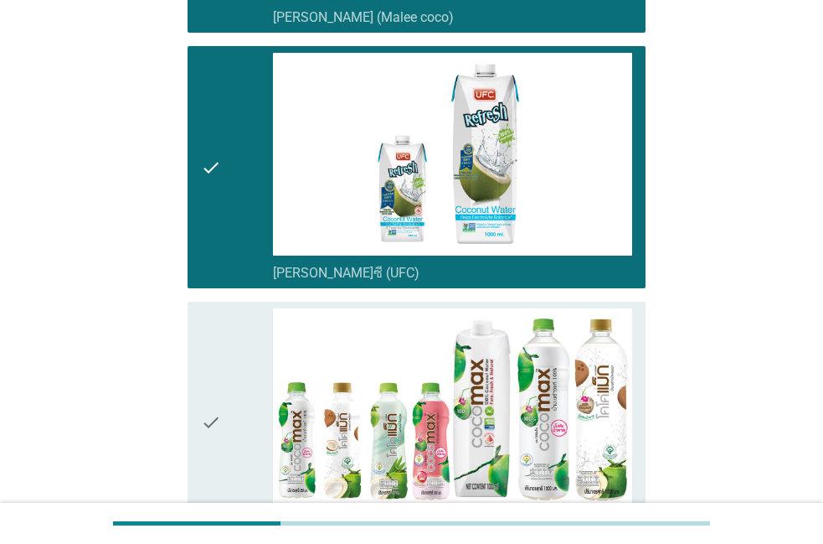
scroll to position [1432, 0]
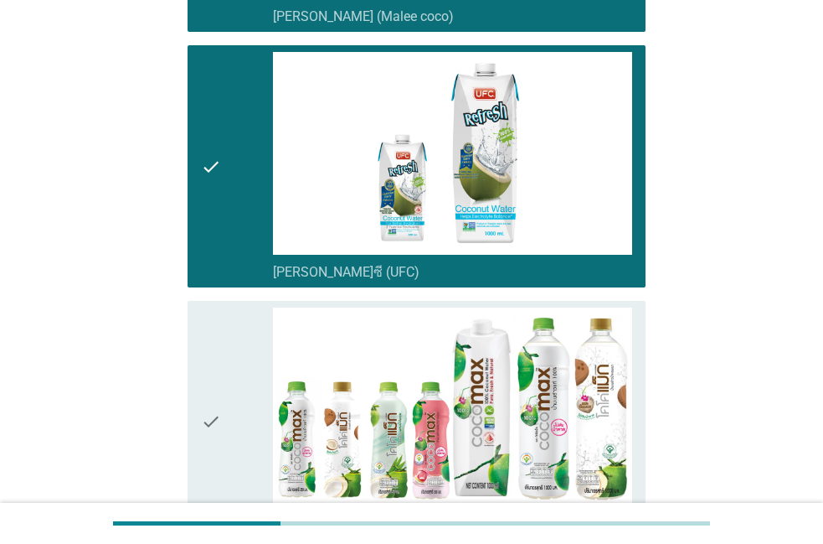
click at [219, 447] on icon "check" at bounding box center [211, 421] width 20 height 229
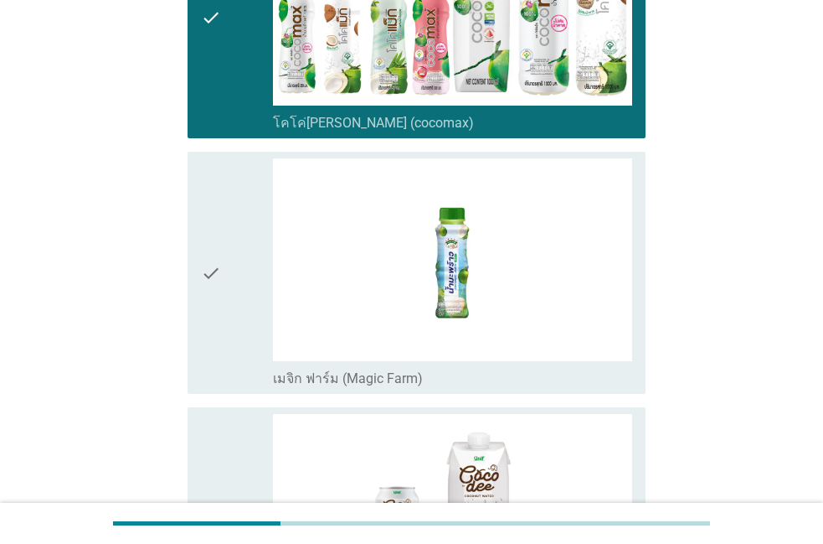
scroll to position [1814, 0]
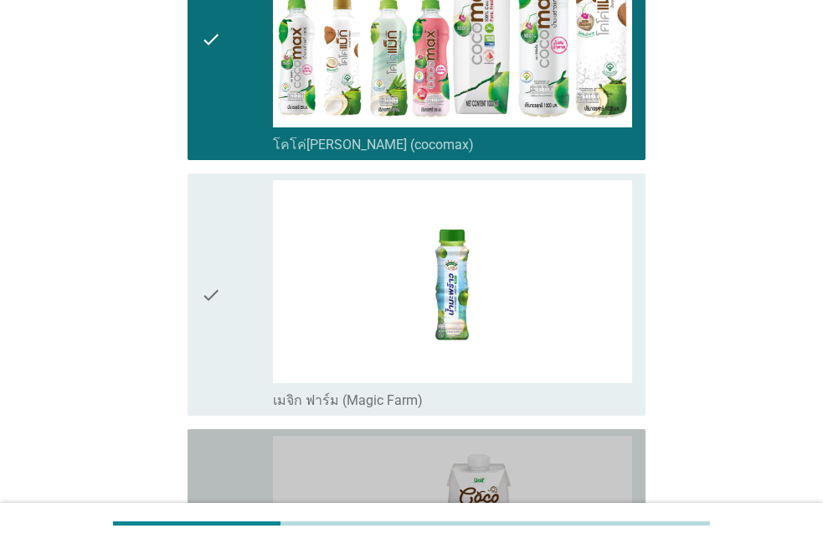
click at [219, 447] on icon "check" at bounding box center [211, 549] width 20 height 229
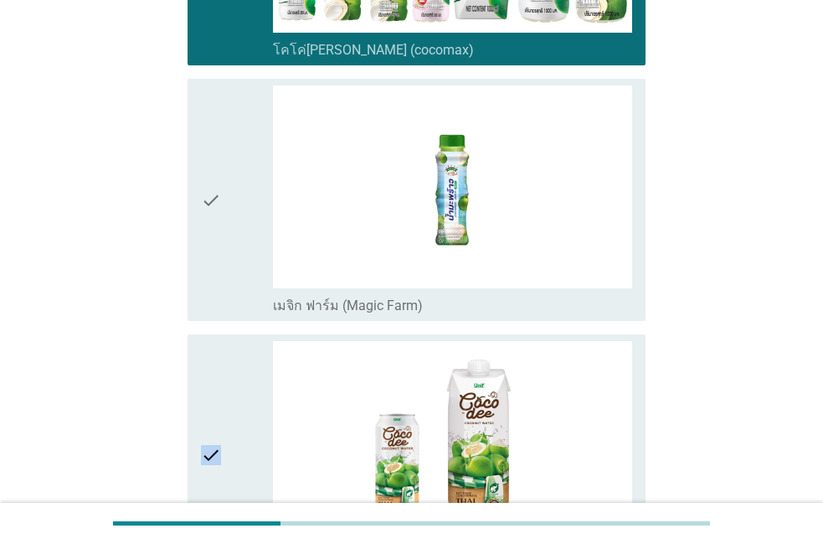
scroll to position [1909, 0]
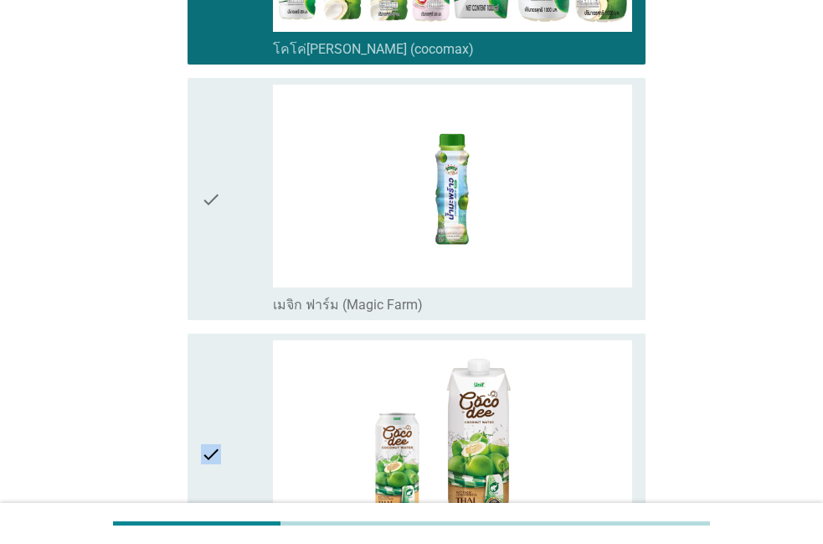
click at [219, 447] on icon "check" at bounding box center [211, 454] width 20 height 229
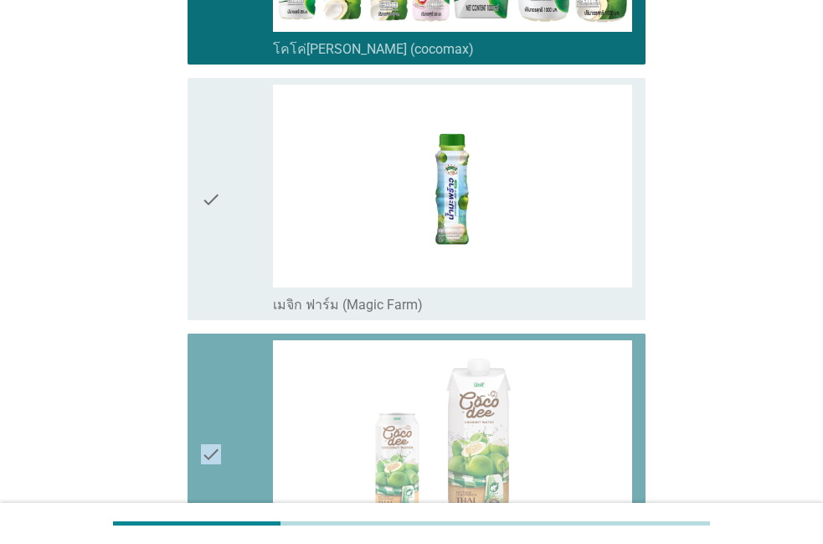
click at [219, 447] on icon "check" at bounding box center [211, 454] width 20 height 229
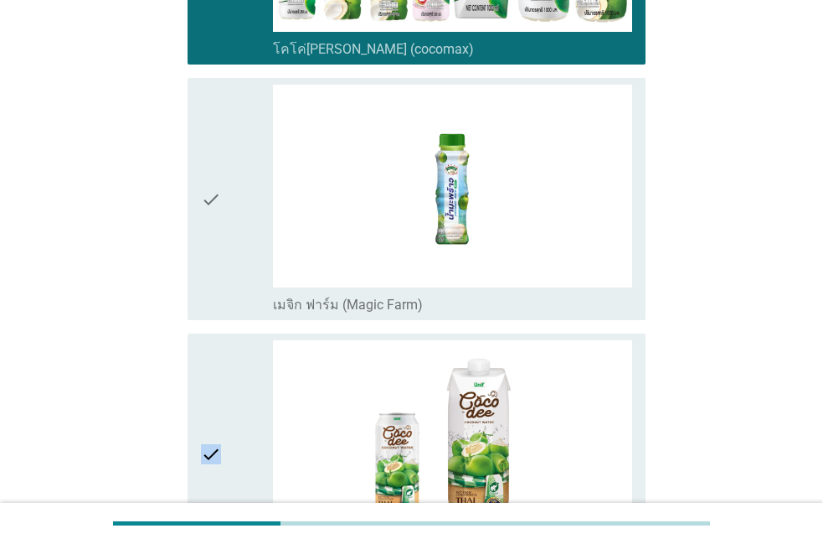
click at [219, 447] on icon "check" at bounding box center [211, 454] width 20 height 229
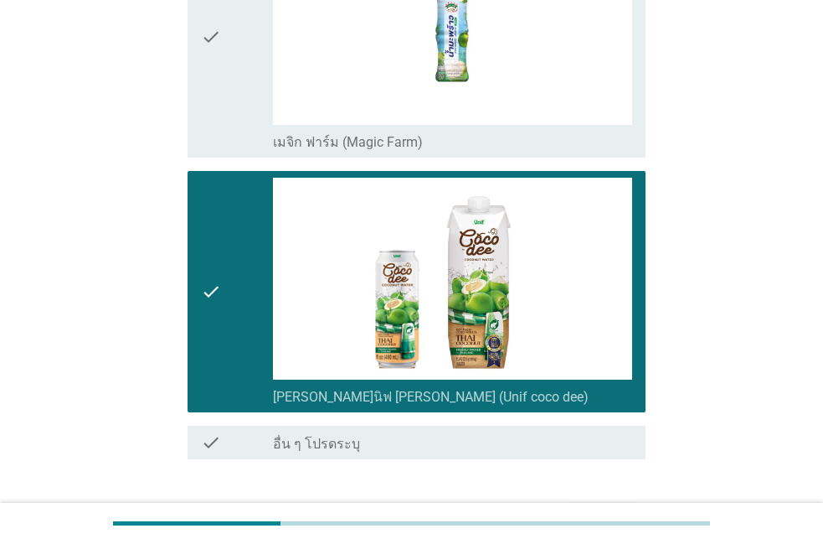
scroll to position [2100, 0]
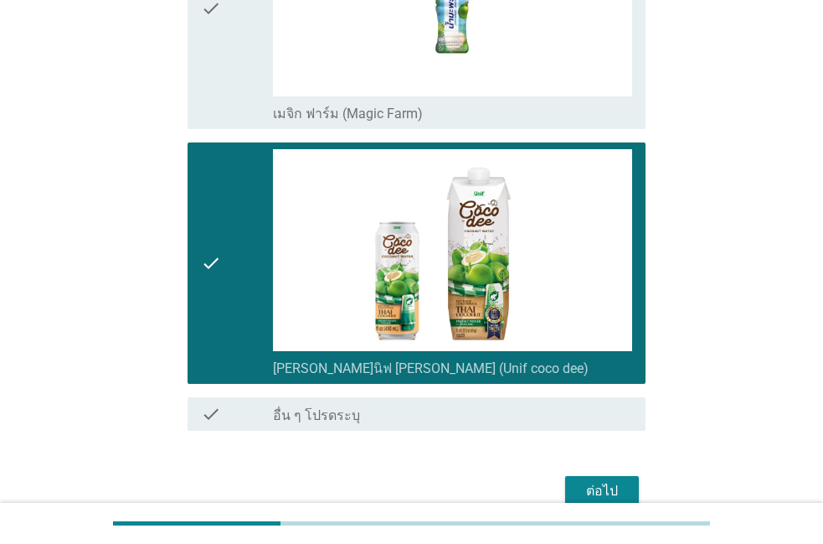
click at [588, 488] on div "ต่อไป" at bounding box center [602, 491] width 47 height 20
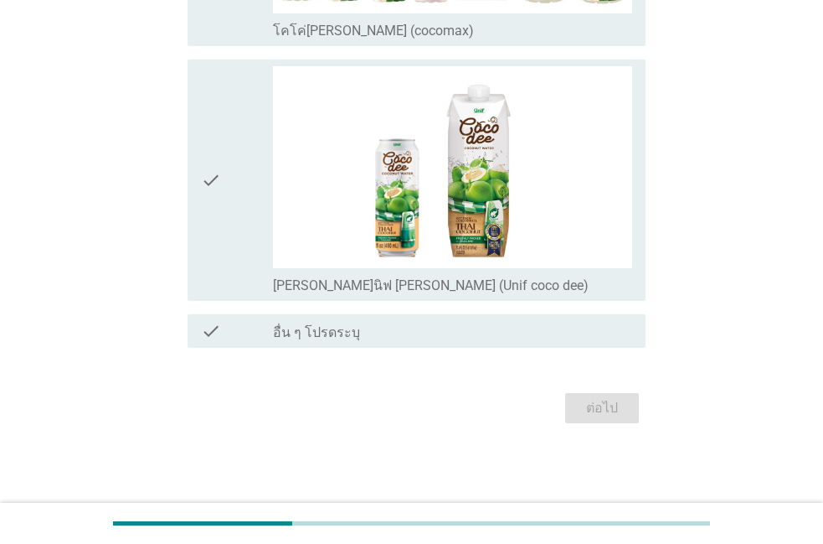
scroll to position [0, 0]
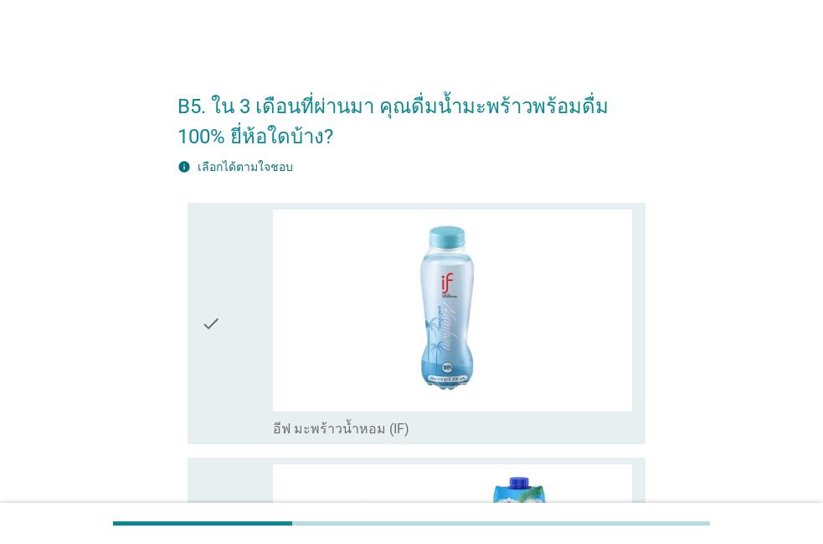
click at [231, 411] on div "check" at bounding box center [237, 323] width 72 height 229
click at [229, 414] on div "check" at bounding box center [237, 323] width 72 height 229
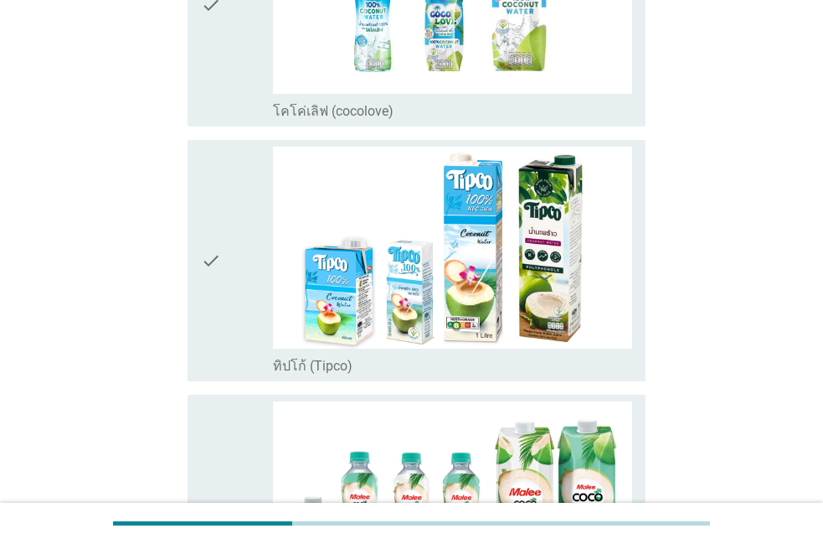
scroll to position [668, 0]
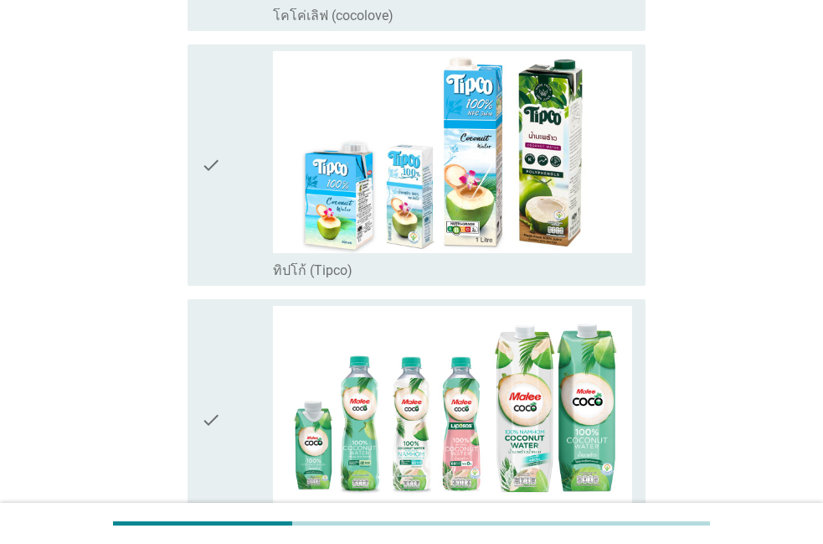
click at [229, 414] on div "check" at bounding box center [237, 420] width 72 height 229
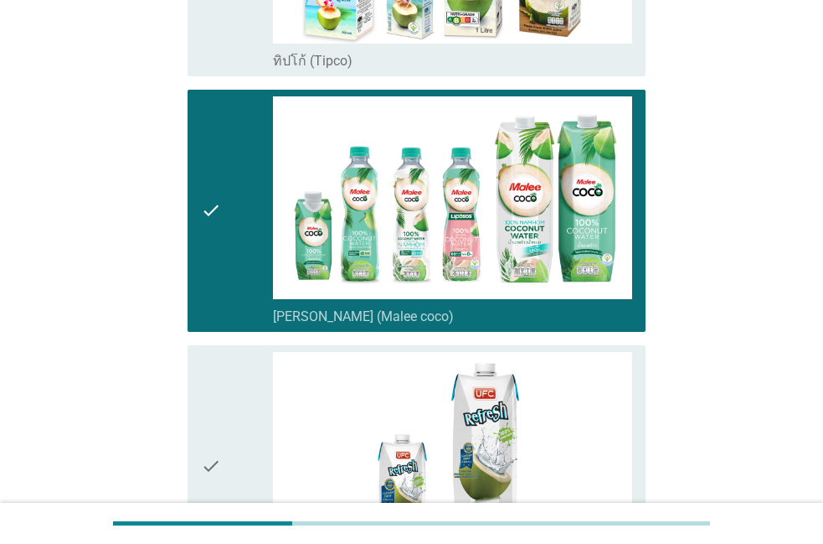
scroll to position [859, 0]
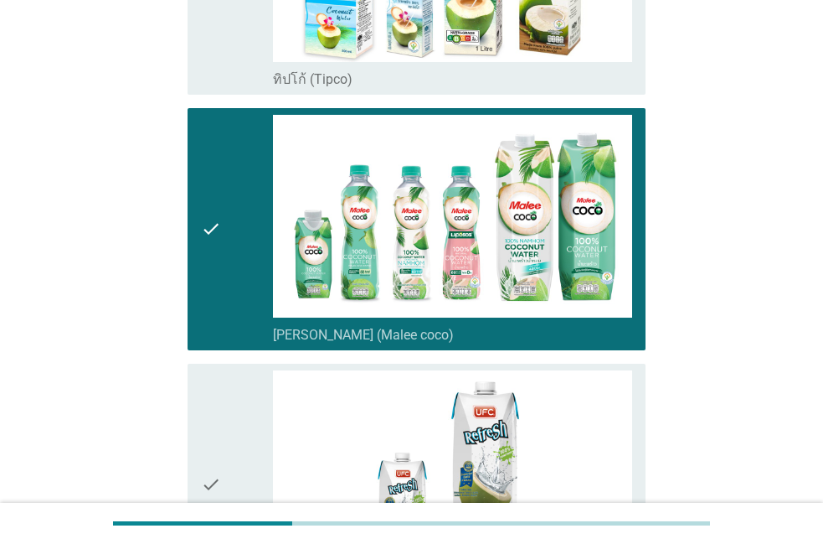
click at [229, 414] on div "check" at bounding box center [237, 484] width 72 height 229
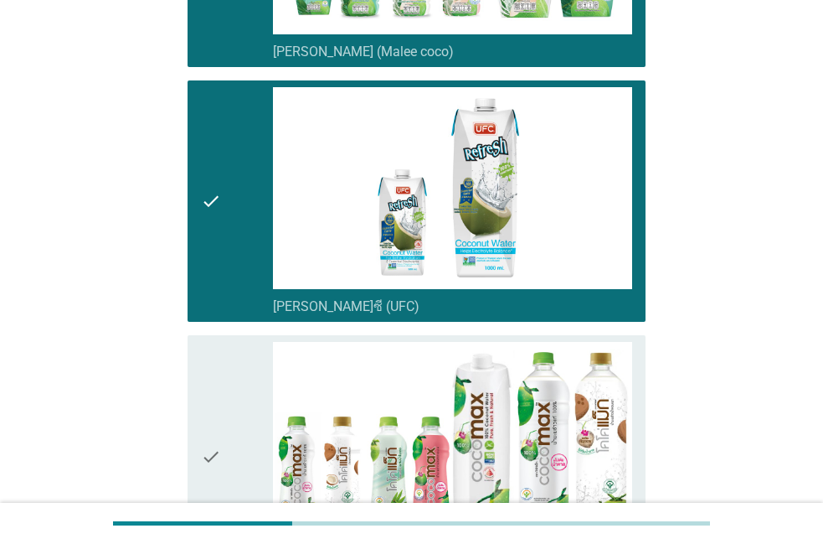
scroll to position [1146, 0]
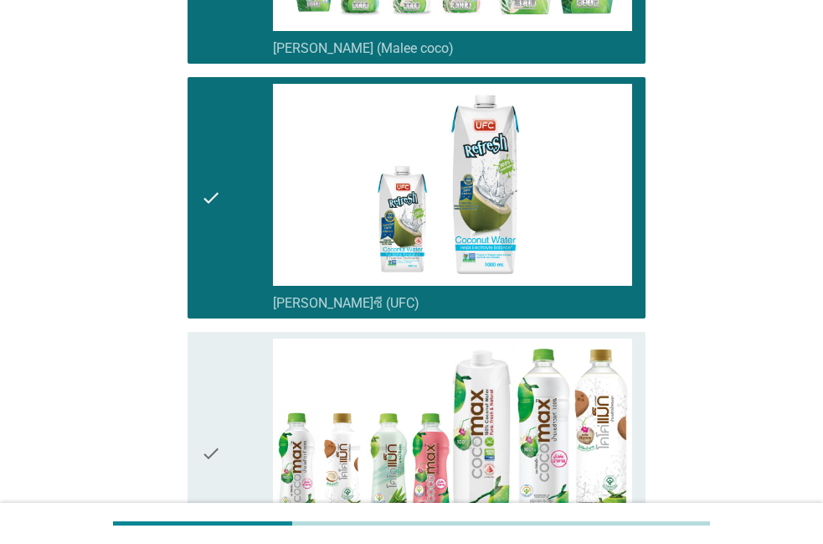
click at [229, 414] on div "check" at bounding box center [237, 452] width 72 height 229
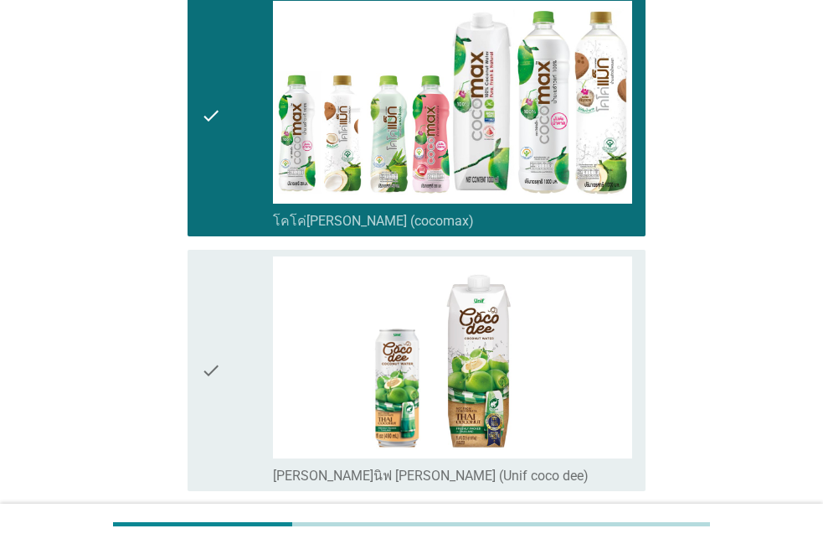
scroll to position [1528, 0]
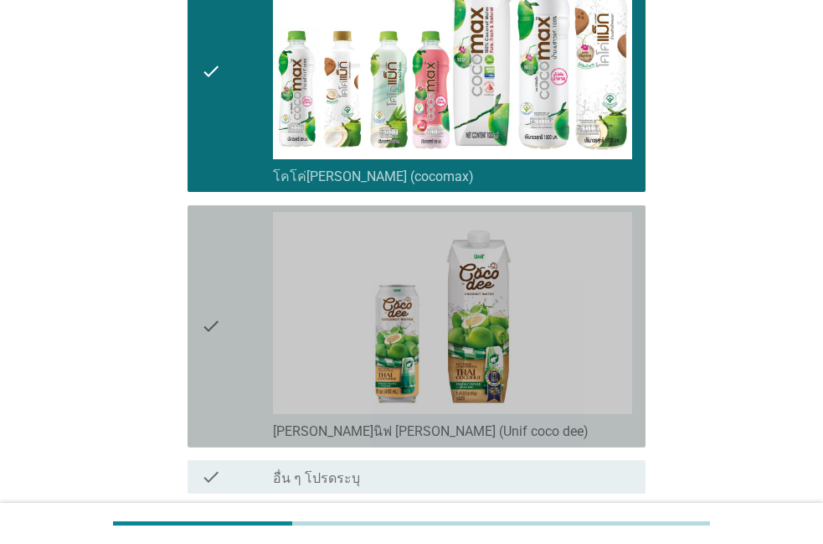
click at [227, 399] on div "check" at bounding box center [237, 326] width 72 height 229
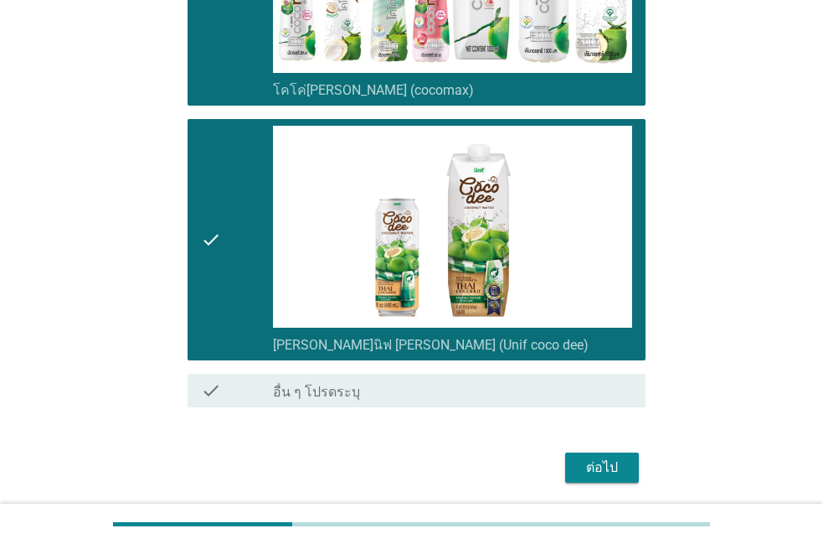
scroll to position [1623, 0]
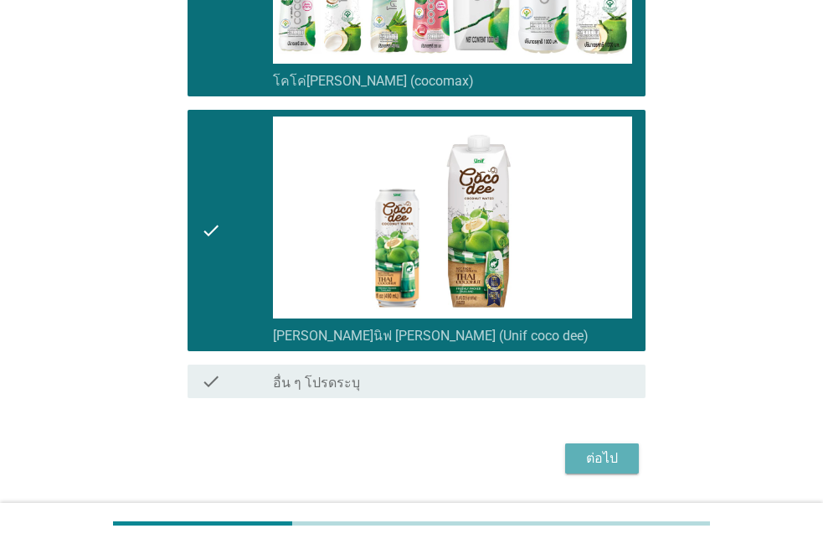
click at [580, 451] on div "ต่อไป" at bounding box center [602, 458] width 47 height 20
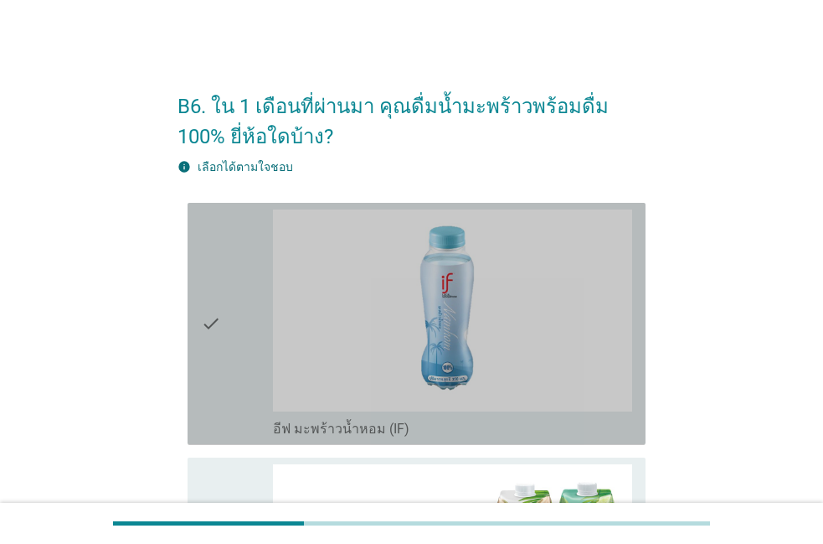
click at [235, 415] on div "check" at bounding box center [237, 323] width 72 height 229
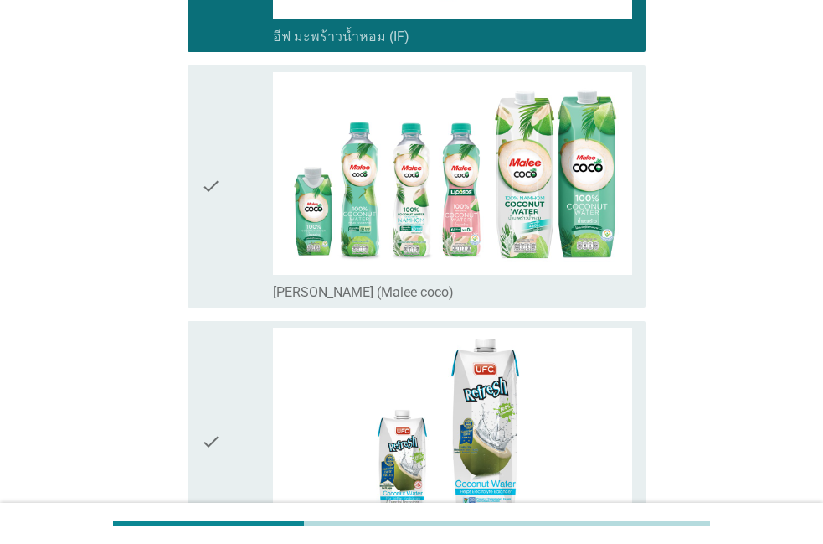
scroll to position [382, 0]
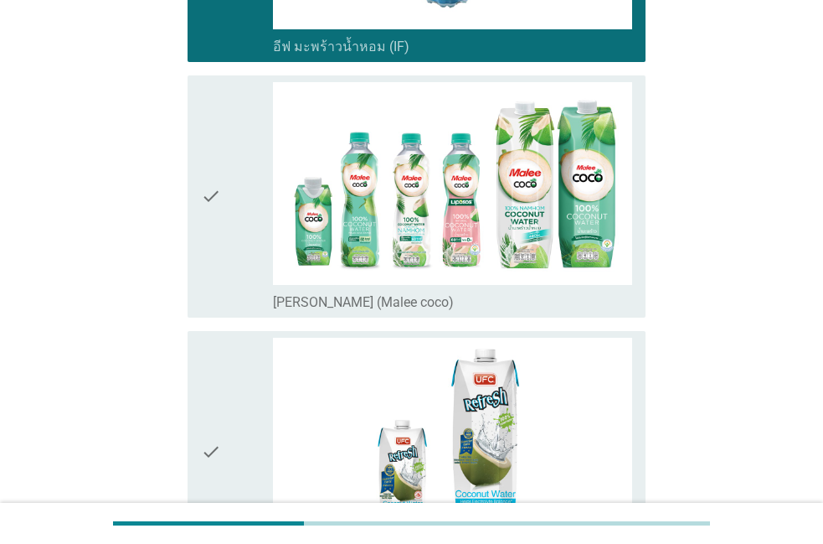
click at [235, 415] on div "check" at bounding box center [237, 451] width 72 height 229
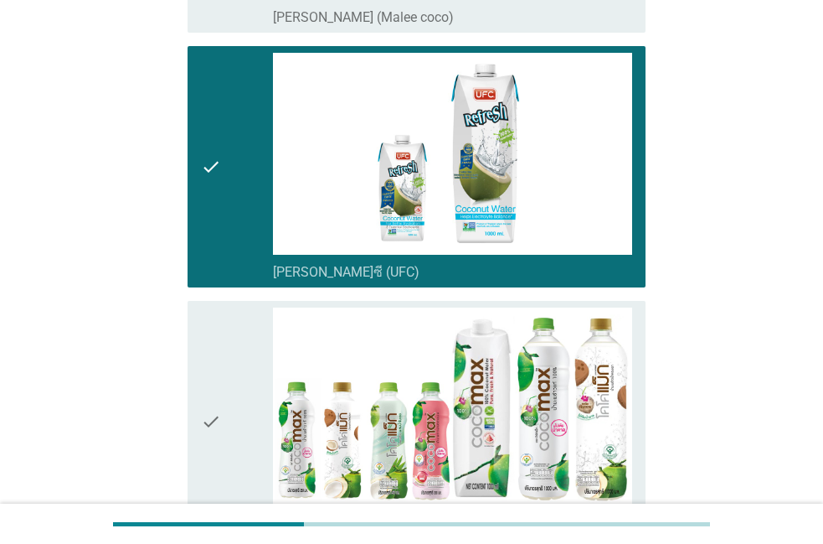
scroll to position [668, 0]
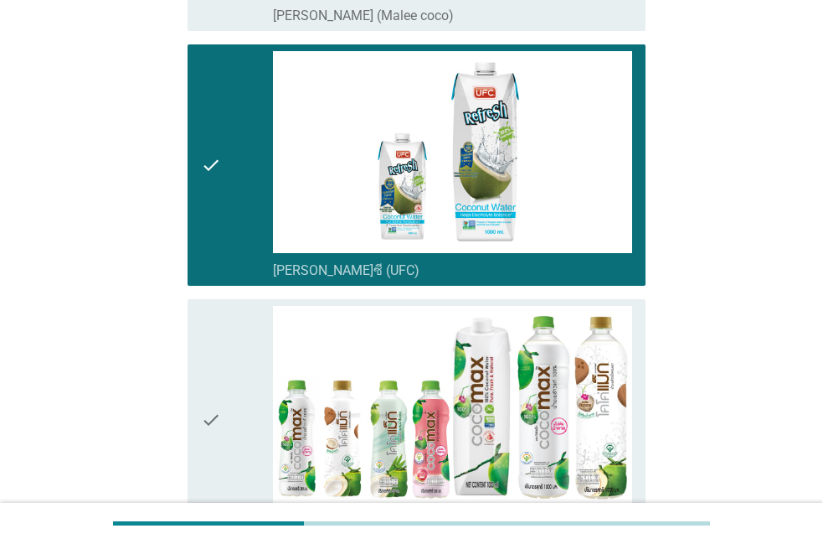
click at [227, 415] on div "check" at bounding box center [237, 420] width 72 height 229
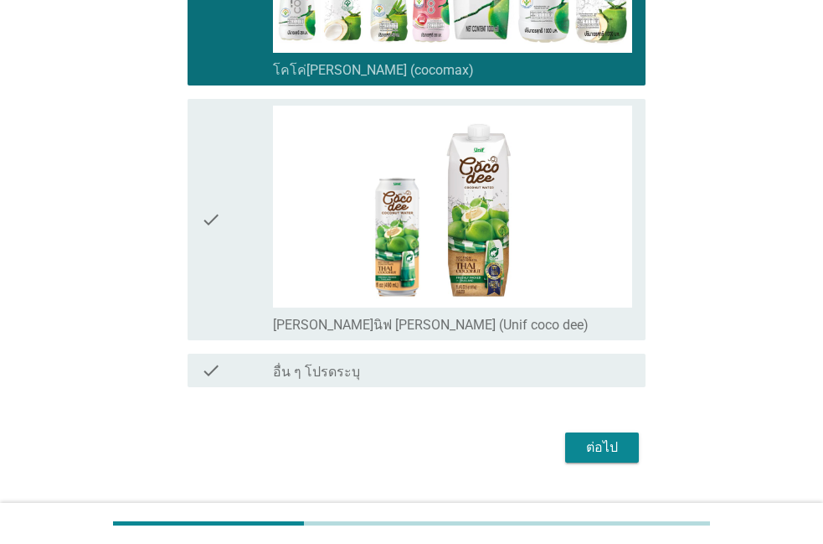
scroll to position [1161, 0]
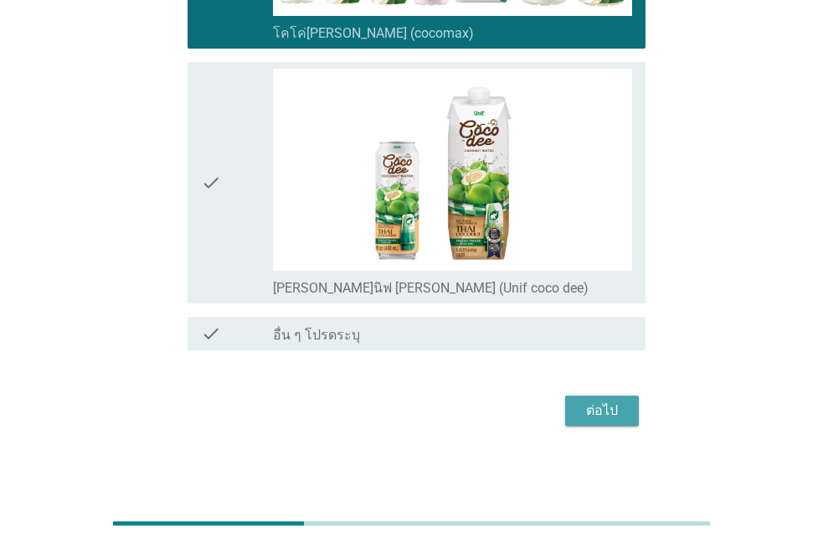
click at [579, 417] on button "ต่อไป" at bounding box center [602, 410] width 74 height 30
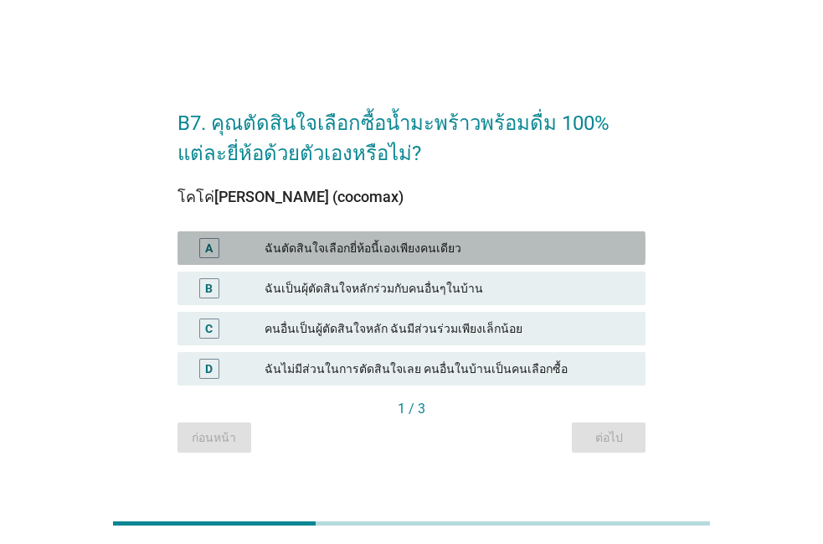
click at [471, 246] on div "ฉันตัดสินใจเลือกยี่ห้อนี้เองเพียงคนเดียว" at bounding box center [449, 248] width 368 height 20
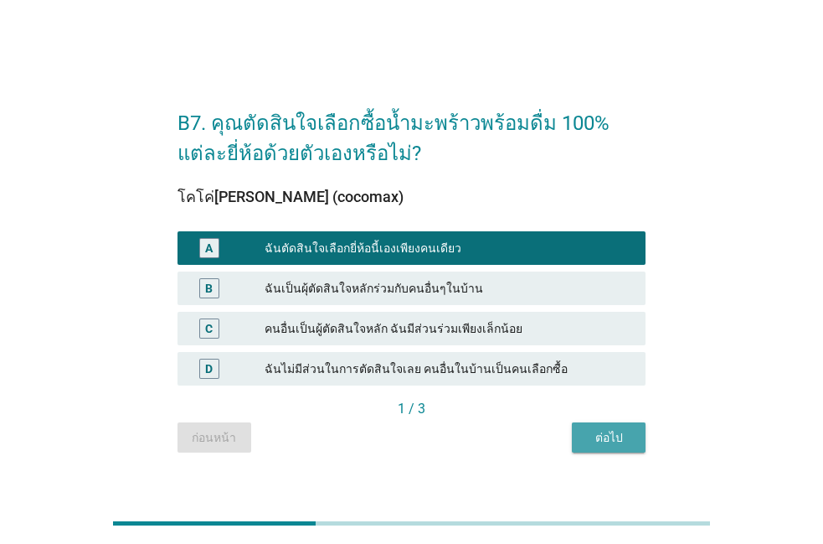
click at [585, 433] on button "ต่อไป" at bounding box center [609, 437] width 74 height 30
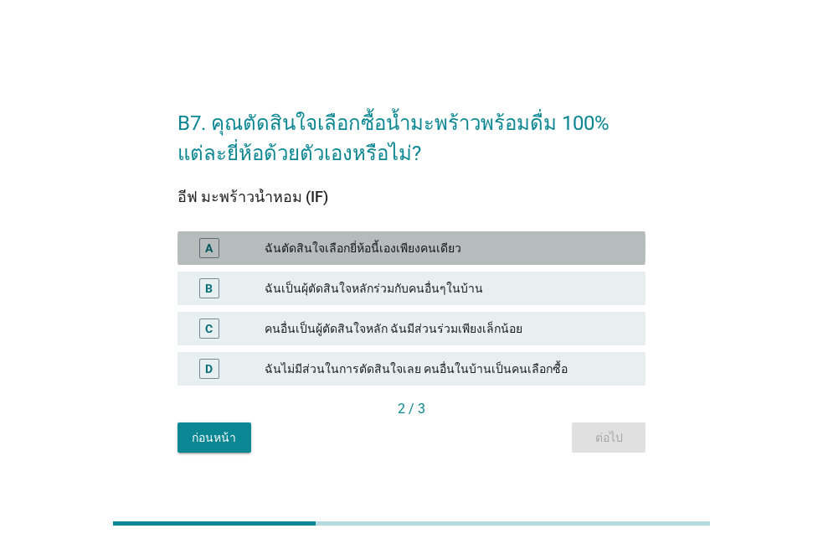
click at [580, 251] on div "ฉันตัดสินใจเลือกยี่ห้อนี้เองเพียงคนเดียว" at bounding box center [449, 248] width 368 height 20
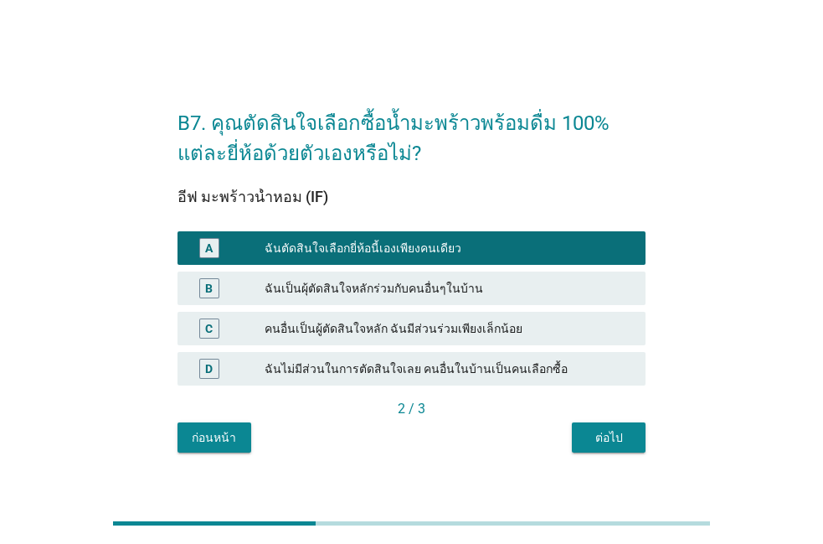
click at [586, 444] on div "ต่อไป" at bounding box center [608, 438] width 47 height 18
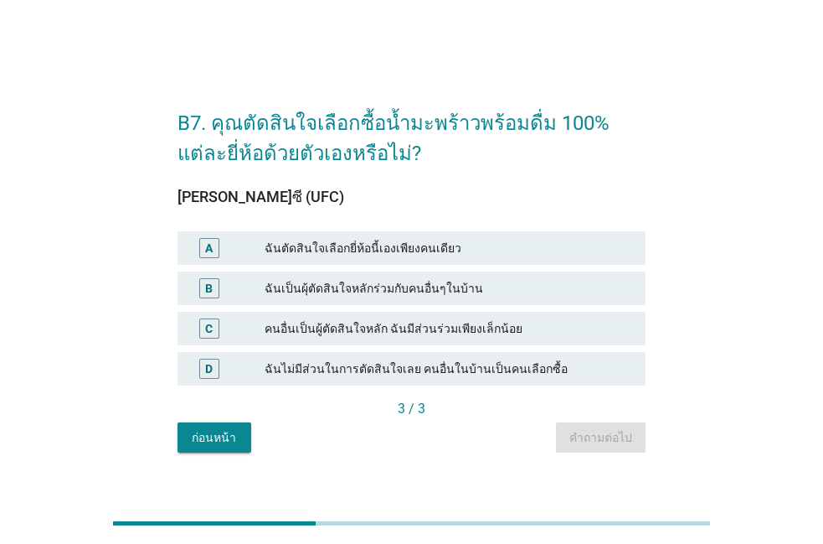
click at [568, 247] on div "ฉันตัดสินใจเลือกยี่ห้อนี้เองเพียงคนเดียว" at bounding box center [449, 248] width 368 height 20
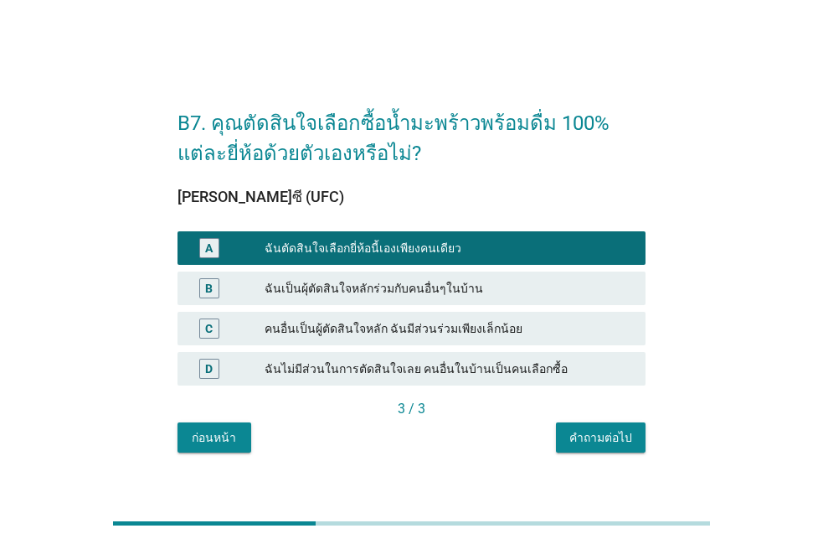
click at [578, 441] on div "คำถามต่อไป" at bounding box center [600, 438] width 63 height 18
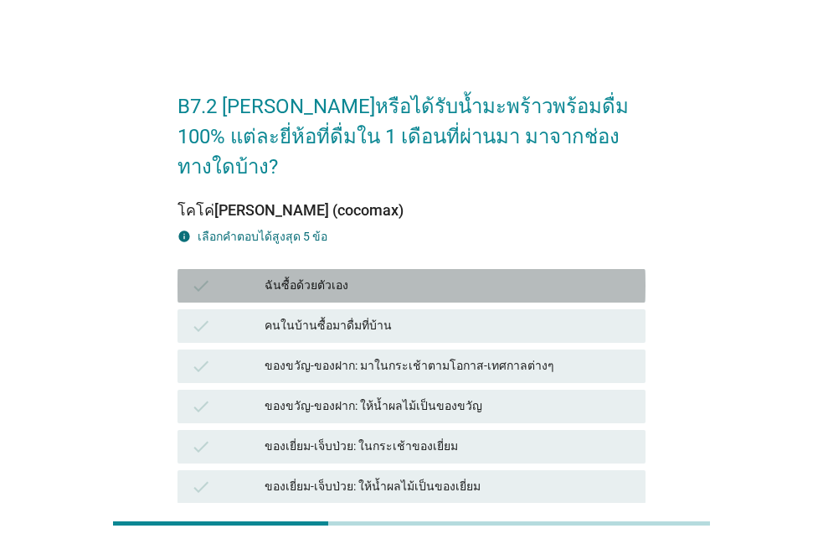
click at [482, 276] on div "ฉันซื้อด้วยตัวเอง" at bounding box center [449, 286] width 368 height 20
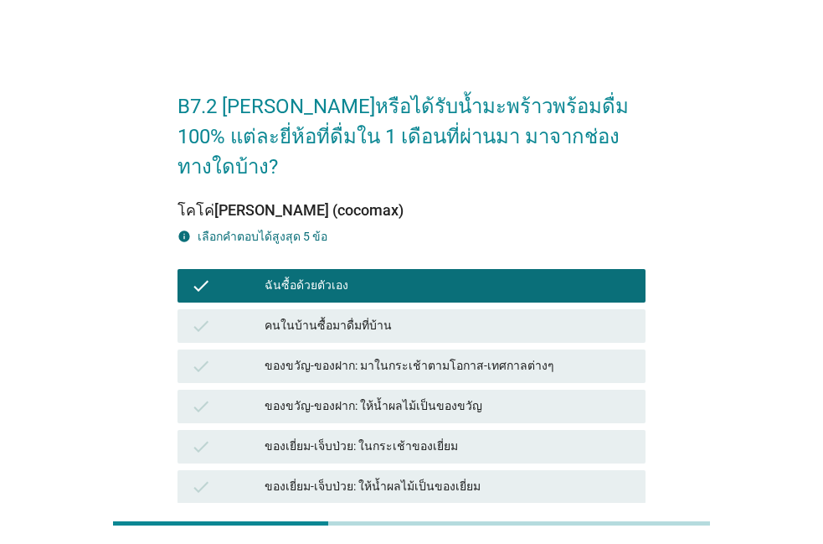
click at [456, 312] on div "check คนในบ้านซื้อมาดื่มที่บ้าน" at bounding box center [411, 326] width 475 height 40
click at [461, 316] on div "คนในบ้านซื้อมาดื่มที่บ้าน" at bounding box center [449, 326] width 368 height 20
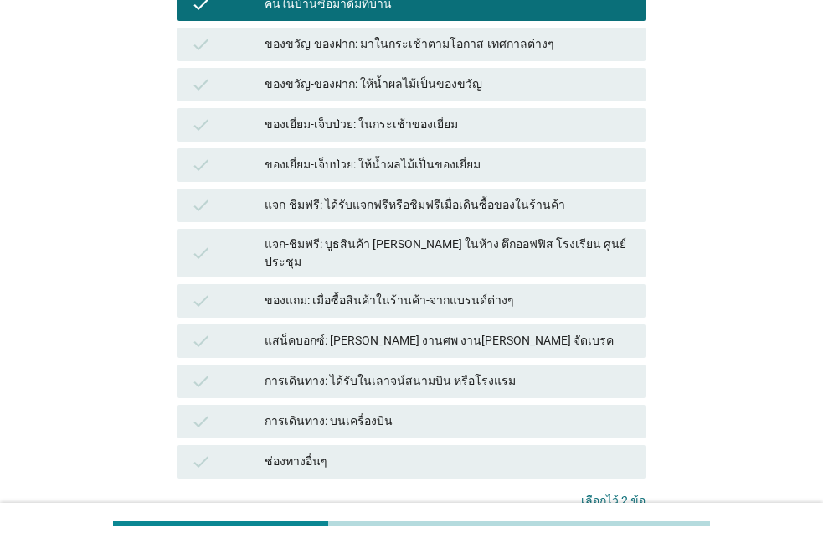
scroll to position [417, 0]
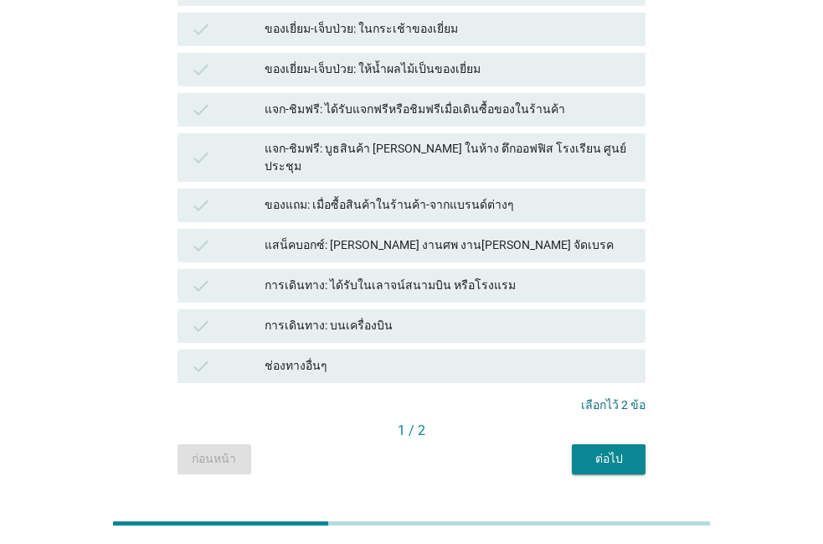
click at [610, 444] on button "ต่อไป" at bounding box center [609, 459] width 74 height 30
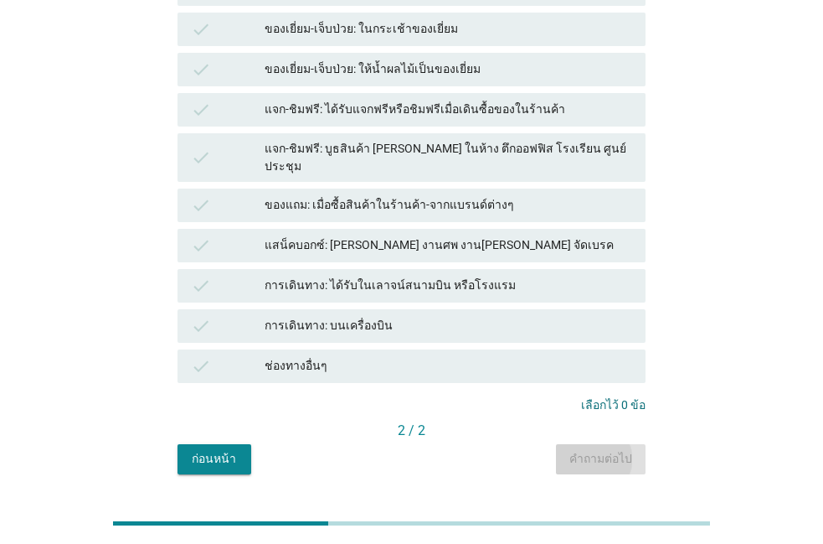
scroll to position [0, 0]
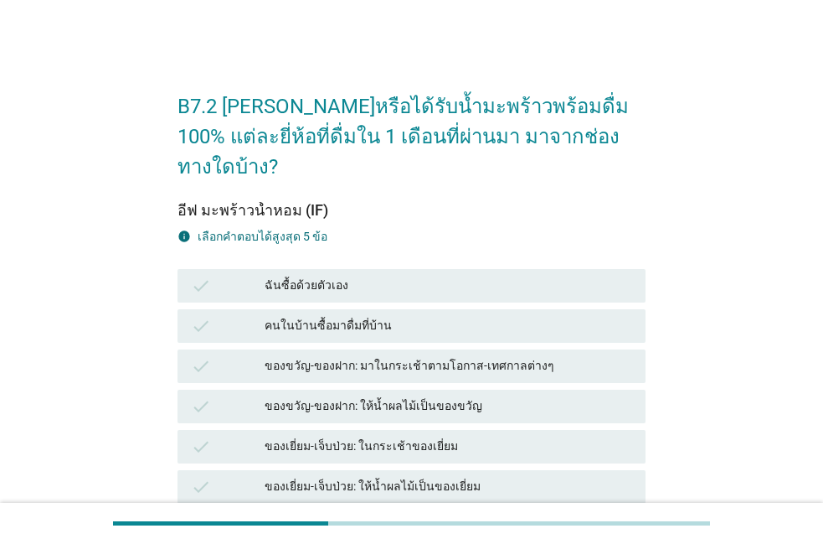
click at [456, 276] on div "ฉันซื้อด้วยตัวเอง" at bounding box center [449, 286] width 368 height 20
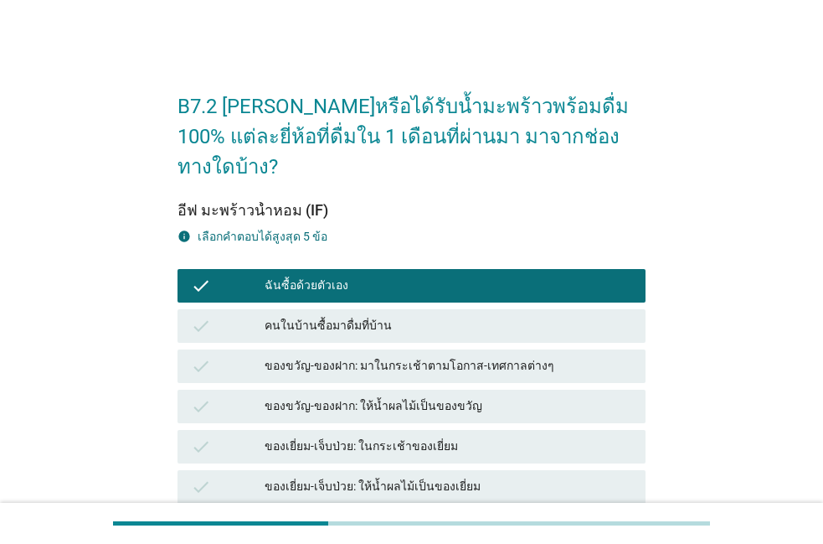
click at [435, 346] on div "check ของขวัญ-ของฝาก: มาในกระเช้าตามโอกาส-เทศกาลต่างๆ" at bounding box center [411, 366] width 475 height 40
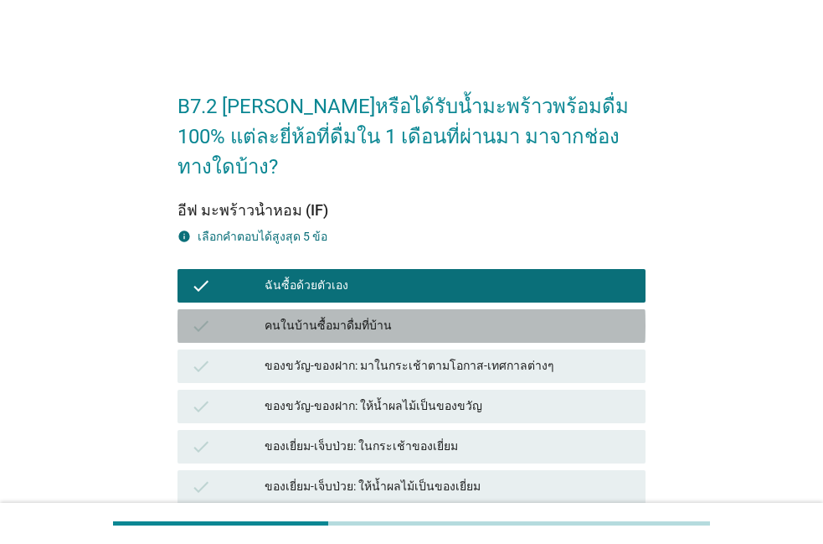
click at [442, 316] on div "คนในบ้านซื้อมาดื่มที่บ้าน" at bounding box center [449, 326] width 368 height 20
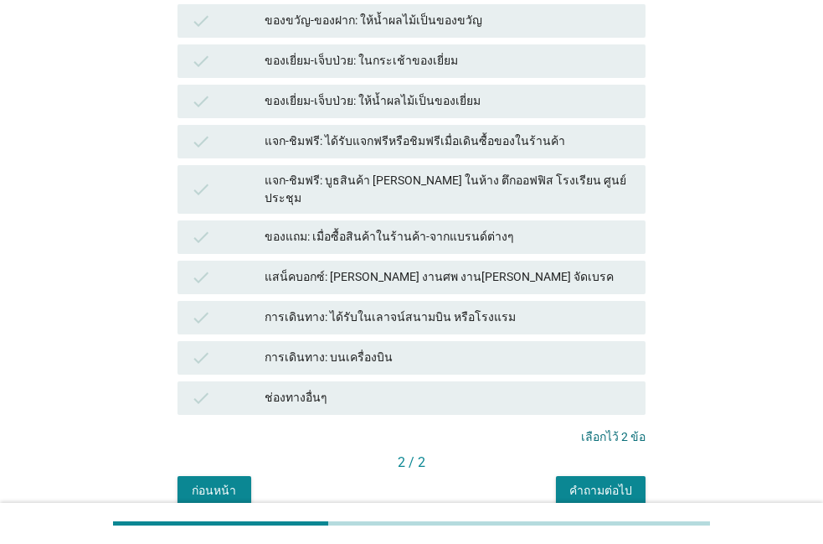
scroll to position [417, 0]
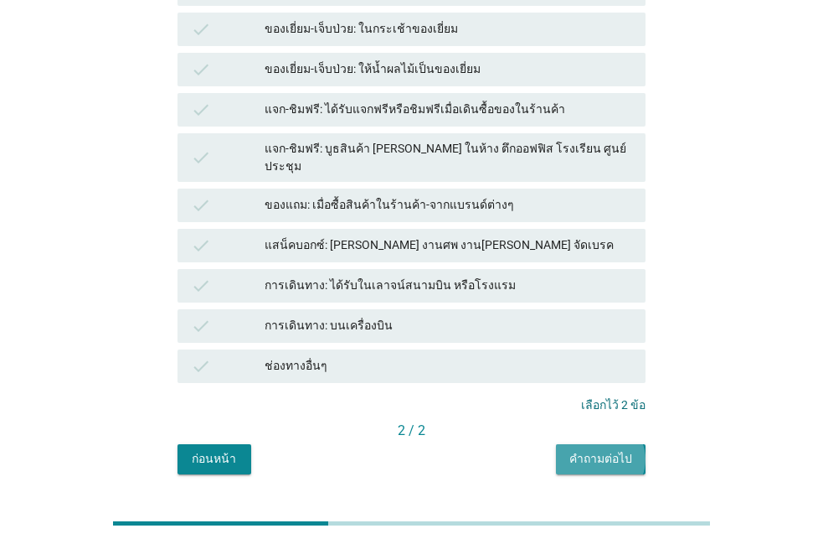
click at [606, 450] on div "คำถามต่อไป" at bounding box center [600, 459] width 63 height 18
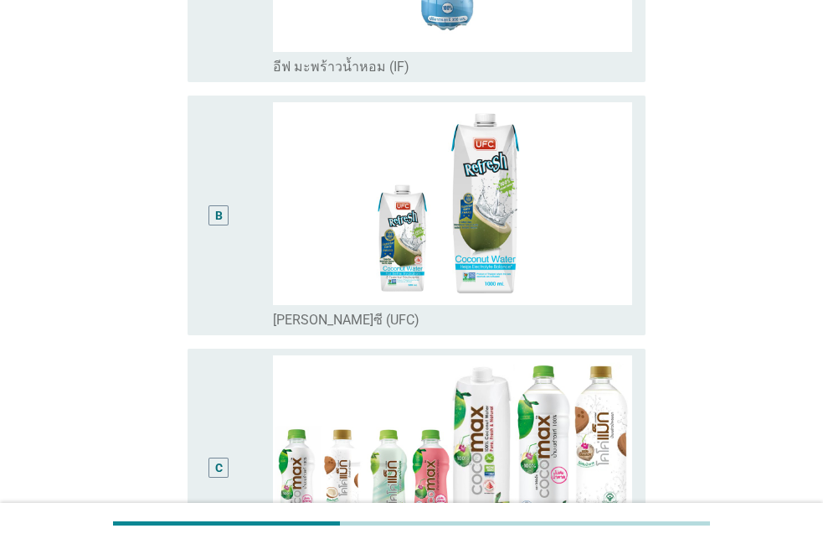
scroll to position [382, 0]
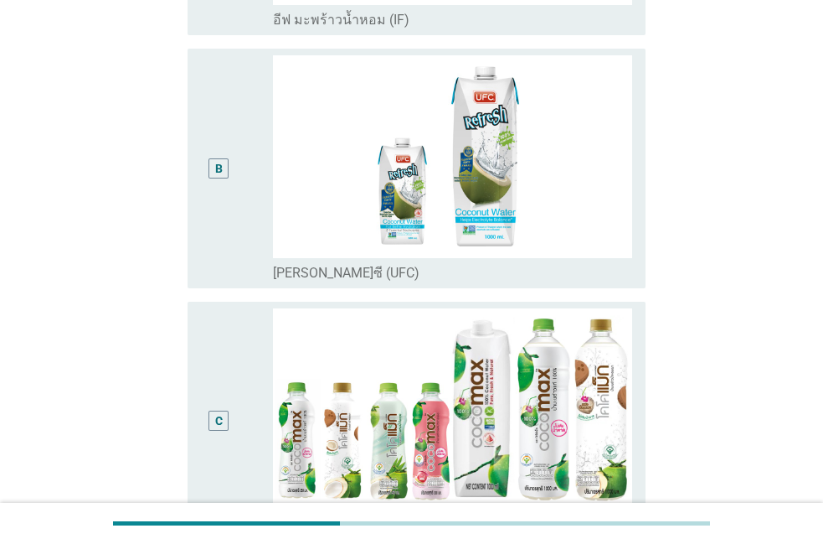
click at [256, 306] on div "C radio_button_unchecked โคโค่แม็กซ์ (cocomax)" at bounding box center [417, 421] width 458 height 240
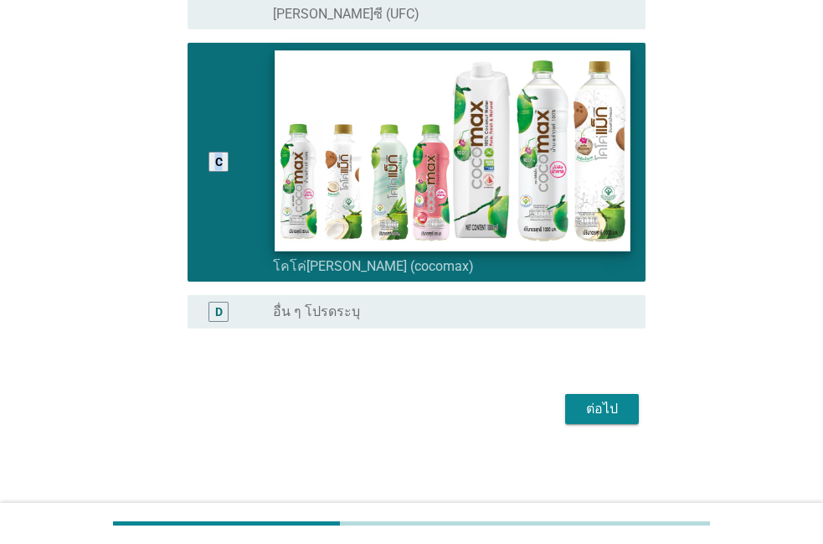
scroll to position [641, 0]
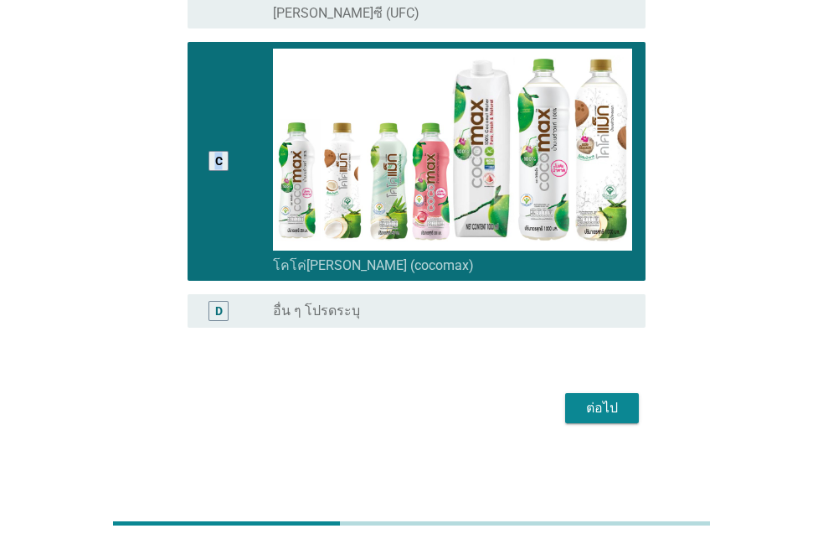
click at [570, 406] on button "ต่อไป" at bounding box center [602, 408] width 74 height 30
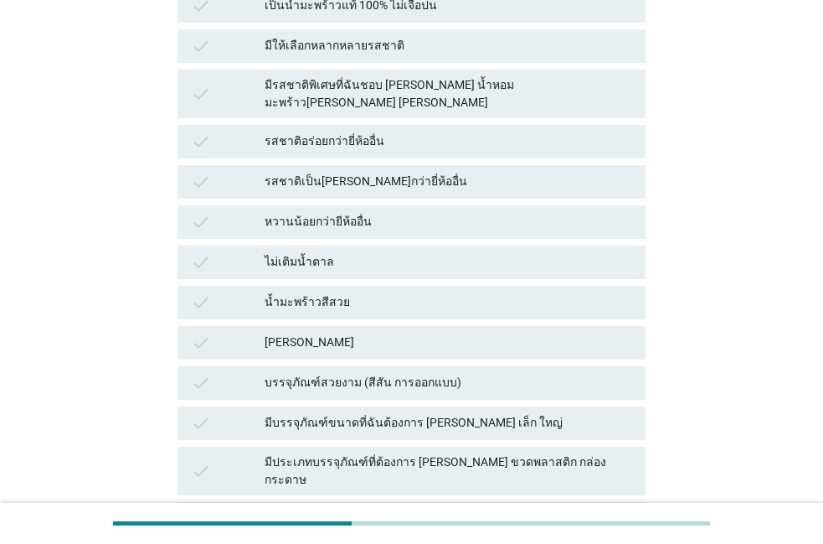
scroll to position [0, 0]
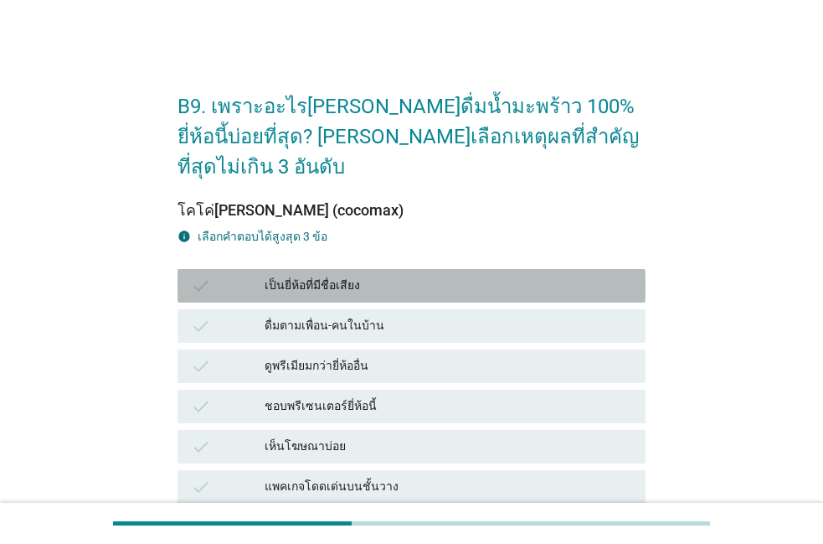
click at [418, 276] on div "เป็นยี่ห้อที่มีชื่อเสียง" at bounding box center [449, 286] width 368 height 20
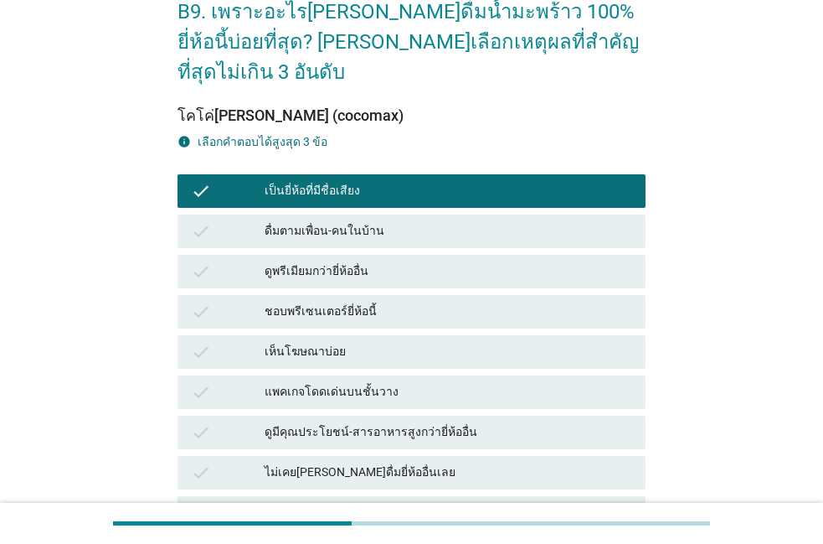
scroll to position [95, 0]
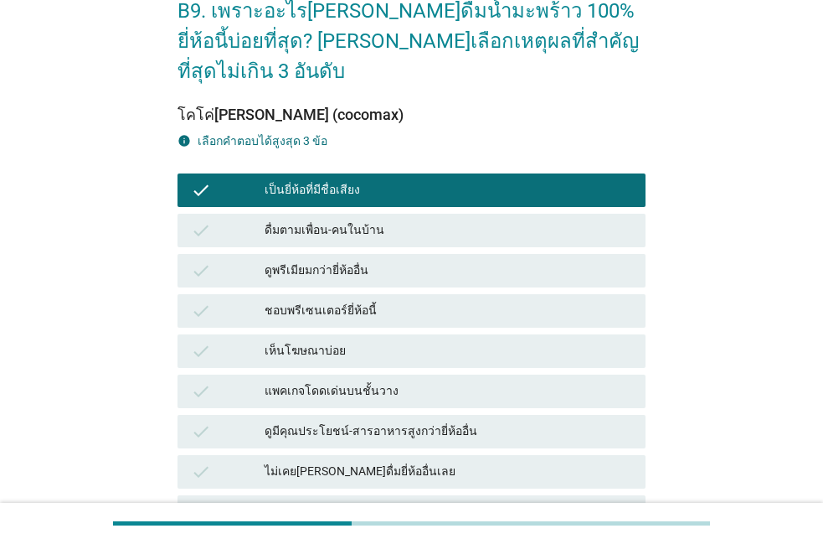
click at [379, 334] on div "check เห็นโฆษณาบ่อย" at bounding box center [412, 350] width 468 height 33
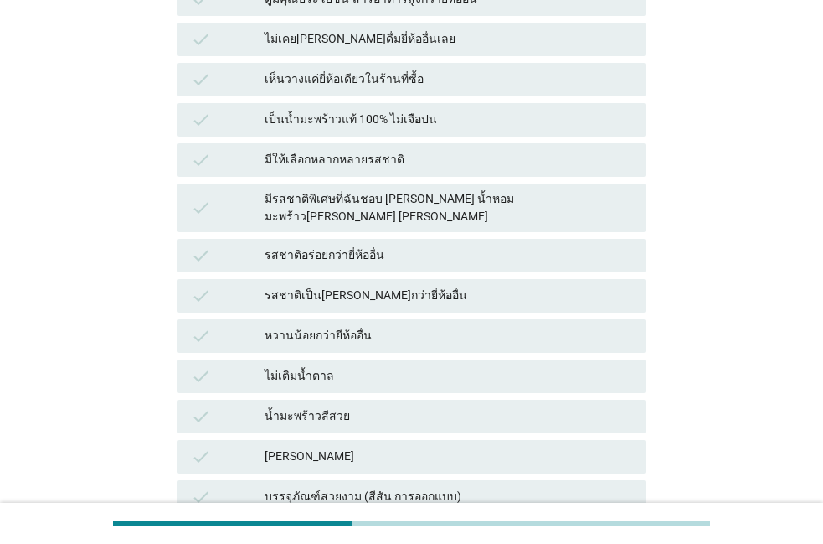
scroll to position [573, 0]
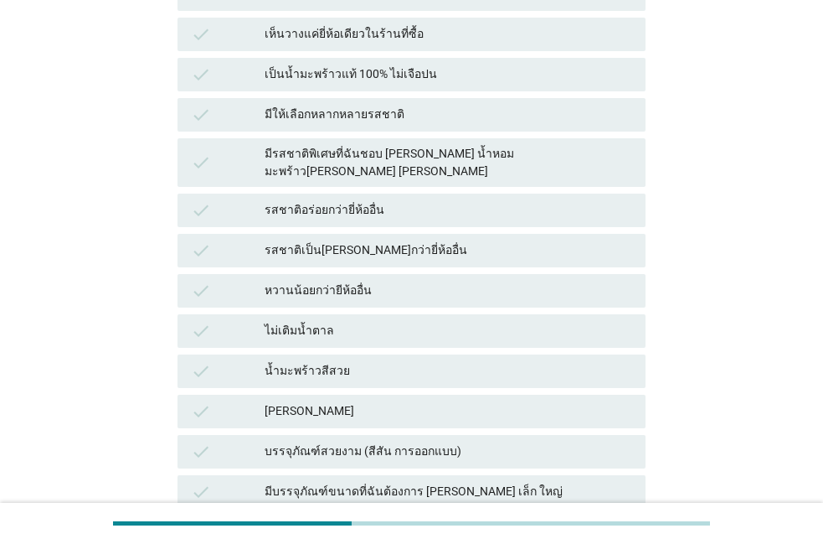
click at [384, 200] on div "รสชาติอร่อยกว่ายี่ห้ออื่น" at bounding box center [449, 210] width 368 height 20
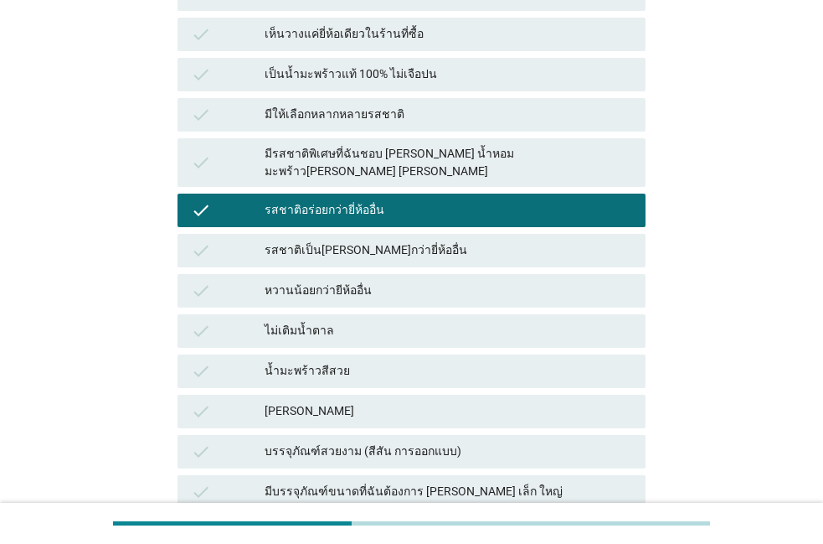
click at [372, 230] on div "check รสชาติเป็นธรรมชาติกว่ายี่ห้ออื่น" at bounding box center [411, 250] width 475 height 40
click at [328, 99] on div "check มีให้เลือกหลากหลายรสชาติ" at bounding box center [412, 114] width 468 height 33
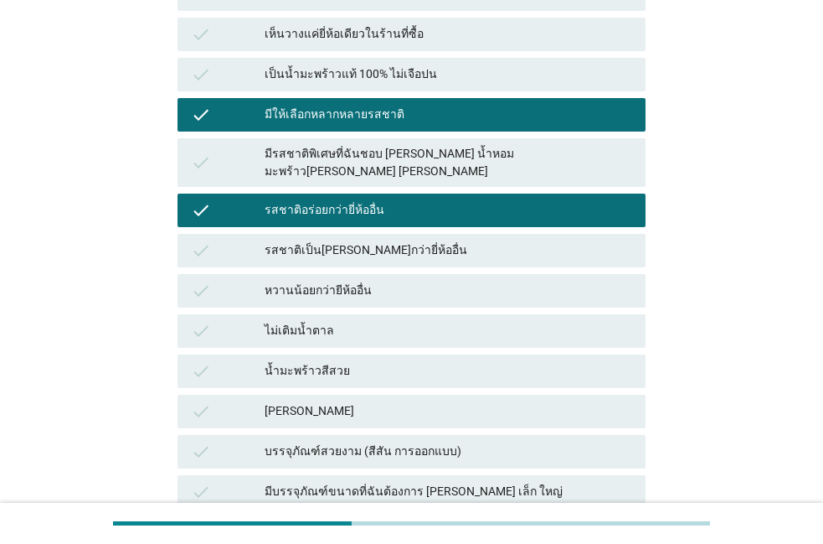
click at [318, 200] on div "รสชาติอร่อยกว่ายี่ห้ออื่น" at bounding box center [449, 210] width 368 height 20
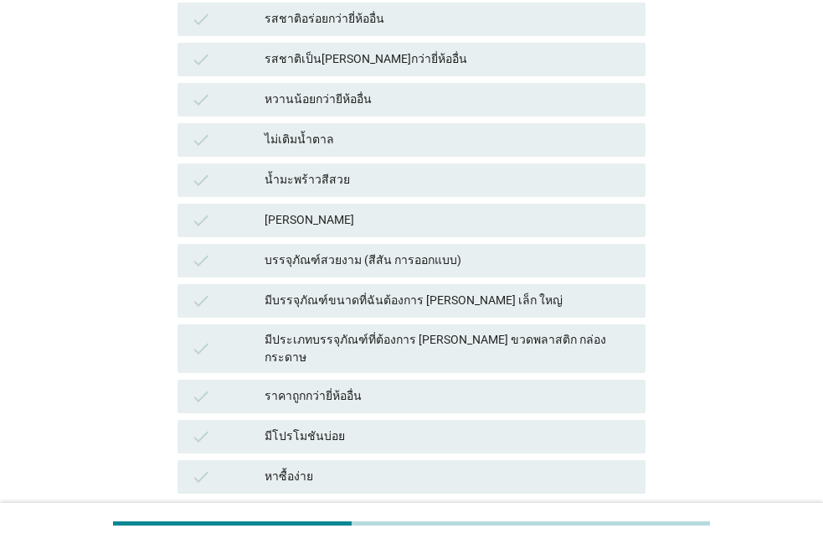
scroll to position [859, 0]
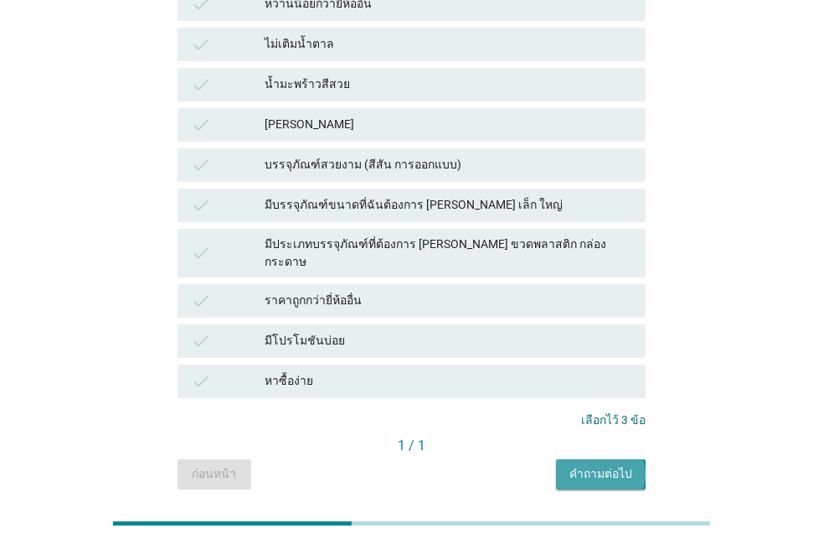
click at [605, 465] on div "คำถามต่อไป" at bounding box center [600, 474] width 63 height 18
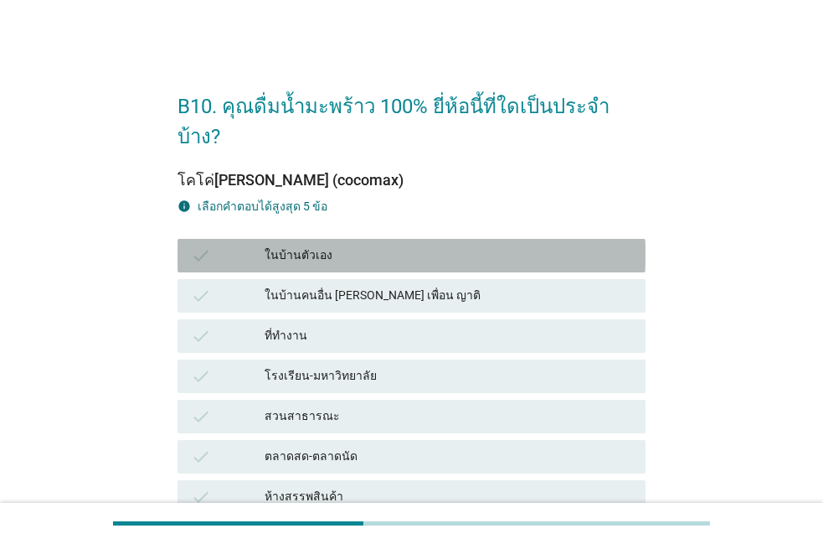
click at [410, 245] on div "ในบ้านตัวเอง" at bounding box center [449, 255] width 368 height 20
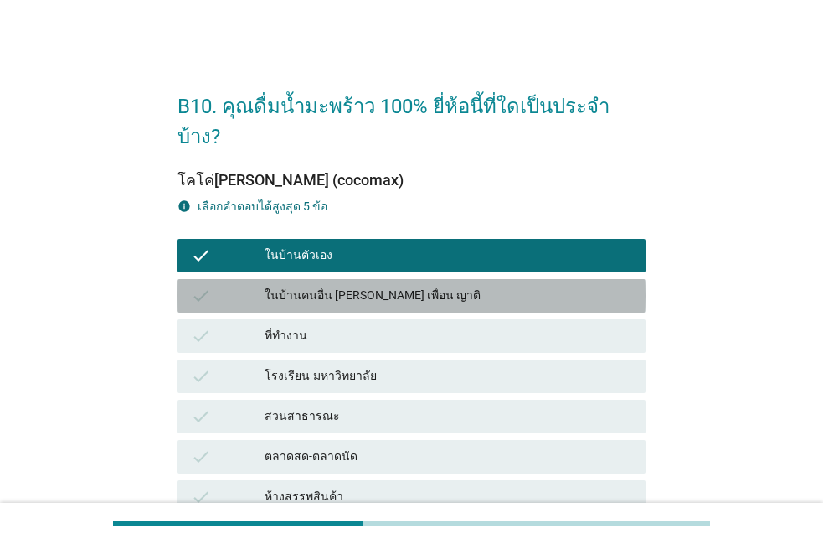
click at [388, 286] on div "ในบ้านคนอื่น เช่น เพื่อน ญาติ" at bounding box center [449, 296] width 368 height 20
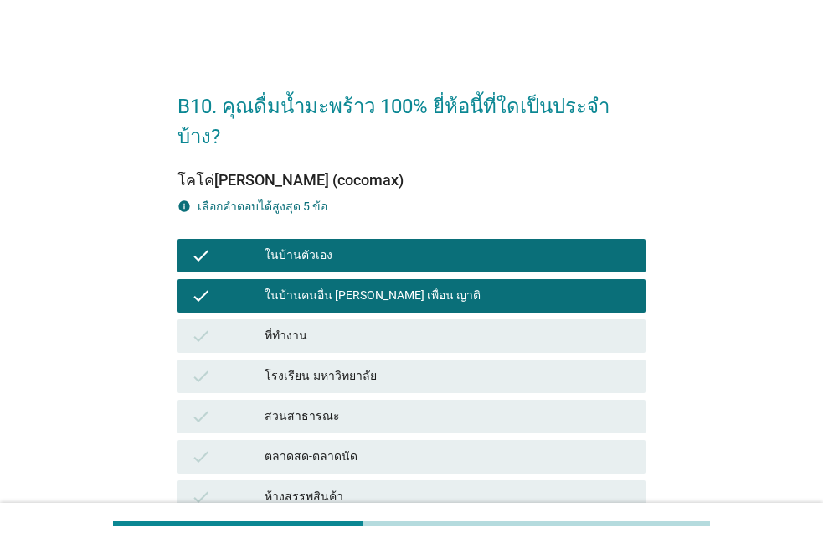
click at [386, 319] on div "check ที่ทำงาน" at bounding box center [412, 335] width 468 height 33
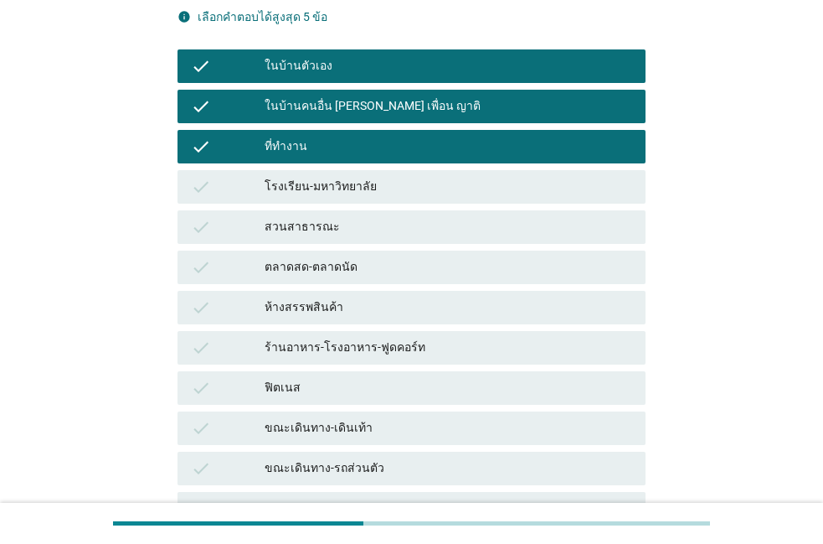
scroll to position [191, 0]
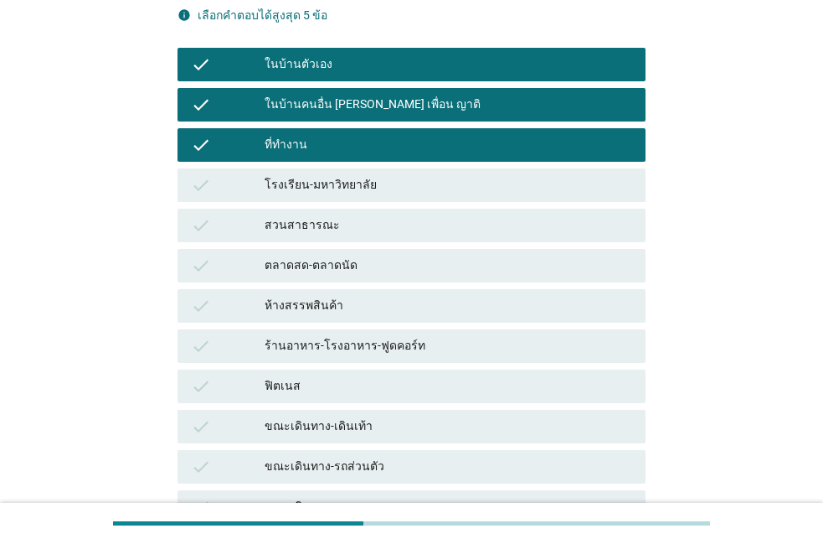
click at [403, 410] on div "check ขณะเดินทาง-เดินเท้า" at bounding box center [412, 426] width 468 height 33
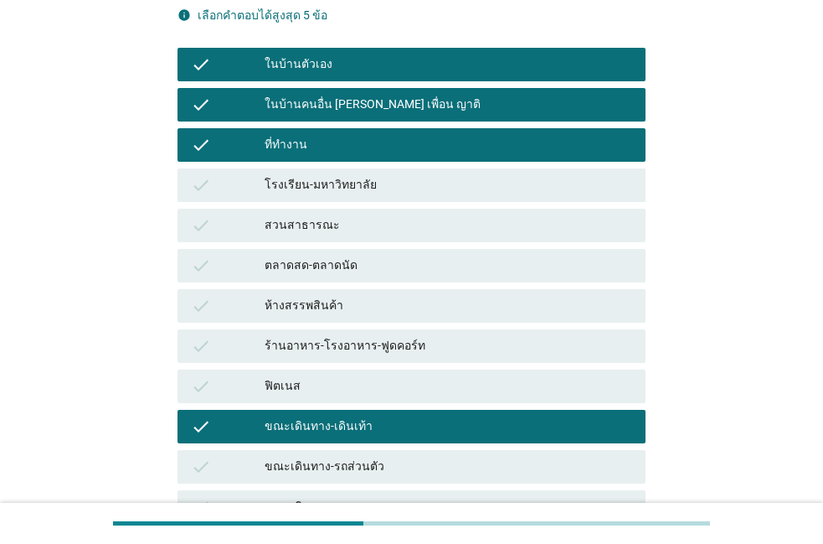
click at [389, 456] on div "ขณะเดินทาง-รถส่วนตัว" at bounding box center [449, 466] width 368 height 20
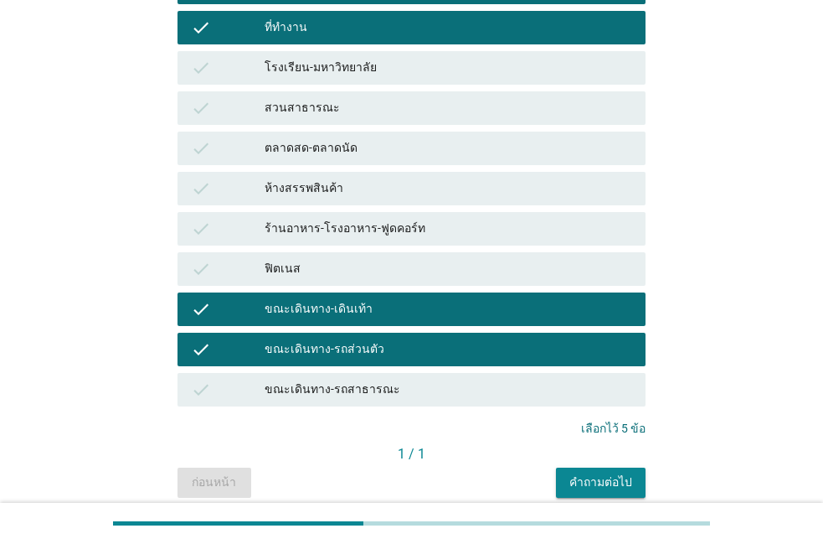
scroll to position [347, 0]
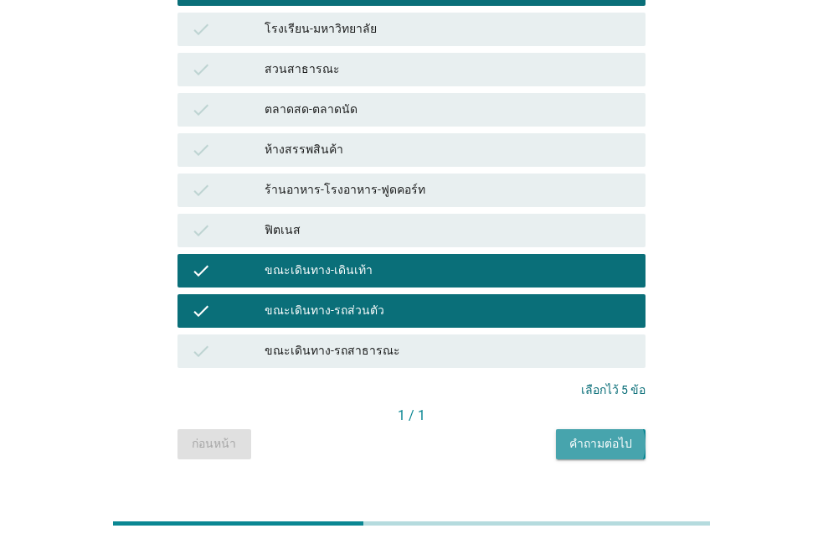
click at [563, 429] on button "คำถามต่อไป" at bounding box center [601, 444] width 90 height 30
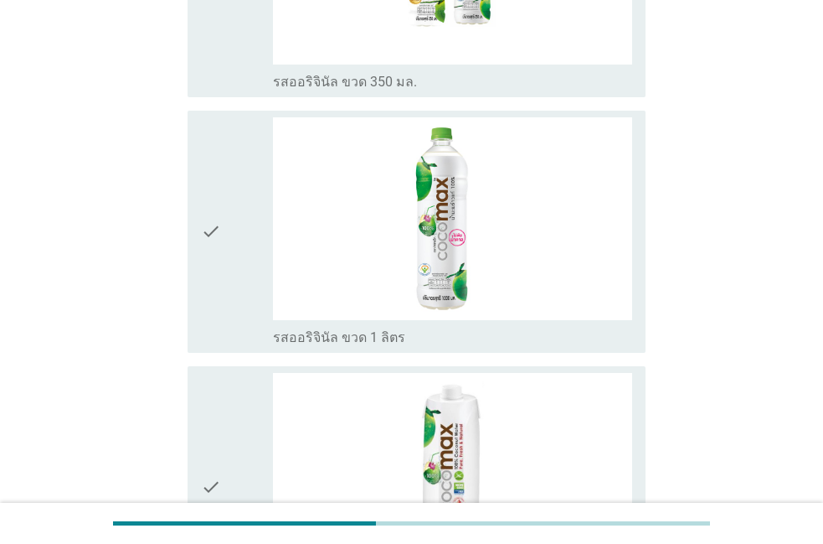
scroll to position [0, 0]
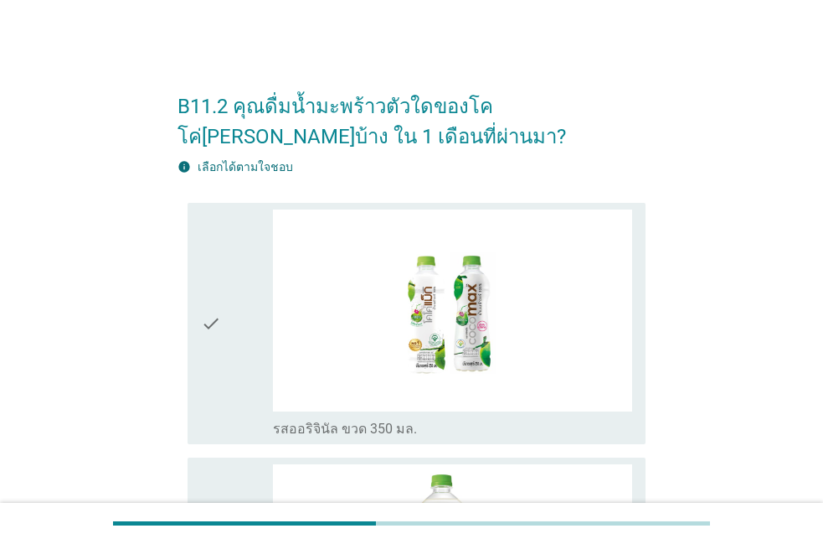
click at [250, 403] on div "check" at bounding box center [237, 323] width 72 height 229
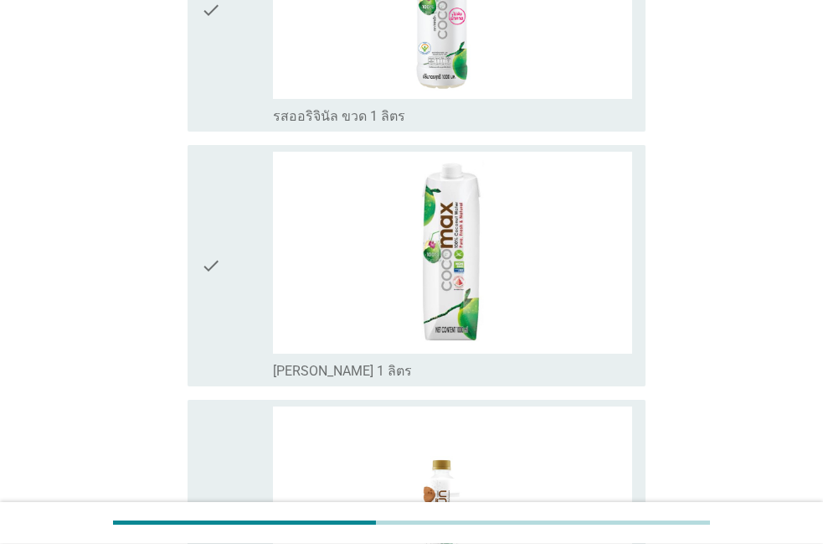
scroll to position [573, 0]
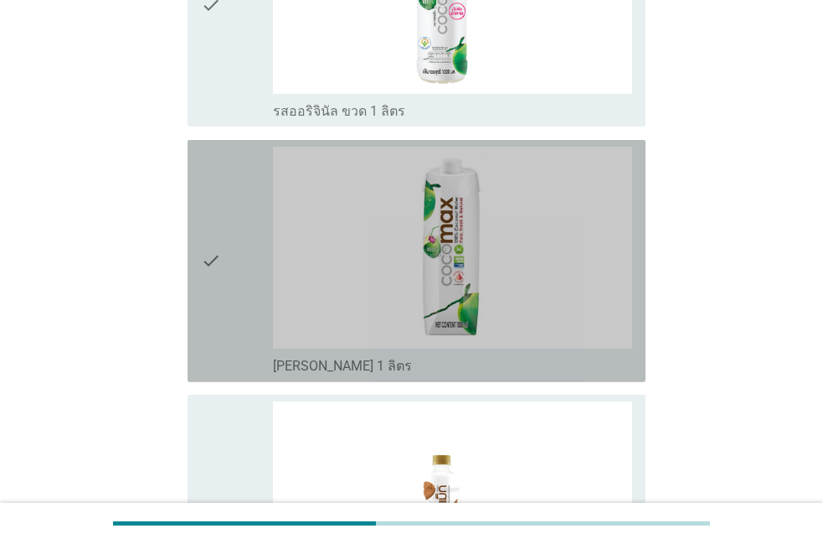
click at [234, 352] on div "check" at bounding box center [237, 261] width 72 height 229
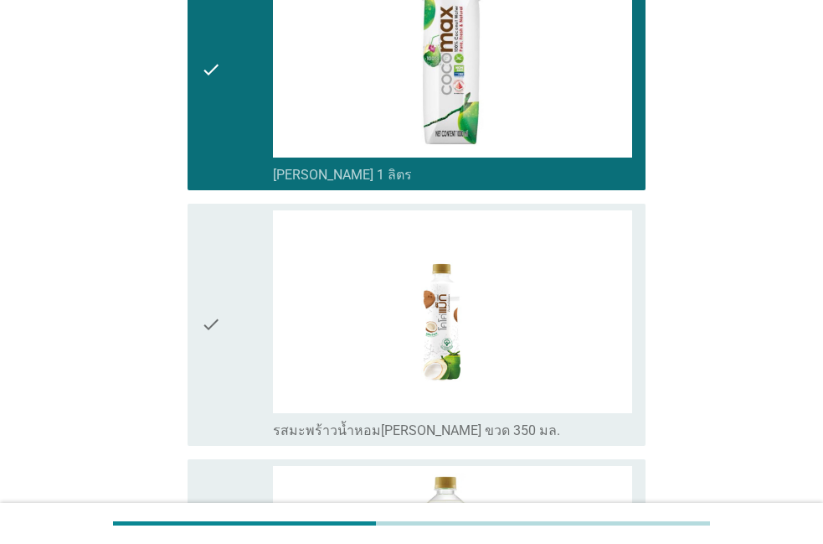
scroll to position [859, 0]
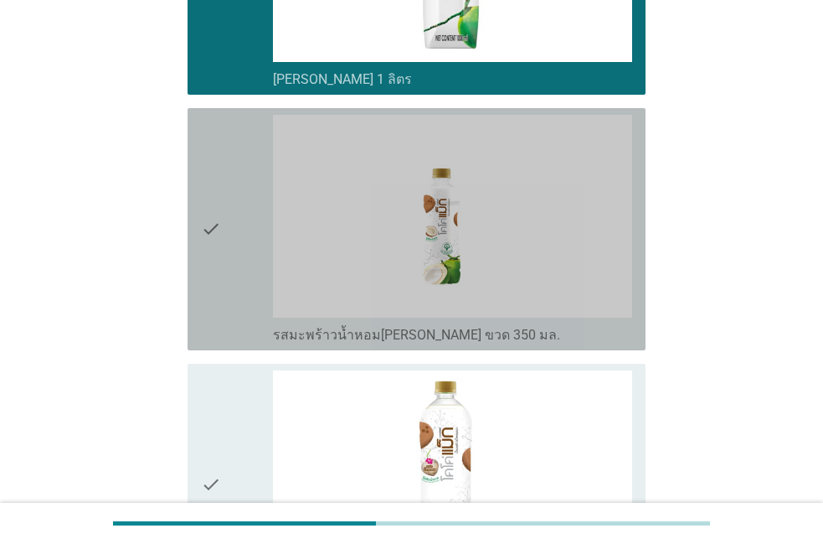
click at [234, 316] on div "check" at bounding box center [237, 229] width 72 height 229
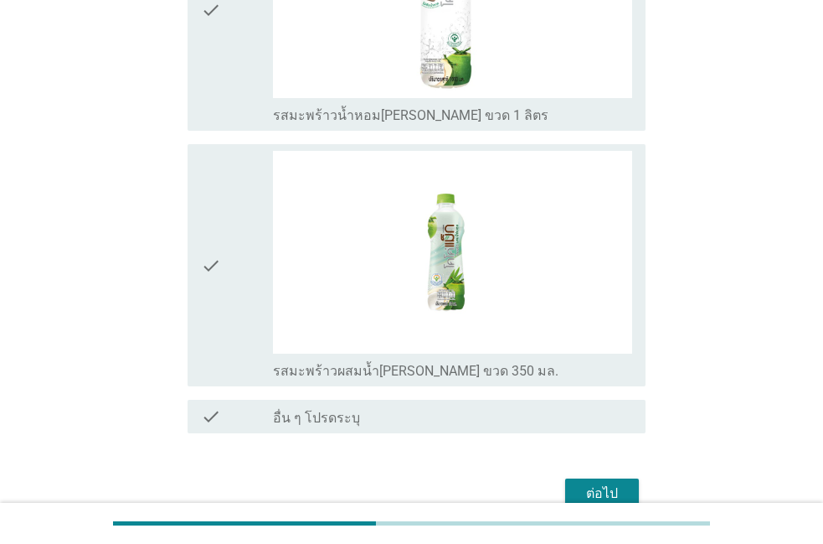
scroll to position [1337, 0]
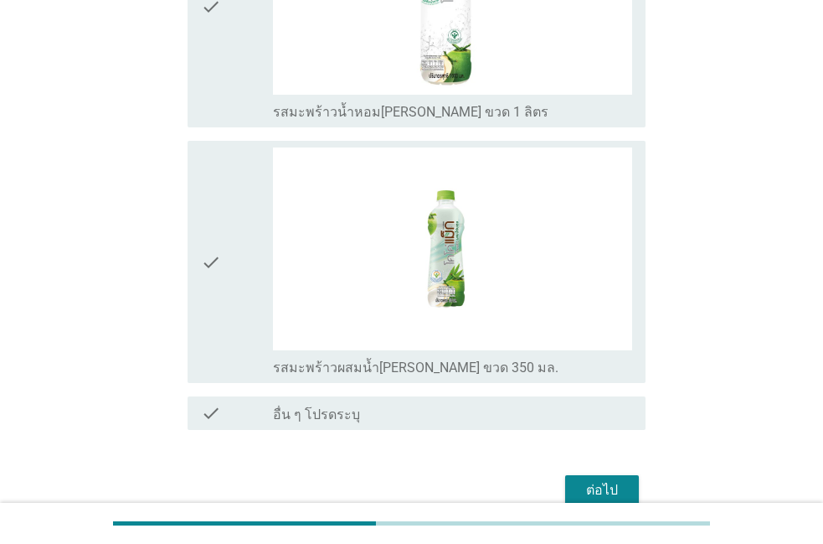
click at [220, 342] on icon "check" at bounding box center [211, 261] width 20 height 229
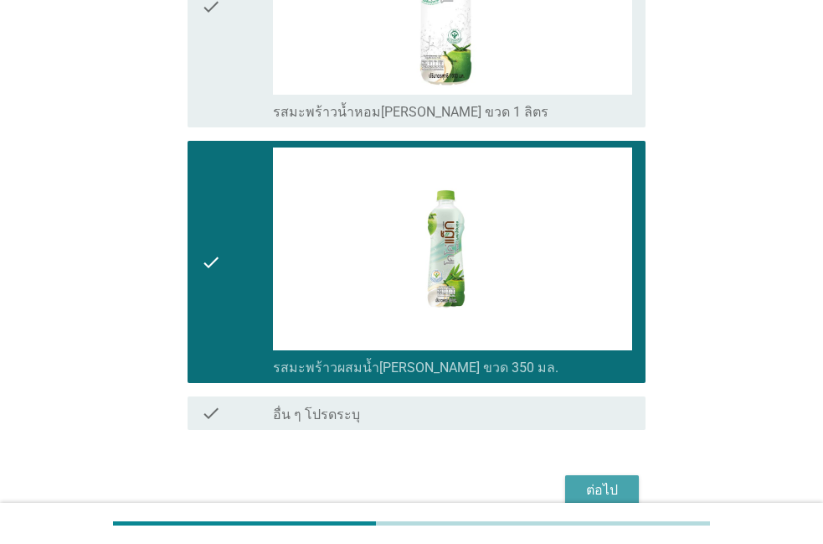
click at [607, 489] on div "ต่อไป" at bounding box center [602, 490] width 47 height 20
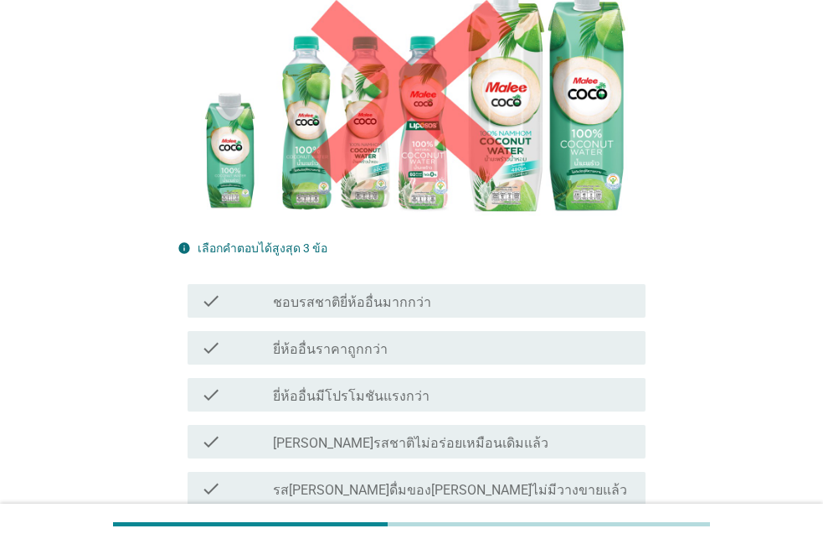
scroll to position [286, 0]
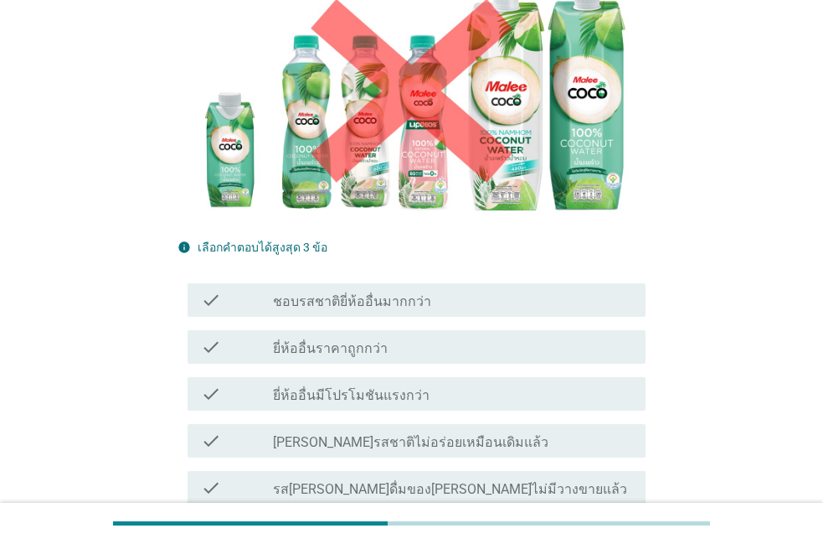
click at [324, 340] on label "ยี่ห้ออื่นราคาถูกกว่า" at bounding box center [330, 348] width 115 height 17
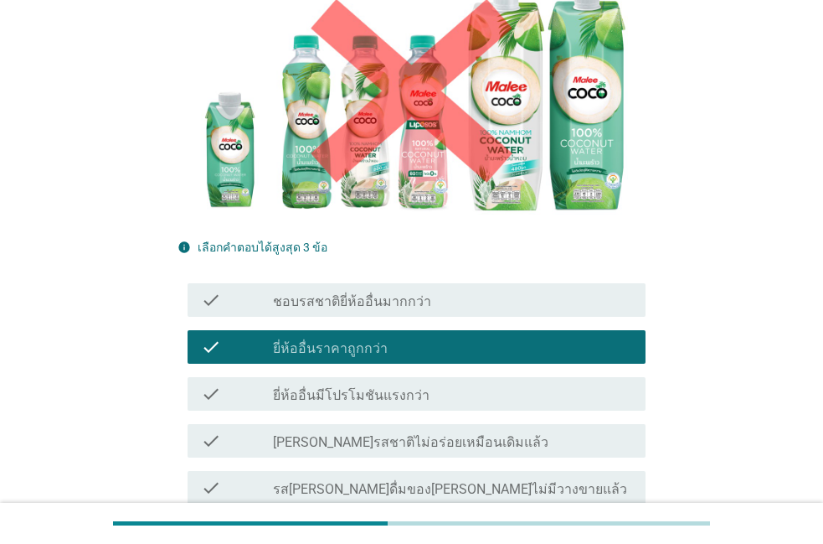
click at [368, 524] on div "check_box_outline_blank มาลีราคาแพงขึ้น" at bounding box center [452, 534] width 359 height 20
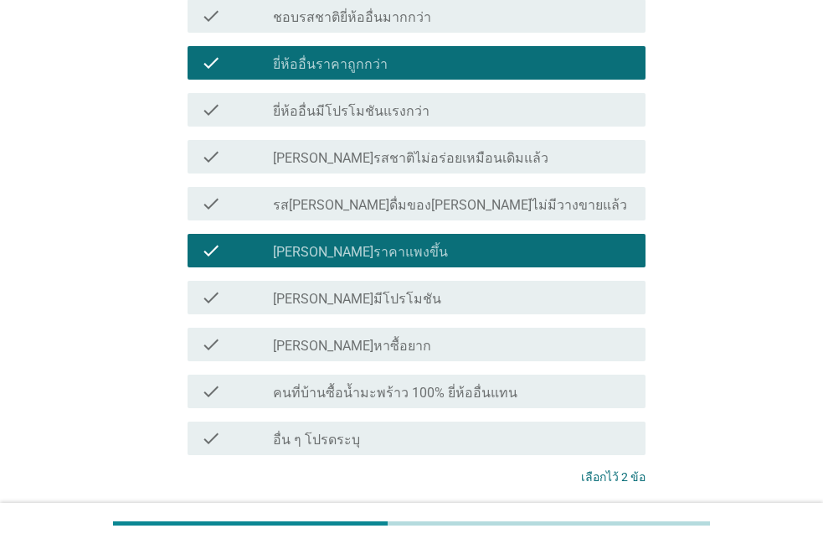
scroll to position [573, 0]
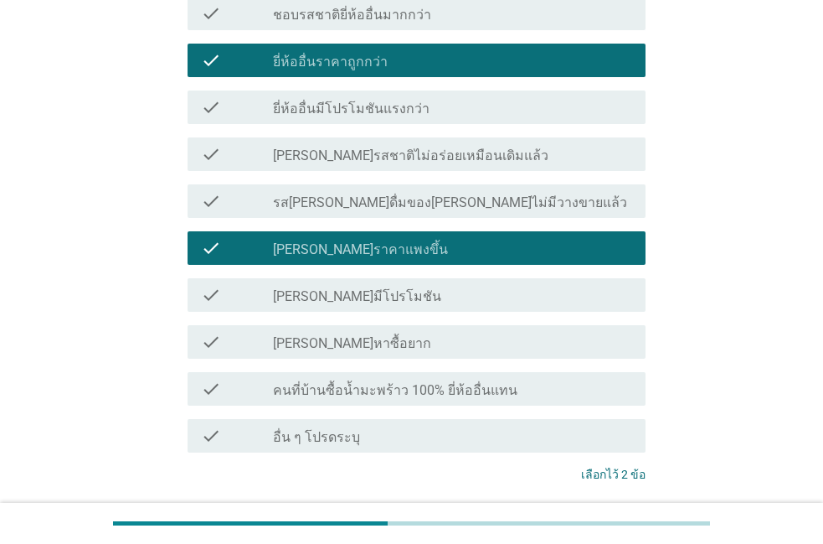
click at [576, 379] on div "check_box_outline_blank คนที่บ้านซื้อน้ำมะพร้าว 100% ยี่ห้ออื่นแทน" at bounding box center [452, 389] width 359 height 20
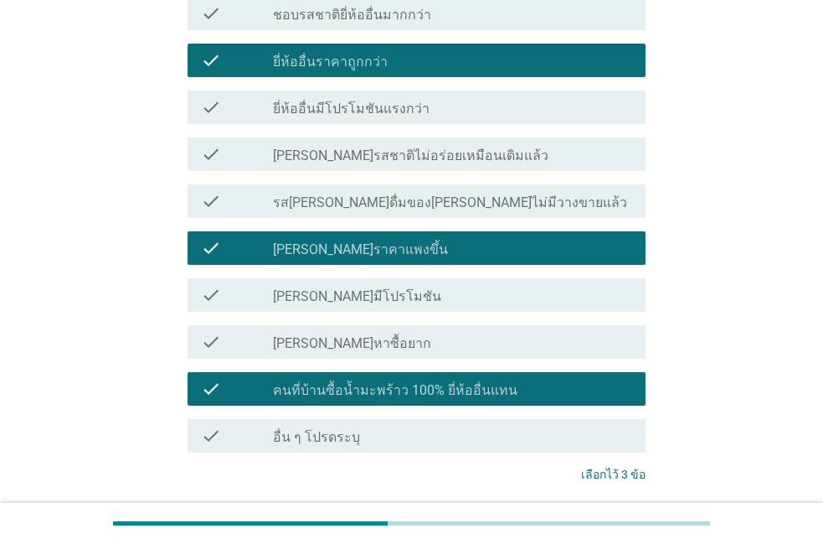
click at [593, 527] on div "ต่อไป" at bounding box center [602, 537] width 47 height 20
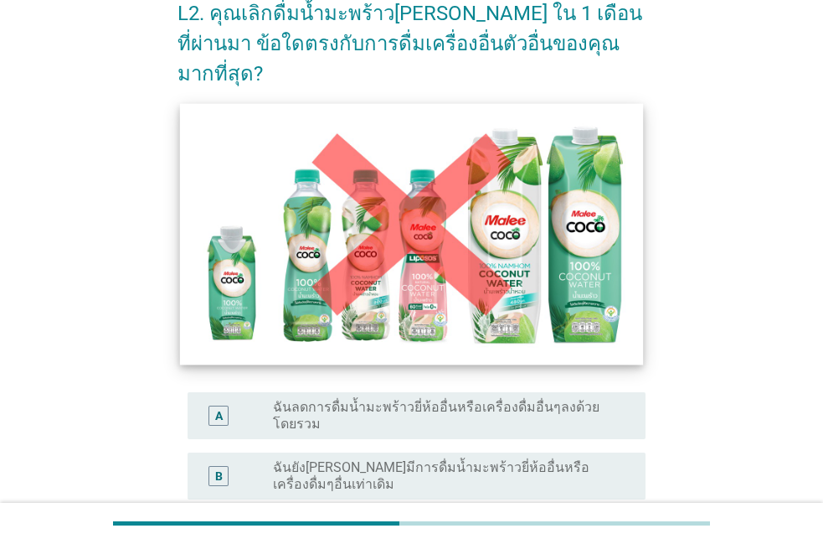
scroll to position [95, 0]
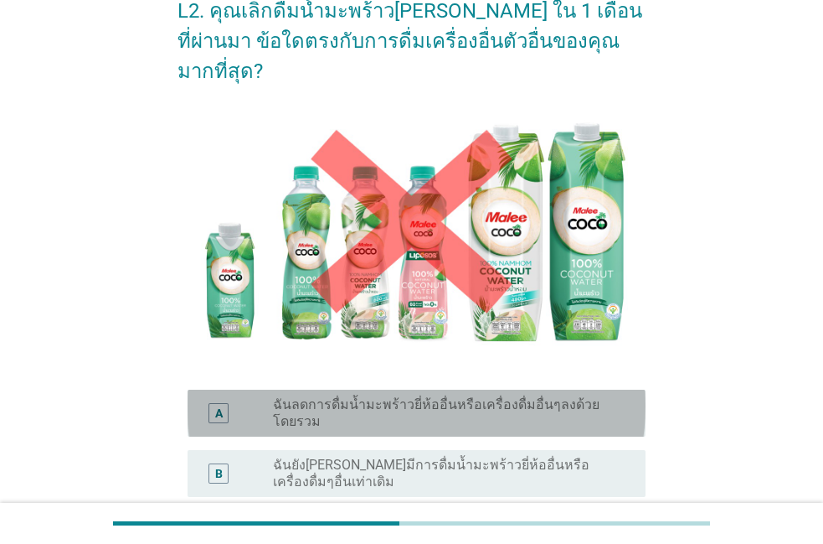
click at [348, 396] on label "ฉันลดการดื่มน้ำมะพร้าวยี่ห้ออื่นหรือเครื่องดื่มอื่นๆลงด้วยโดยรวม" at bounding box center [446, 412] width 346 height 33
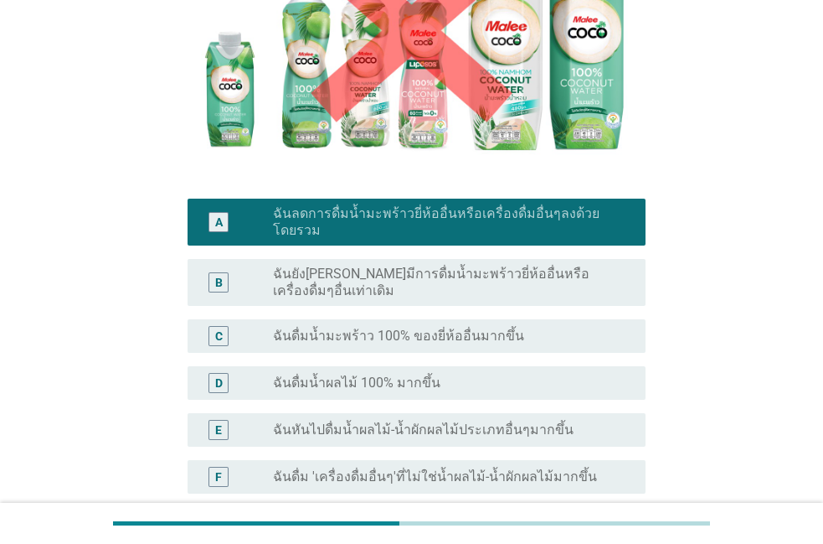
scroll to position [191, 0]
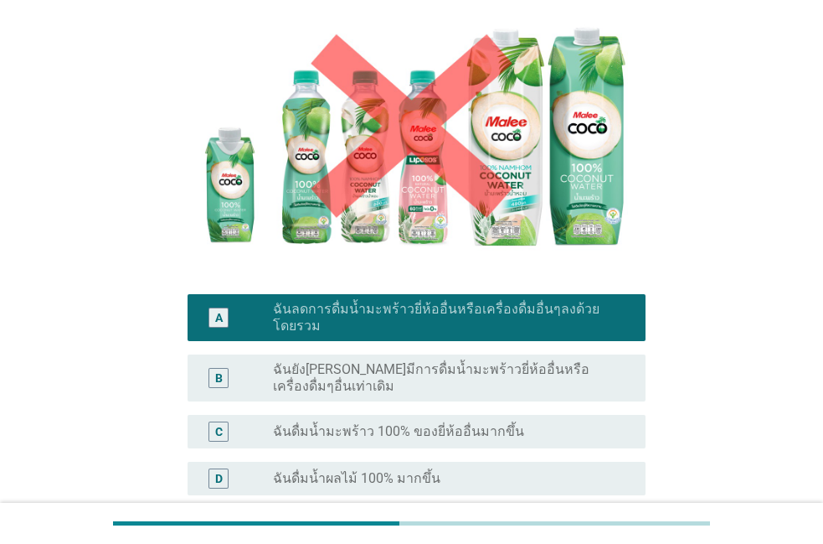
click at [334, 408] on div "C radio_button_unchecked ฉันดื่มน้ำมะพร้าว 100% ของยี่ห้ออื่นมากขึ้น" at bounding box center [412, 431] width 468 height 47
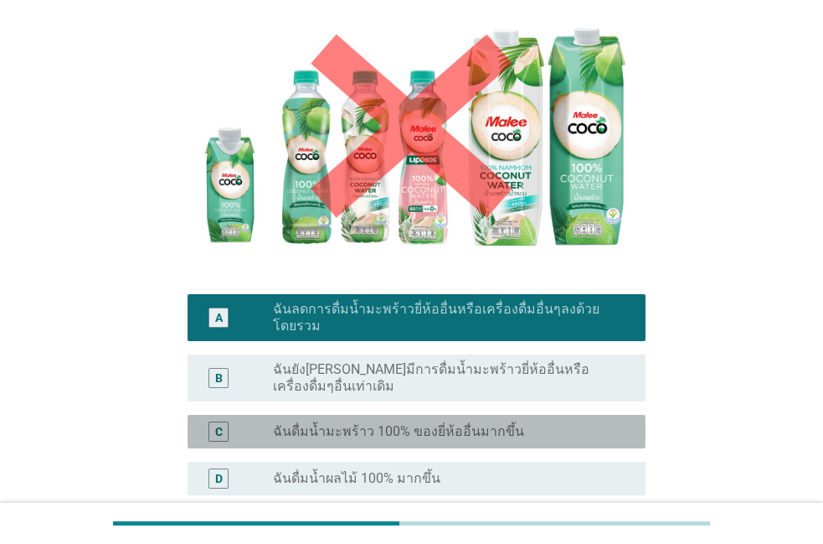
click at [339, 423] on label "ฉันดื่มน้ำมะพร้าว 100% ของยี่ห้ออื่นมากขึ้น" at bounding box center [398, 431] width 251 height 17
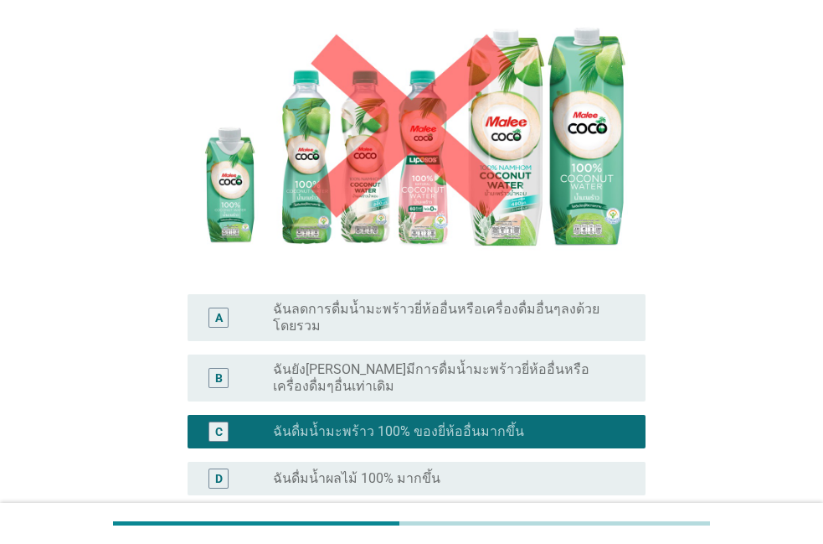
click at [353, 301] on label "ฉันลดการดื่มน้ำมะพร้าวยี่ห้ออื่นหรือเครื่องดื่มอื่นๆลงด้วยโดยรวม" at bounding box center [446, 317] width 346 height 33
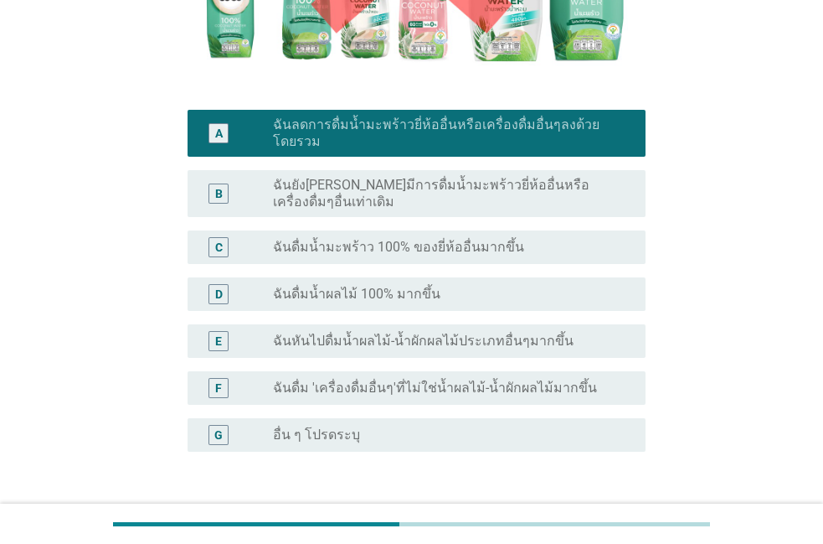
scroll to position [382, 0]
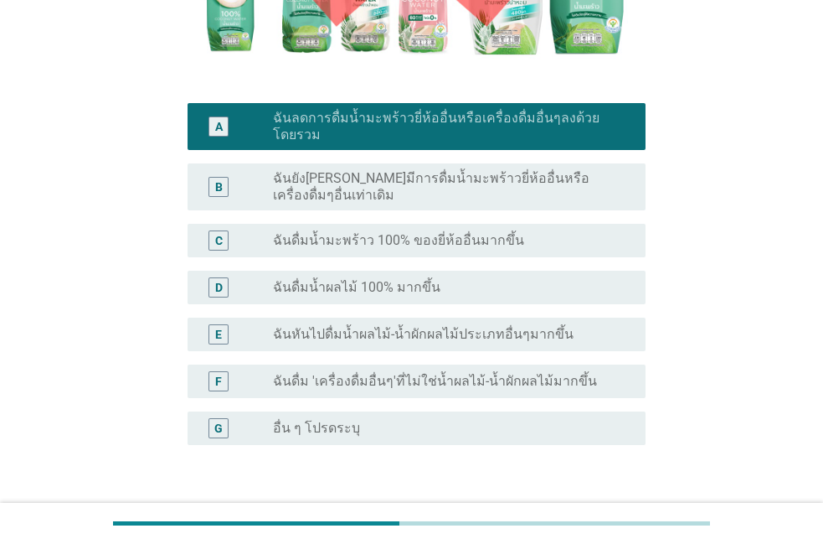
click at [579, 510] on button "ต่อไป" at bounding box center [602, 525] width 74 height 30
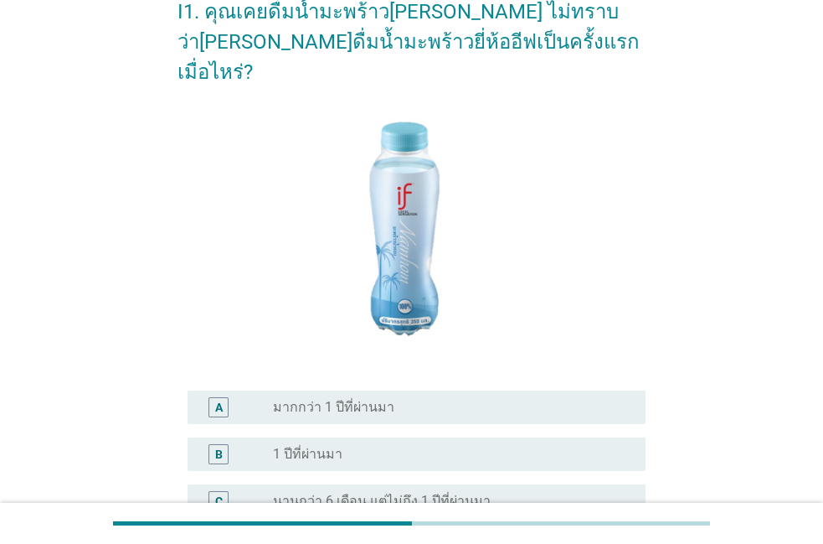
scroll to position [95, 0]
click at [433, 390] on div "A radio_button_unchecked มากกว่า 1 ปีที่ผ่านมา" at bounding box center [417, 405] width 458 height 33
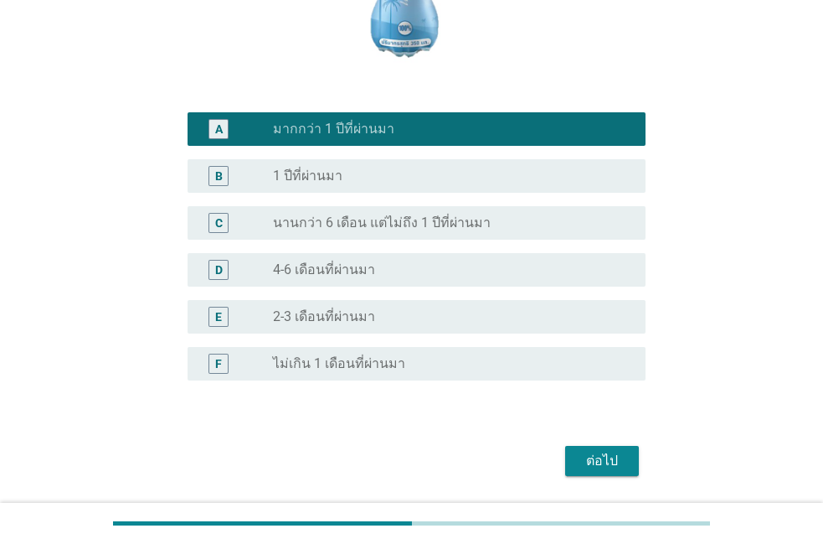
scroll to position [382, 0]
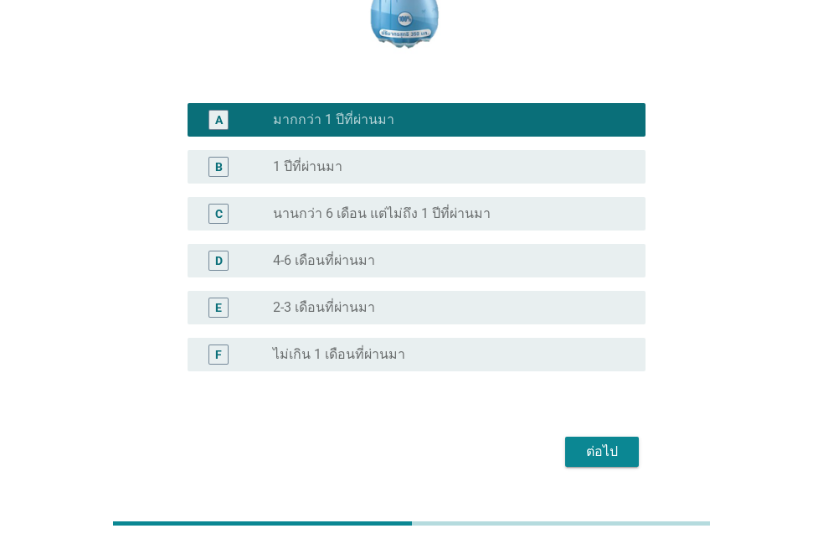
click at [587, 436] on button "ต่อไป" at bounding box center [602, 451] width 74 height 30
click at [587, 431] on div "ต่อไป" at bounding box center [412, 451] width 468 height 40
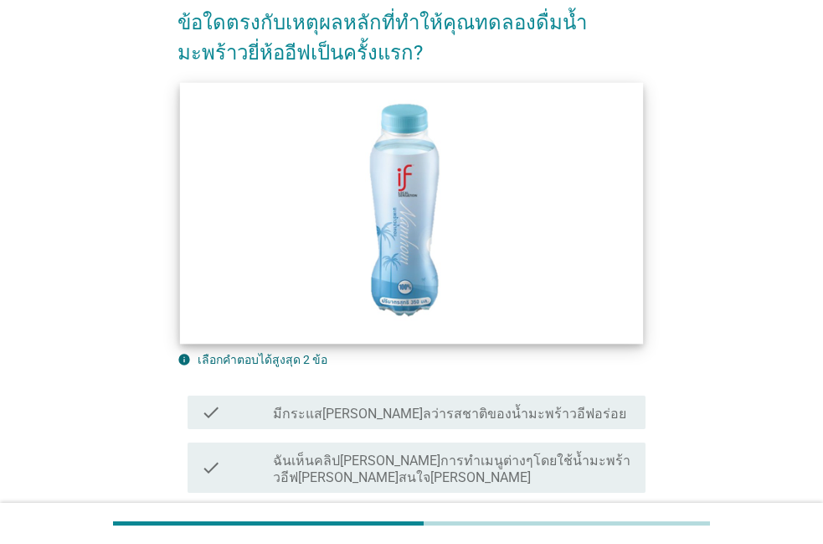
scroll to position [191, 0]
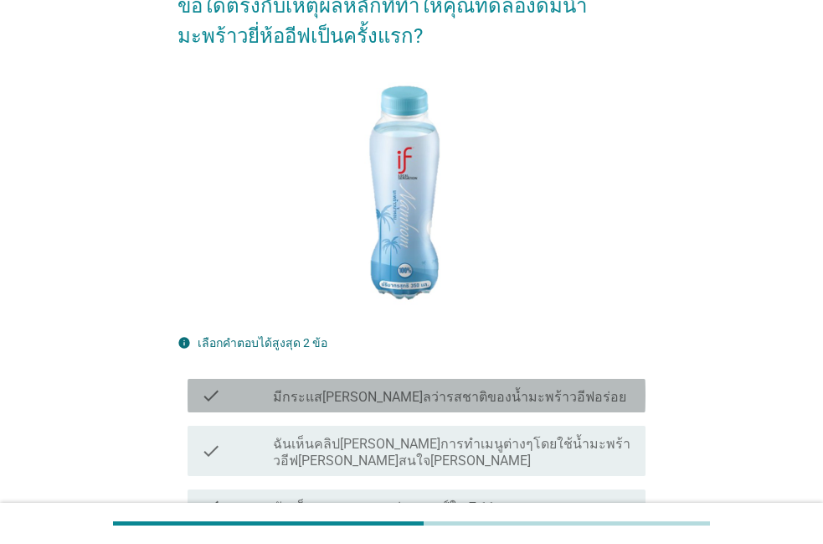
click at [437, 382] on div "check check_box_outline_blank มีกระแสโซเชียลว่ารสชาติของน้ำมะพร้าวอีฟอร่อย" at bounding box center [417, 395] width 458 height 33
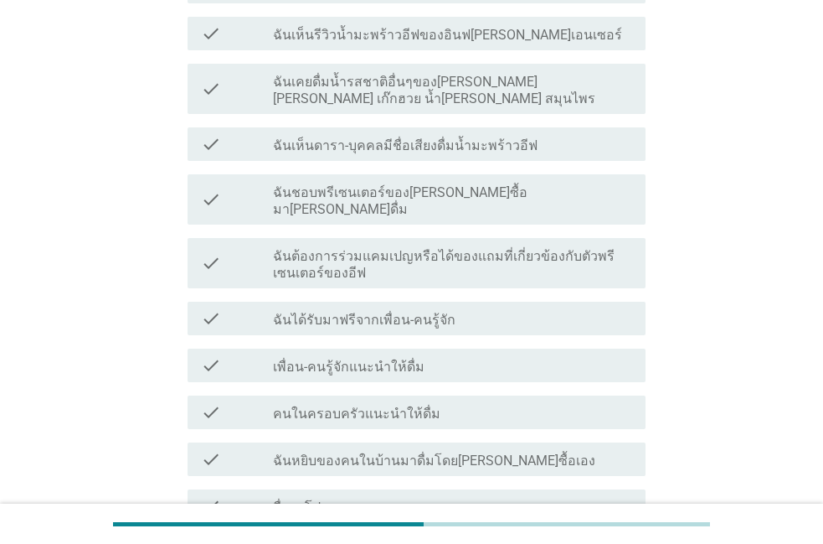
scroll to position [764, 0]
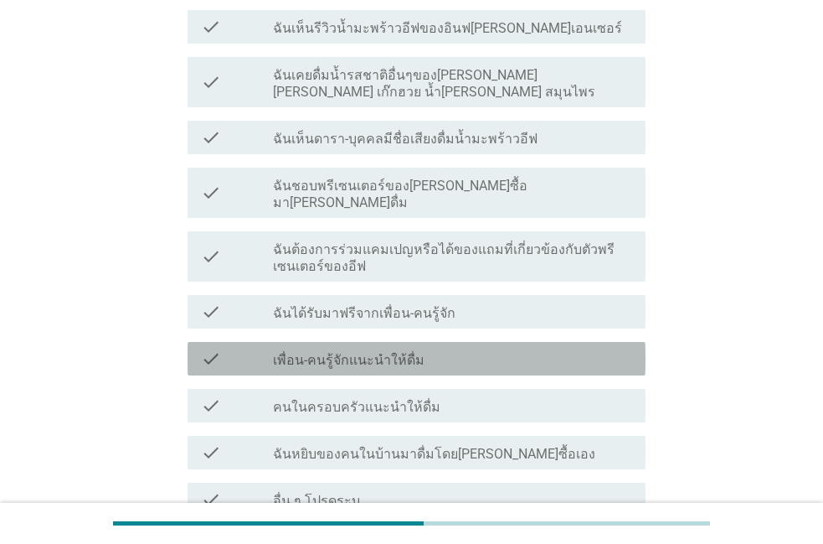
click at [453, 348] on div "check_box_outline_blank เพื่อน-คนรู้จักแนะนำให้ดื่ม" at bounding box center [452, 358] width 359 height 20
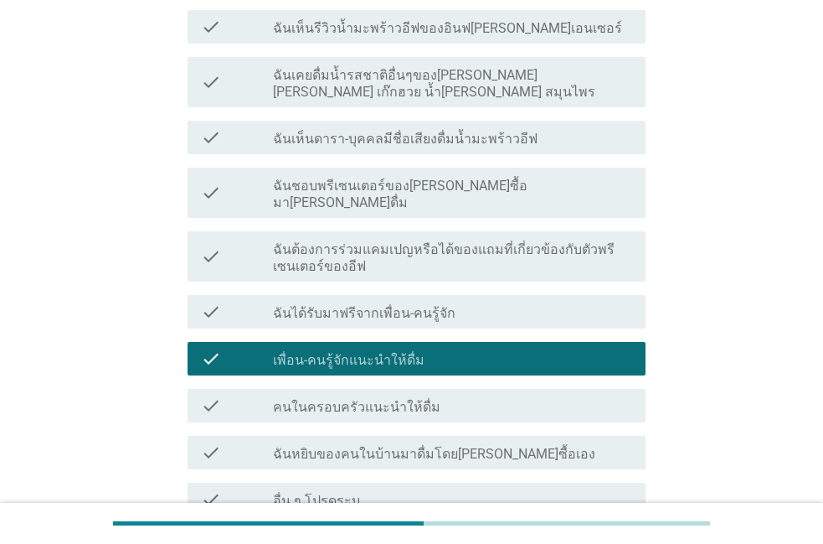
click at [451, 348] on div "check_box_outline_blank เพื่อน-คนรู้จักแนะนำให้ดื่ม" at bounding box center [452, 358] width 359 height 20
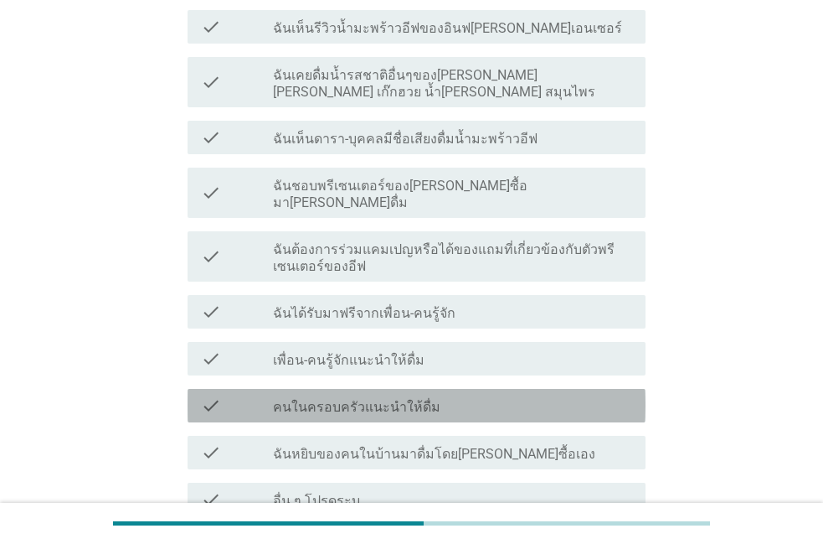
click at [443, 389] on div "check check_box_outline_blank คนในครอบครัวแนะนำให้ดื่ม" at bounding box center [417, 405] width 458 height 33
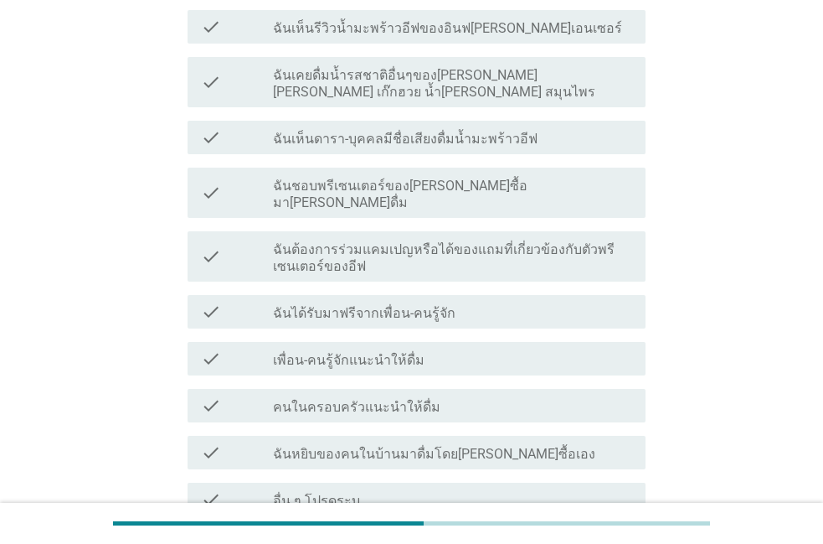
click at [443, 389] on div "check check_box_outline_blank คนในครอบครัวแนะนำให้ดื่ม" at bounding box center [417, 405] width 458 height 33
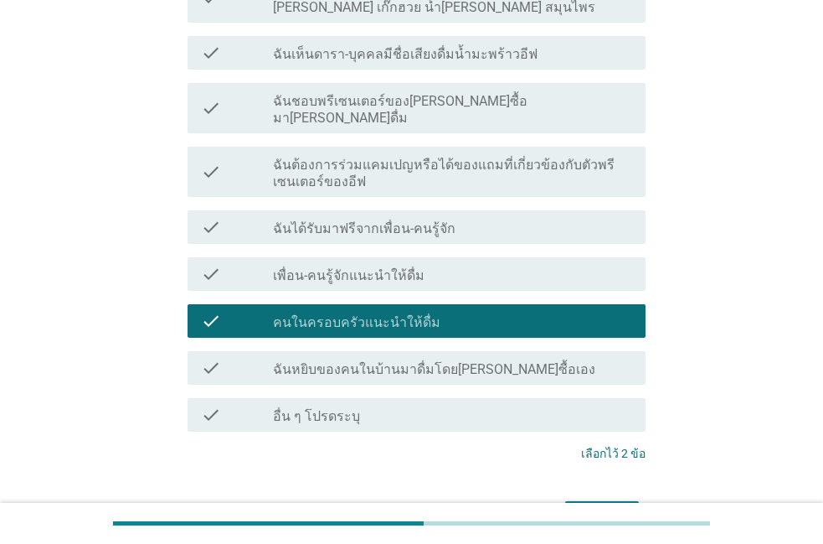
scroll to position [859, 0]
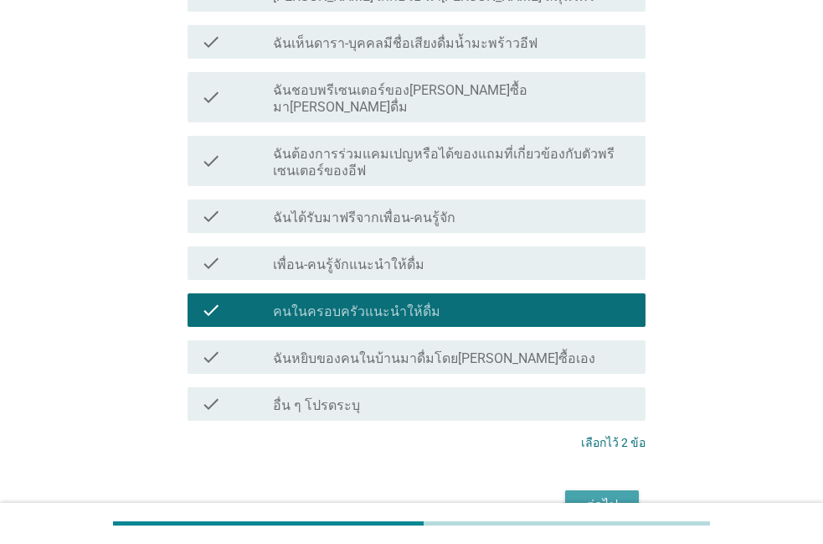
click at [585, 495] on div "ต่อไป" at bounding box center [602, 505] width 47 height 20
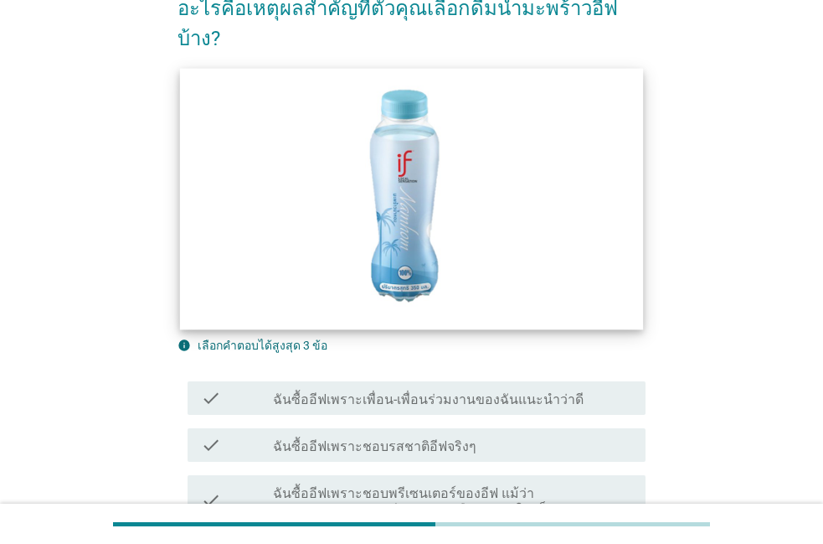
scroll to position [191, 0]
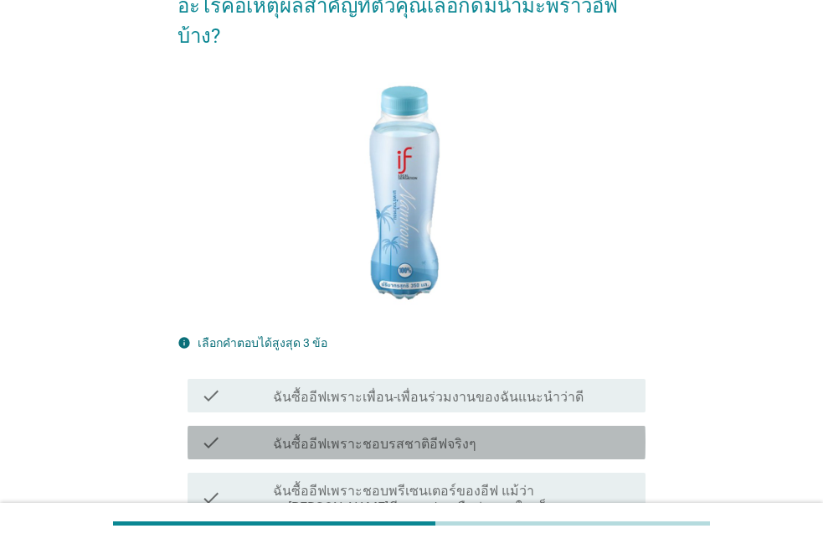
click at [440, 435] on label "ฉันซื้ออีฟเพราะชอบรสชาติอีฟจริงๆ" at bounding box center [375, 443] width 204 height 17
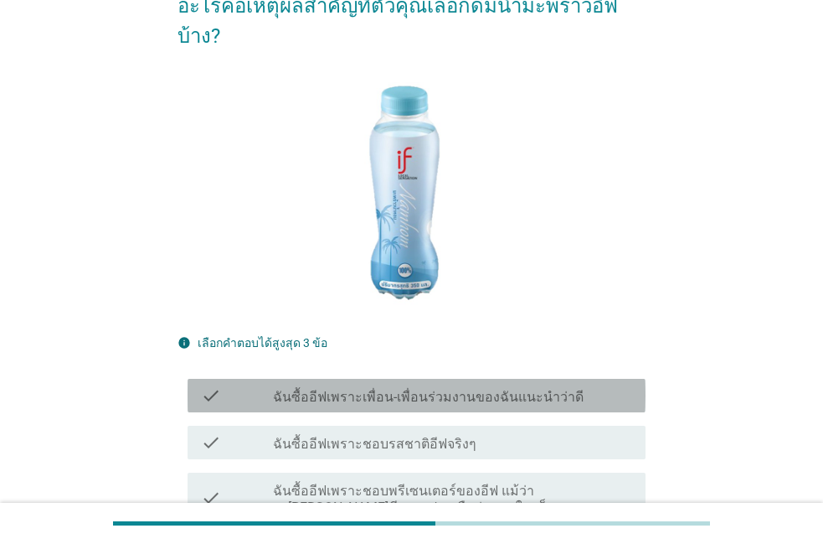
click at [447, 389] on label "ฉันซื้ออีฟเพราะเพื่อน-เพื่อนร่วมงานของฉันแนะนำว่าดี" at bounding box center [428, 397] width 311 height 17
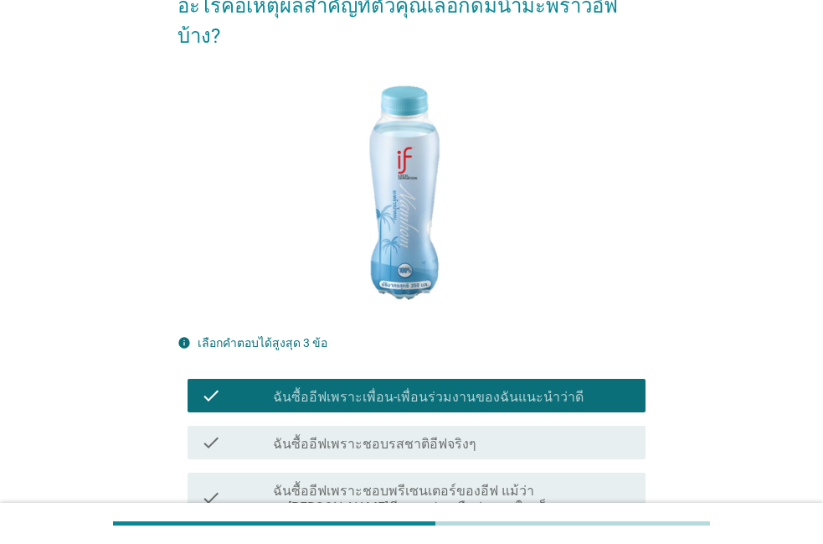
click at [444, 432] on div "check_box_outline_blank ฉันซื้ออีฟเพราะชอบรสชาติอีฟจริงๆ" at bounding box center [452, 442] width 359 height 20
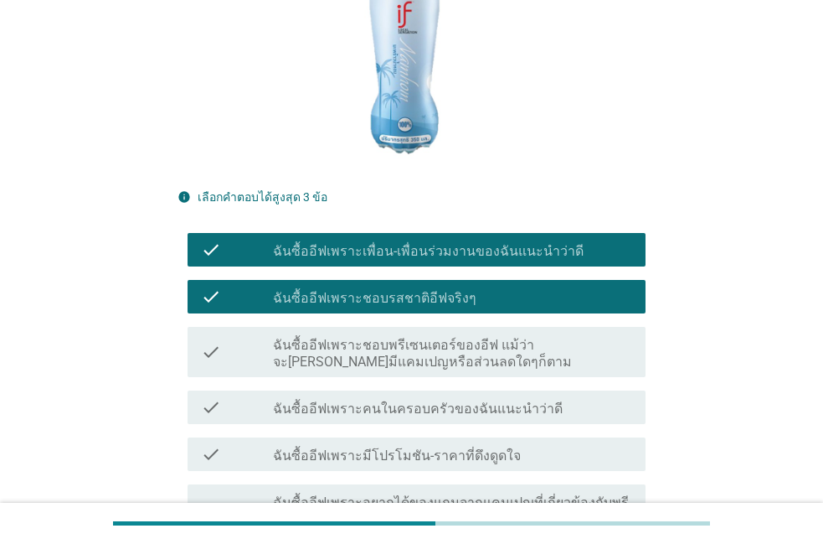
scroll to position [382, 0]
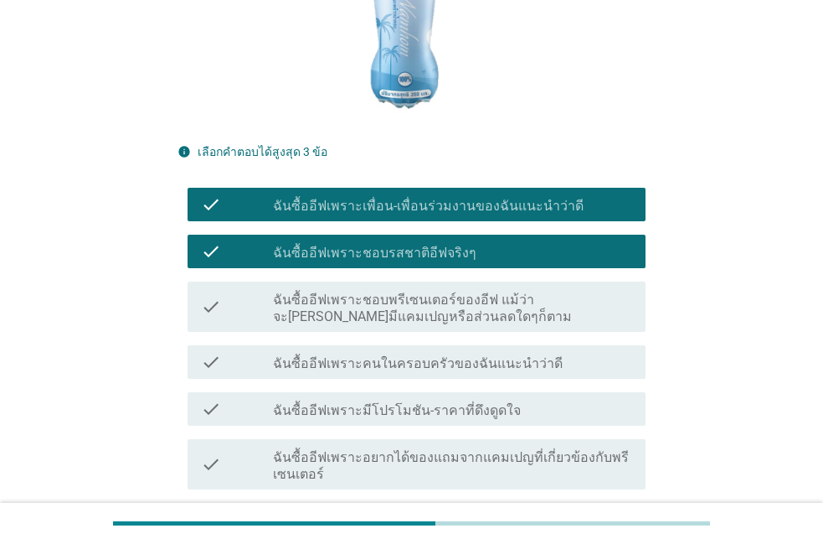
click at [498, 402] on label "ฉันซื้ออีฟเพราะมีโปรโมชัน-ราคาที่ดึงดูดใจ" at bounding box center [397, 410] width 248 height 17
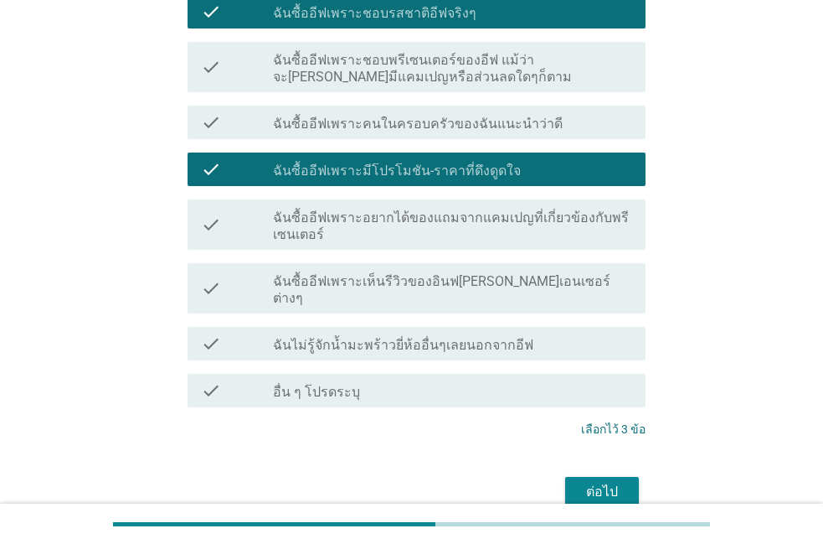
scroll to position [658, 0]
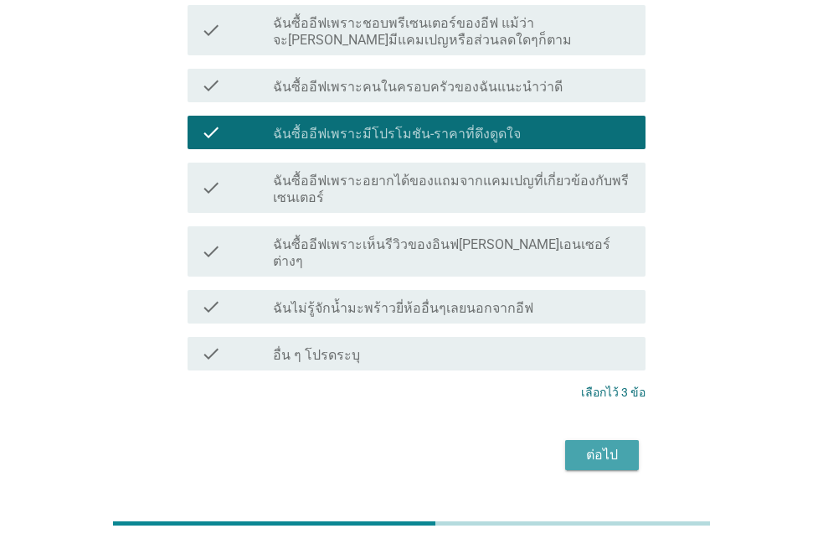
click at [626, 445] on div "ต่อไป" at bounding box center [602, 455] width 47 height 20
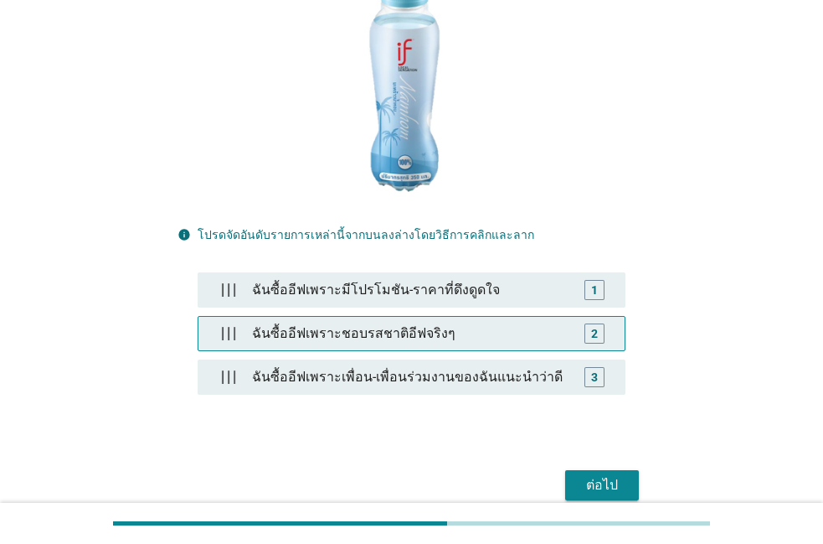
scroll to position [376, 0]
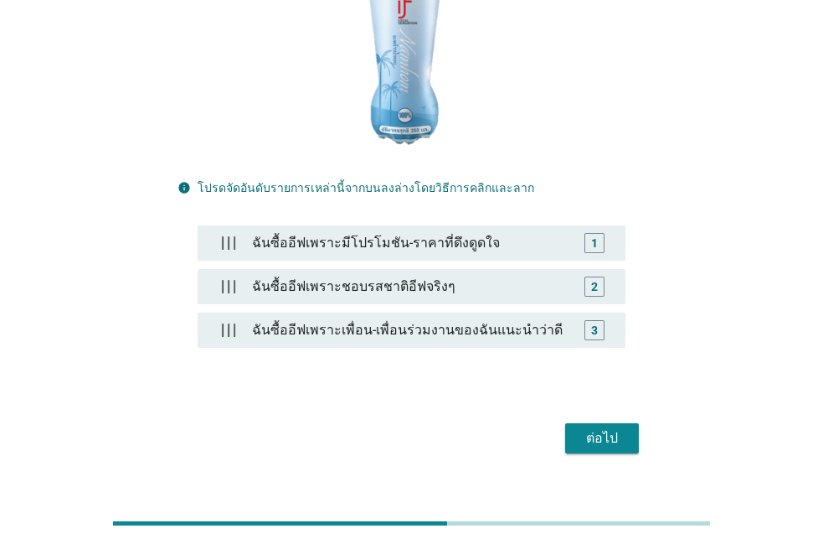
click at [613, 428] on div "ต่อไป" at bounding box center [602, 438] width 47 height 20
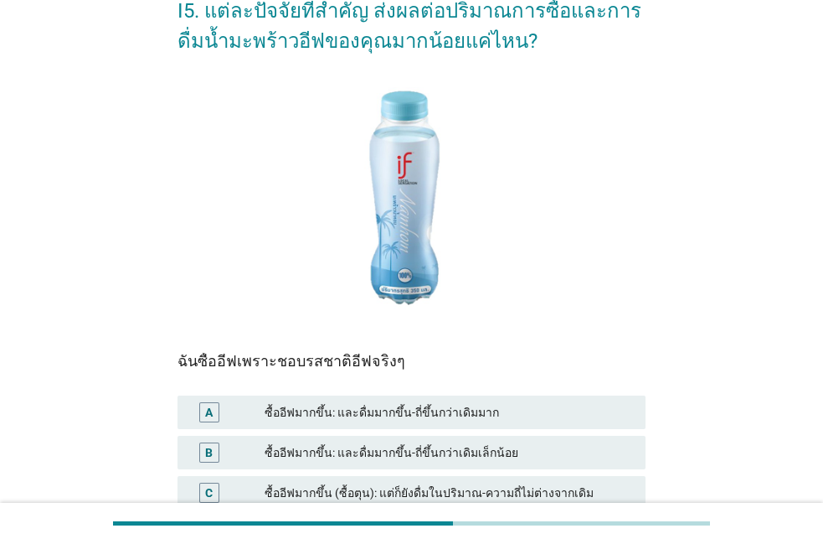
scroll to position [191, 0]
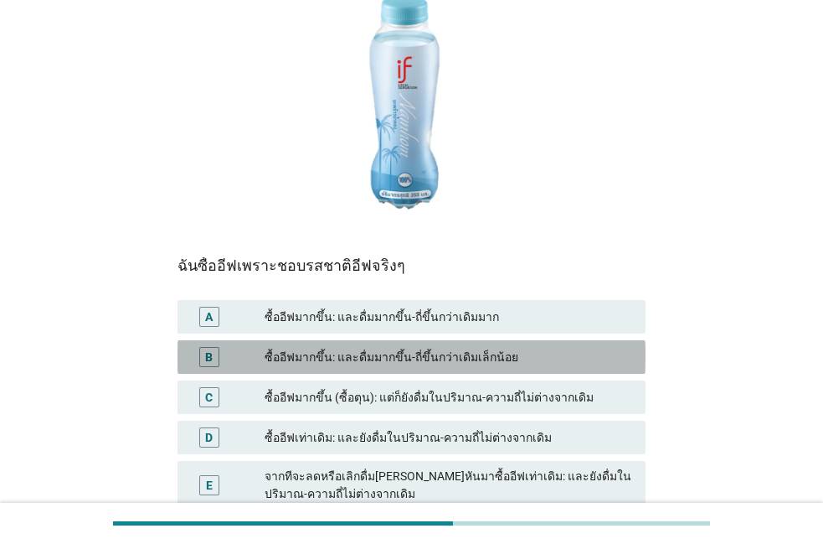
click at [387, 357] on div "ซื้ออีฟมากขึ้น: และดื่มมากขึ้น-ถี่ขึ้นกว่าเดิมเล็กน้อย" at bounding box center [449, 357] width 368 height 20
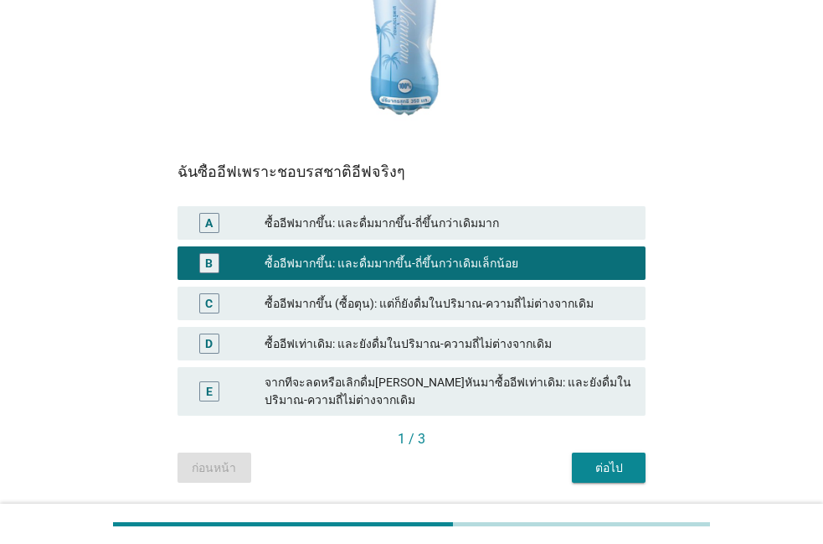
scroll to position [286, 0]
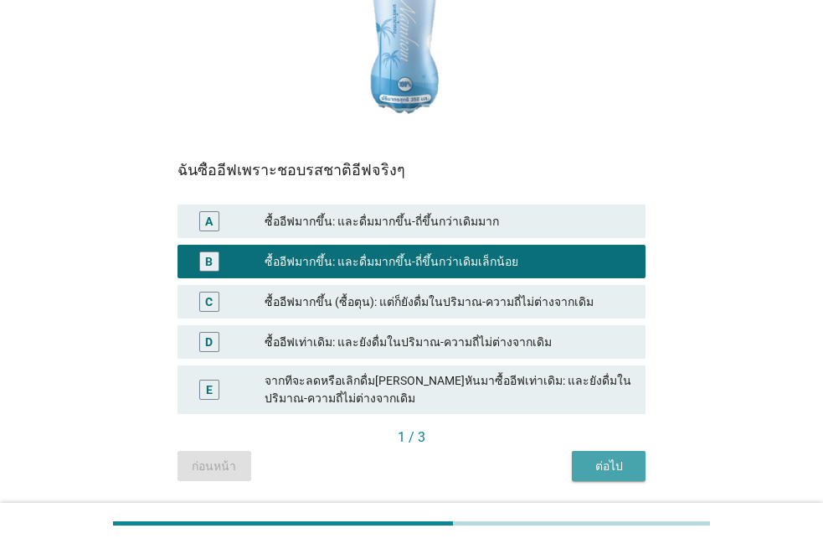
click at [642, 475] on button "ต่อไป" at bounding box center [609, 466] width 74 height 30
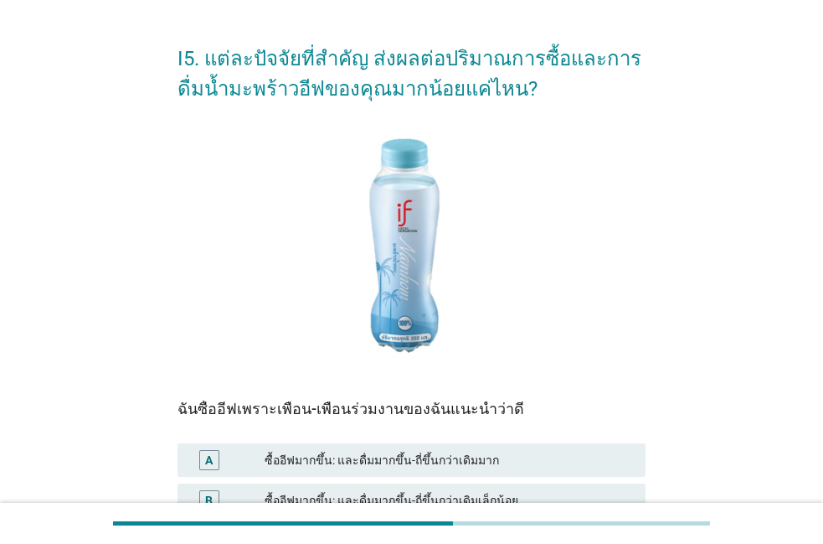
scroll to position [95, 0]
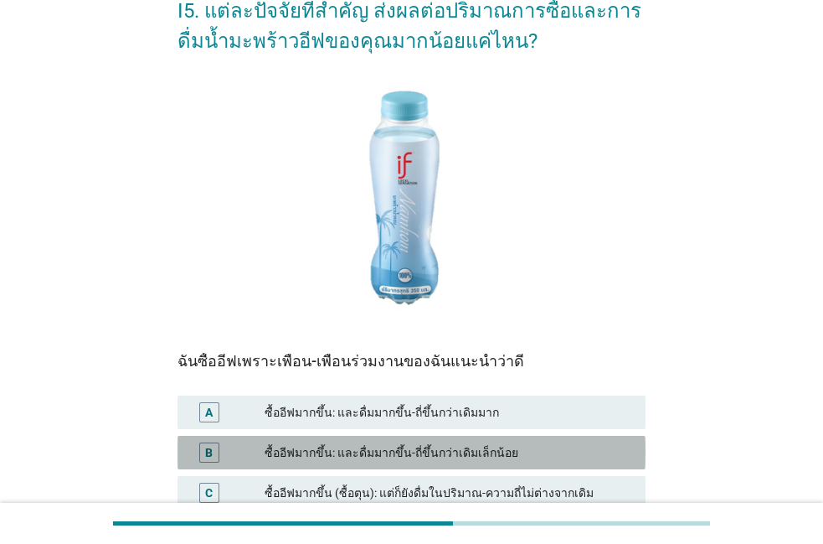
click at [530, 464] on div "B ซื้ออีฟมากขึ้น: และดื่มมากขึ้น-ถี่ขึ้นกว่าเดิมเล็กน้อย" at bounding box center [412, 451] width 468 height 33
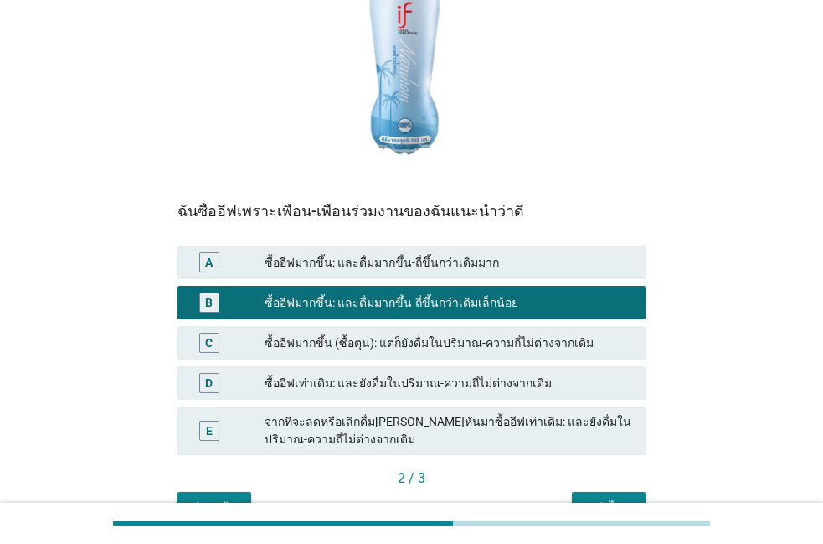
scroll to position [286, 0]
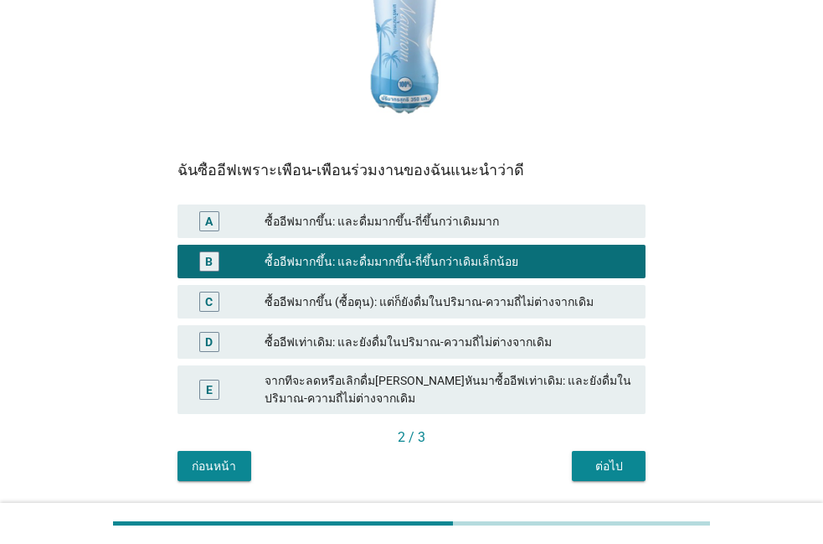
click at [580, 461] on button "ต่อไป" at bounding box center [609, 466] width 74 height 30
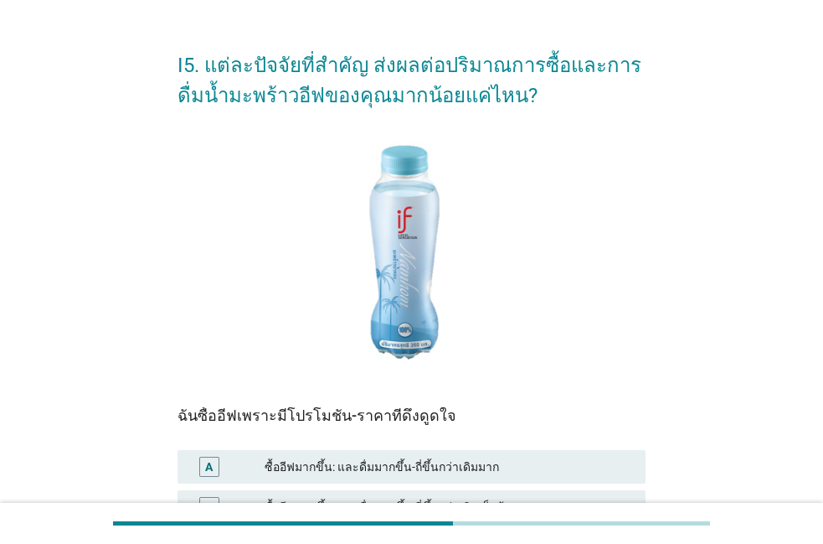
scroll to position [95, 0]
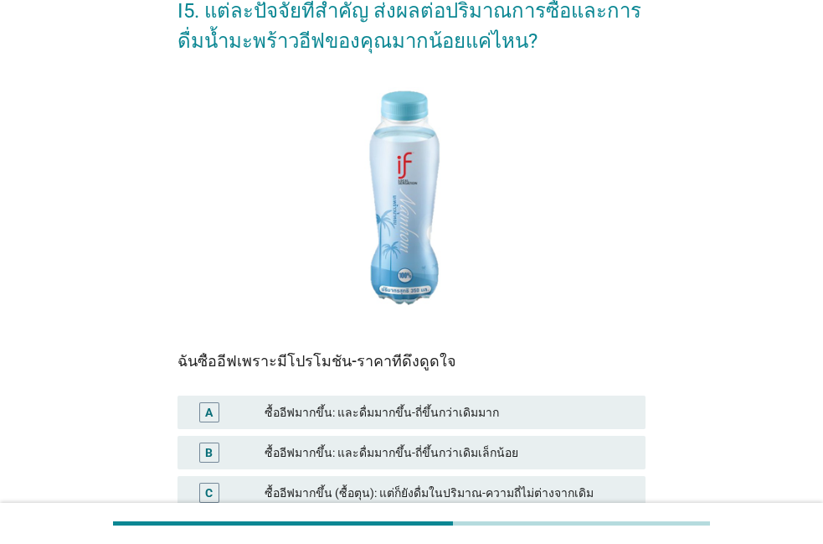
click at [545, 414] on div "ซื้ออีฟมากขึ้น: และดื่มมากขึ้น-ถี่ขึ้นกว่าเดิมมาก" at bounding box center [449, 412] width 368 height 20
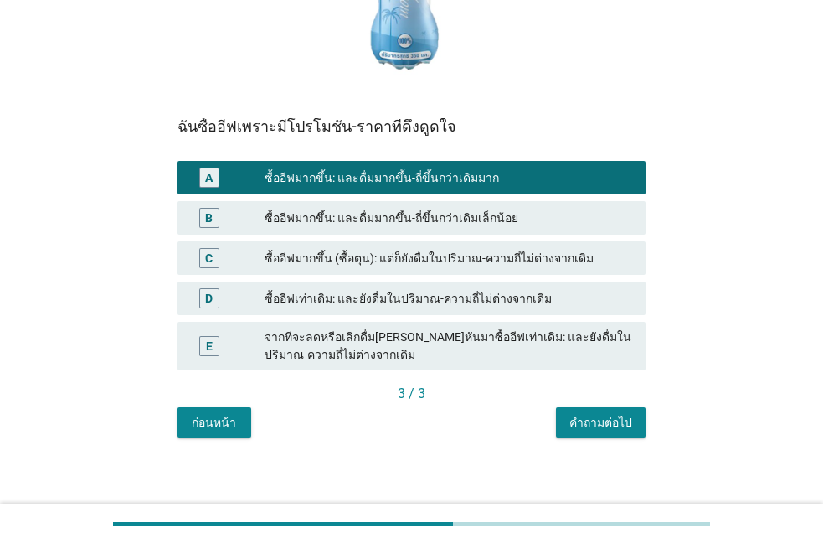
scroll to position [339, 0]
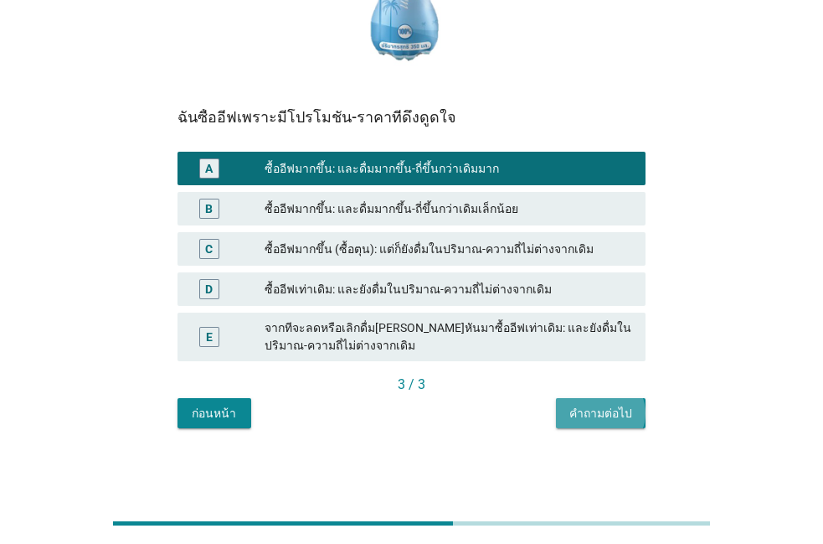
click at [574, 427] on button "คำถามต่อไป" at bounding box center [601, 413] width 90 height 30
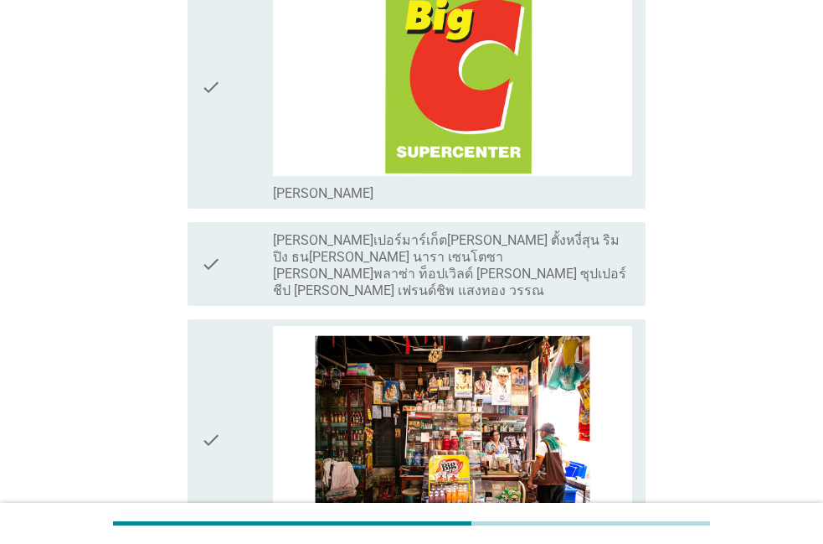
scroll to position [2769, 0]
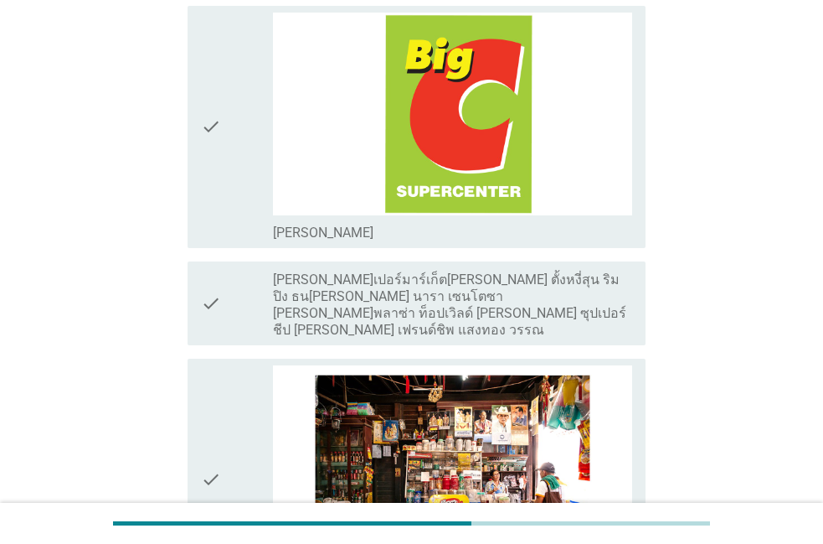
click at [232, 379] on div "check" at bounding box center [237, 479] width 72 height 229
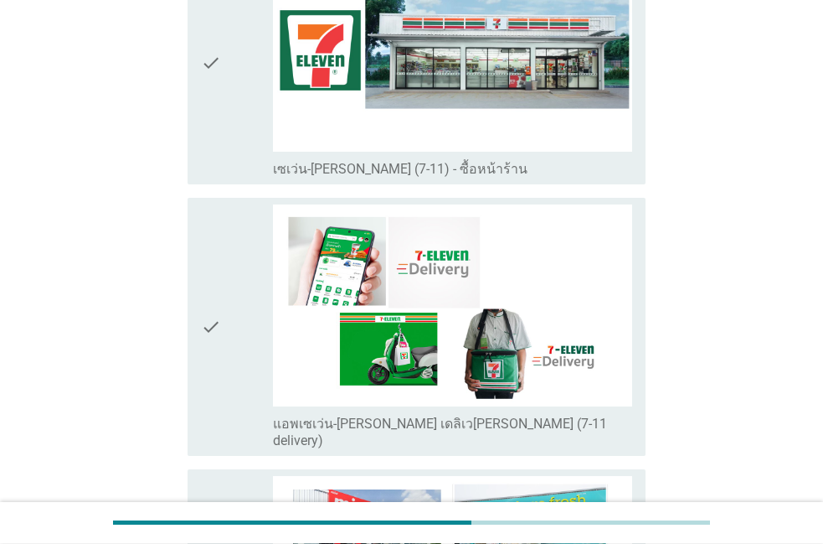
scroll to position [3437, 0]
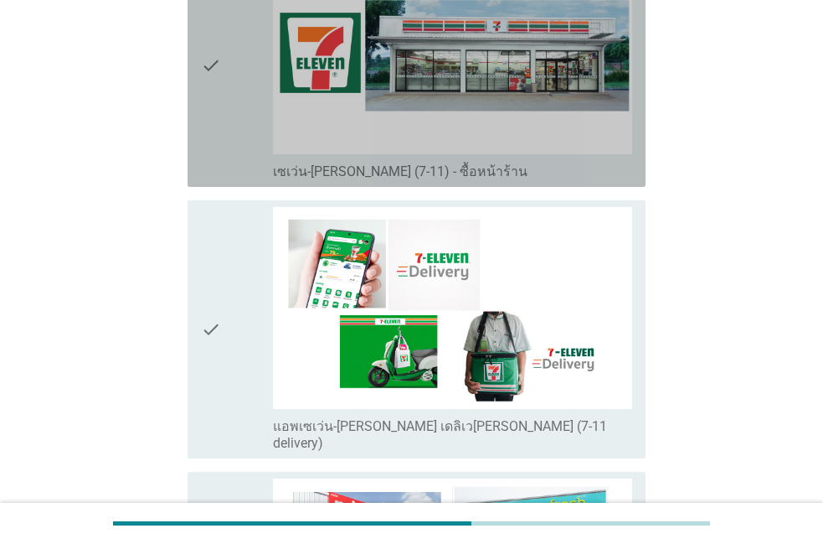
click at [216, 131] on icon "check" at bounding box center [211, 65] width 20 height 229
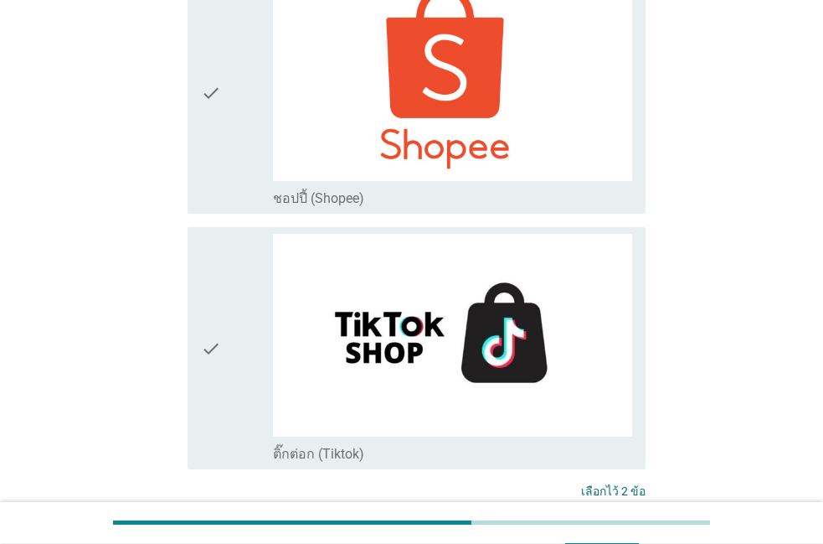
scroll to position [4773, 0]
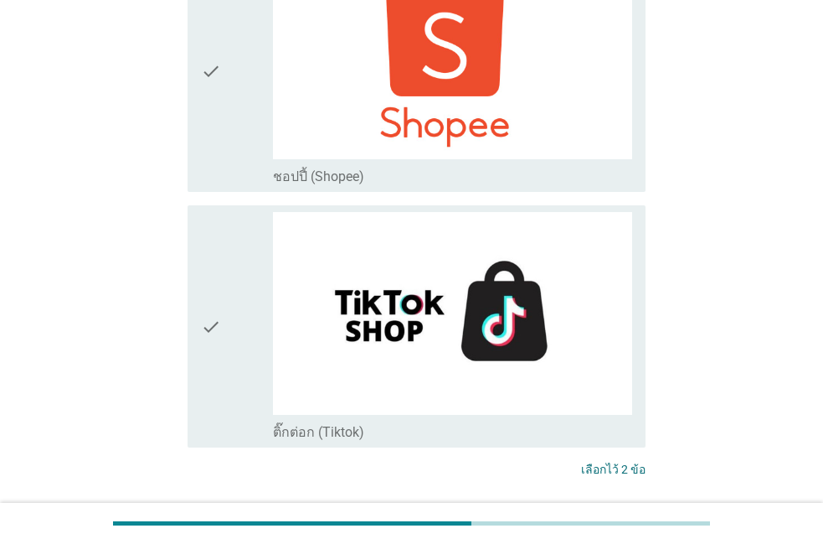
click at [606, 522] on div "ต่อไป" at bounding box center [602, 532] width 47 height 20
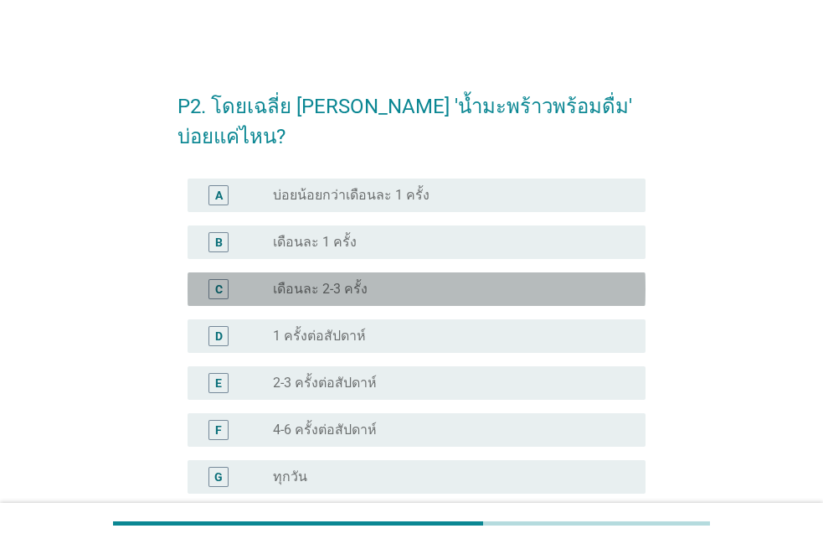
click at [335, 272] on div "C radio_button_unchecked เดือนละ 2-3 ครั้ง" at bounding box center [417, 288] width 458 height 33
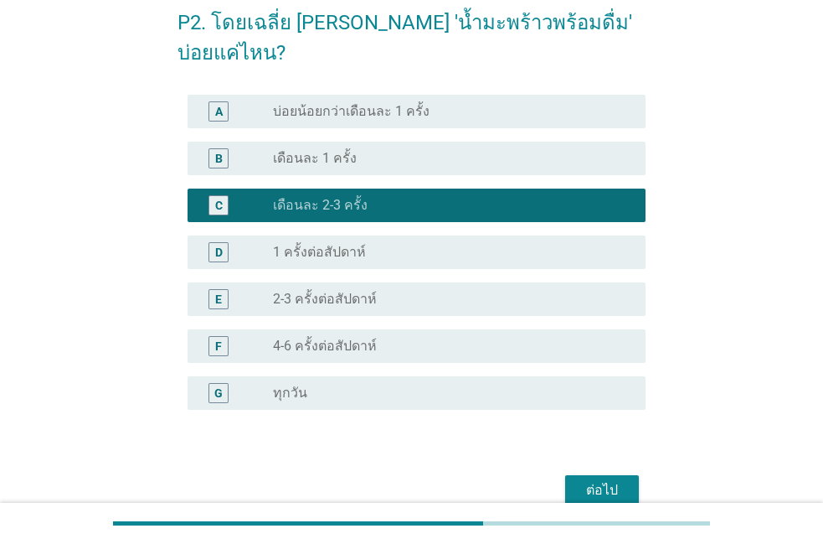
scroll to position [95, 0]
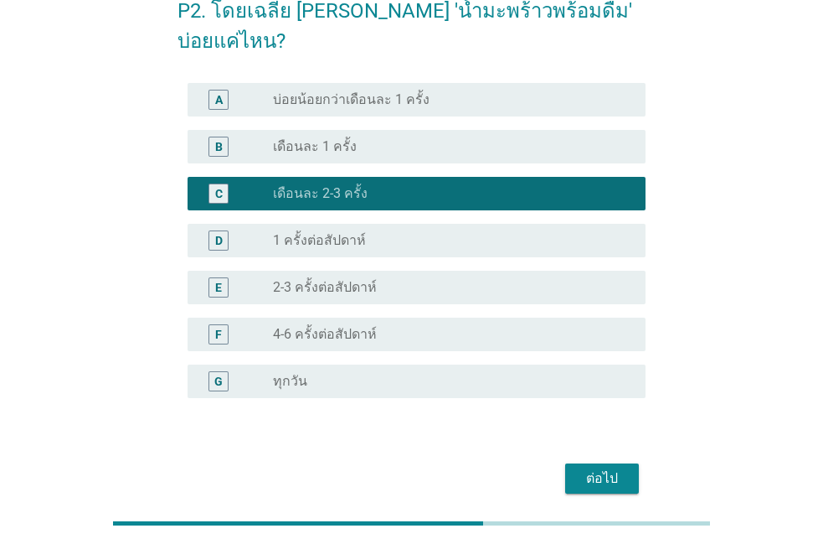
click at [566, 463] on button "ต่อไป" at bounding box center [602, 478] width 74 height 30
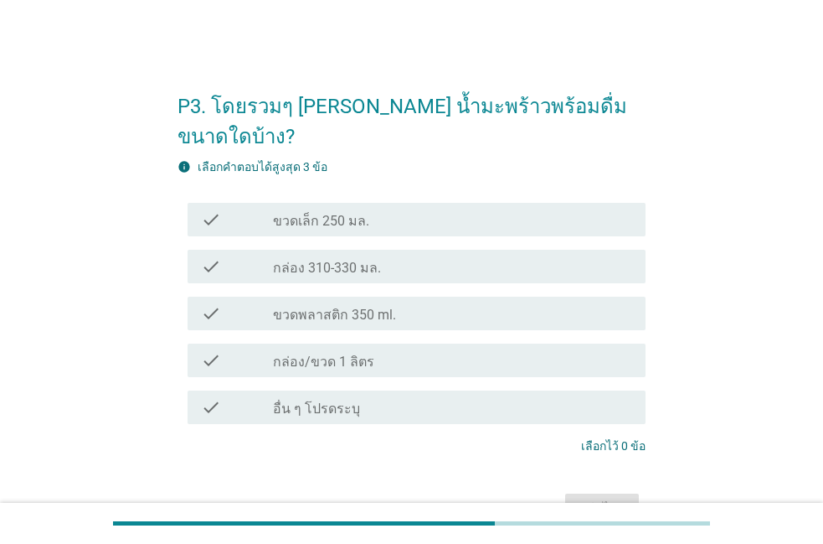
click at [420, 209] on div "check_box_outline_blank ขวดเล็ก 250 มล." at bounding box center [452, 219] width 359 height 20
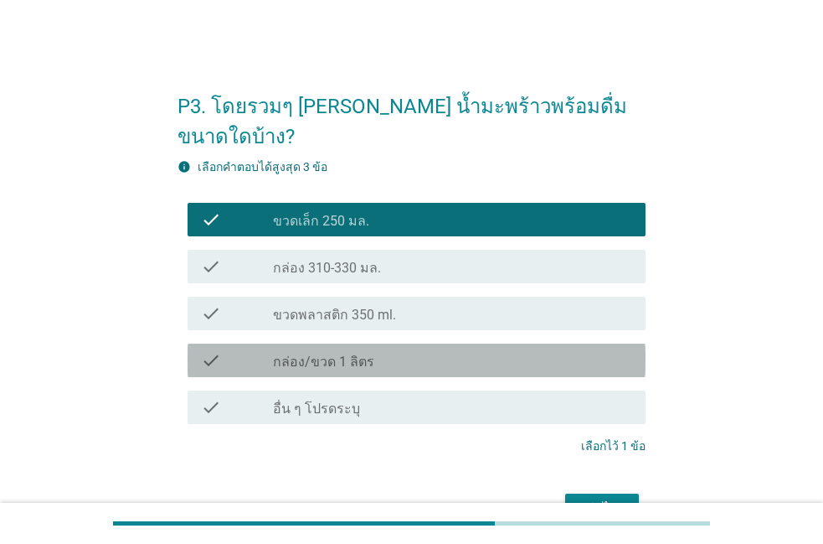
click at [481, 343] on div "check check_box_outline_blank กล่อง/ขวด 1 ลิตร" at bounding box center [417, 359] width 458 height 33
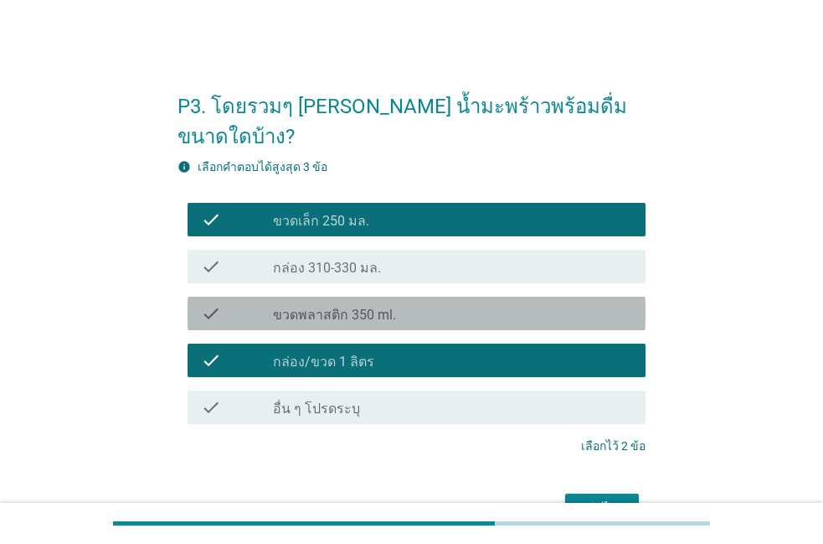
click at [483, 303] on div "check_box_outline_blank ขวดพลาสติก 350 ml." at bounding box center [452, 313] width 359 height 20
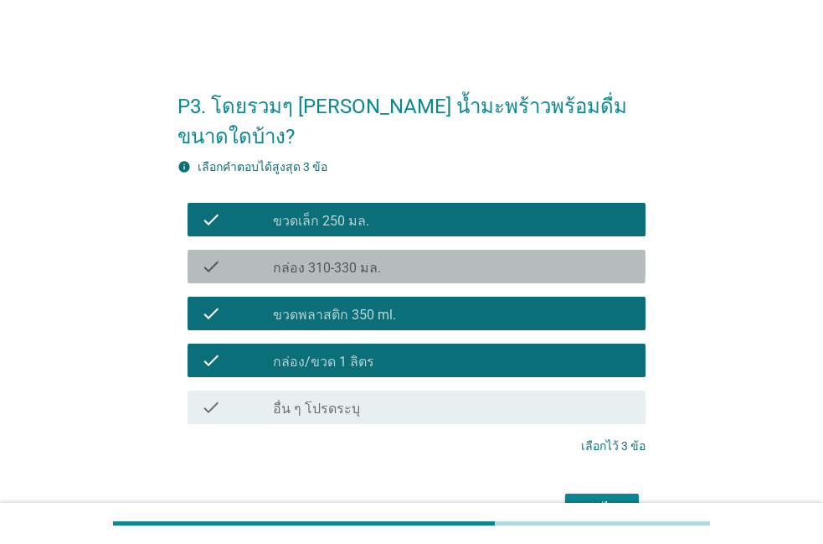
click at [485, 256] on div "check_box_outline_blank กล่อง 310-330 มล." at bounding box center [452, 266] width 359 height 20
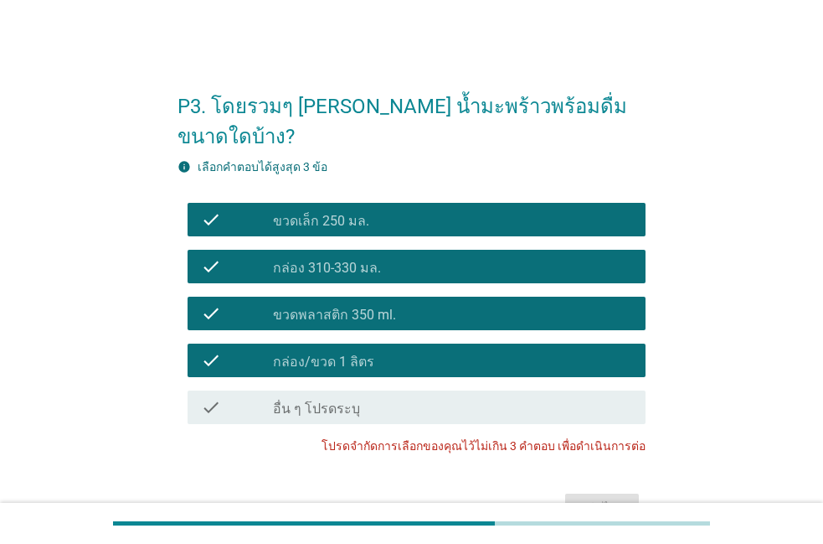
click at [446, 256] on div "check_box_outline_blank กล่อง 310-330 มล." at bounding box center [452, 266] width 359 height 20
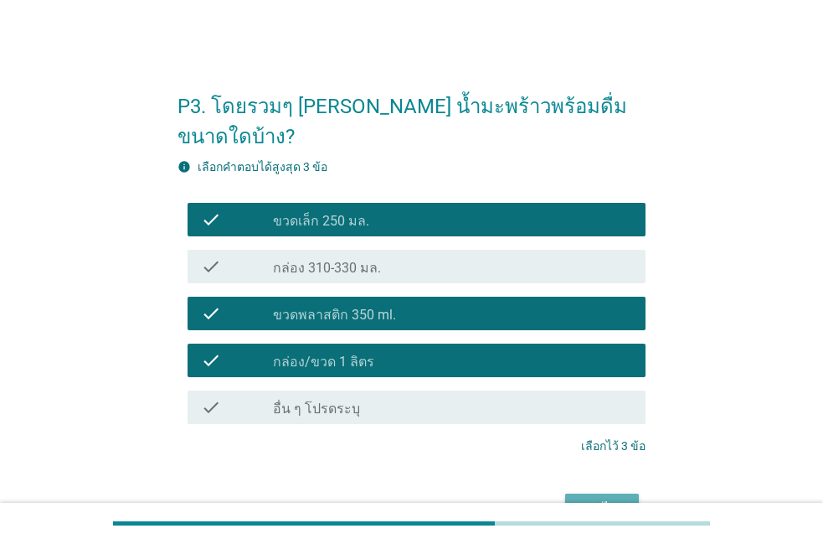
drag, startPoint x: 569, startPoint y: 480, endPoint x: 557, endPoint y: 482, distance: 12.8
click at [568, 493] on button "ต่อไป" at bounding box center [602, 508] width 74 height 30
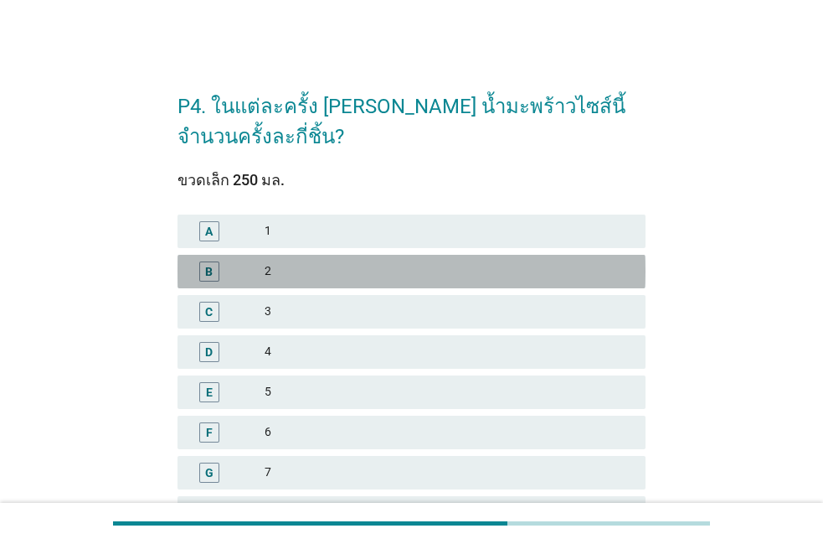
click at [415, 276] on div "2" at bounding box center [449, 271] width 368 height 20
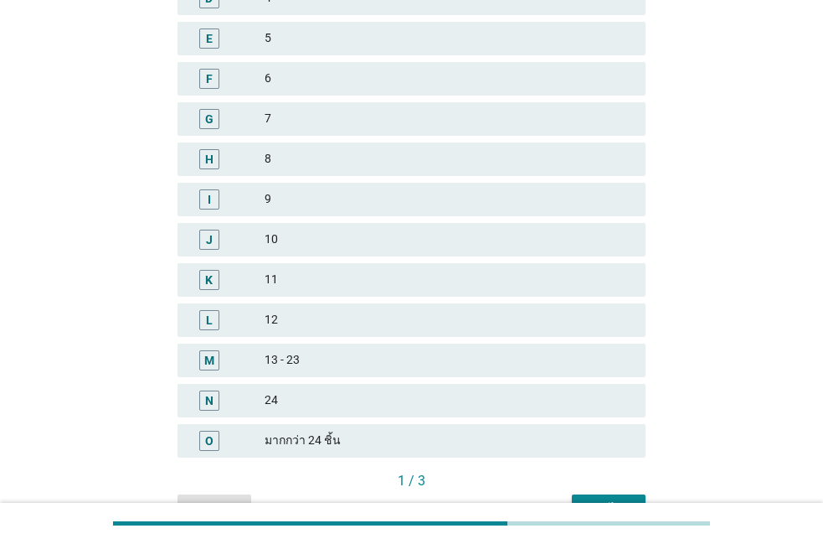
scroll to position [449, 0]
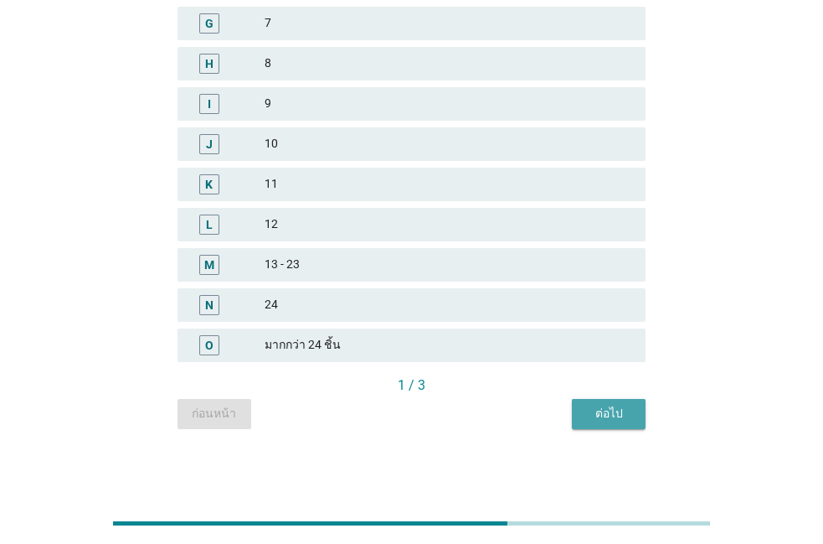
click at [585, 422] on button "ต่อไป" at bounding box center [609, 414] width 74 height 30
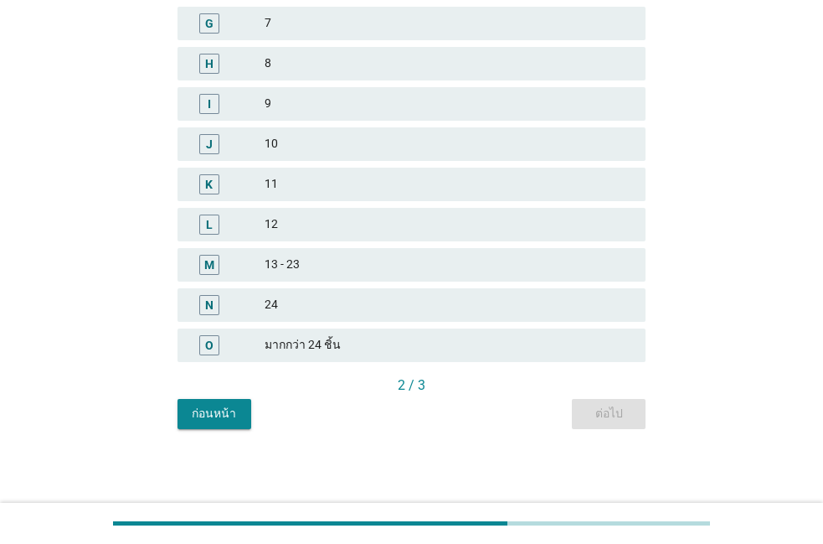
scroll to position [0, 0]
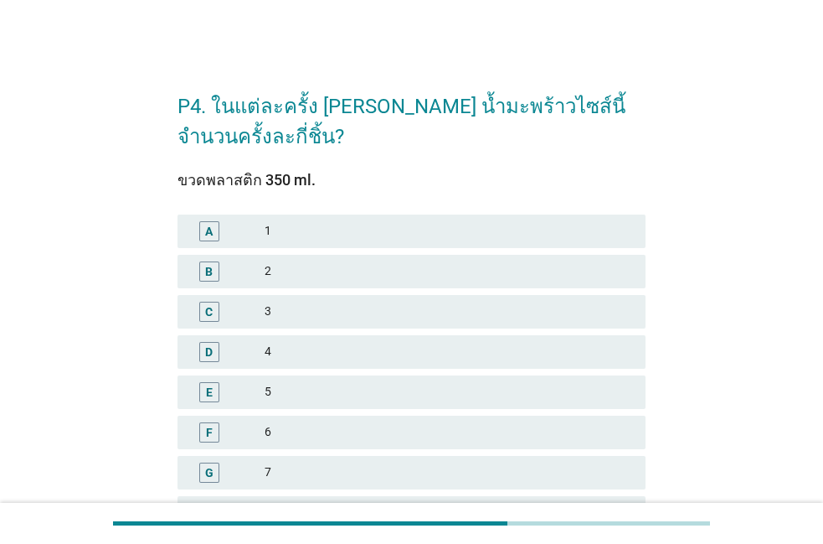
click at [549, 291] on div "B 2" at bounding box center [411, 271] width 475 height 40
click at [549, 278] on div "2" at bounding box center [449, 271] width 368 height 20
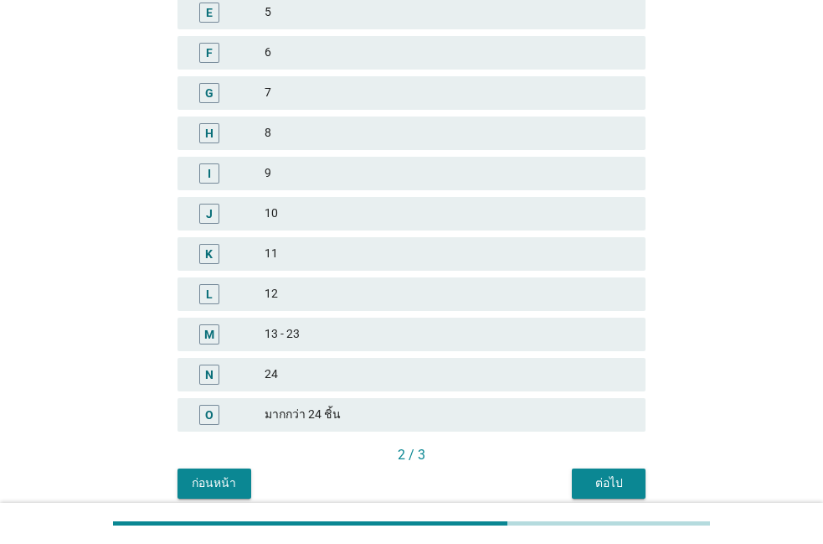
scroll to position [382, 0]
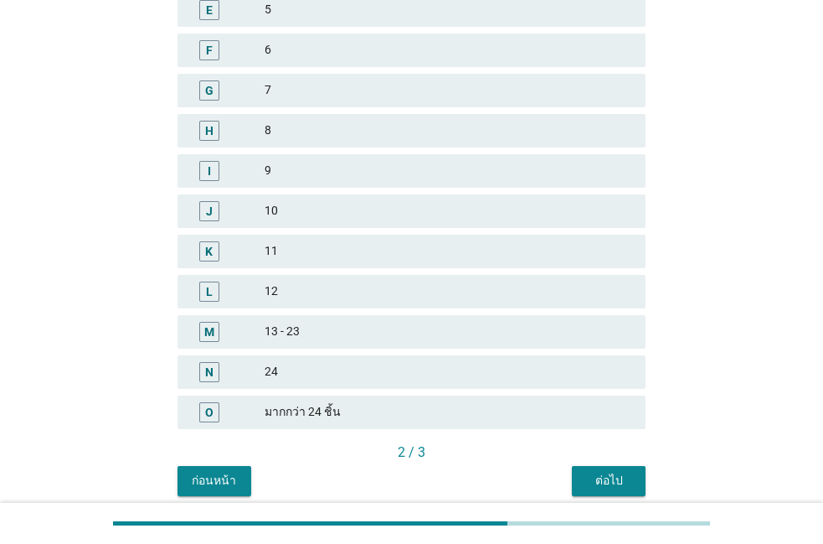
click at [595, 470] on button "ต่อไป" at bounding box center [609, 481] width 74 height 30
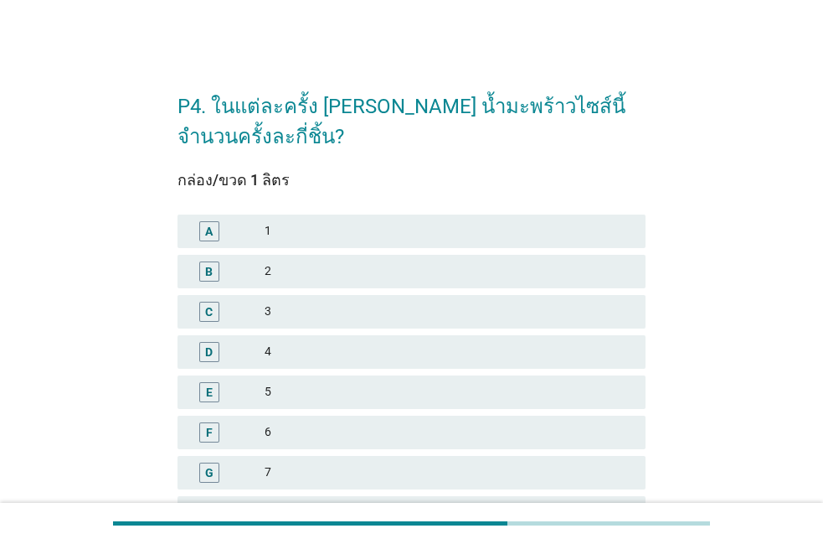
click at [595, 470] on span "ขวดพลาสติก 350 ml. A 1 B 2 C 3 D 4 E 5 F 6 G 7 H 8 I 9 J 10 K 11 L 12 M 13 - 23…" at bounding box center [412, 498] width 468 height 652
click at [576, 224] on div "1" at bounding box center [449, 231] width 368 height 20
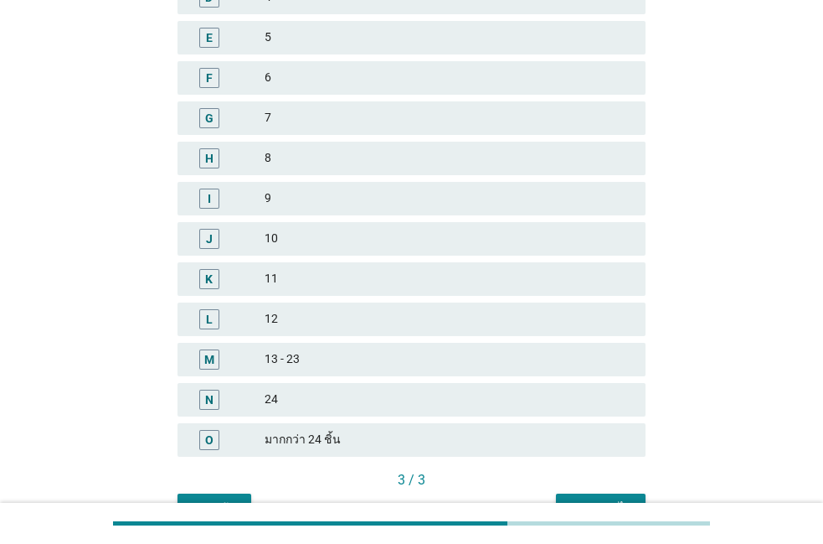
scroll to position [382, 0]
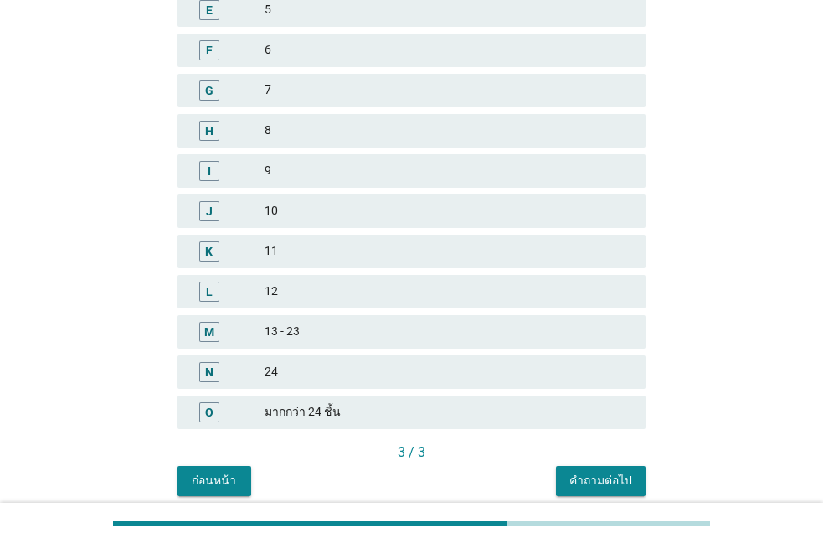
click at [580, 482] on div "คำถามต่อไป" at bounding box center [600, 480] width 63 height 18
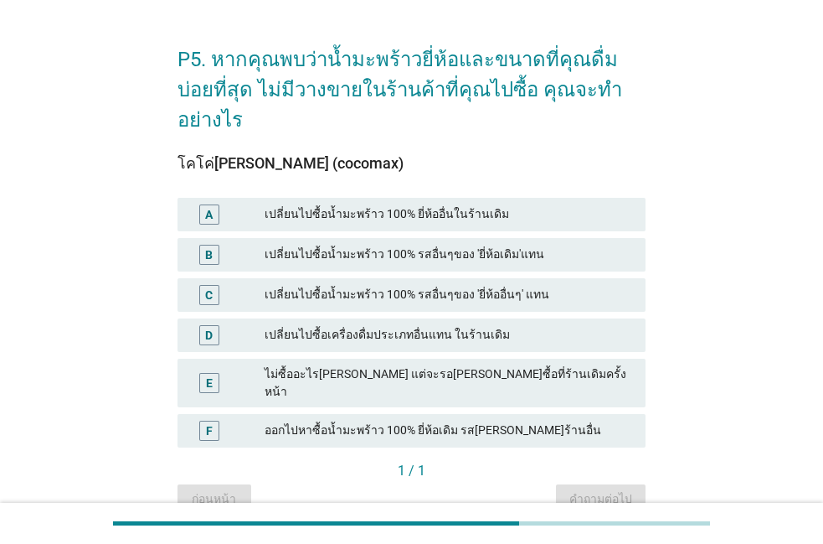
scroll to position [87, 0]
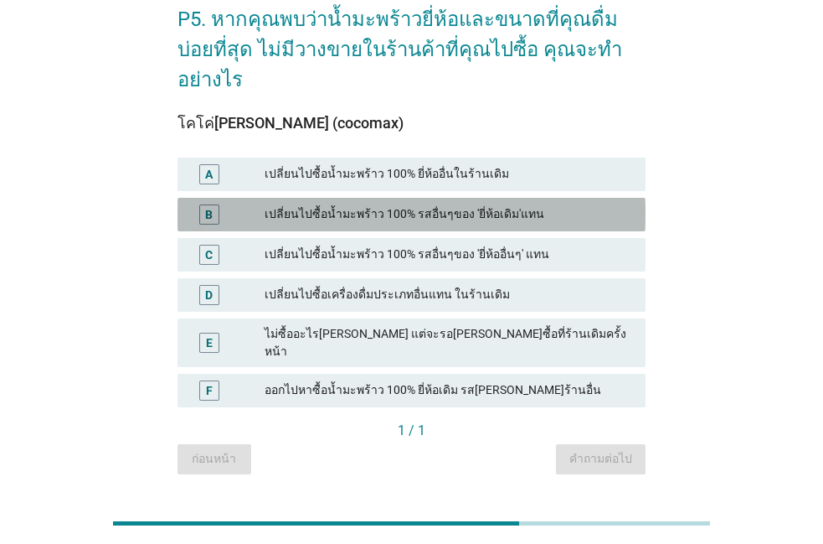
click at [504, 204] on div "เปลี่ยนไปซื้อน้ำมะพร้าว 100% รสอื่นๆของ 'ยี่ห้อเดิม'แทน" at bounding box center [449, 214] width 368 height 20
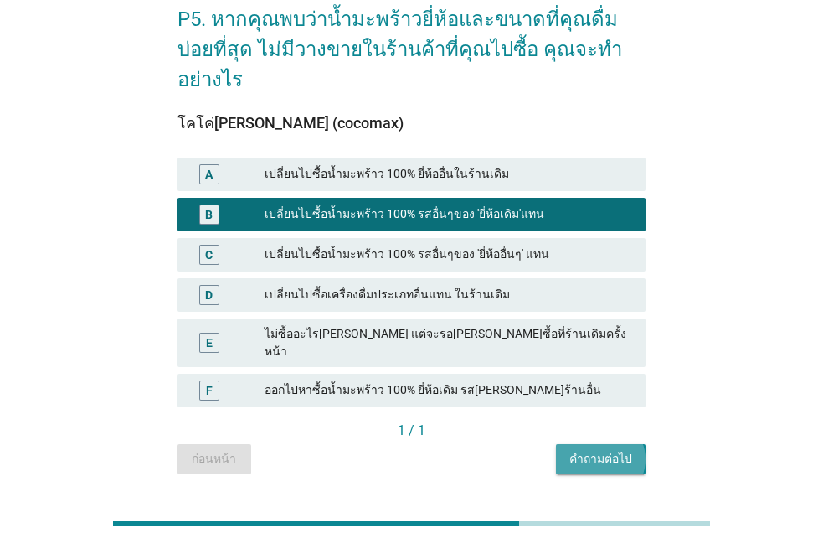
click at [576, 450] on div "คำถามต่อไป" at bounding box center [600, 459] width 63 height 18
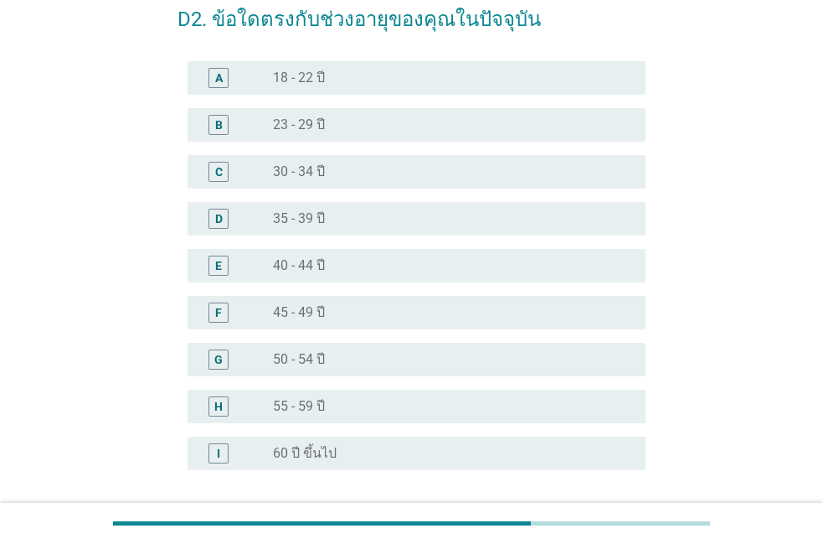
scroll to position [0, 0]
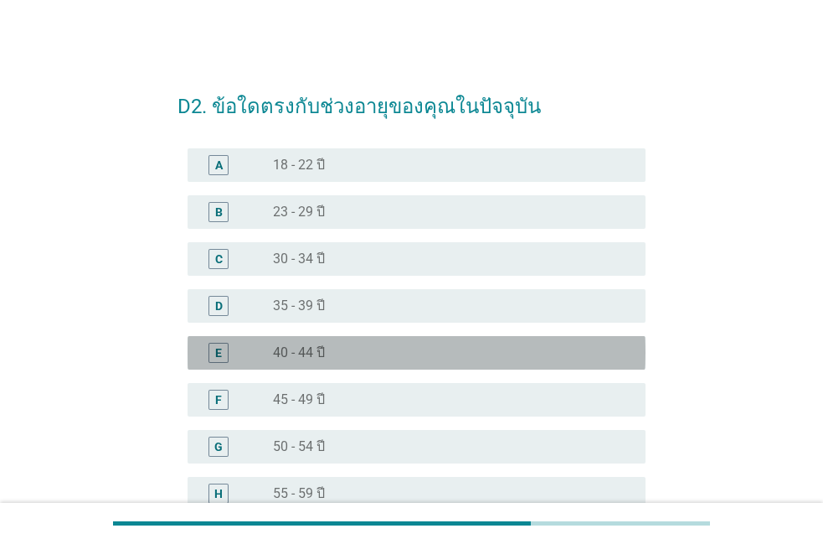
click at [341, 360] on div "radio_button_unchecked 40 - 44 ปี" at bounding box center [446, 352] width 346 height 17
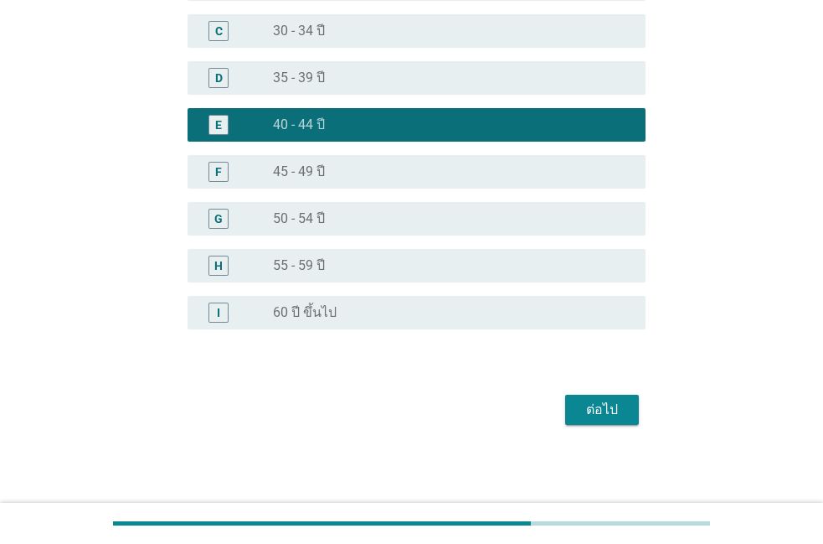
scroll to position [229, 0]
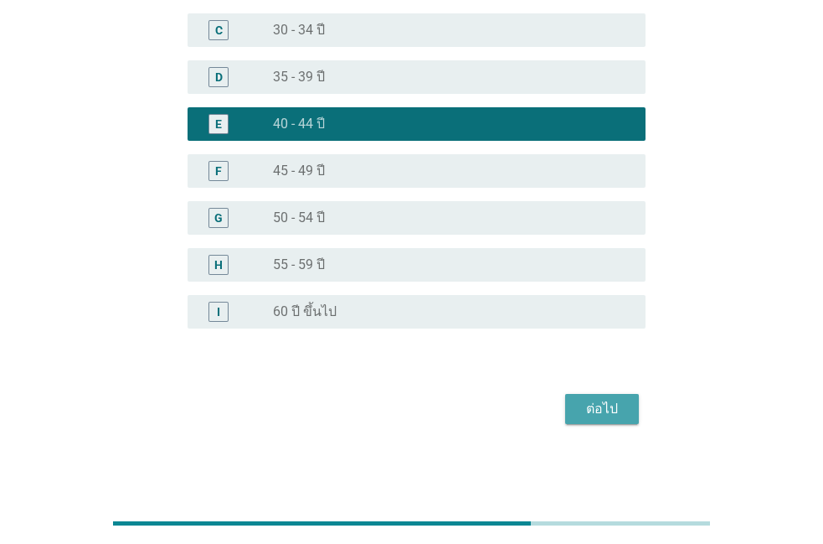
click at [609, 404] on div "ต่อไป" at bounding box center [602, 409] width 47 height 20
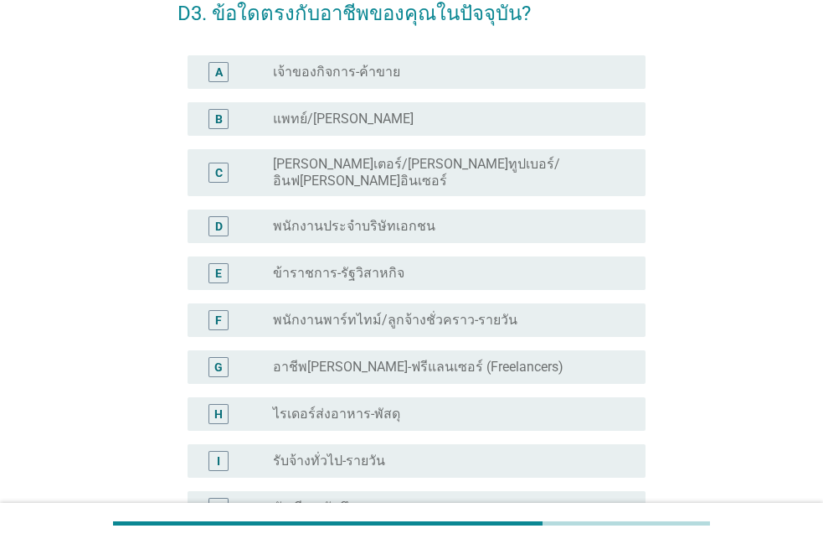
scroll to position [95, 0]
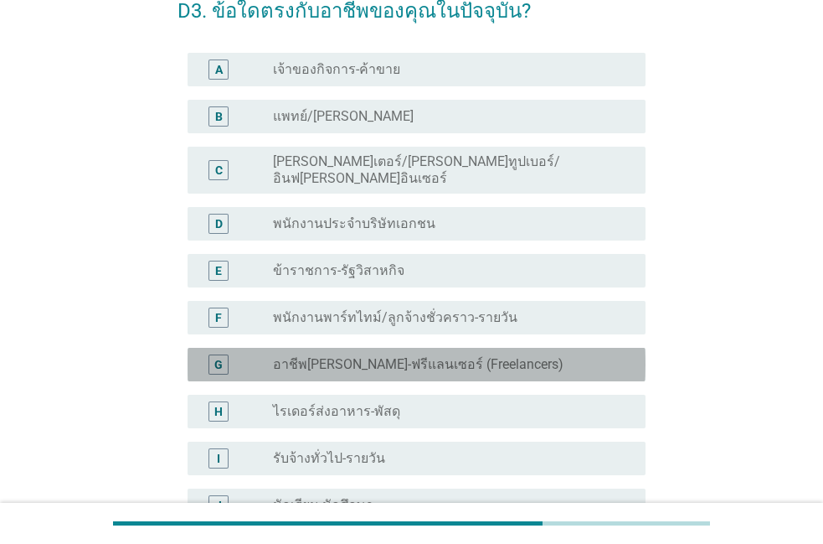
click at [435, 356] on label "อาชีพอิสระ-ฟรีแลนเซอร์ (Freelancers)" at bounding box center [418, 364] width 291 height 17
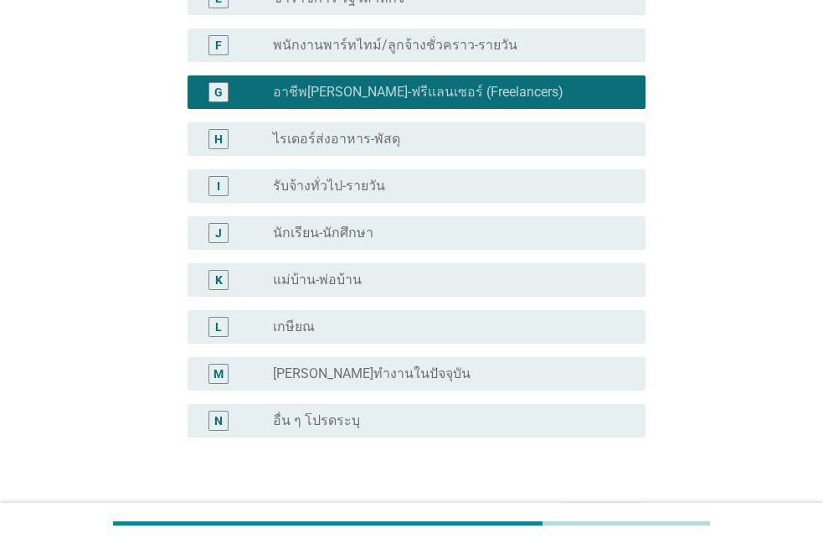
scroll to position [463, 0]
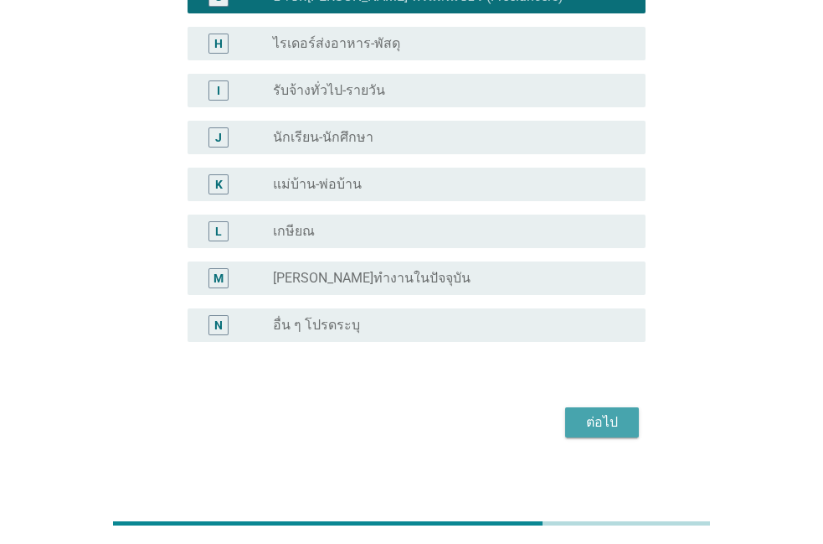
click at [583, 412] on div "ต่อไป" at bounding box center [602, 422] width 47 height 20
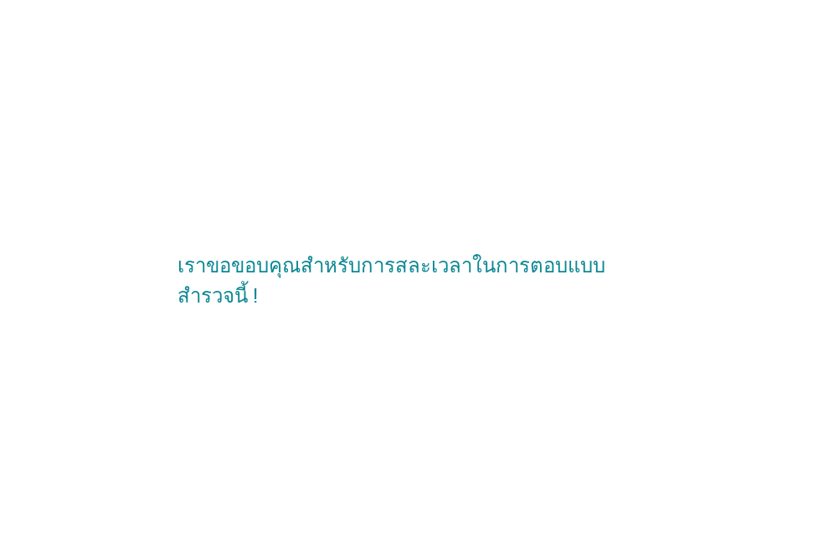
scroll to position [0, 0]
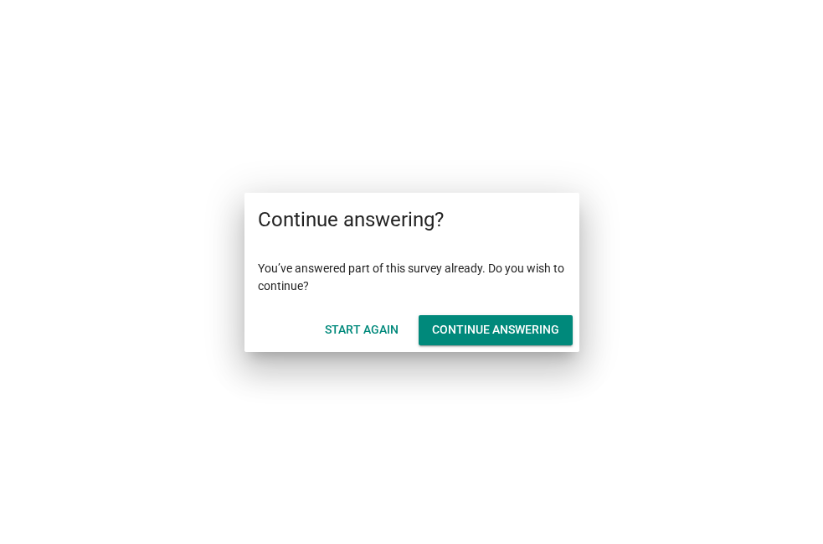
click at [432, 338] on button "Continue answering" at bounding box center [496, 330] width 154 height 30
